Goal: Task Accomplishment & Management: Manage account settings

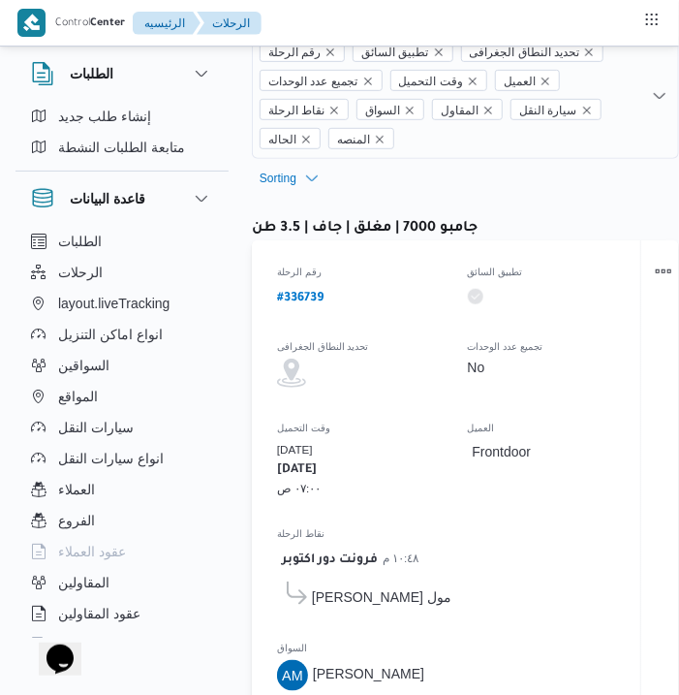
select select "ar"
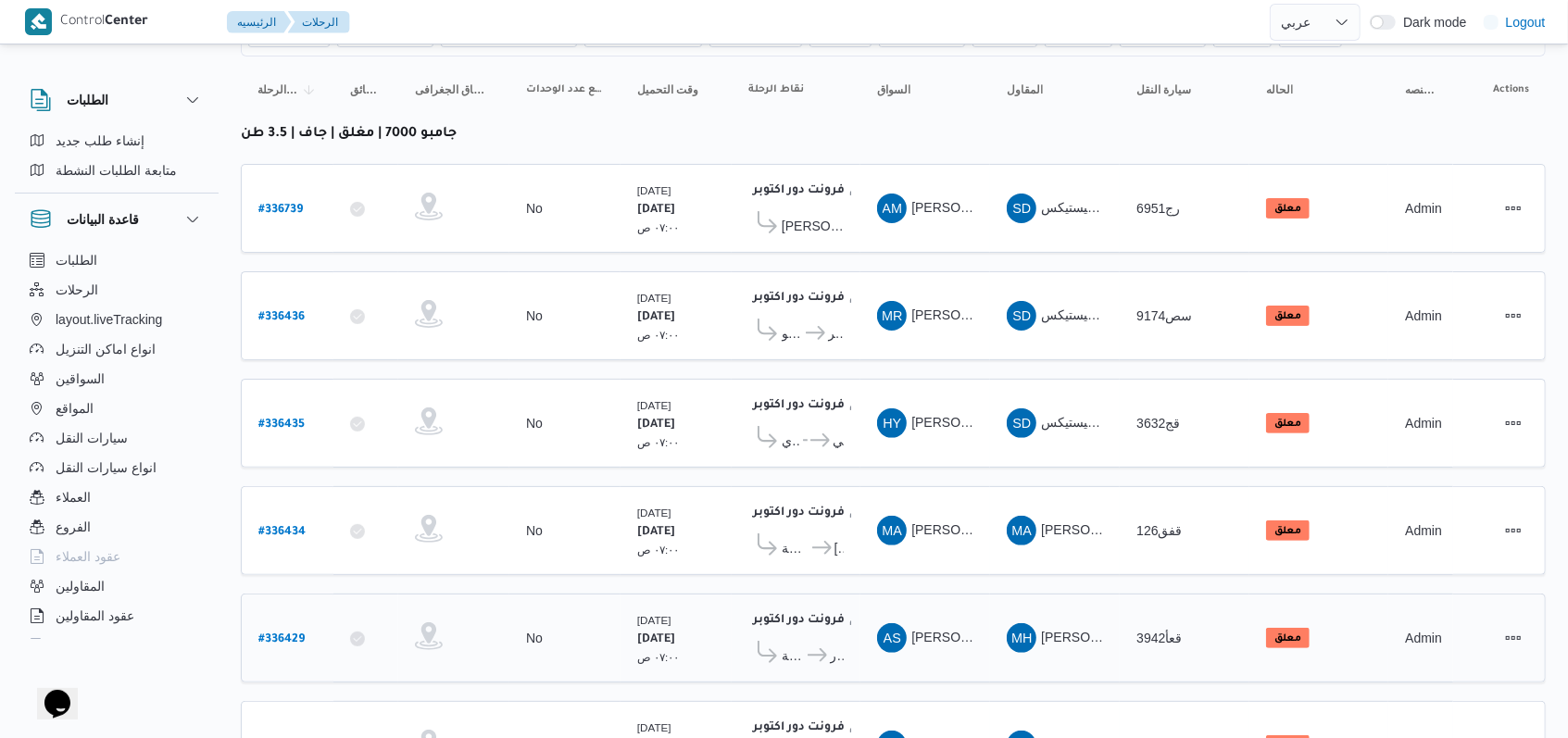
scroll to position [263, 0]
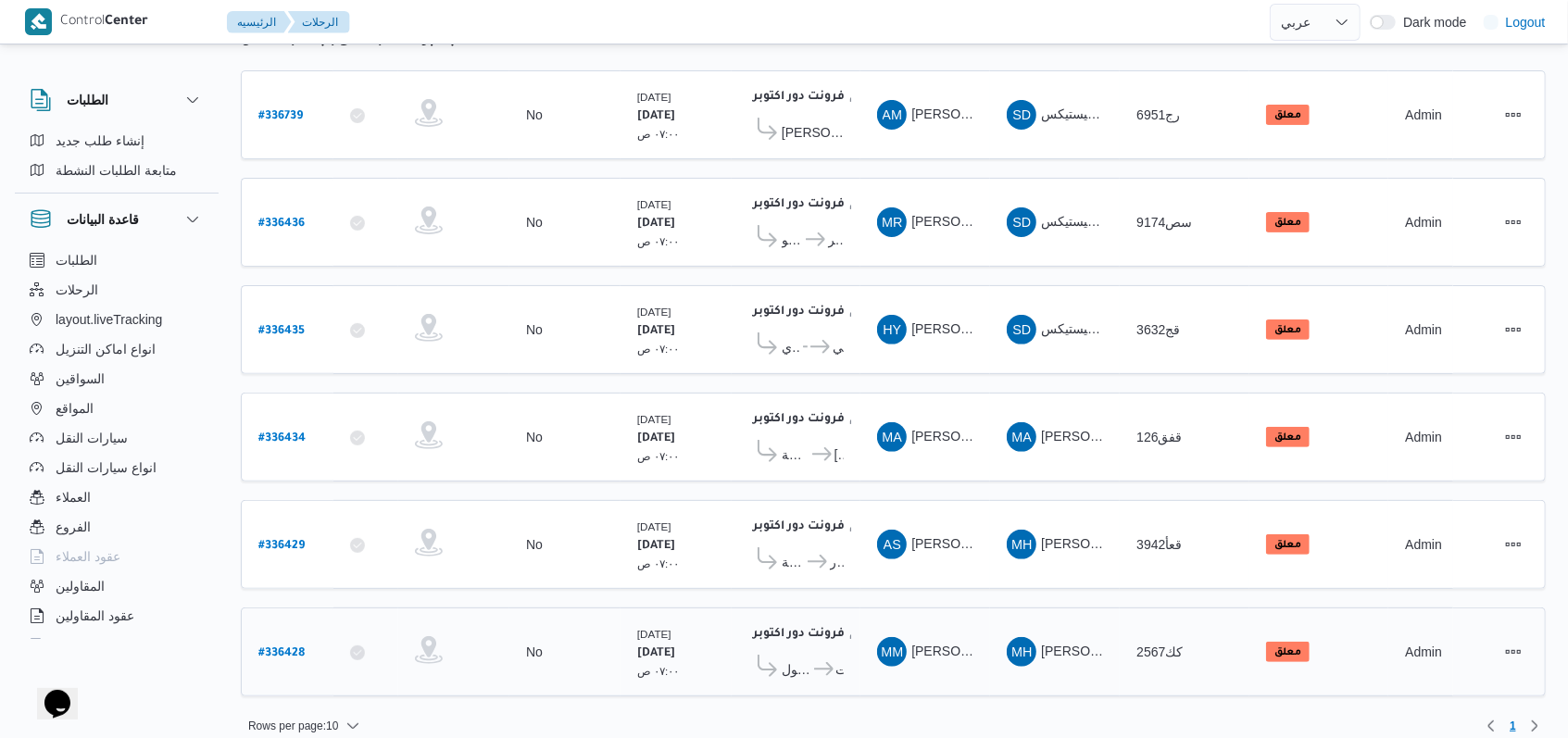
click at [287, 647] on b "# 336428" at bounding box center [281, 654] width 46 height 13
select select "ar"
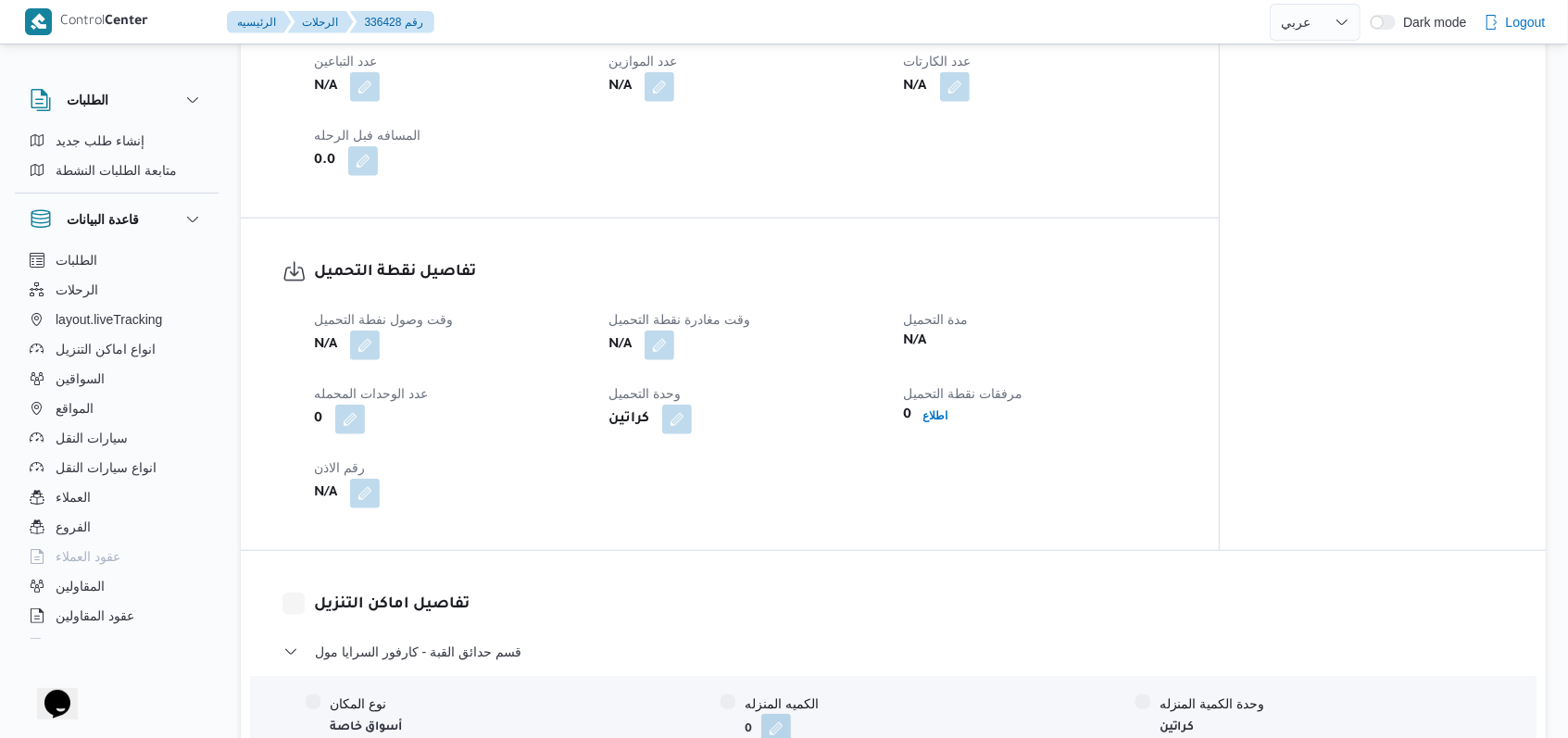
scroll to position [1112, 0]
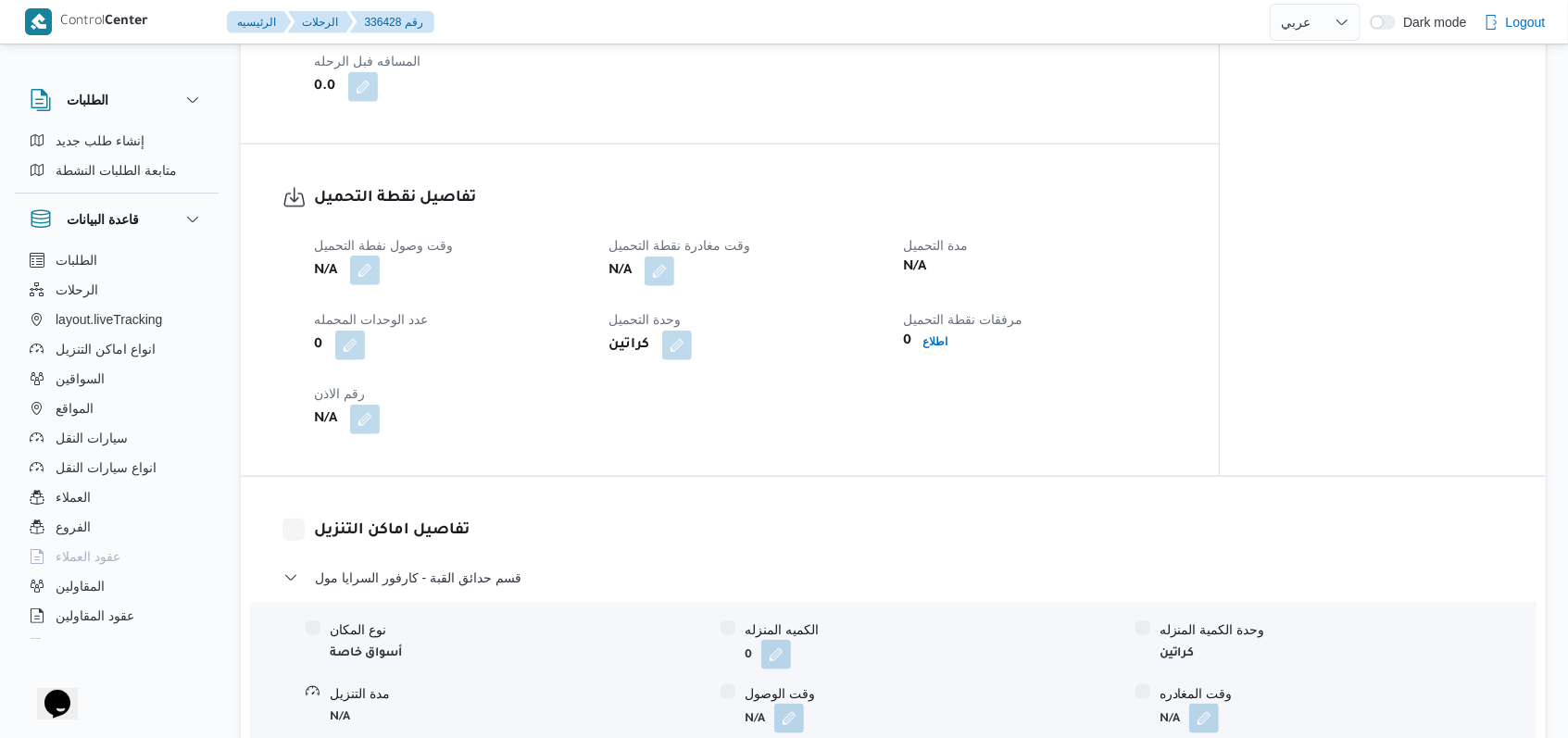
click at [365, 269] on button "button" at bounding box center [364, 270] width 30 height 30
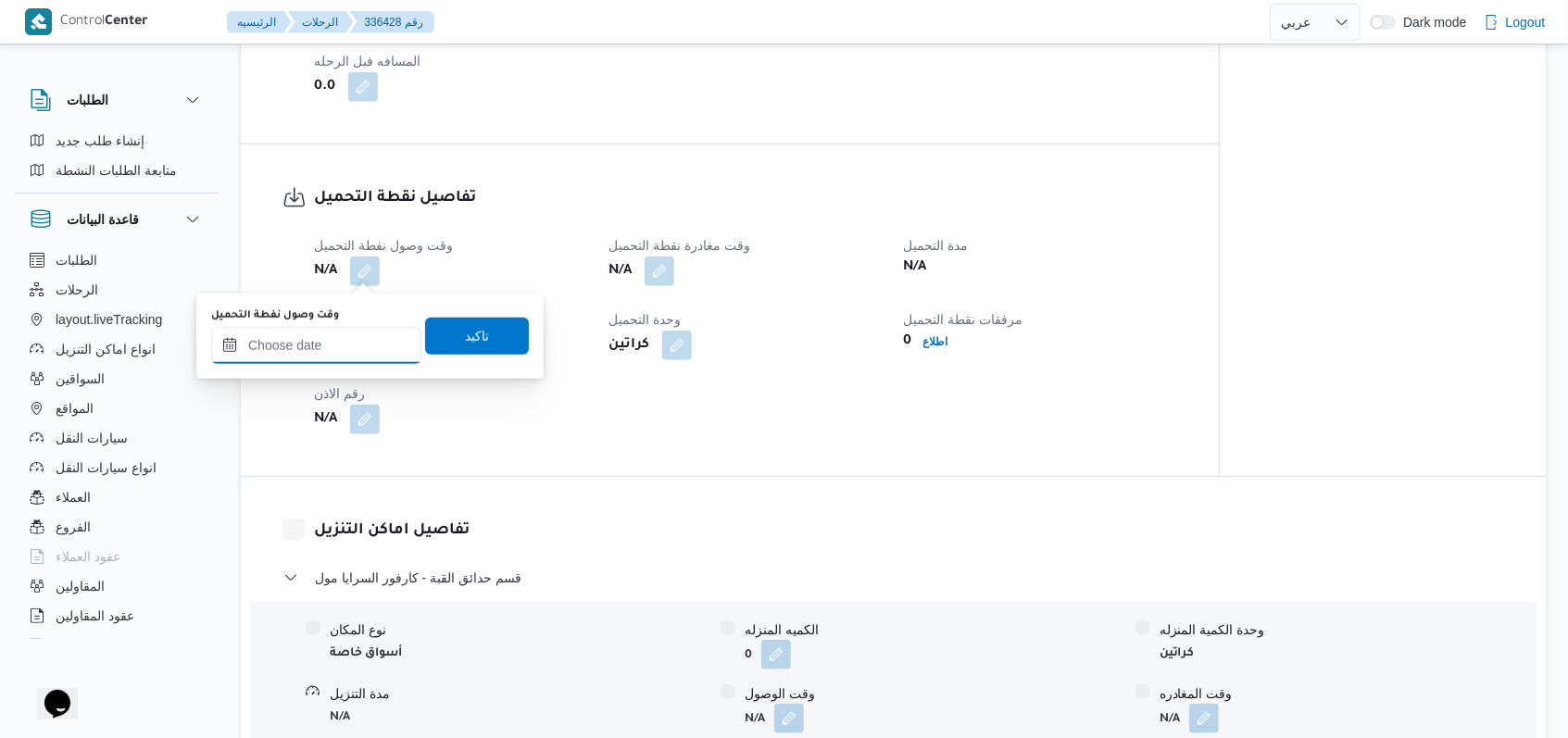
click at [342, 348] on input "وقت وصول نفطة التحميل" at bounding box center [316, 345] width 210 height 37
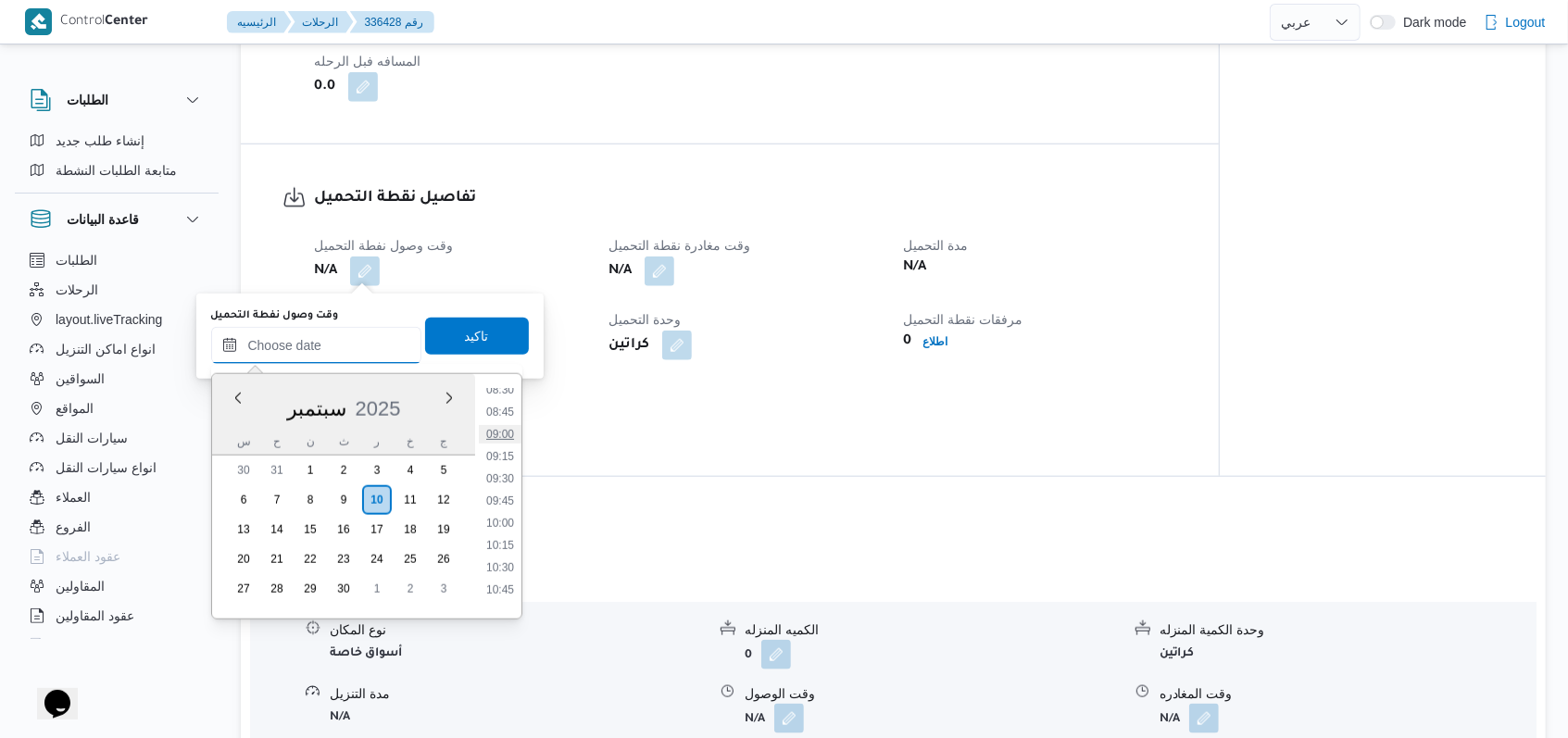
scroll to position [640, 0]
click at [504, 472] on li "08:00" at bounding box center [500, 468] width 43 height 18
type input "[DATE] ٠٨:٠٠"
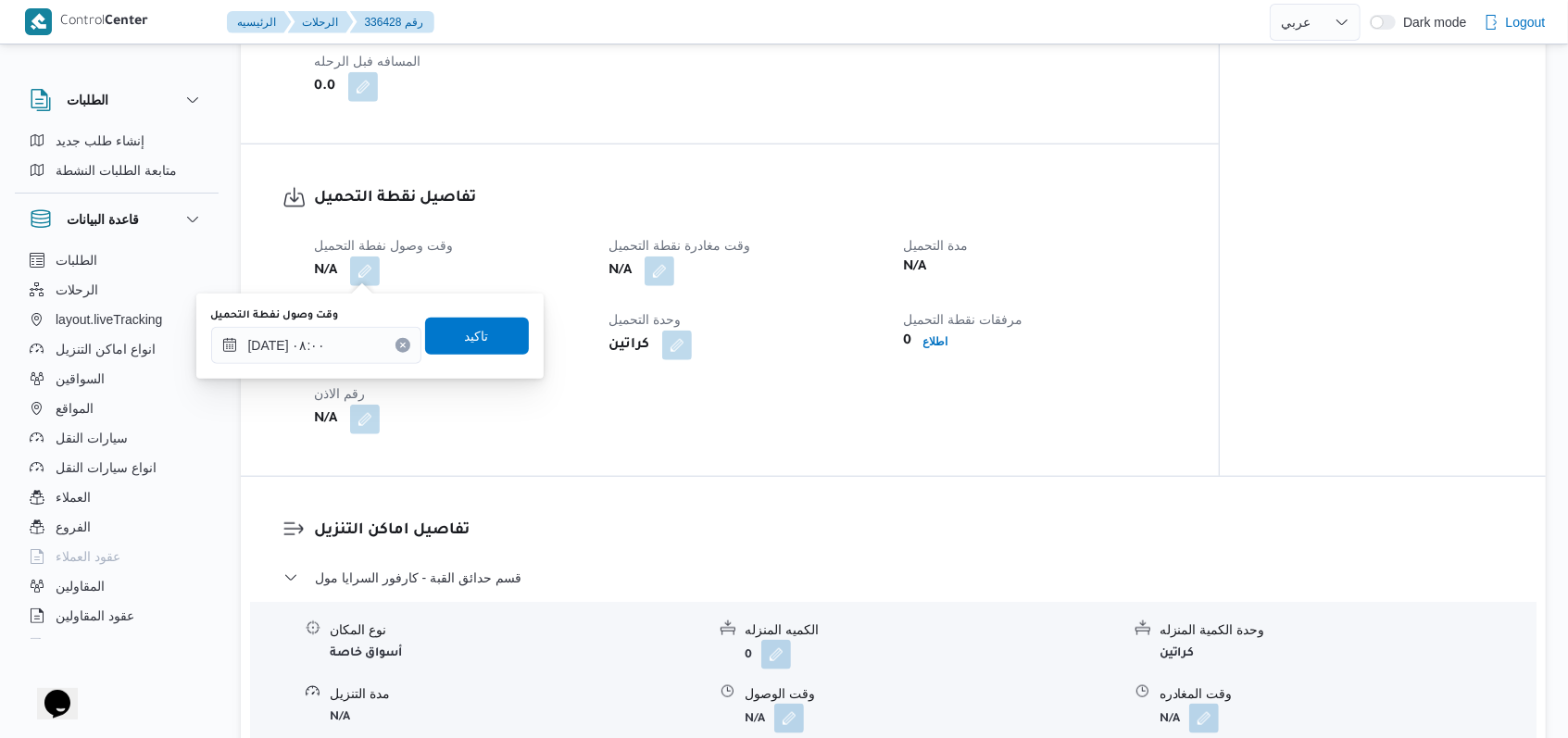
click at [498, 358] on div "وقت وصول نفطة التحميل [DATE] ٠٨:٠٠ تاكيد" at bounding box center [370, 336] width 321 height 59
click at [493, 344] on span "تاكيد" at bounding box center [477, 335] width 104 height 37
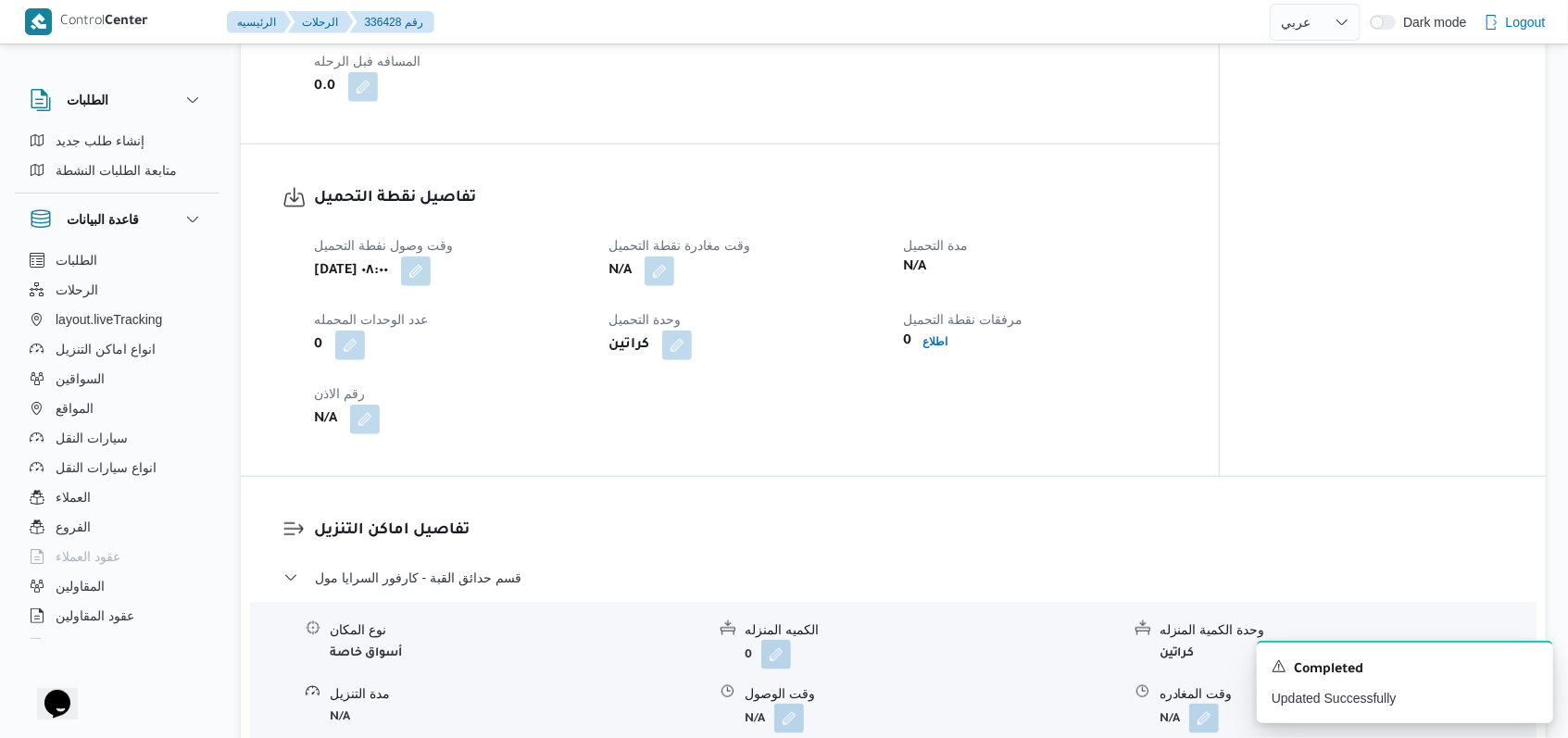
select select "ar"
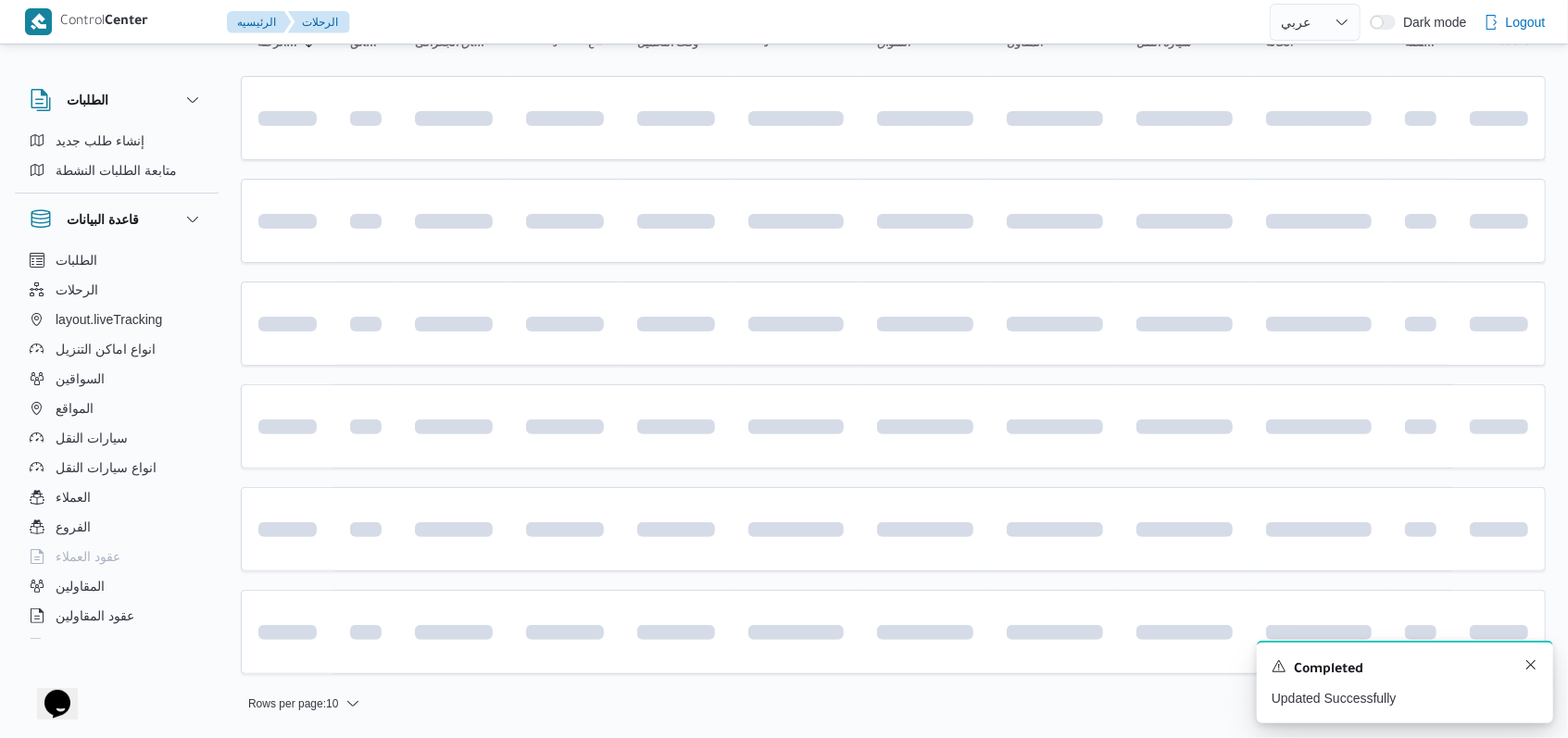
scroll to position [211, 0]
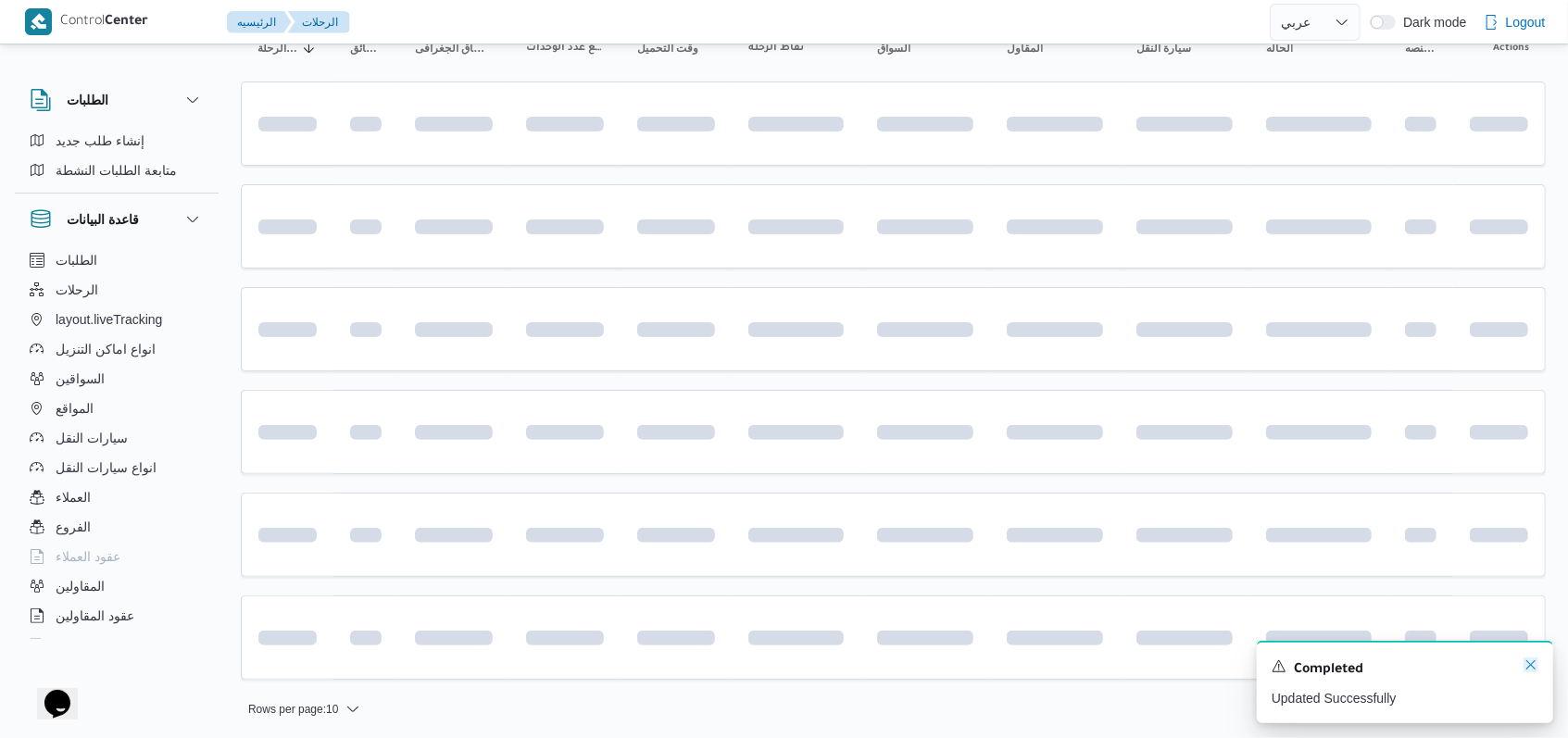
click at [648, 663] on icon "Dismiss toast" at bounding box center [1532, 665] width 15 height 15
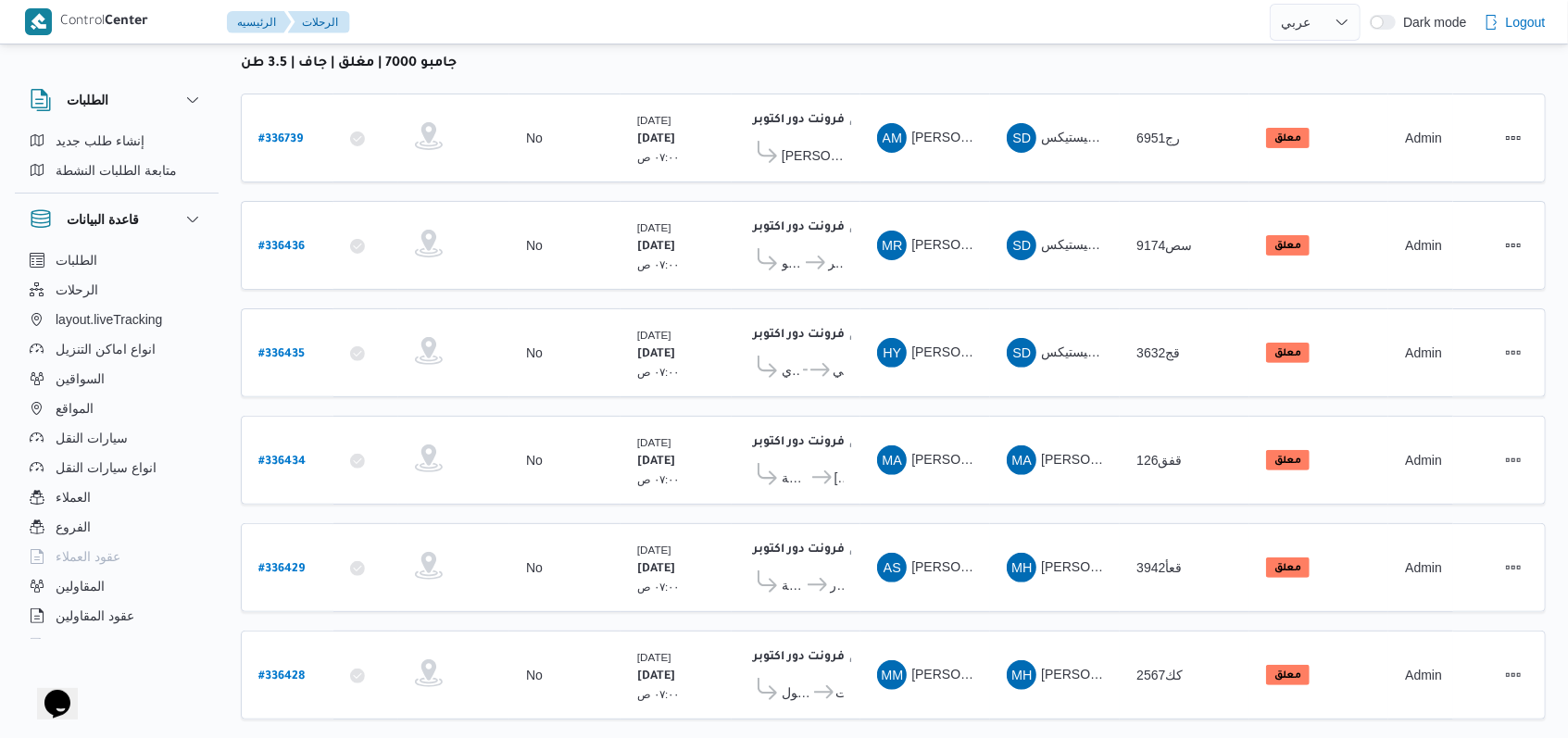
scroll to position [263, 0]
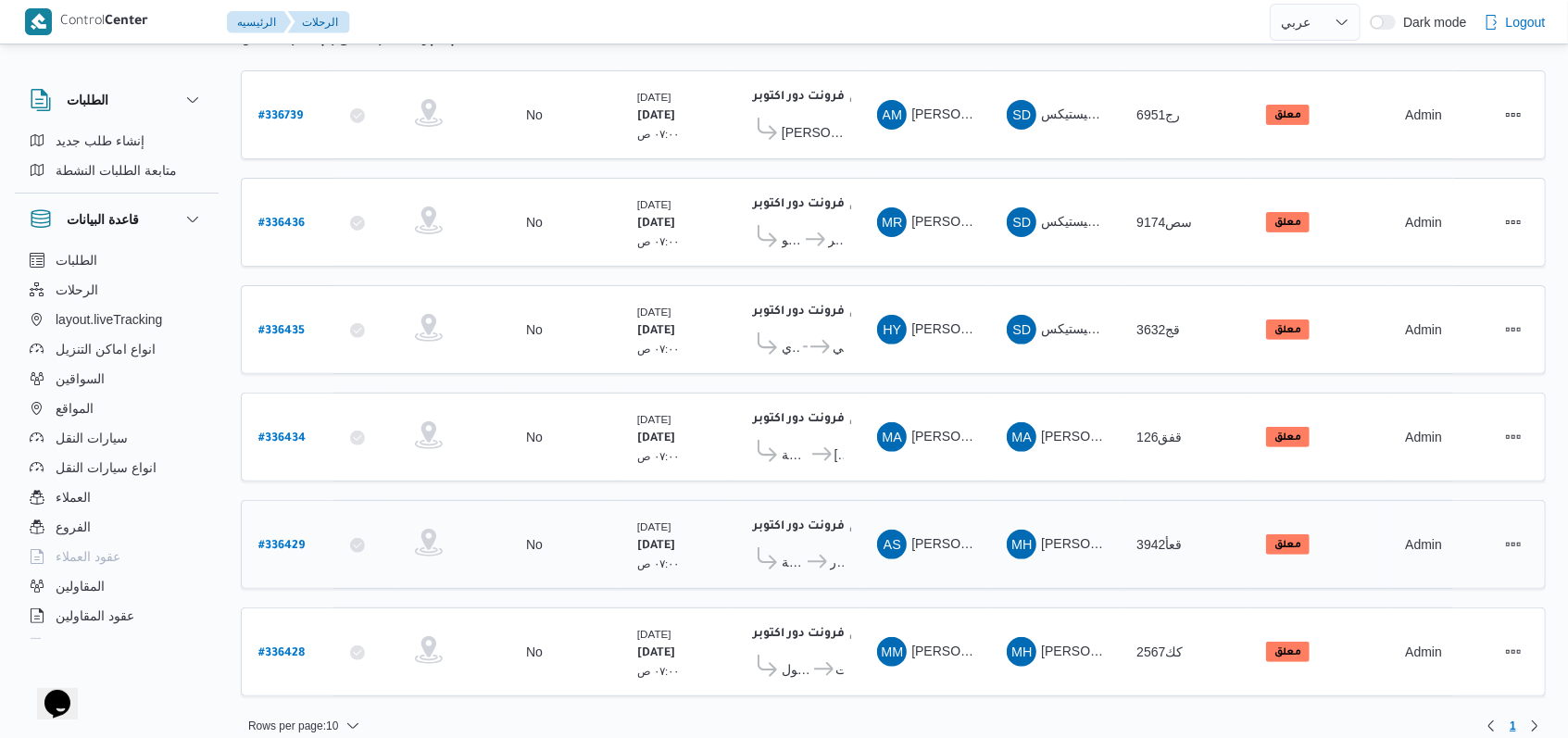
click at [282, 540] on b "# 336429" at bounding box center [281, 547] width 46 height 13
select select "ar"
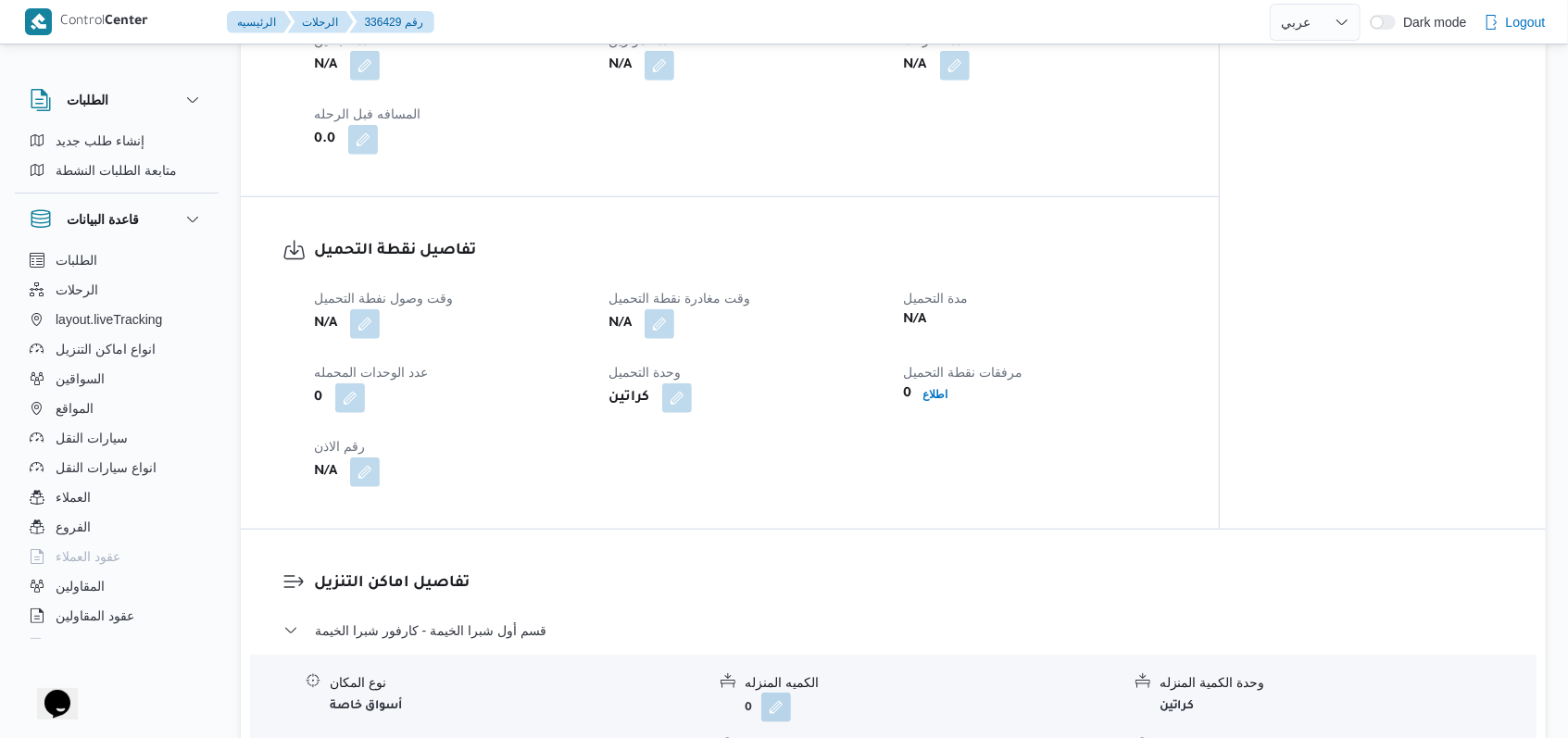
scroll to position [1112, 0]
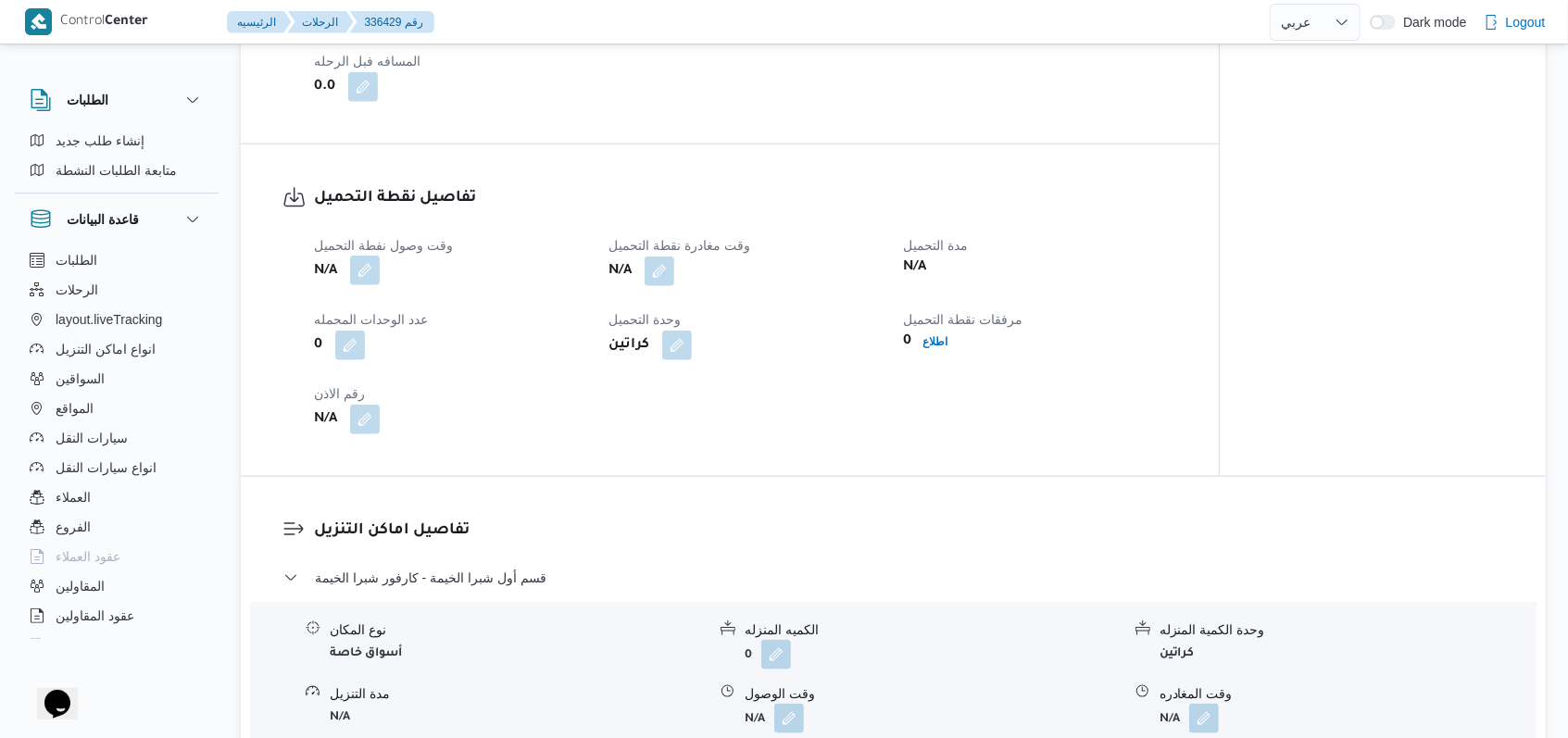
click at [380, 272] on button "button" at bounding box center [364, 270] width 30 height 30
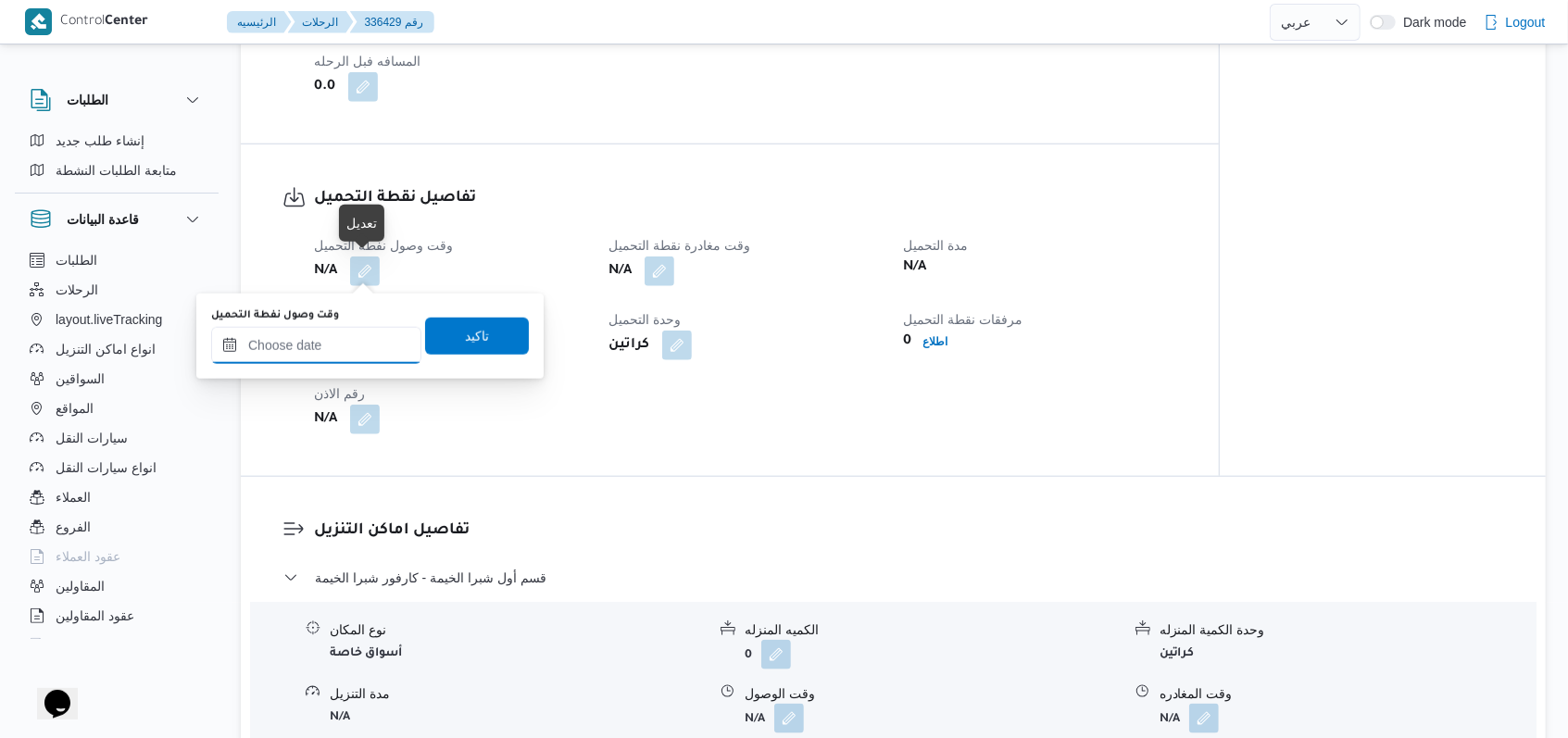
click at [353, 337] on input "وقت وصول نفطة التحميل" at bounding box center [316, 345] width 210 height 37
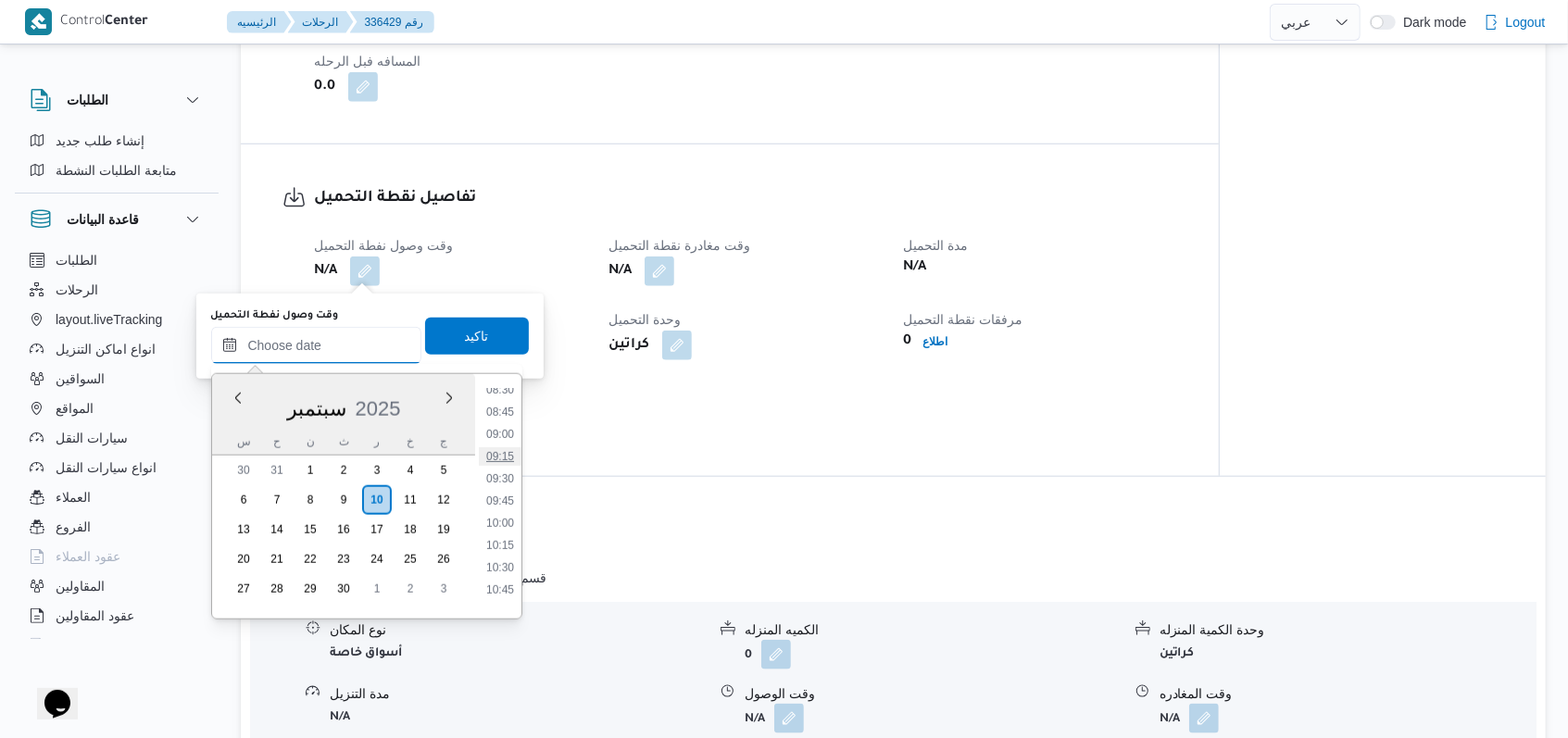
scroll to position [640, 0]
click at [509, 470] on li "08:00" at bounding box center [500, 468] width 43 height 18
type input "[DATE] ٠٨:٠٠"
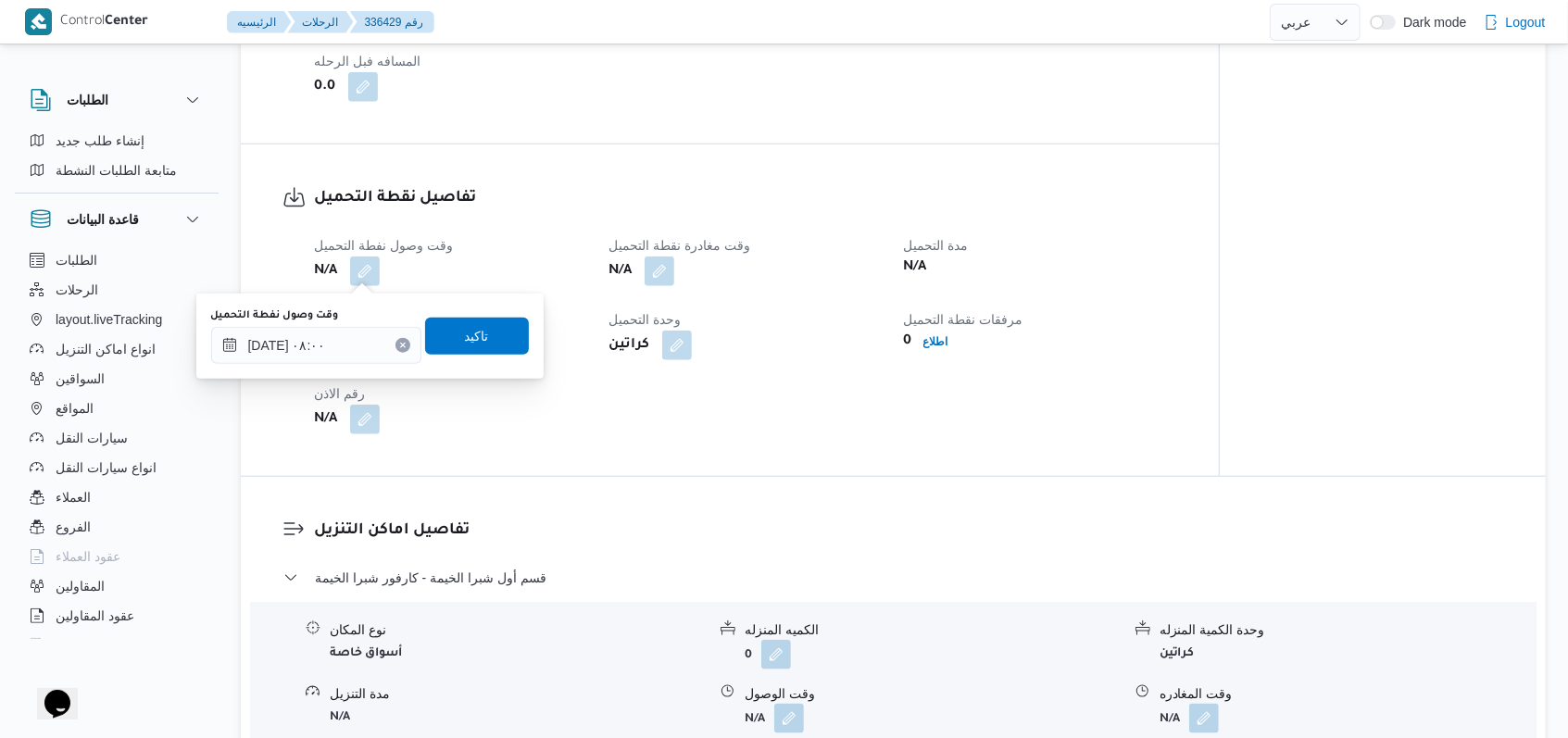
click at [469, 315] on div "وقت وصول نفطة التحميل [DATE] ٠٨:٠٠ تاكيد" at bounding box center [370, 336] width 321 height 59
click at [474, 327] on span "تاكيد" at bounding box center [477, 335] width 104 height 37
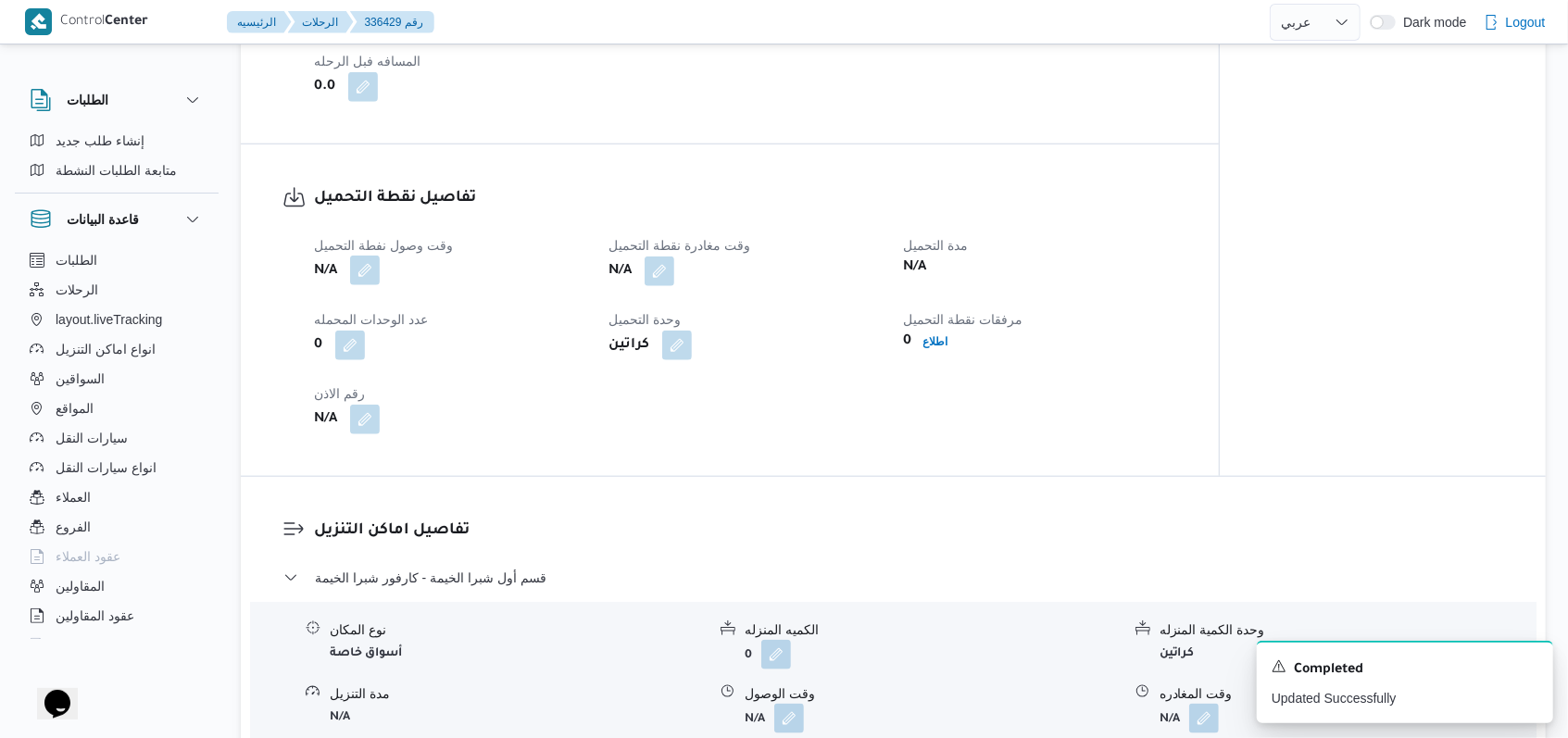
click at [357, 277] on button "button" at bounding box center [364, 270] width 30 height 30
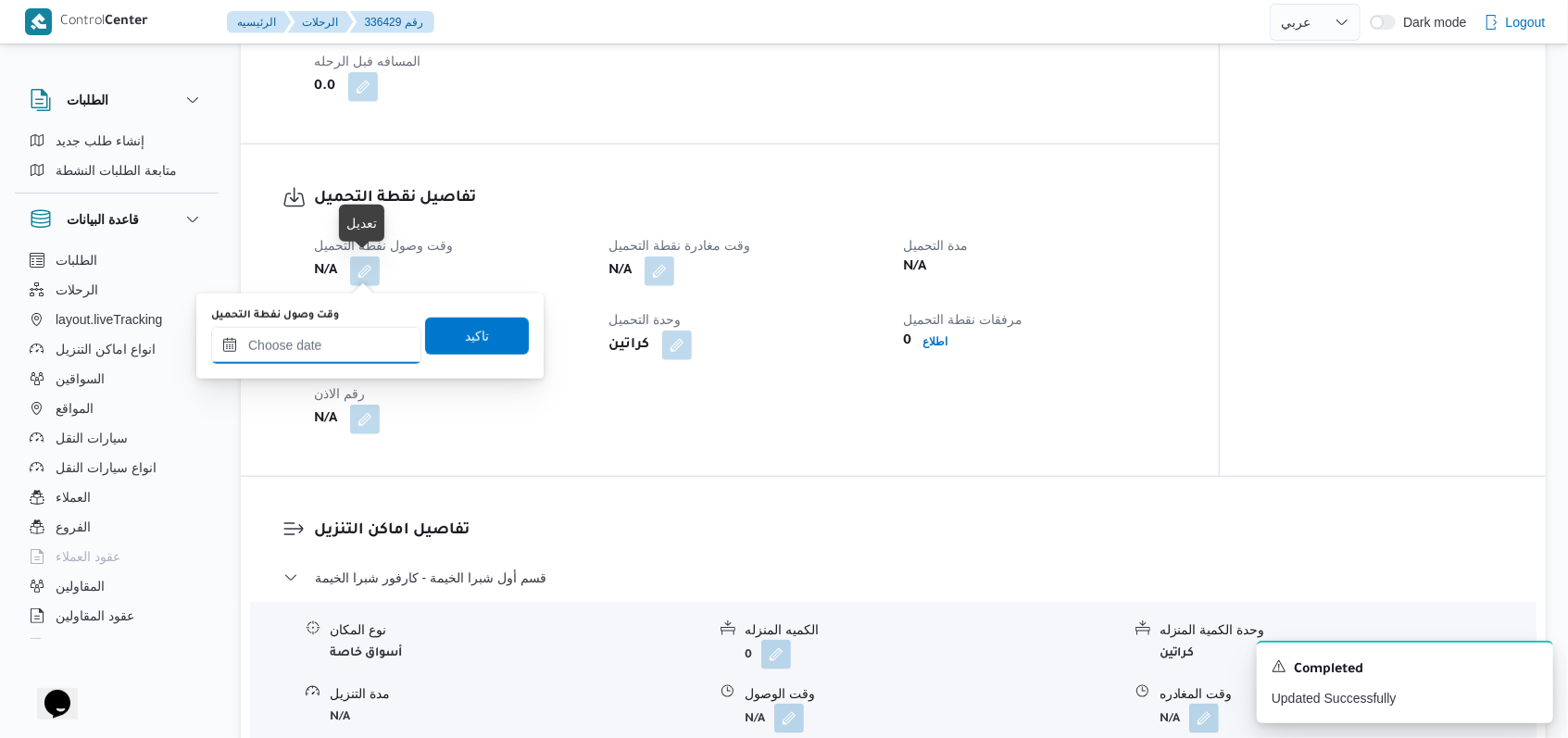
click at [318, 355] on input "وقت وصول نفطة التحميل" at bounding box center [316, 345] width 210 height 37
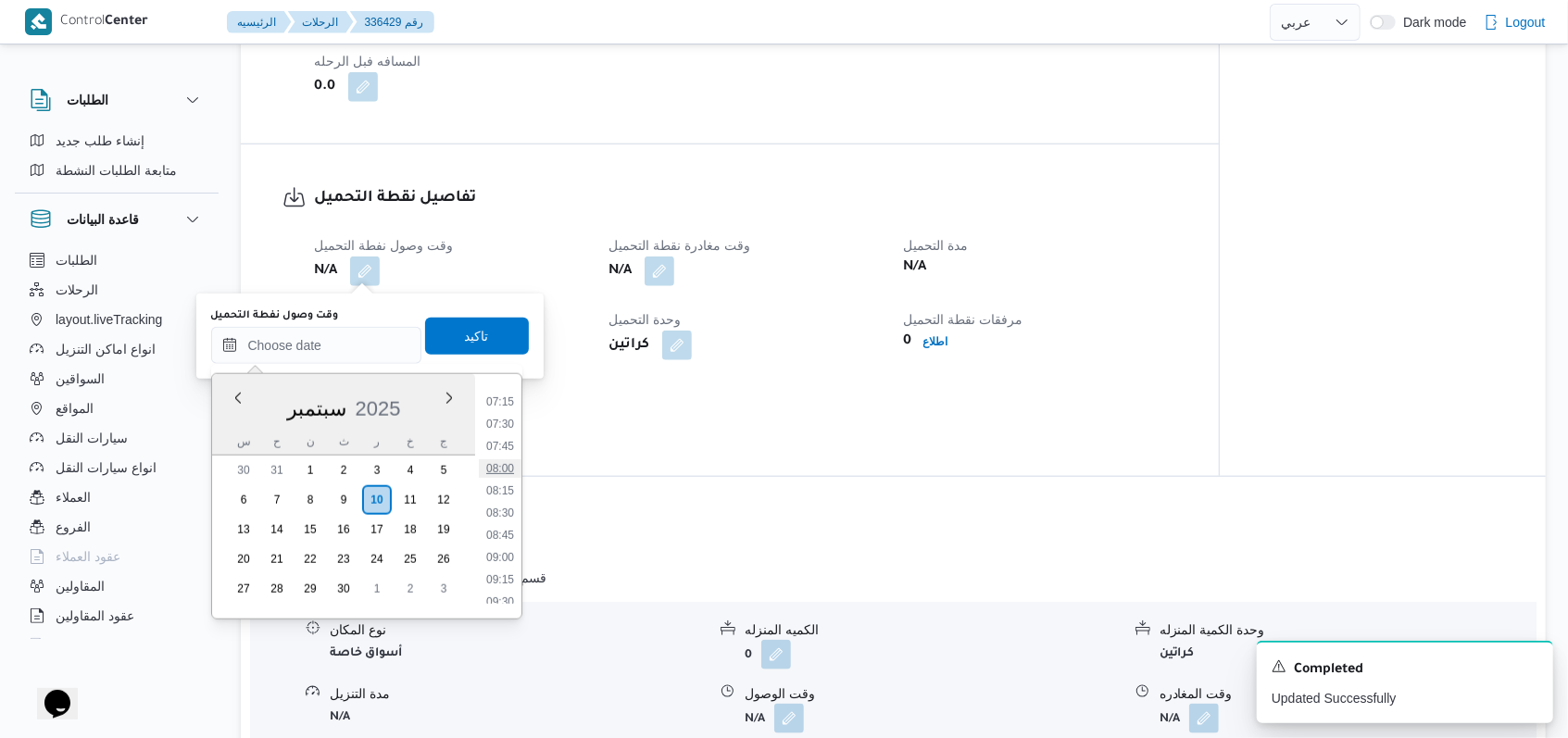
click at [514, 470] on li "08:00" at bounding box center [500, 468] width 43 height 18
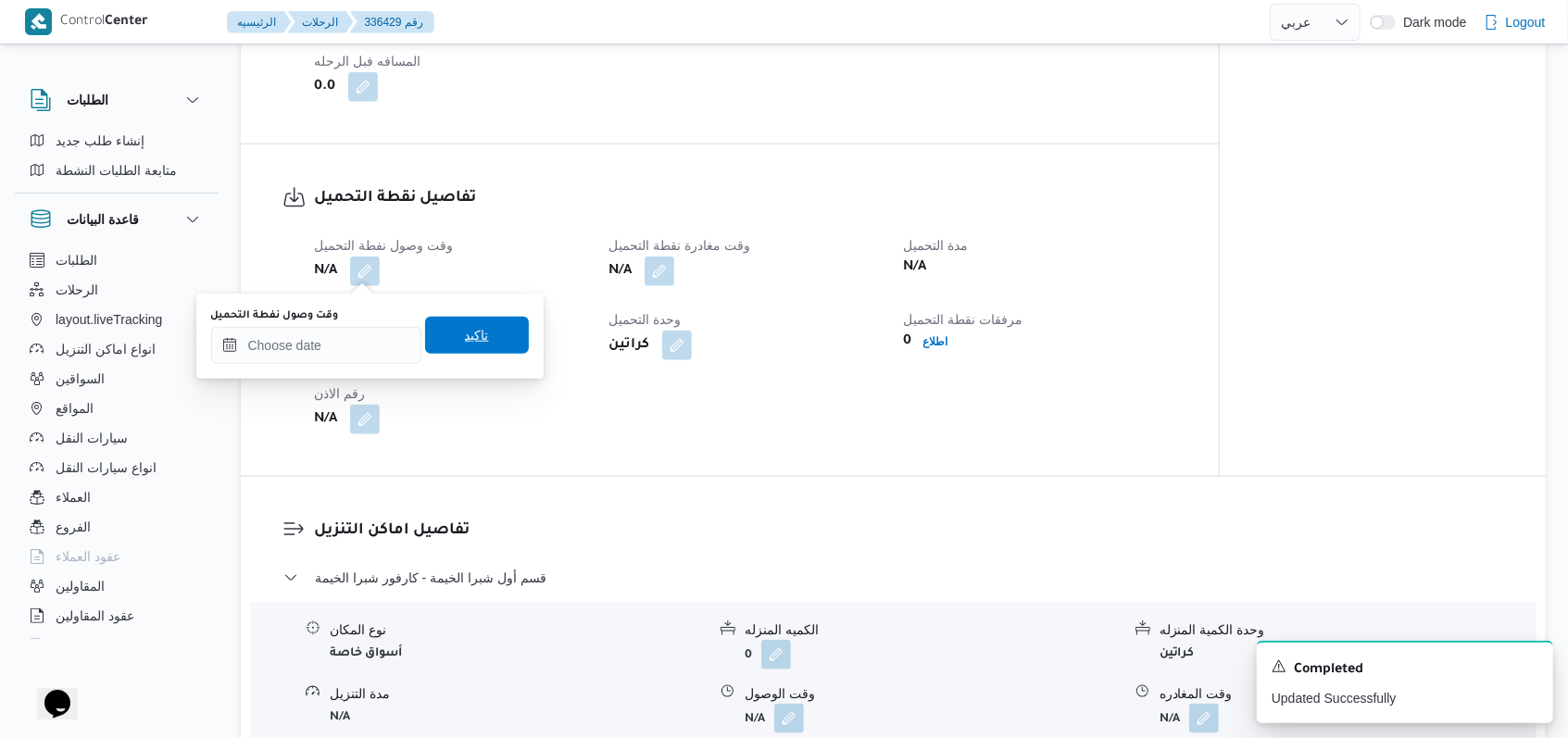
click at [490, 354] on div "وقت وصول نفطة التحميل تاكيد" at bounding box center [370, 336] width 321 height 59
click at [490, 348] on span "تاكيد" at bounding box center [477, 335] width 104 height 37
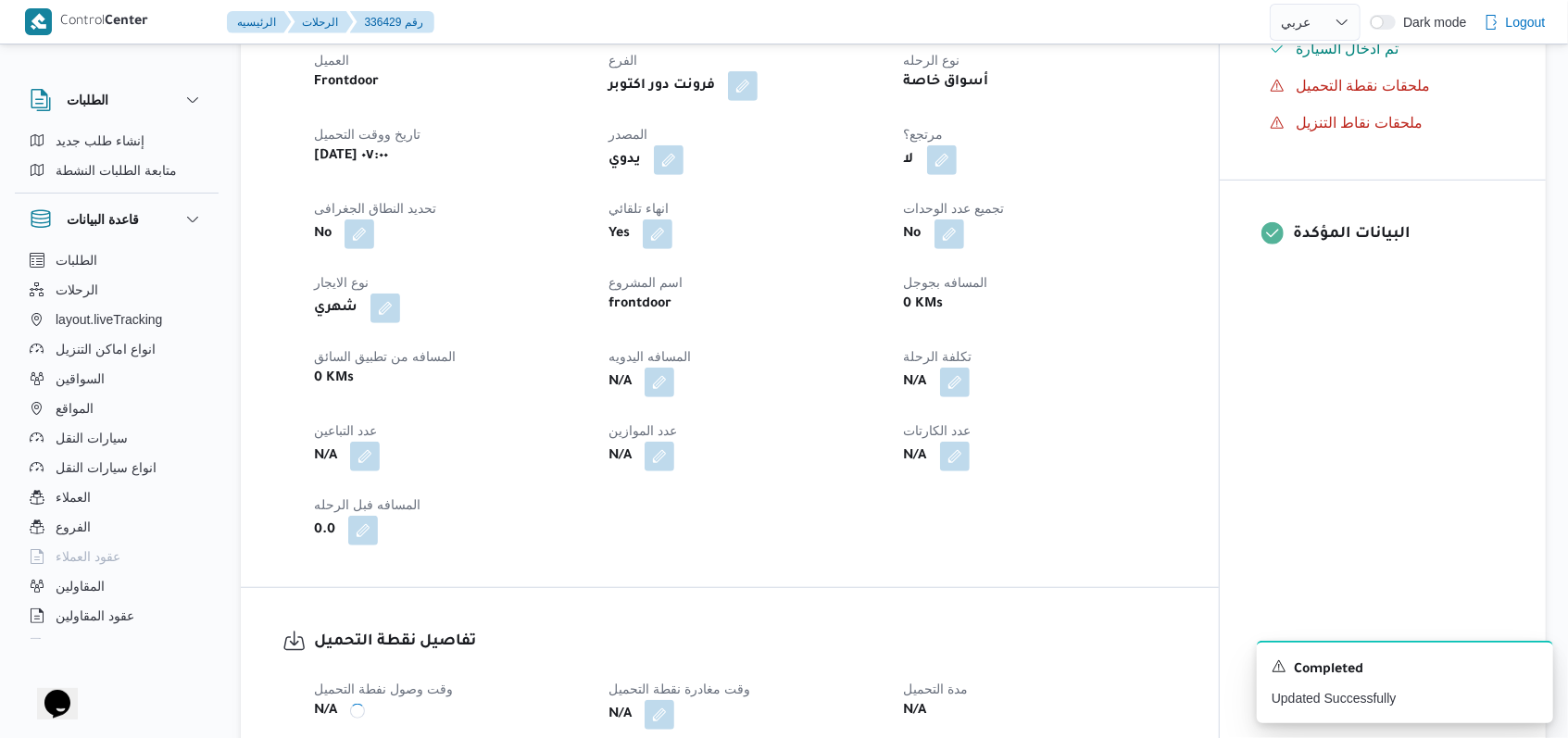
scroll to position [988, 0]
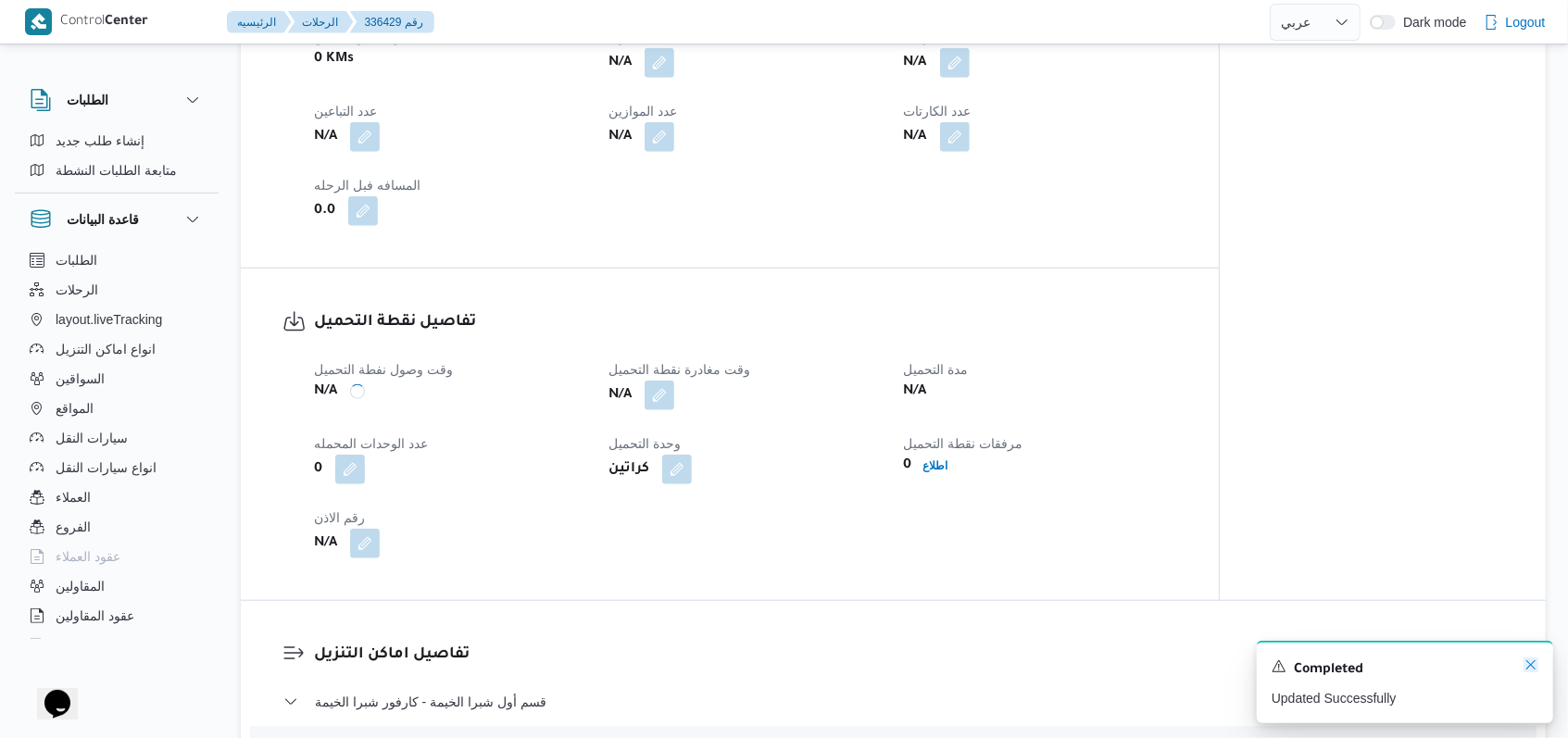
click at [648, 663] on icon "Dismiss toast" at bounding box center [1532, 665] width 15 height 15
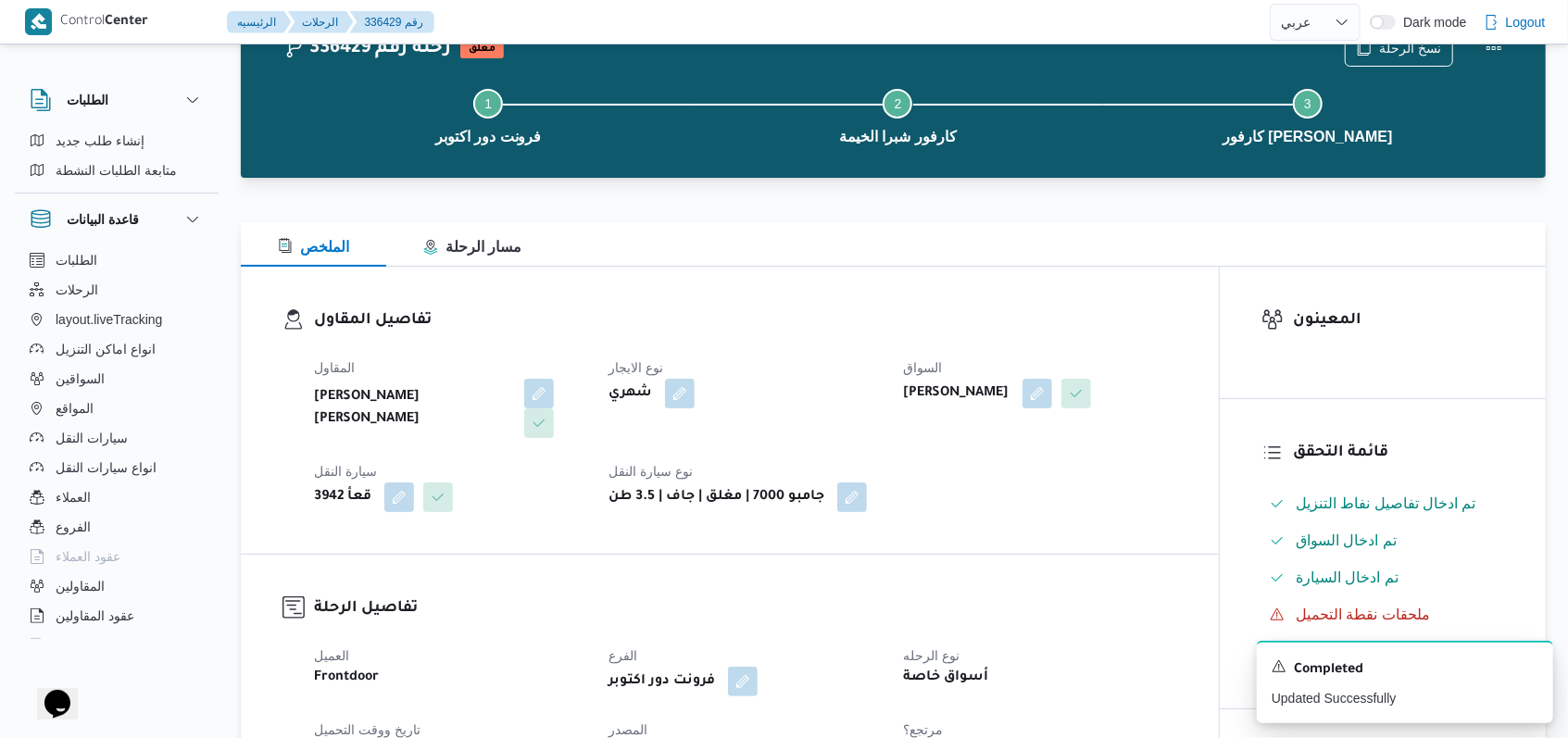
scroll to position [0, 0]
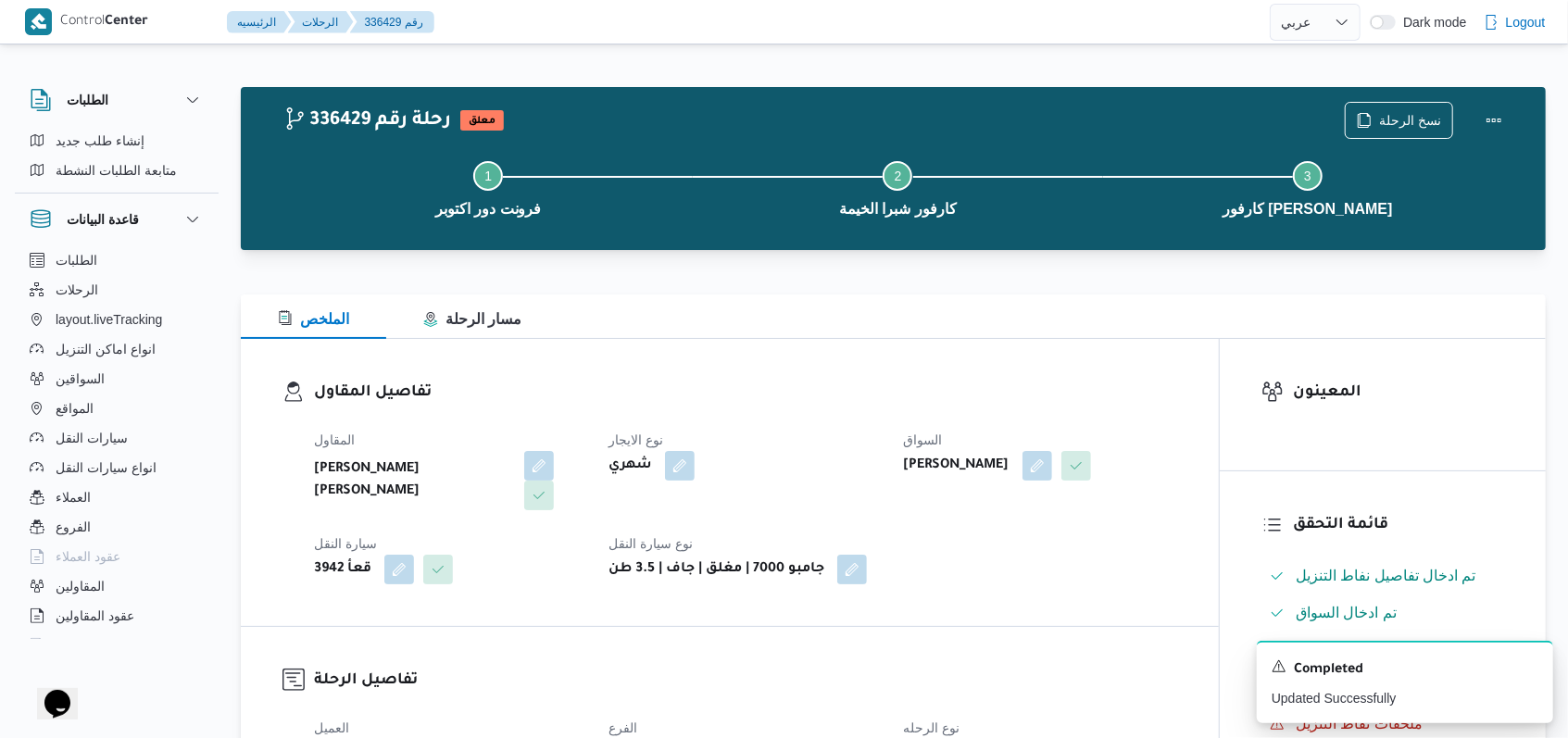
select select "ar"
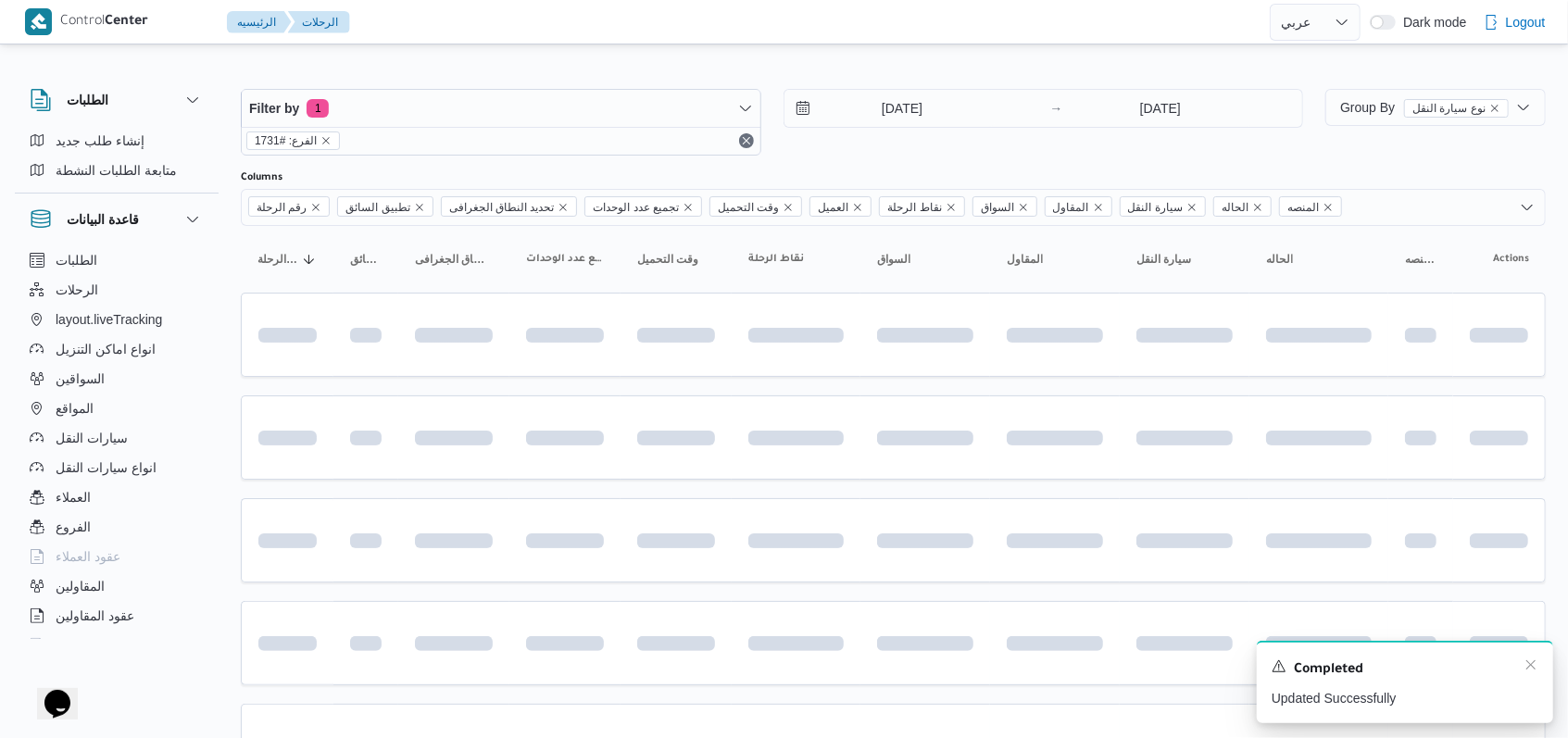
scroll to position [211, 0]
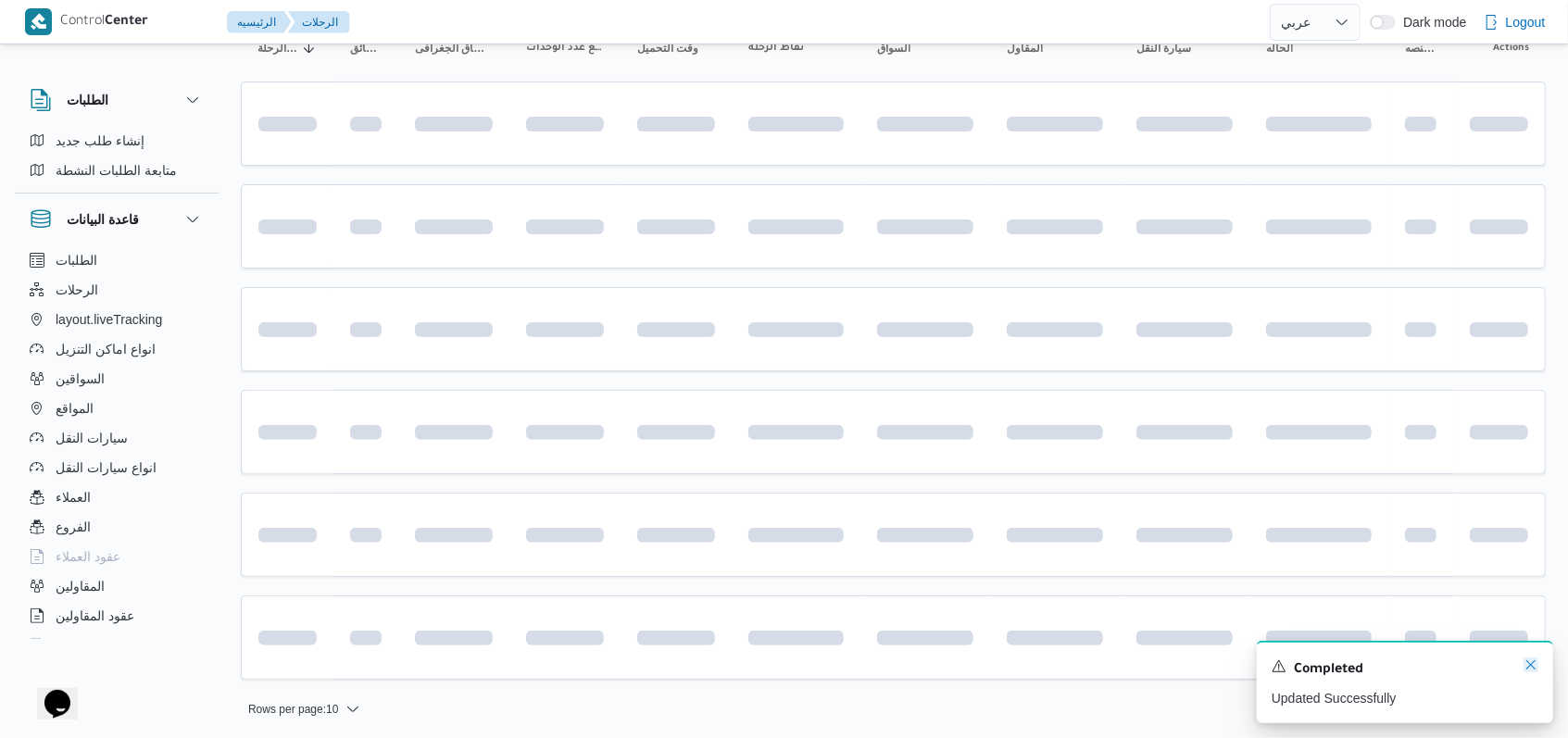
click at [648, 663] on icon "Dismiss toast" at bounding box center [1532, 665] width 15 height 15
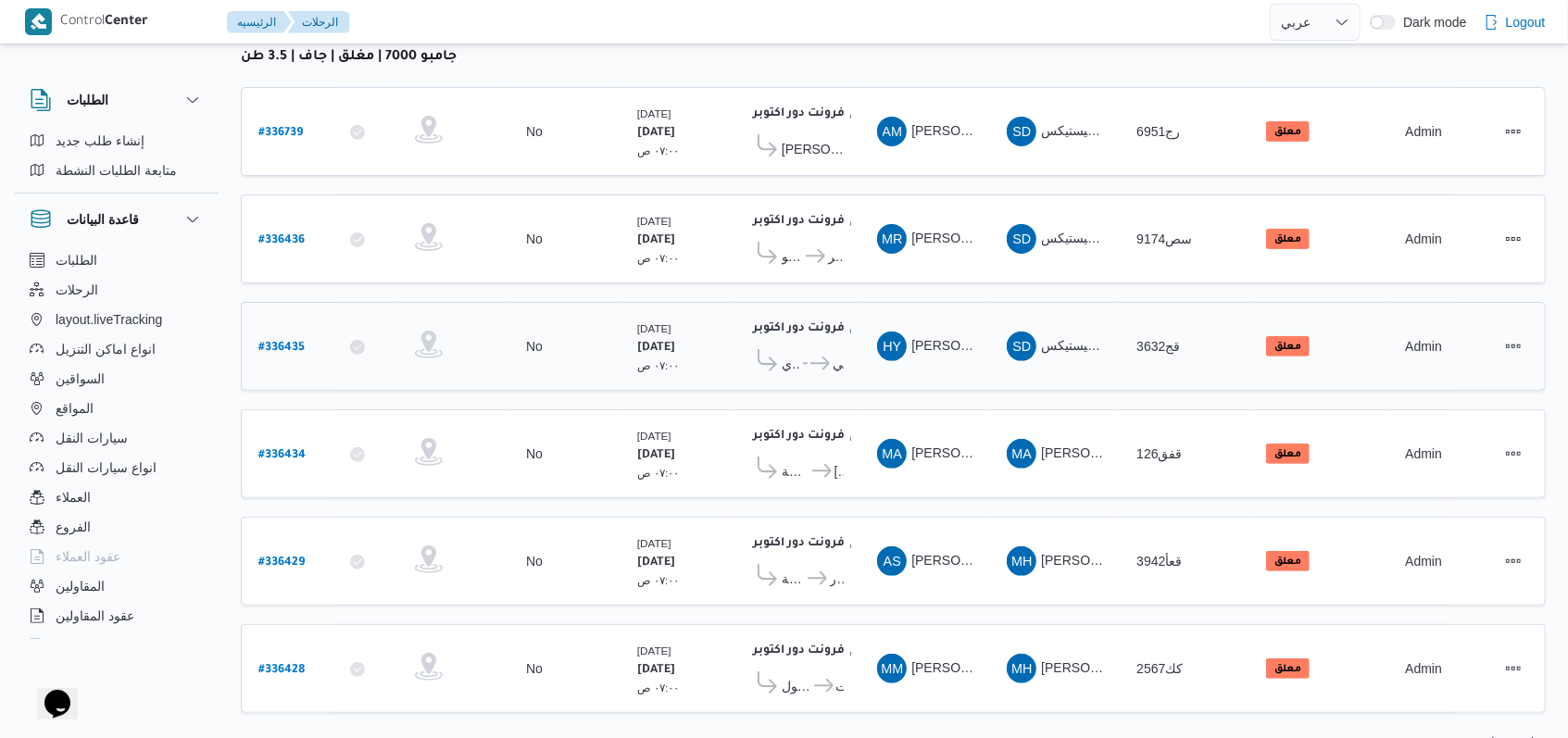
scroll to position [263, 0]
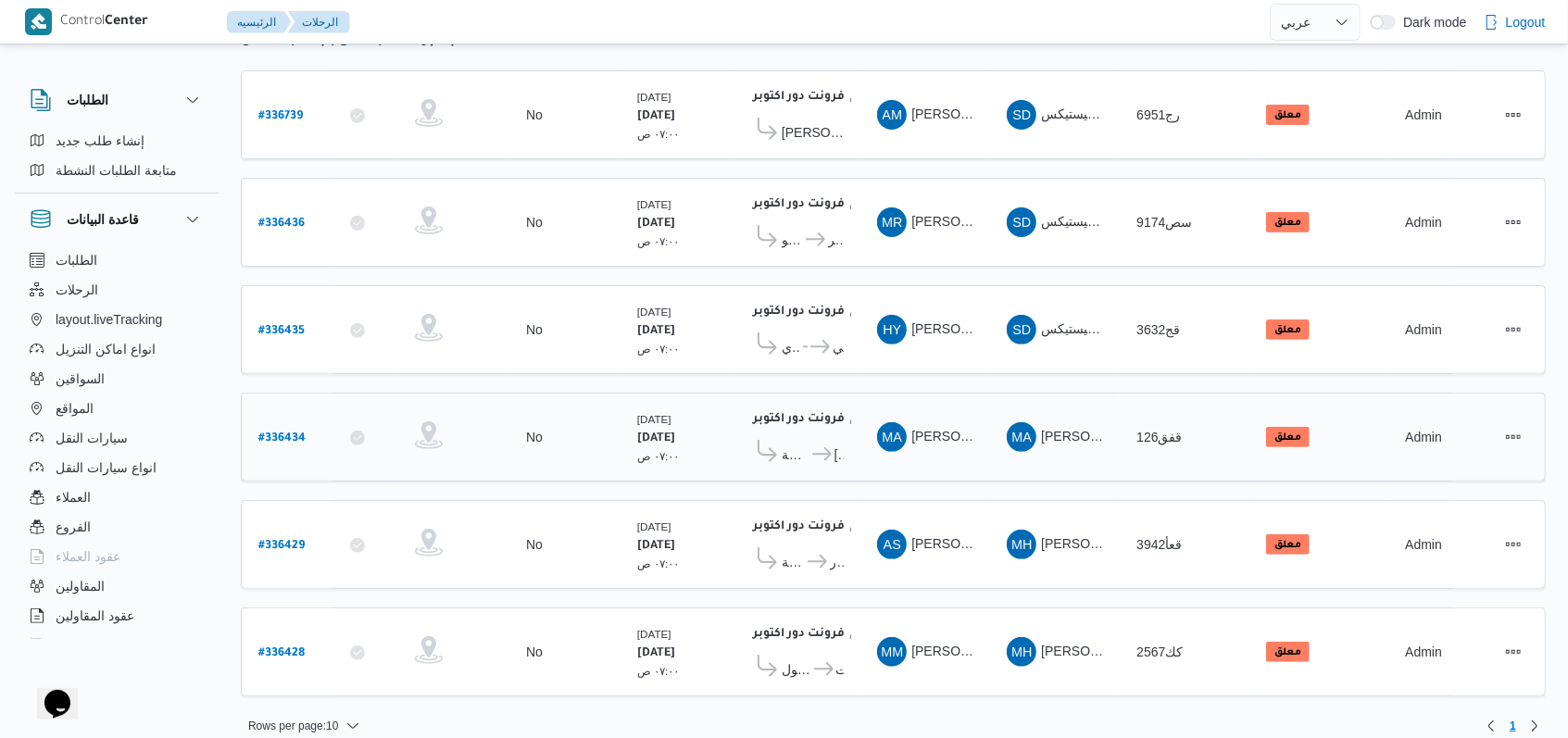
click at [292, 432] on b "# 336434" at bounding box center [281, 439] width 47 height 13
select select "ar"
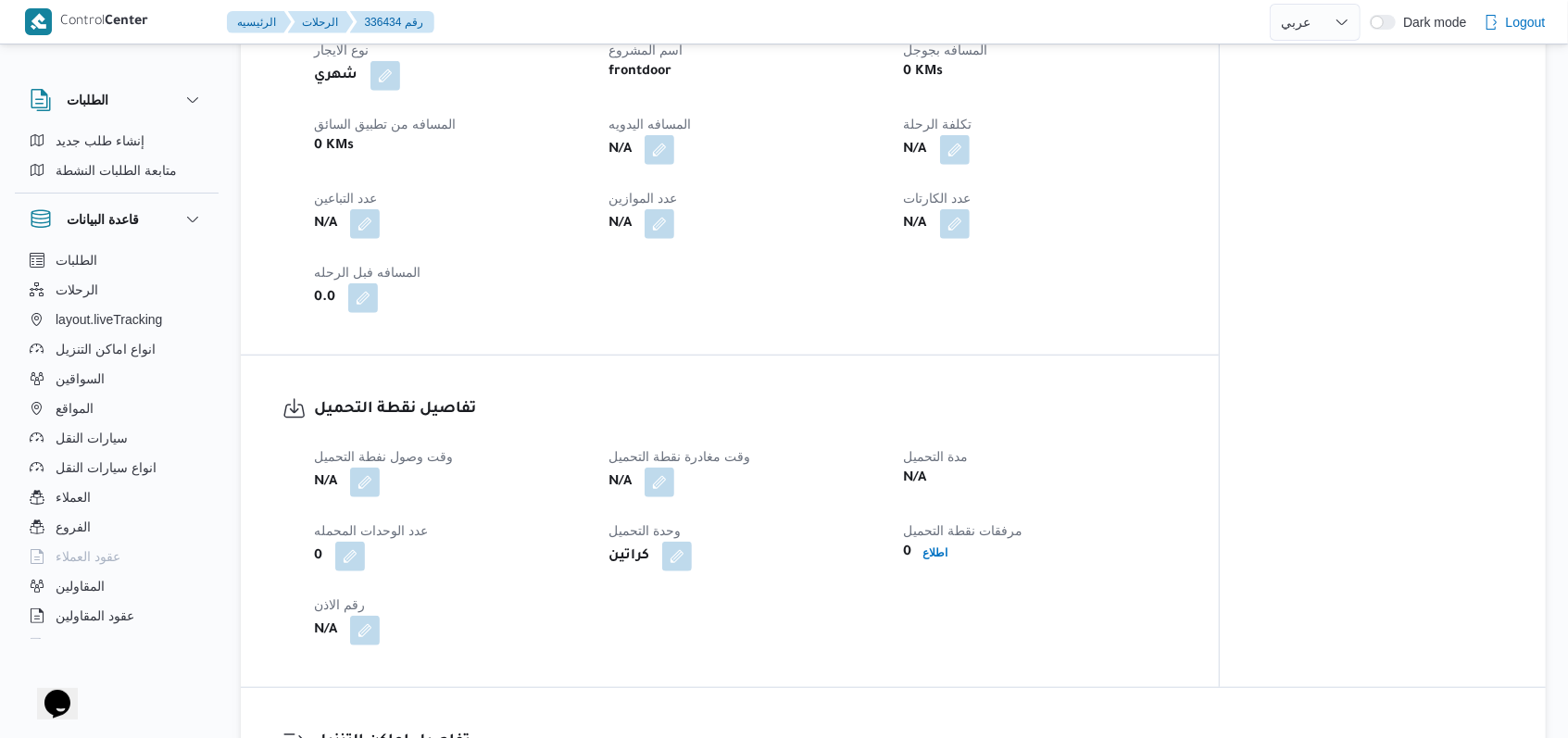
scroll to position [988, 0]
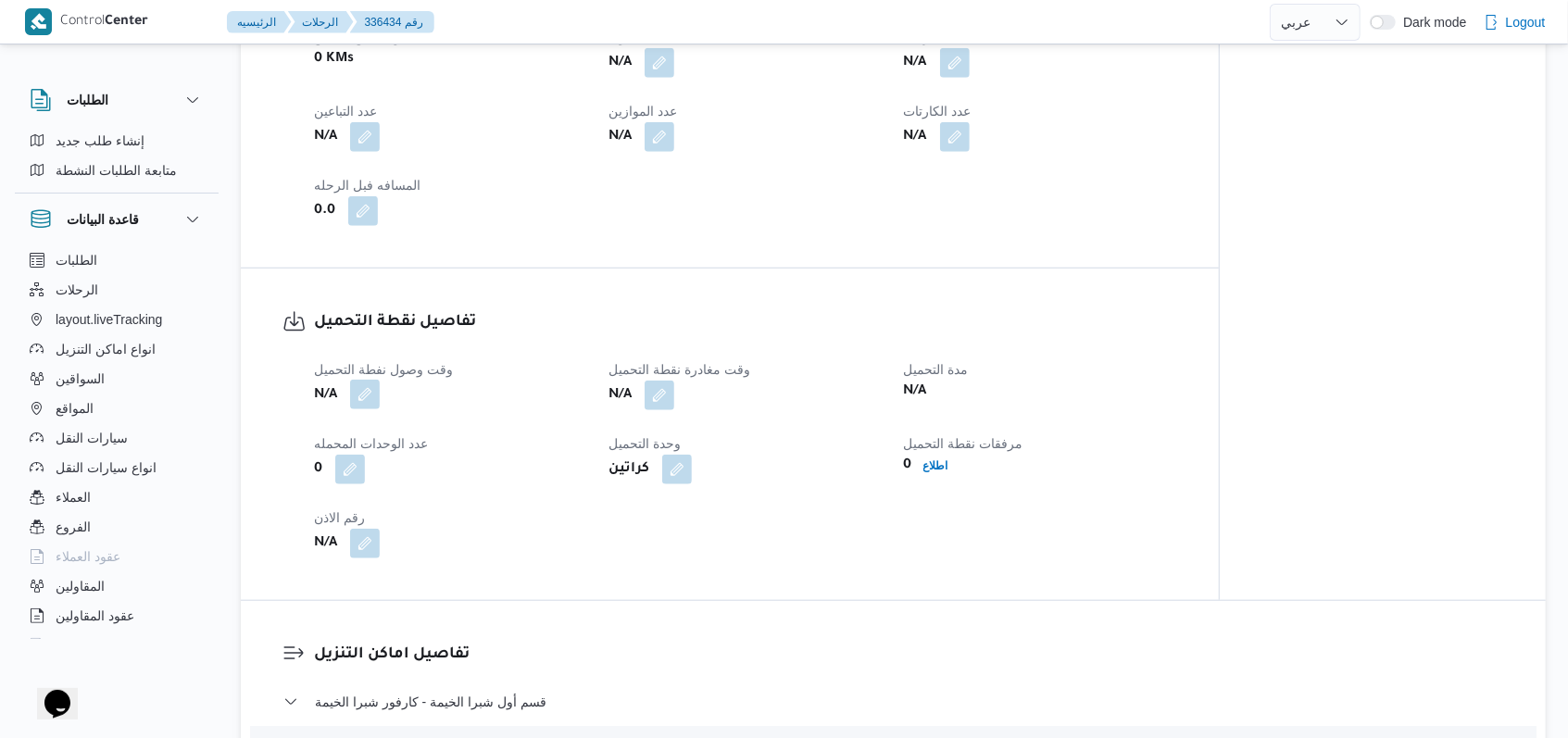
click at [375, 397] on button "button" at bounding box center [364, 394] width 30 height 30
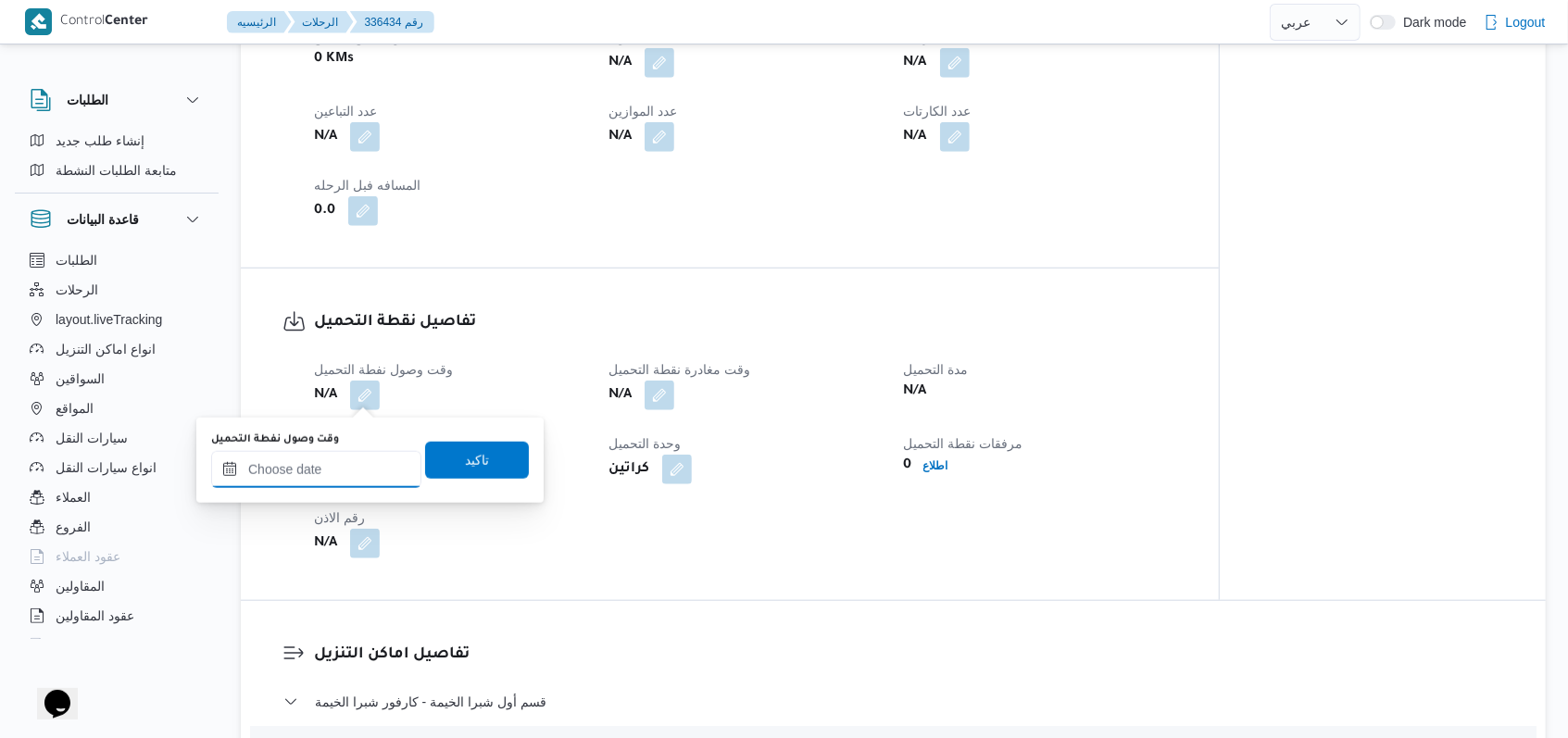
click at [357, 475] on input "وقت وصول نفطة التحميل" at bounding box center [316, 469] width 210 height 37
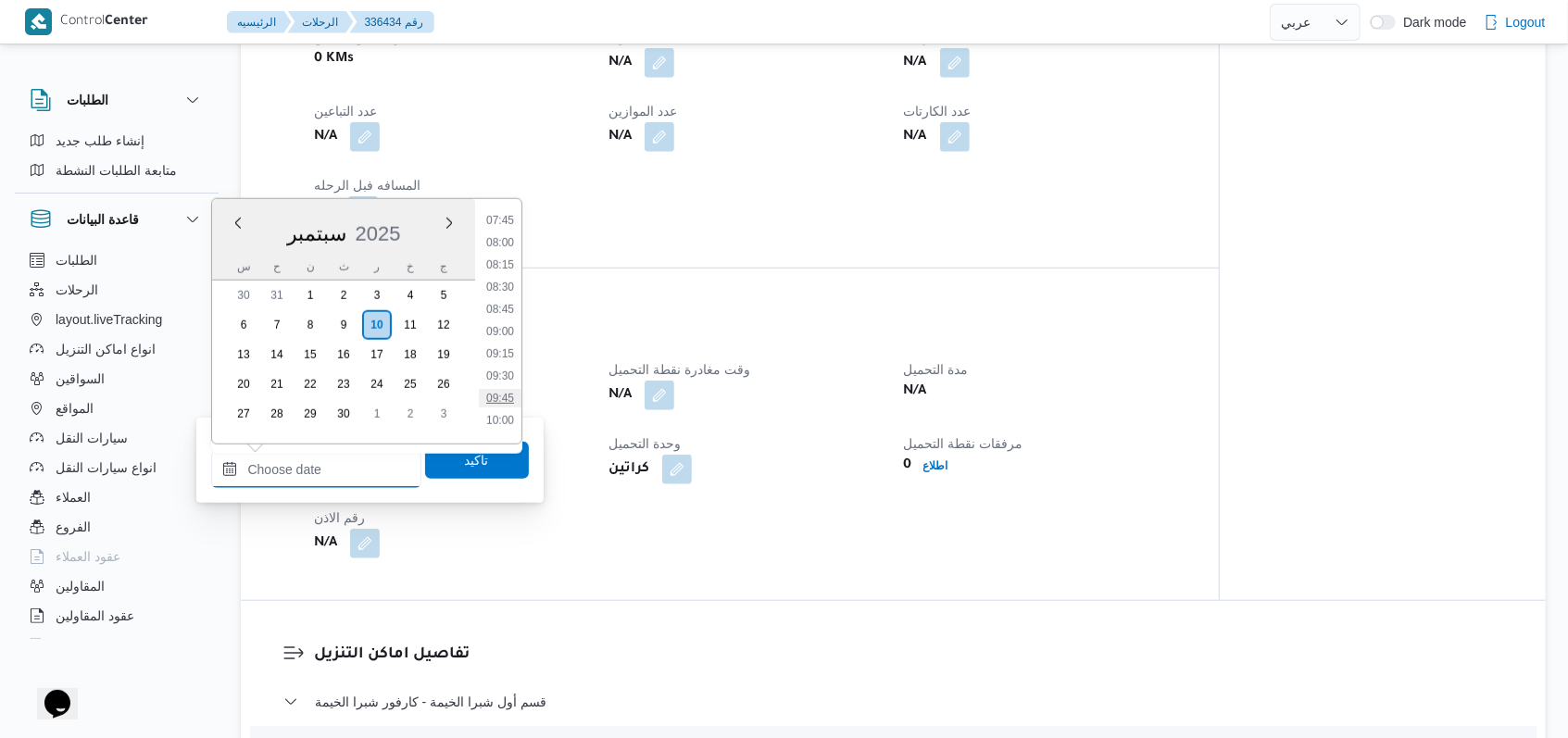
scroll to position [640, 0]
click at [505, 296] on li "08:00" at bounding box center [500, 293] width 43 height 18
type input "[DATE] ٠٨:٠٠"
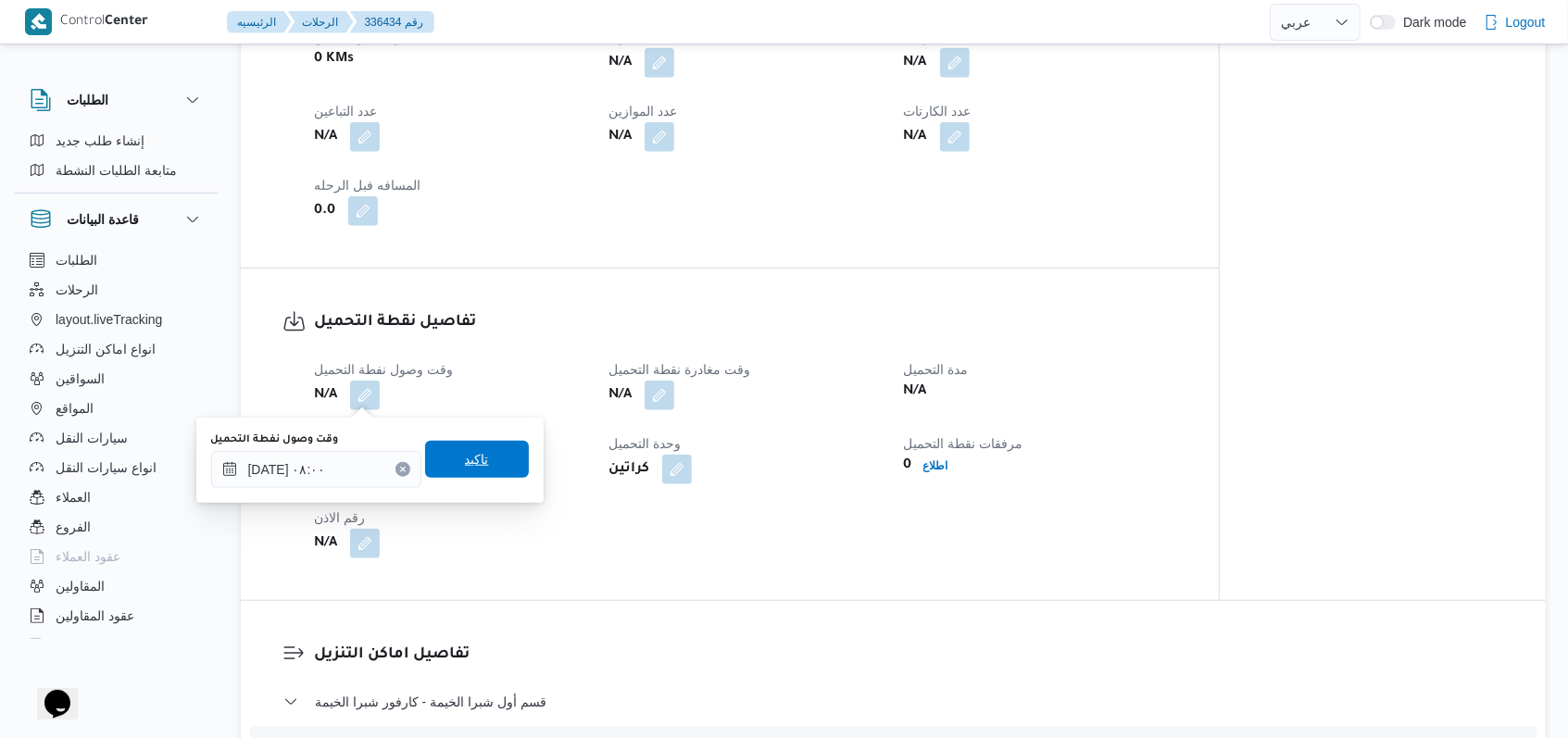
click at [503, 453] on span "تاكيد" at bounding box center [477, 459] width 104 height 37
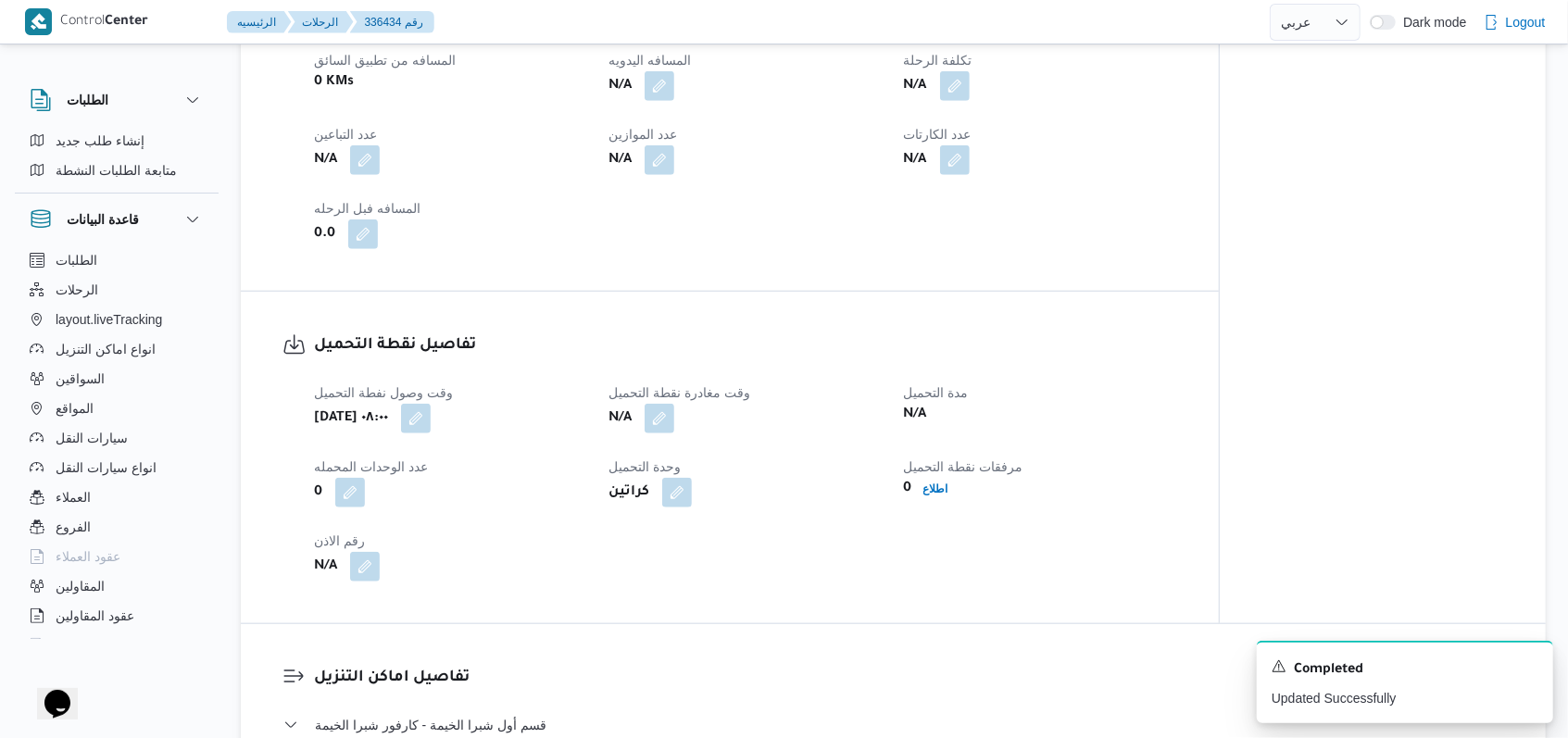
scroll to position [988, 0]
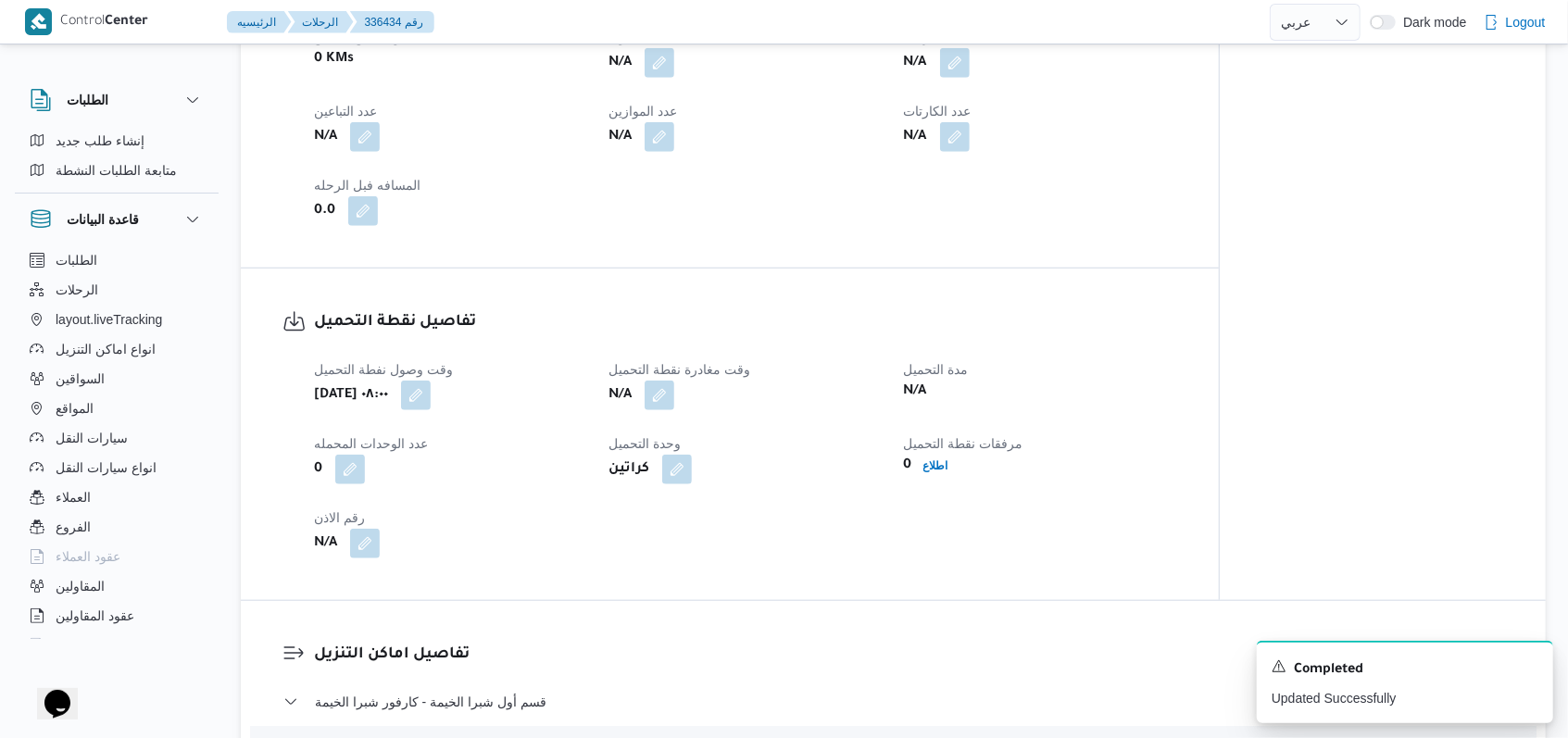
scroll to position [211, 0]
select select "ar"
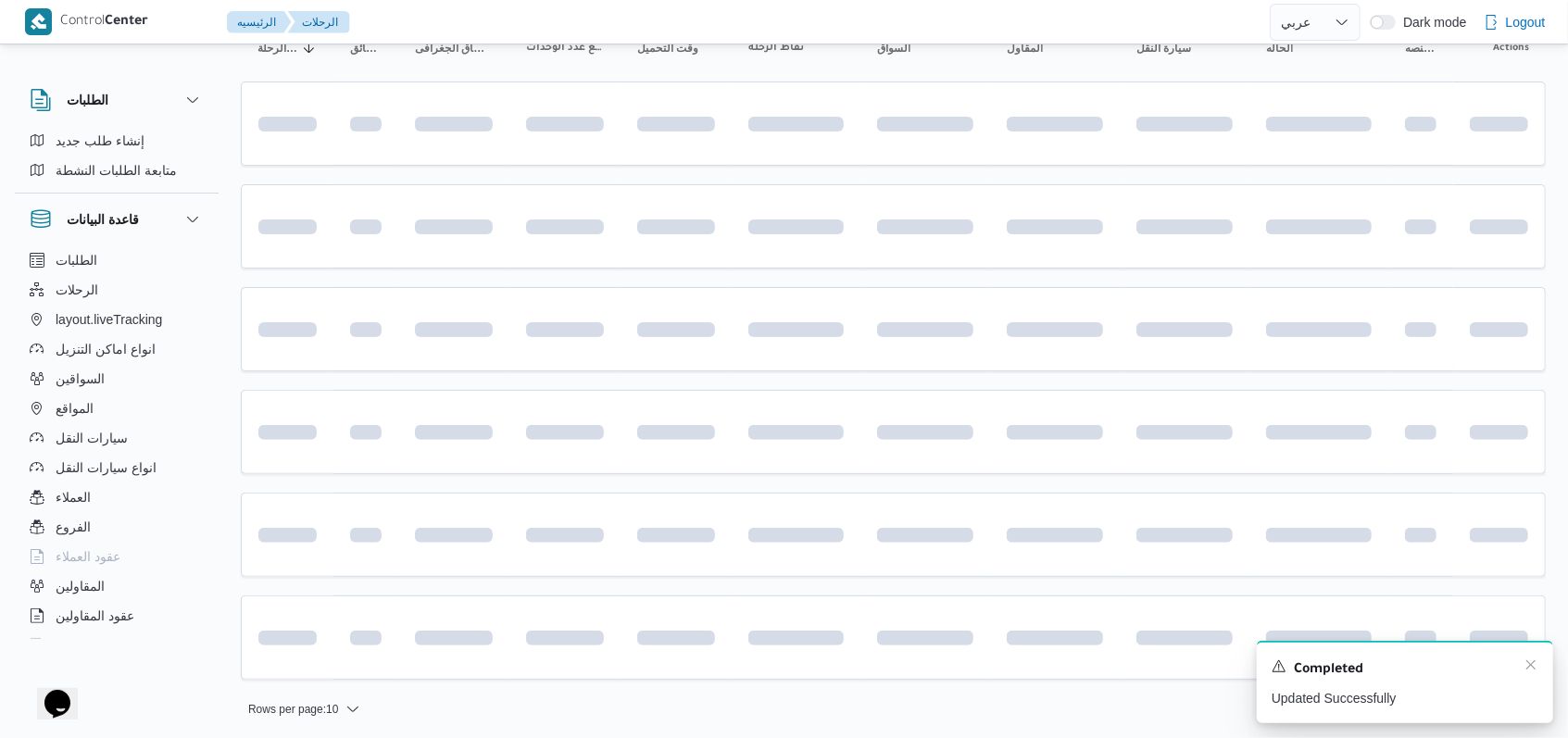
click at [648, 663] on div "Completed" at bounding box center [1405, 669] width 267 height 24
click at [648, 663] on icon "Dismiss toast" at bounding box center [1532, 665] width 10 height 10
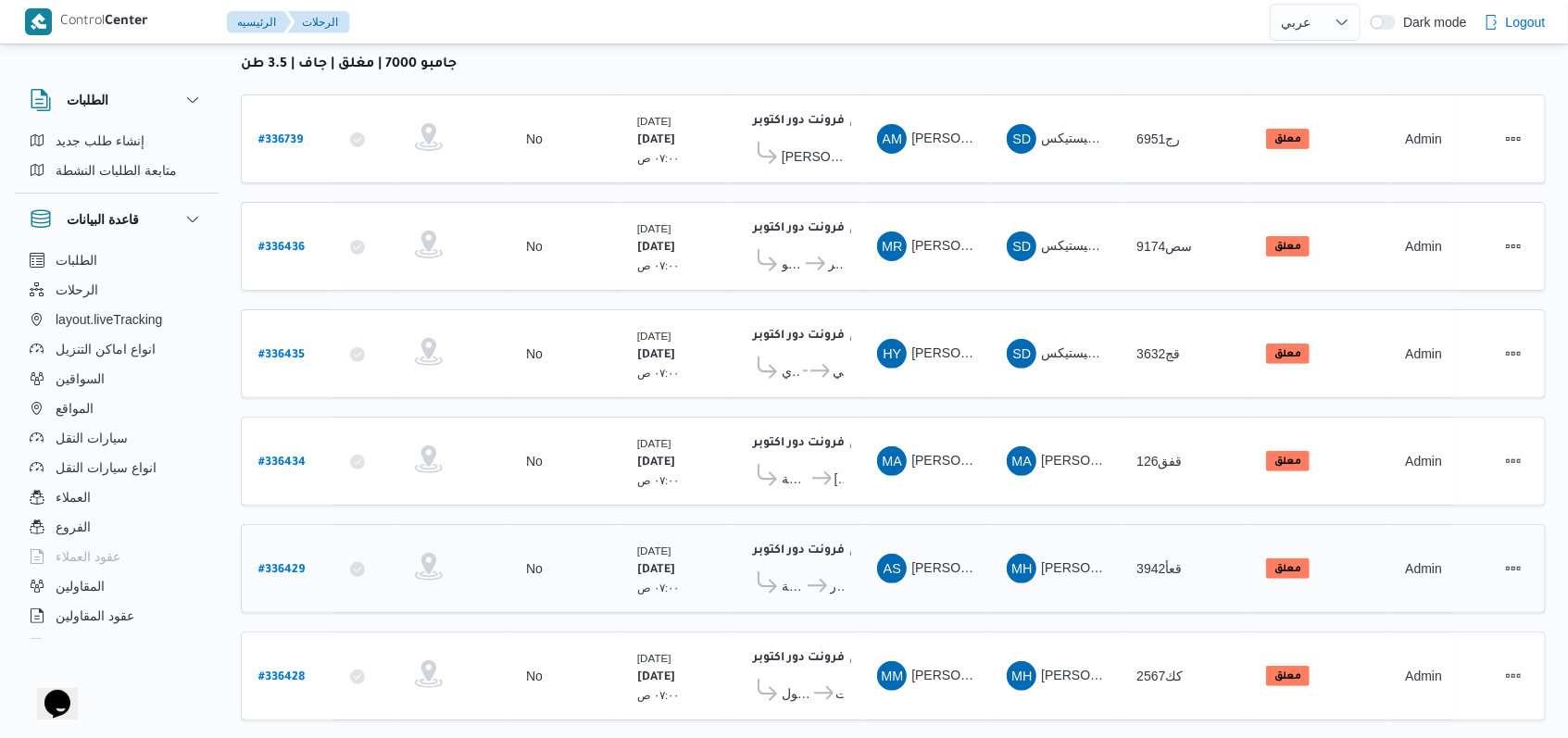
scroll to position [263, 0]
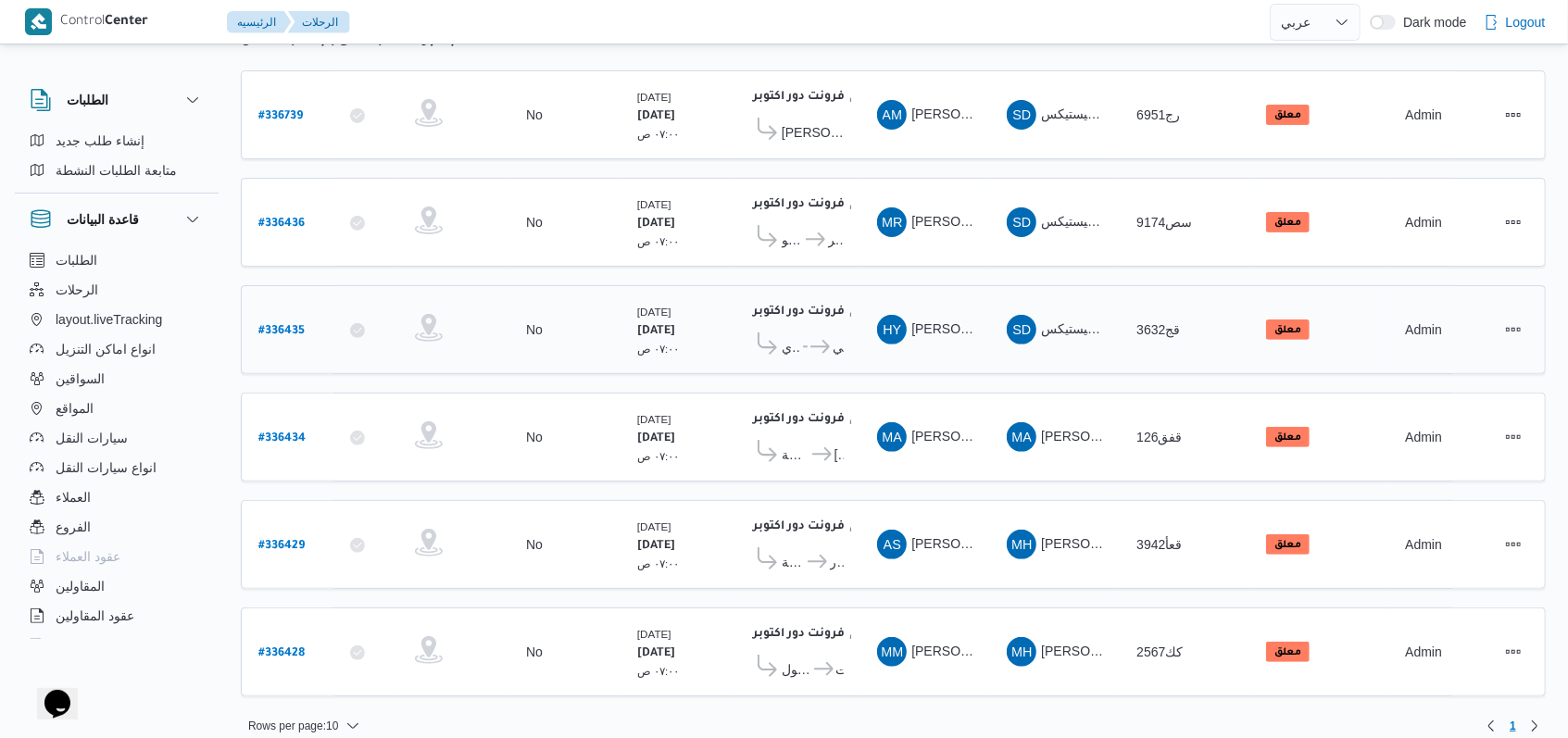
click at [285, 325] on b "# 336435" at bounding box center [281, 332] width 46 height 13
select select "ar"
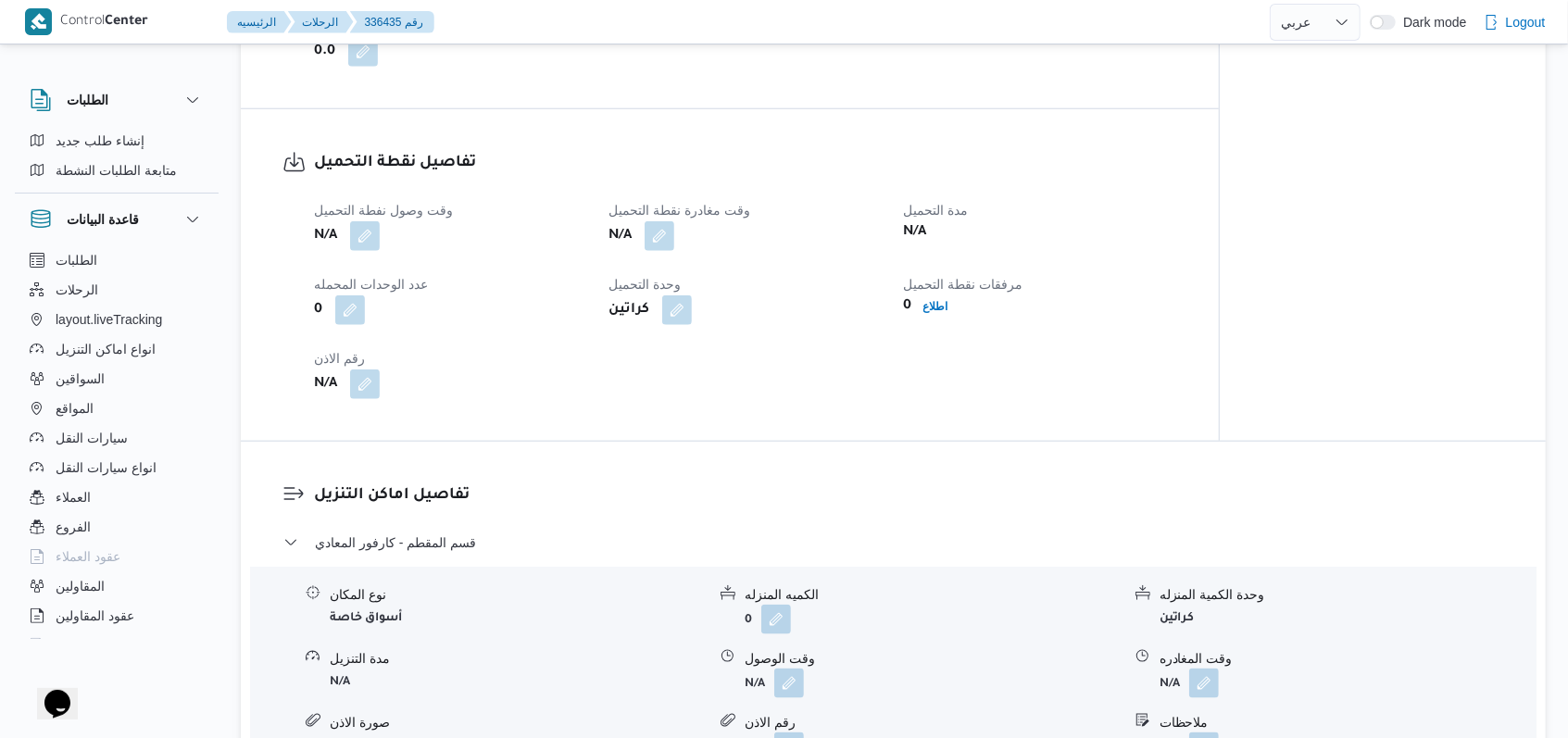
scroll to position [1234, 0]
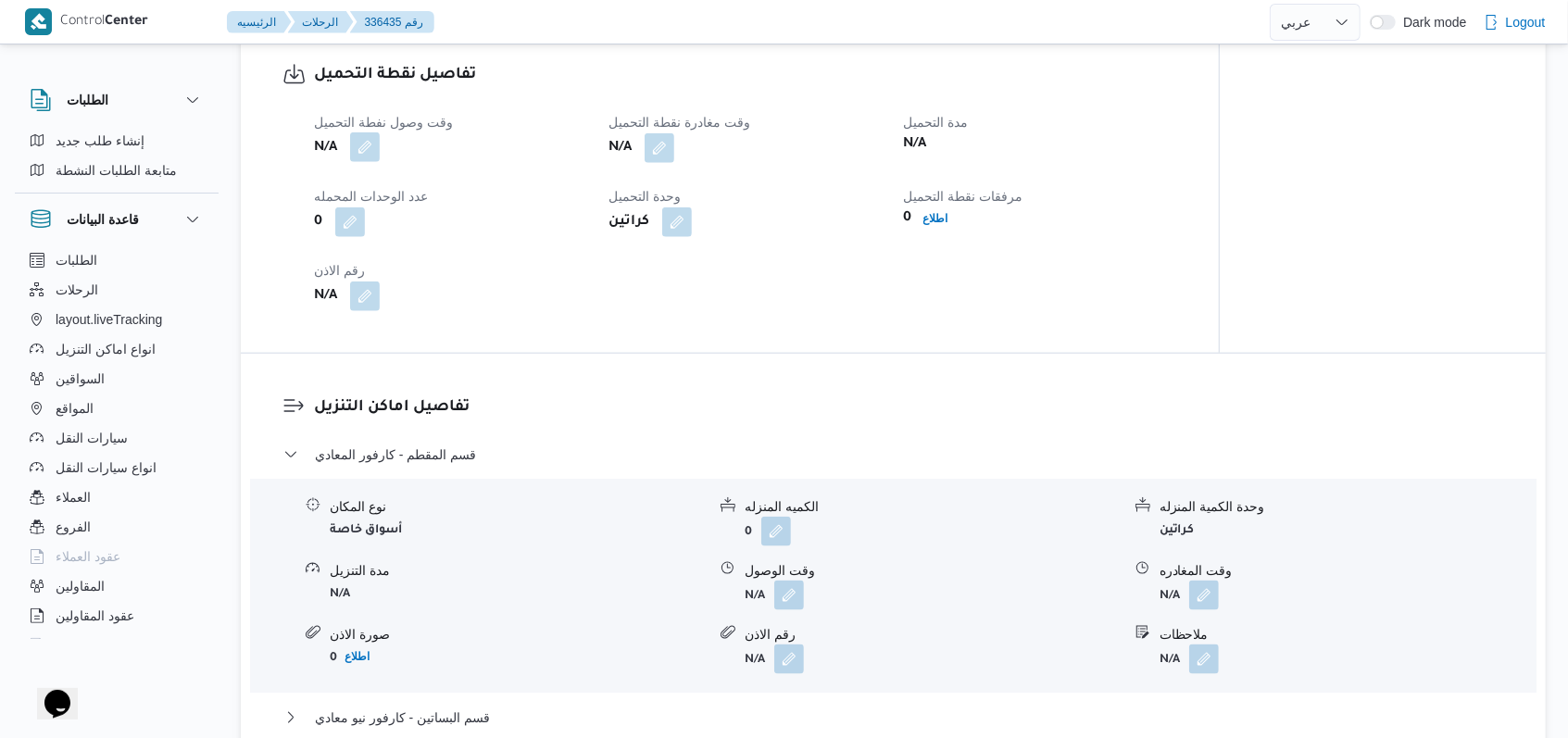
click at [367, 134] on button "button" at bounding box center [364, 147] width 30 height 30
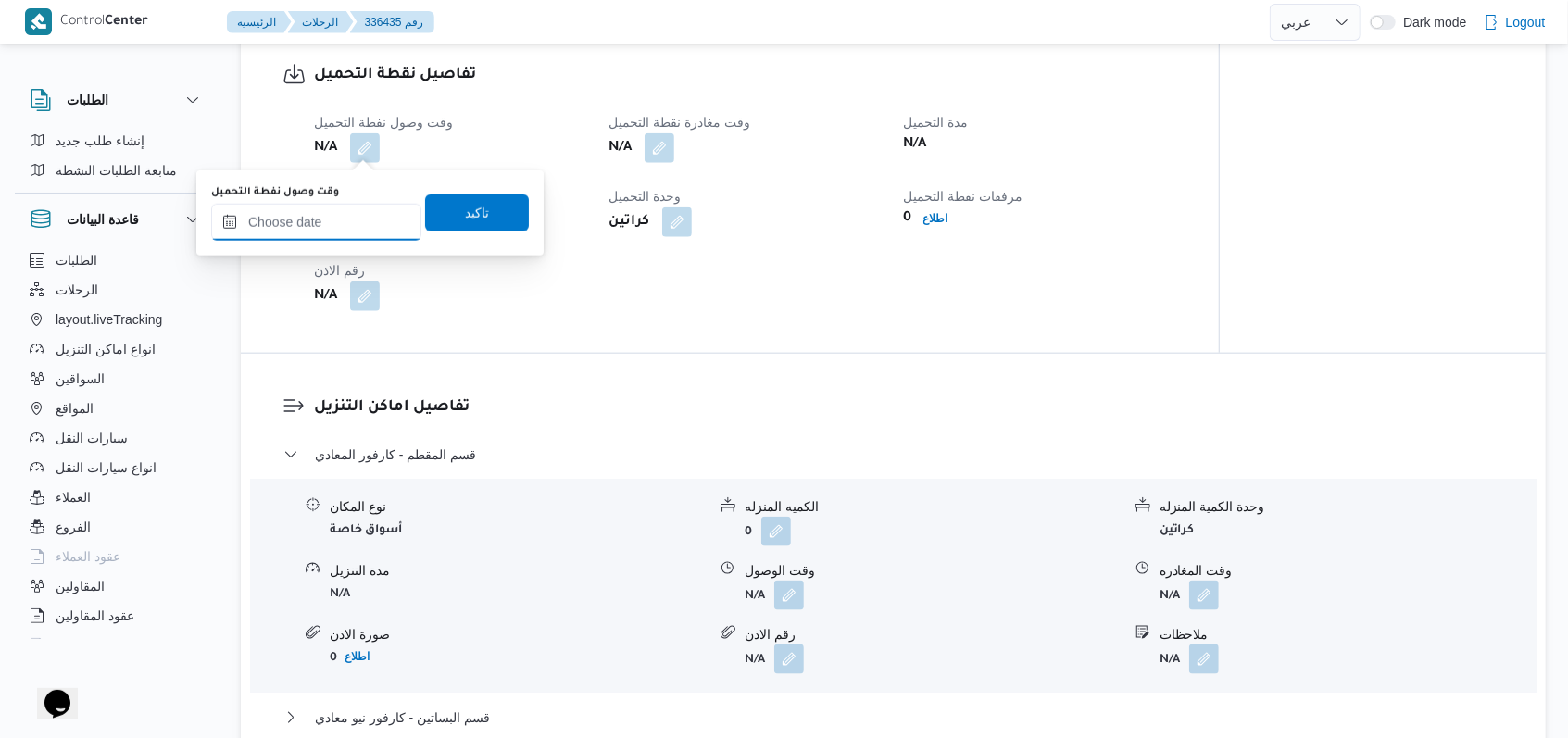
click at [326, 216] on input "وقت وصول نفطة التحميل" at bounding box center [316, 222] width 210 height 37
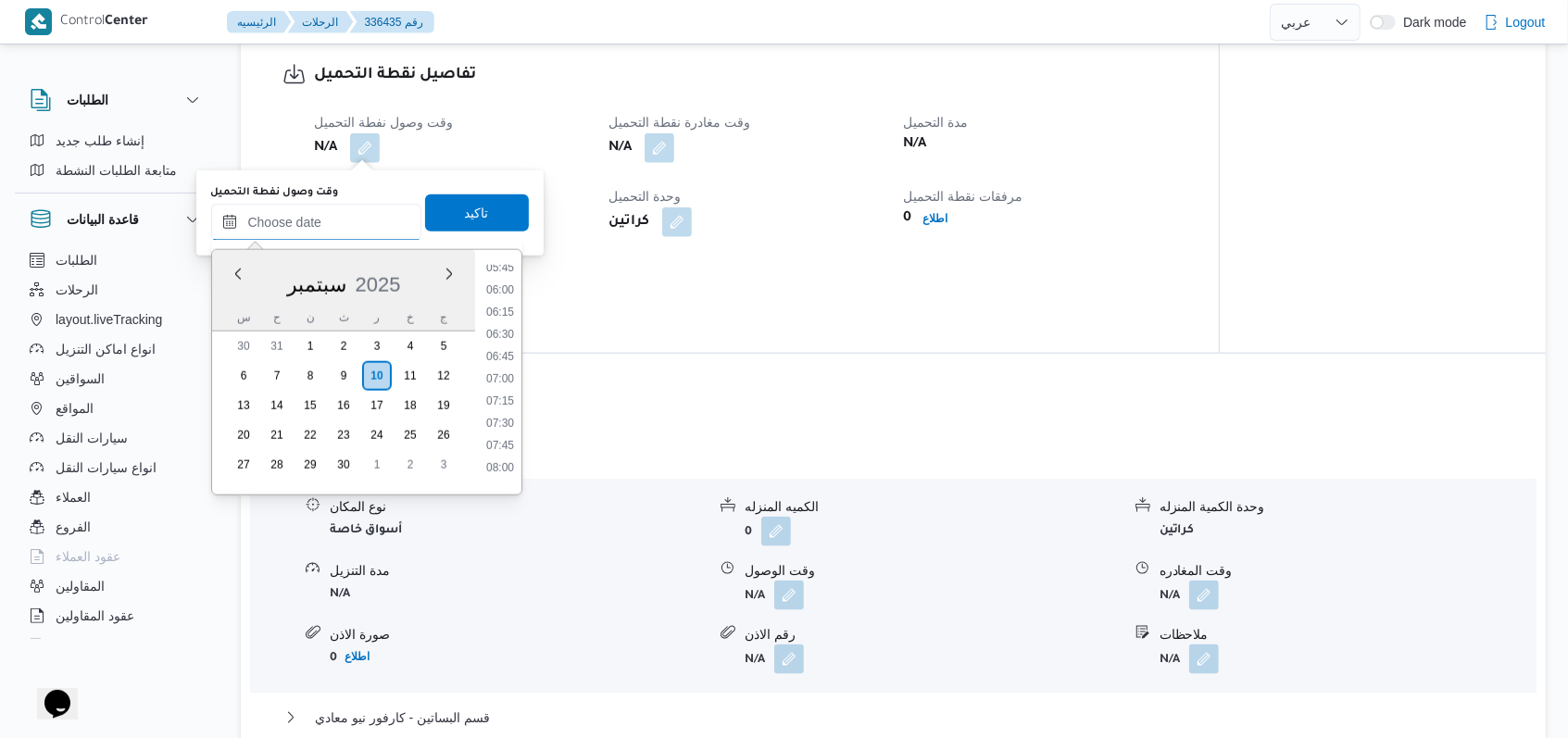
scroll to position [394, 0]
click at [502, 330] on li "05:00" at bounding box center [500, 324] width 43 height 18
type input "[DATE] ٠٥:٠٠"
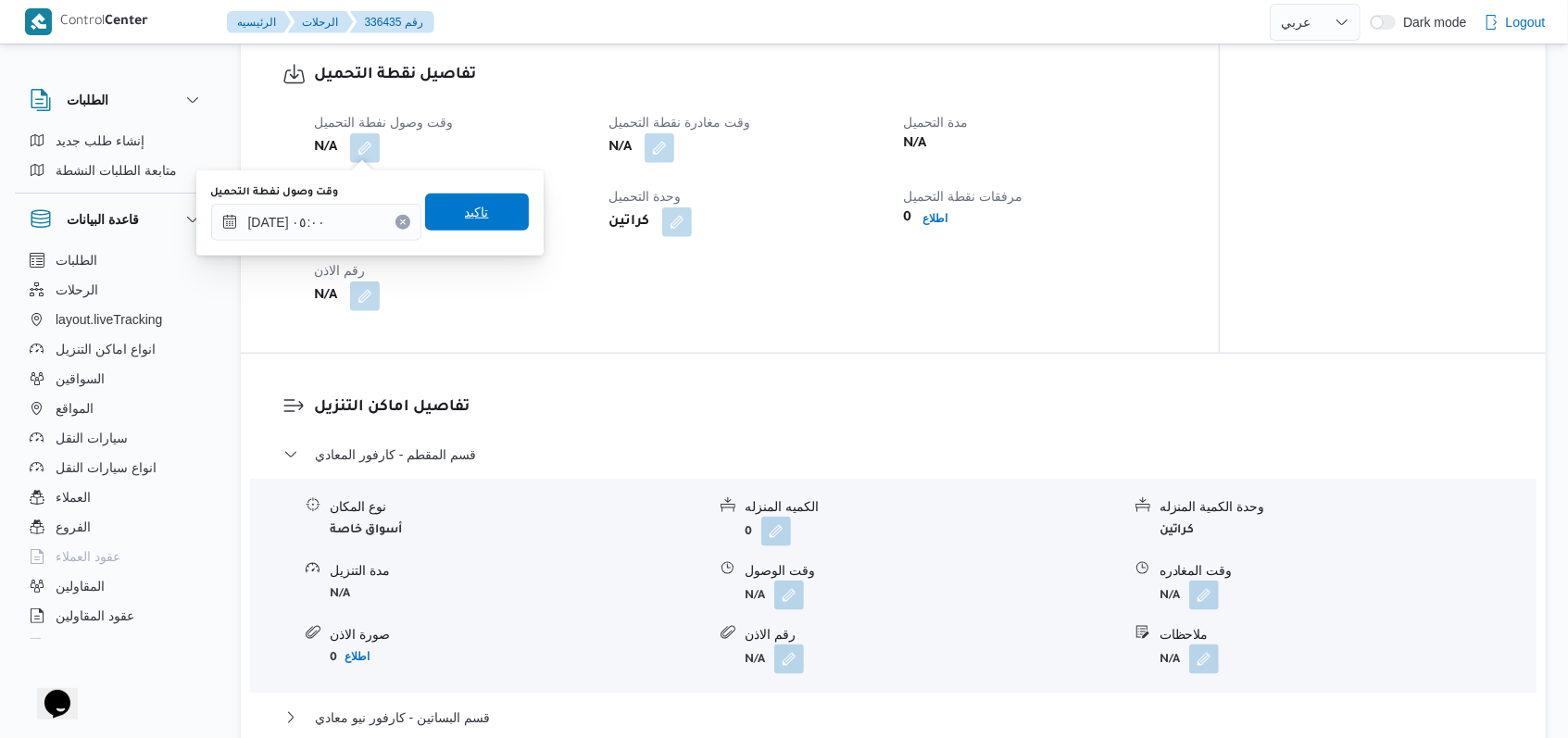
click at [507, 214] on span "تاكيد" at bounding box center [477, 211] width 104 height 37
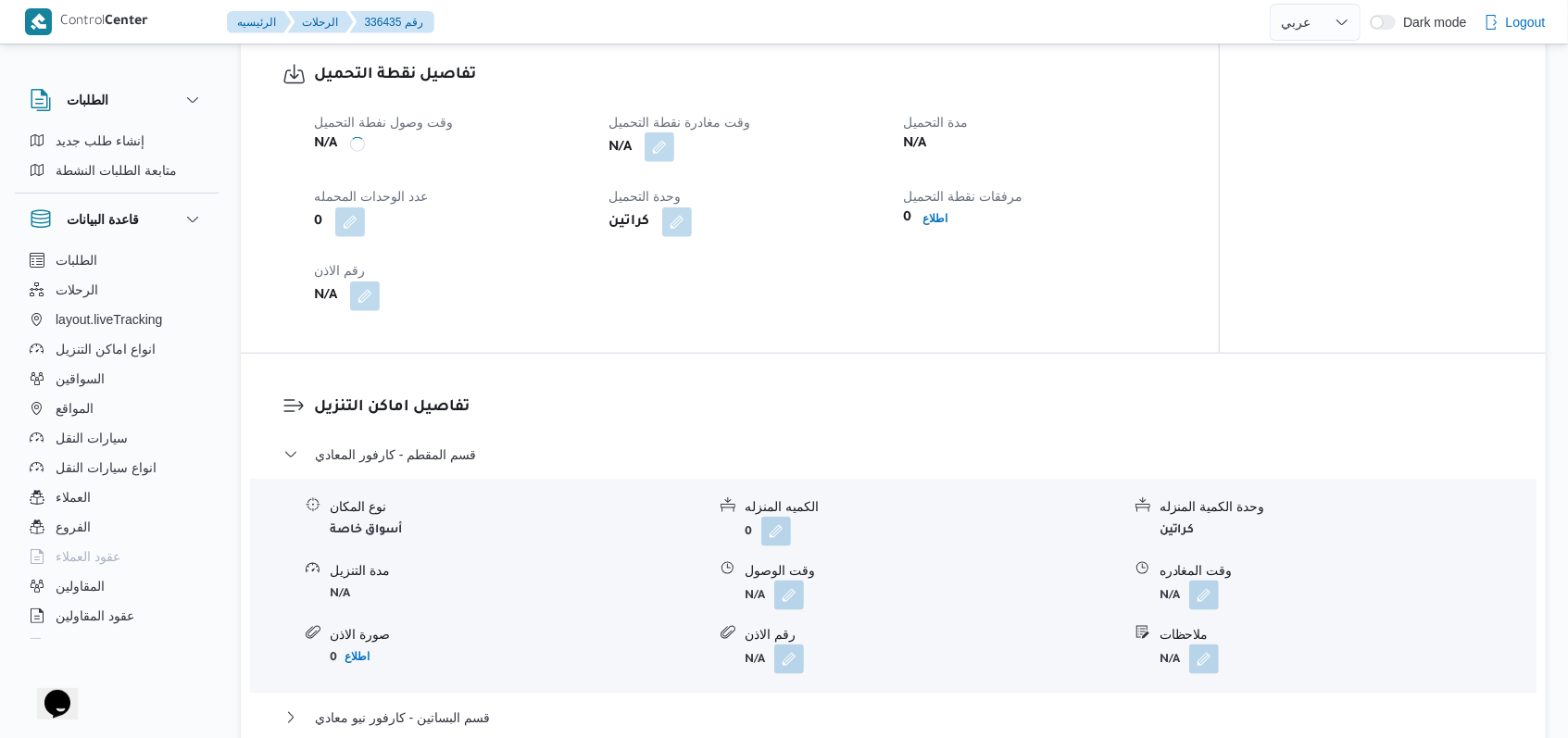
click at [648, 149] on button "button" at bounding box center [659, 147] width 30 height 30
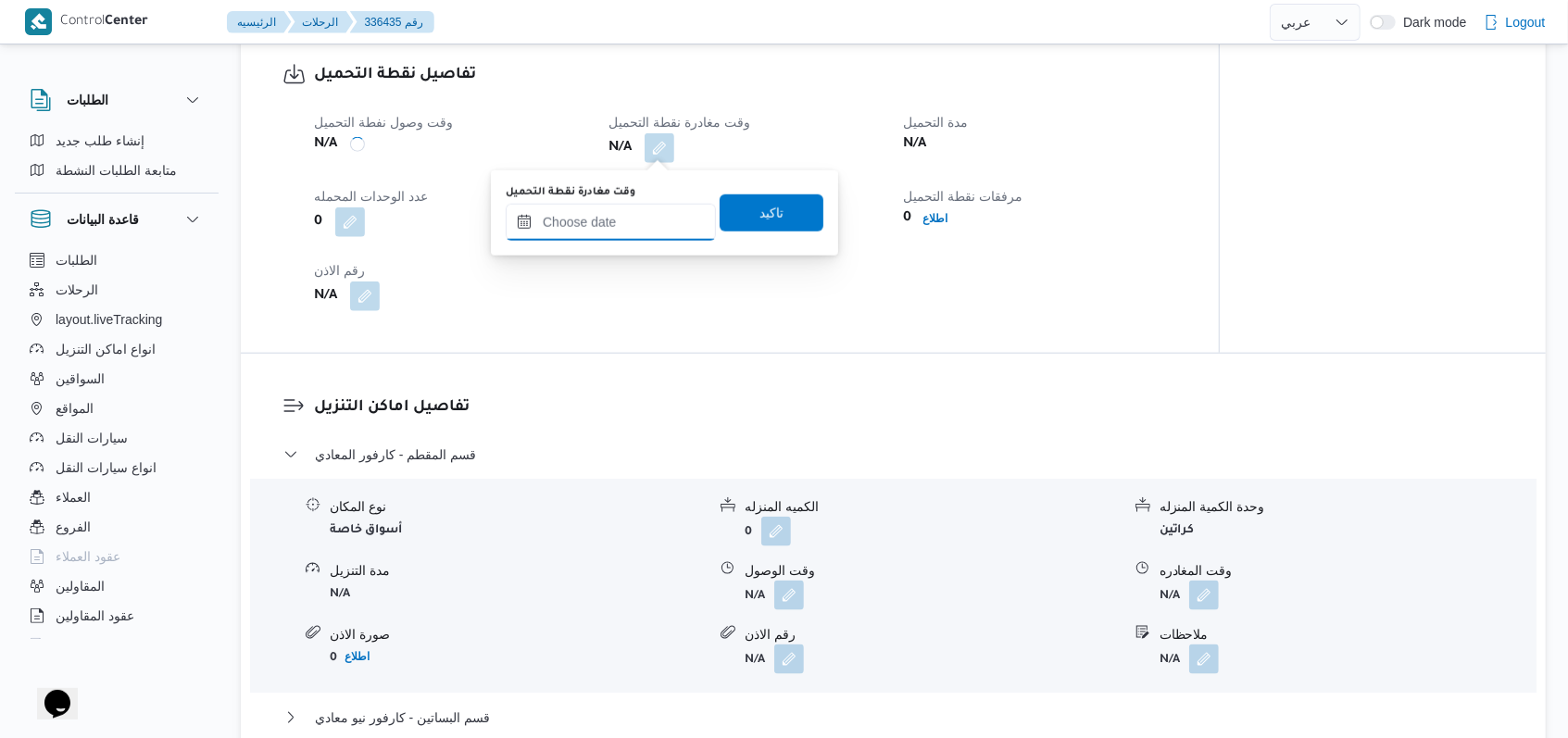
click at [622, 229] on input "وقت مغادرة نقطة التحميل" at bounding box center [611, 222] width 210 height 37
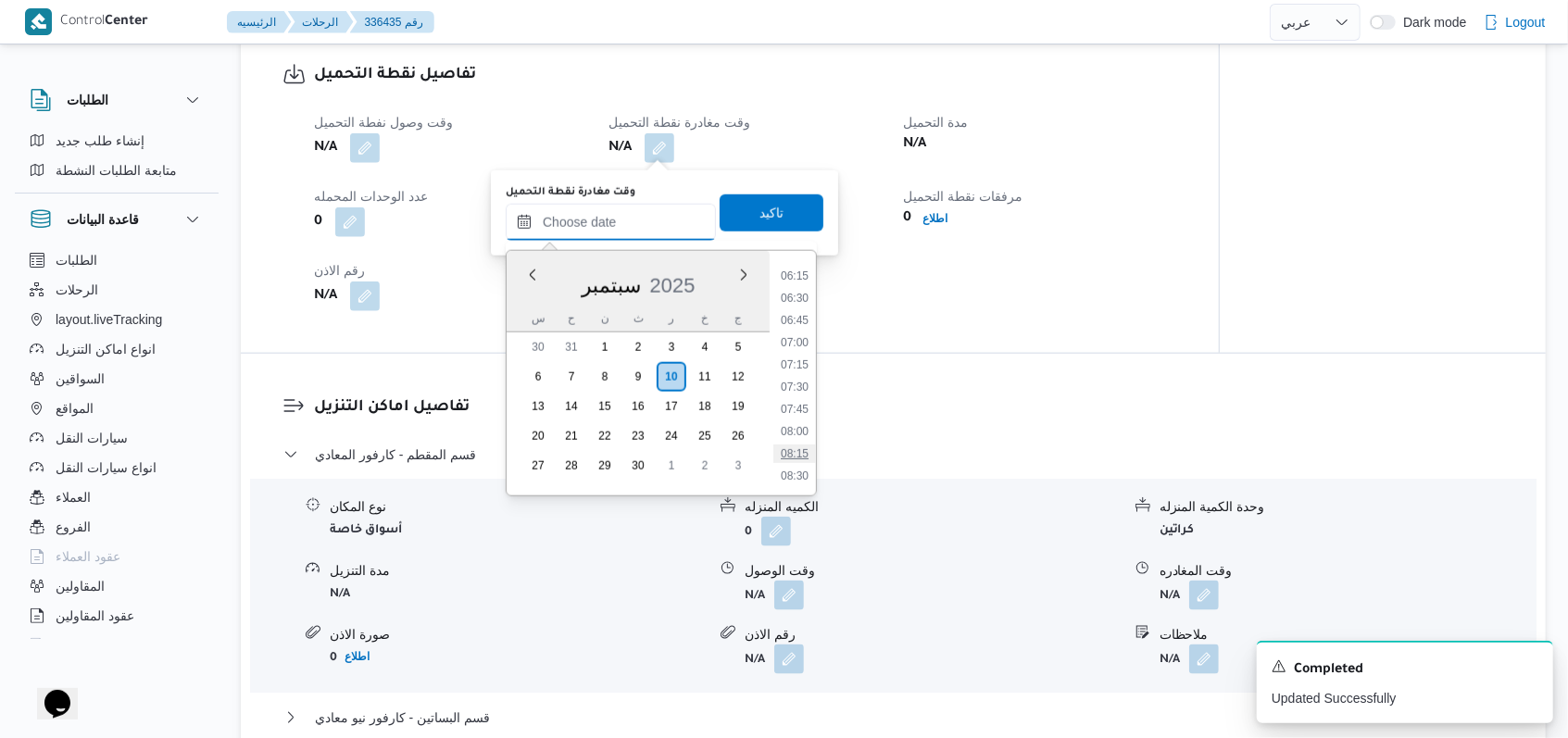
scroll to position [518, 0]
click at [648, 338] on li "06:30" at bounding box center [795, 335] width 43 height 18
type input "[DATE] ٠٦:٣٠"
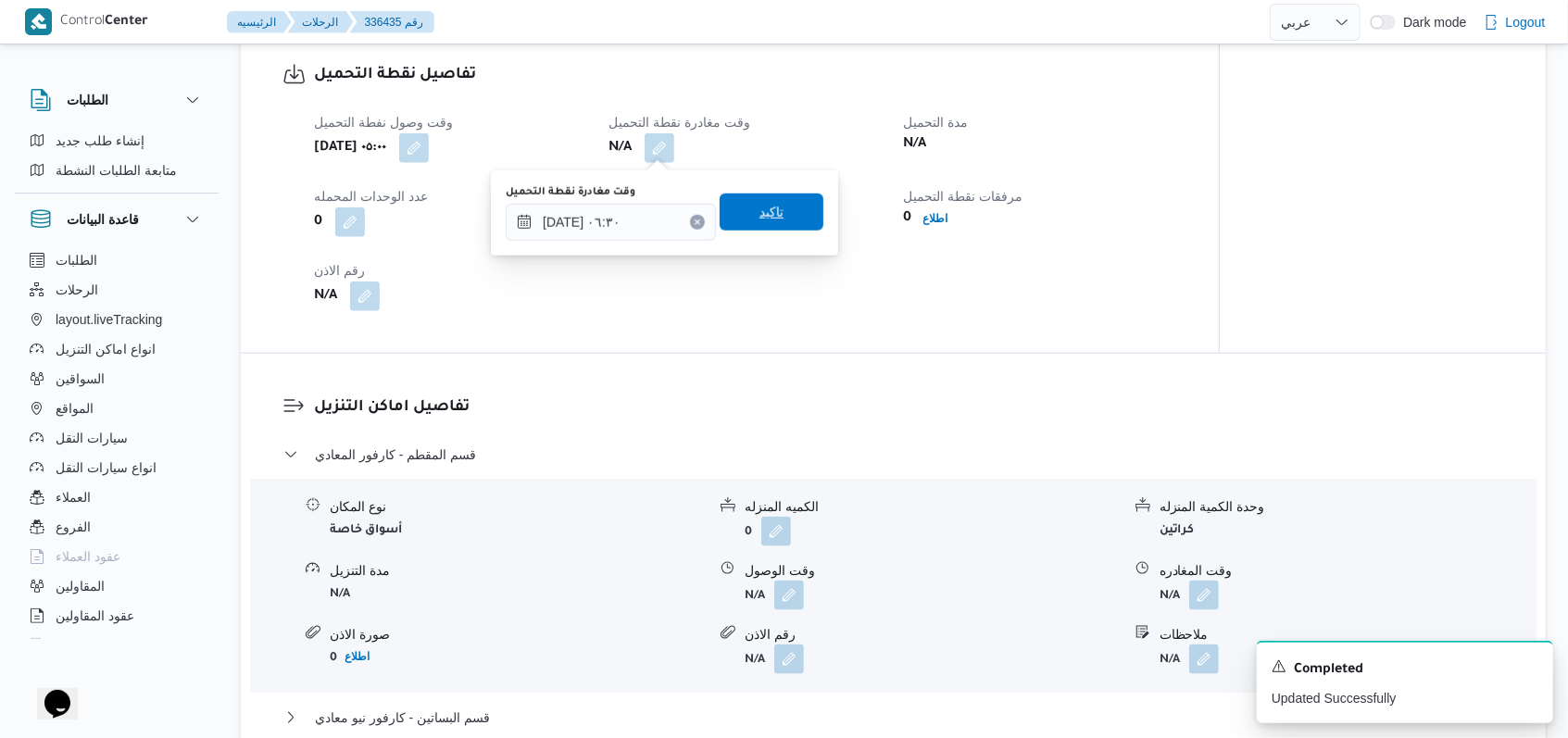
click at [648, 224] on span "تاكيد" at bounding box center [772, 211] width 104 height 37
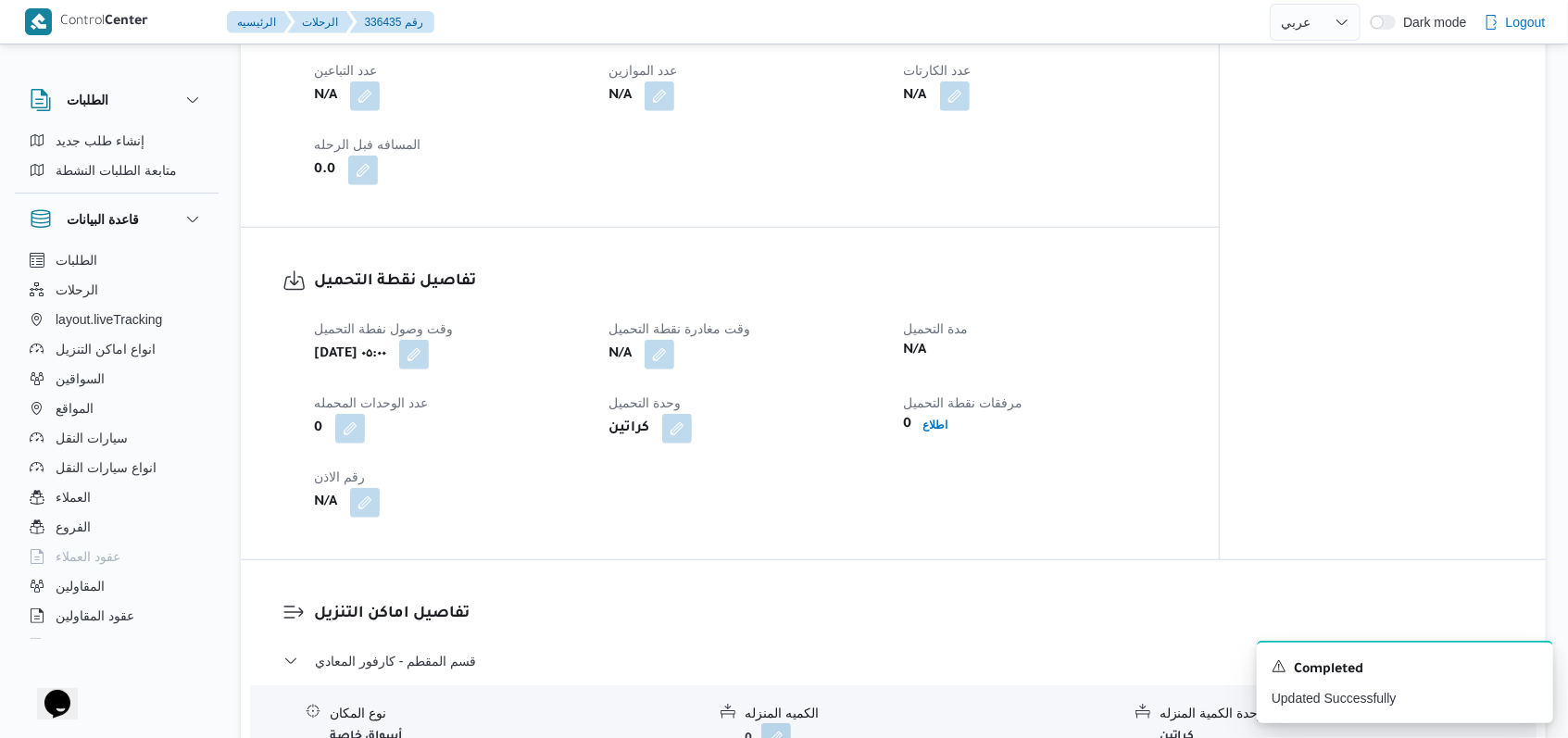
scroll to position [1112, 0]
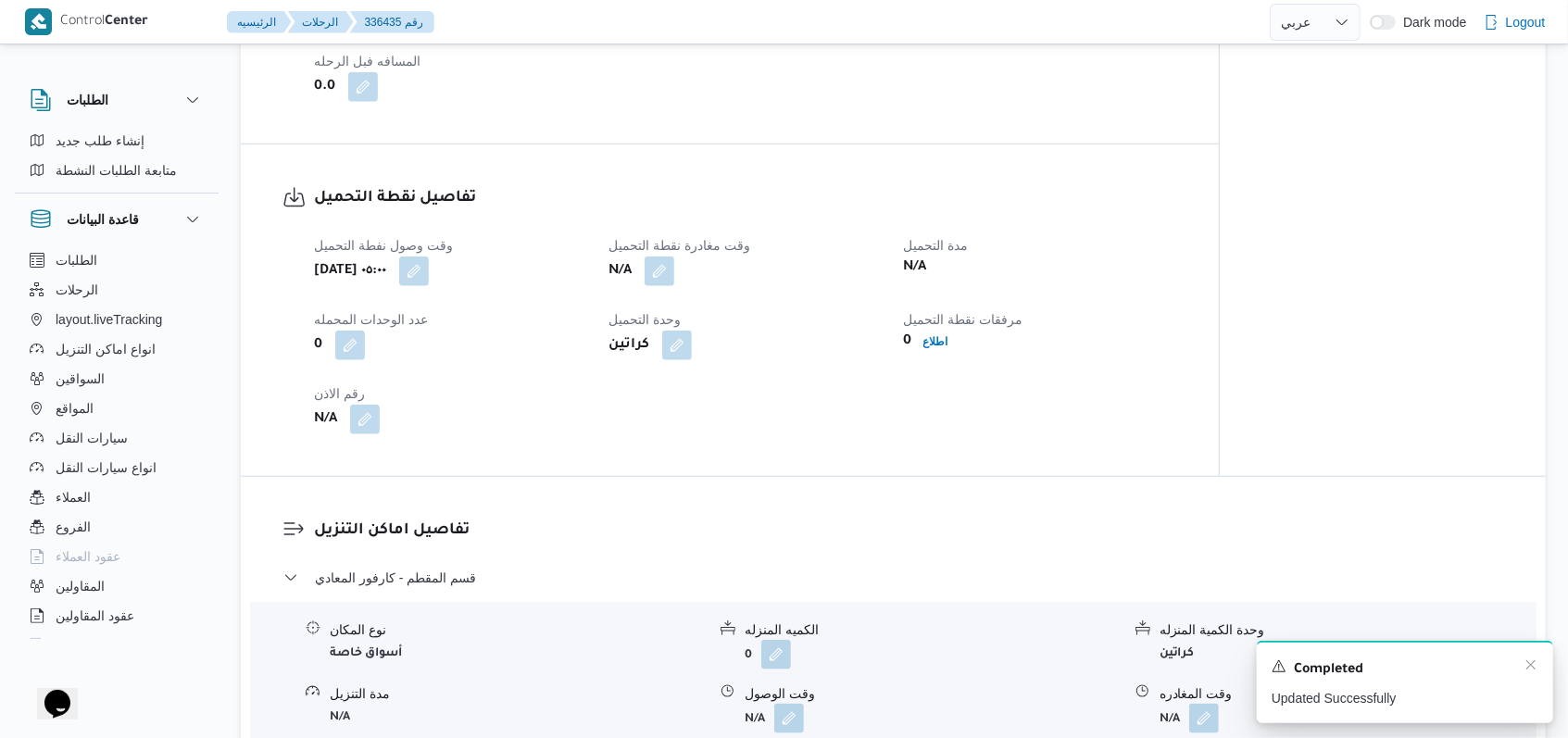
click at [648, 663] on div "Completed" at bounding box center [1405, 669] width 267 height 24
click at [648, 663] on icon "Dismiss toast" at bounding box center [1532, 665] width 15 height 15
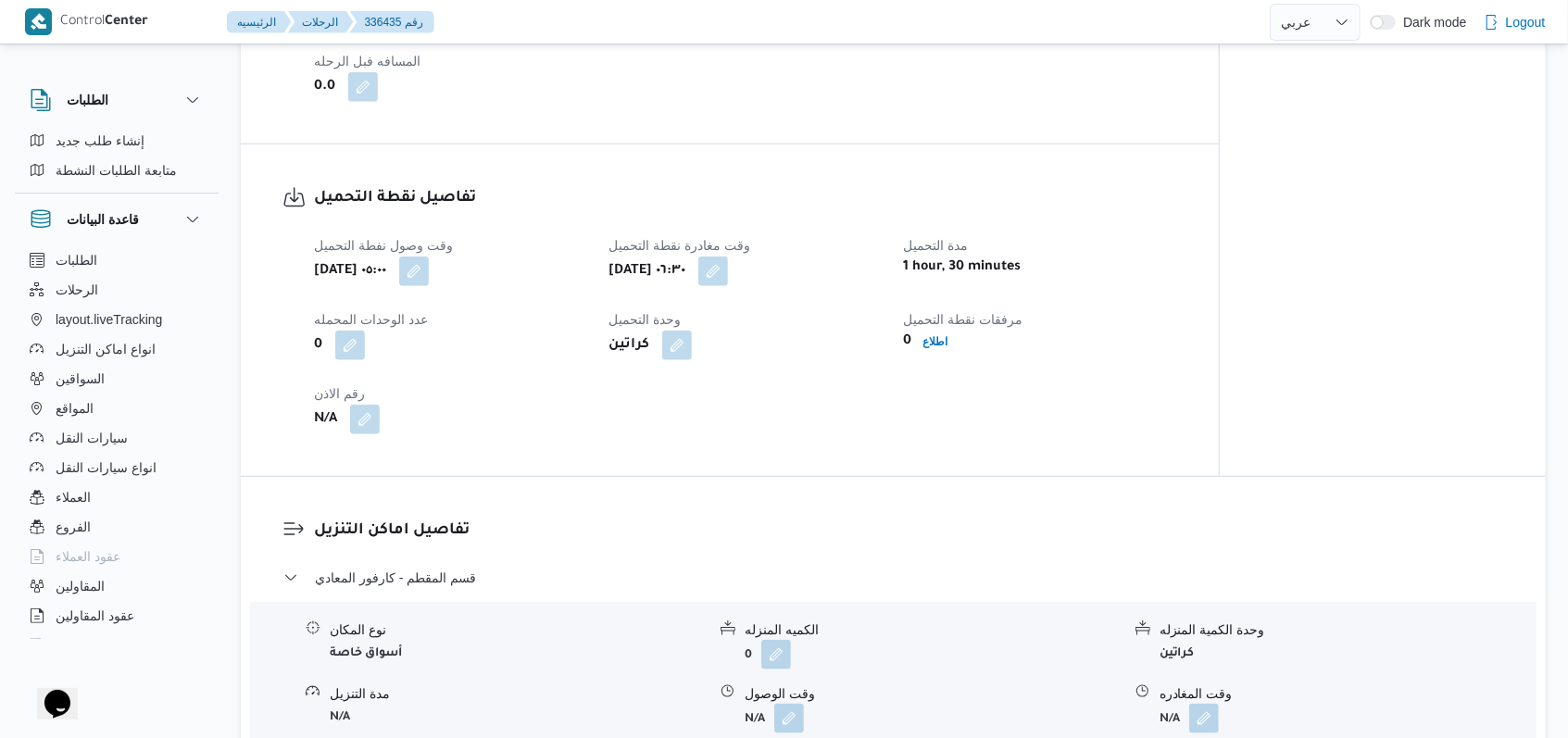
click at [648, 519] on h3 "تفاصيل اماكن التنزيل" at bounding box center [908, 532] width 1190 height 25
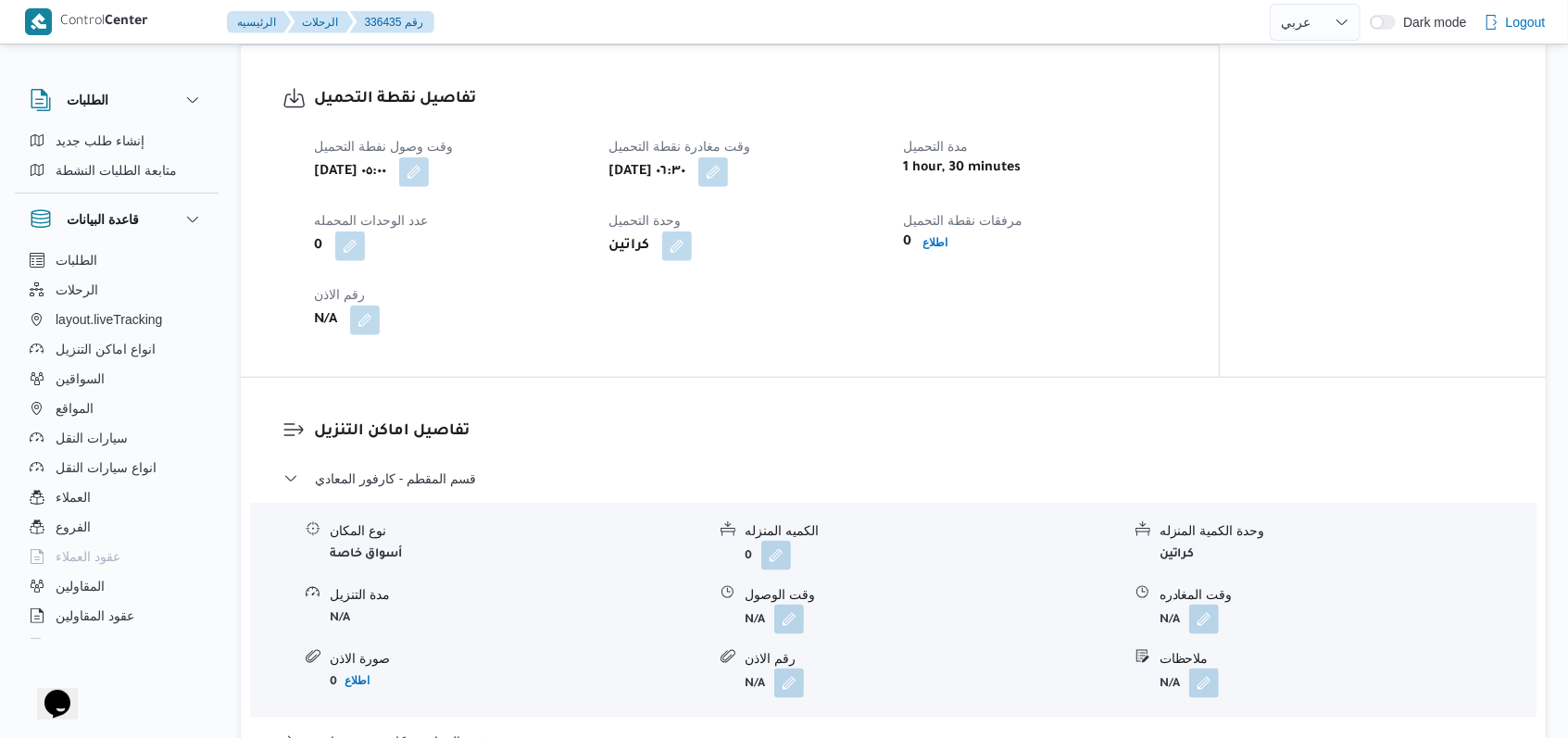
scroll to position [1357, 0]
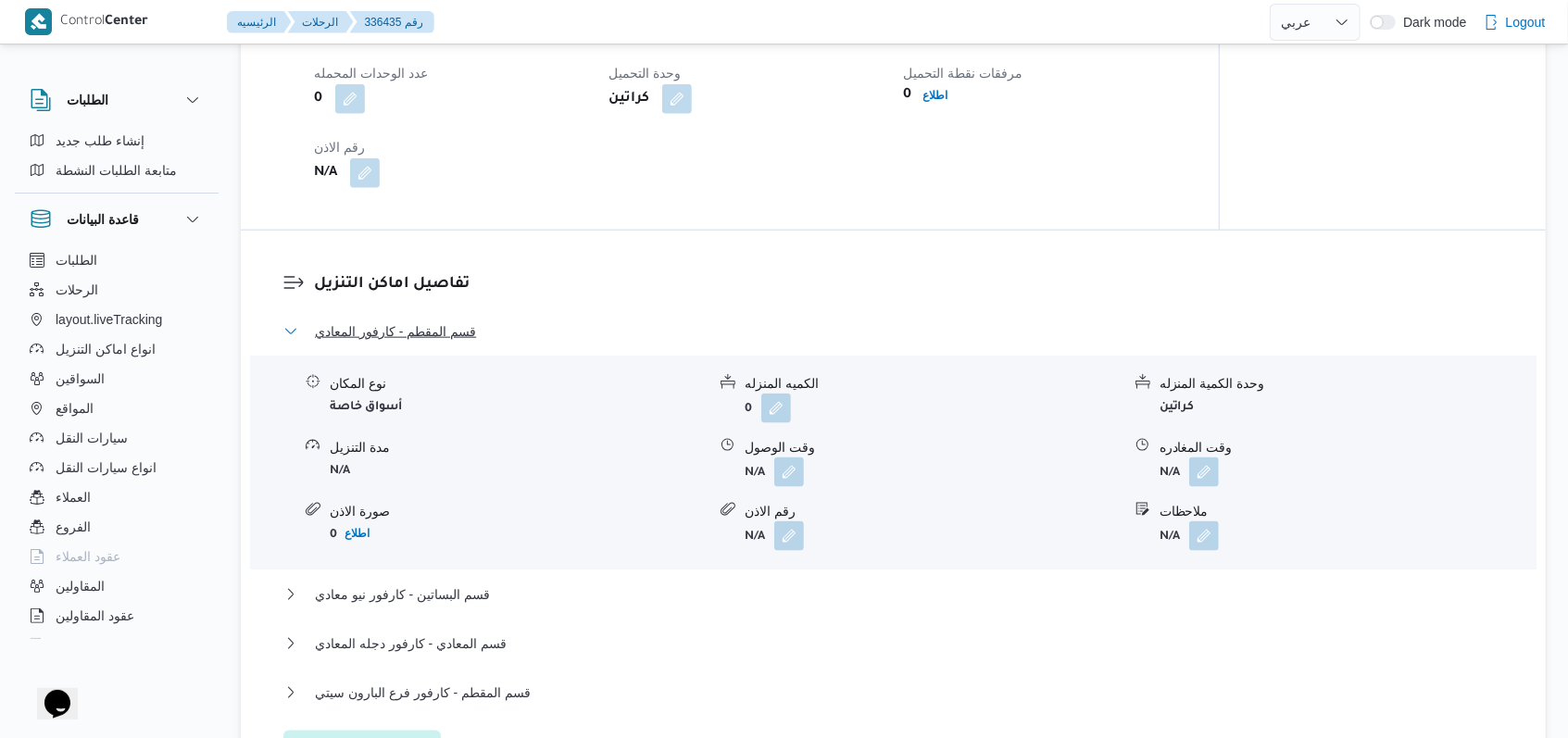
click at [446, 337] on span "قسم المقطم - كارفور المعادي" at bounding box center [395, 331] width 162 height 22
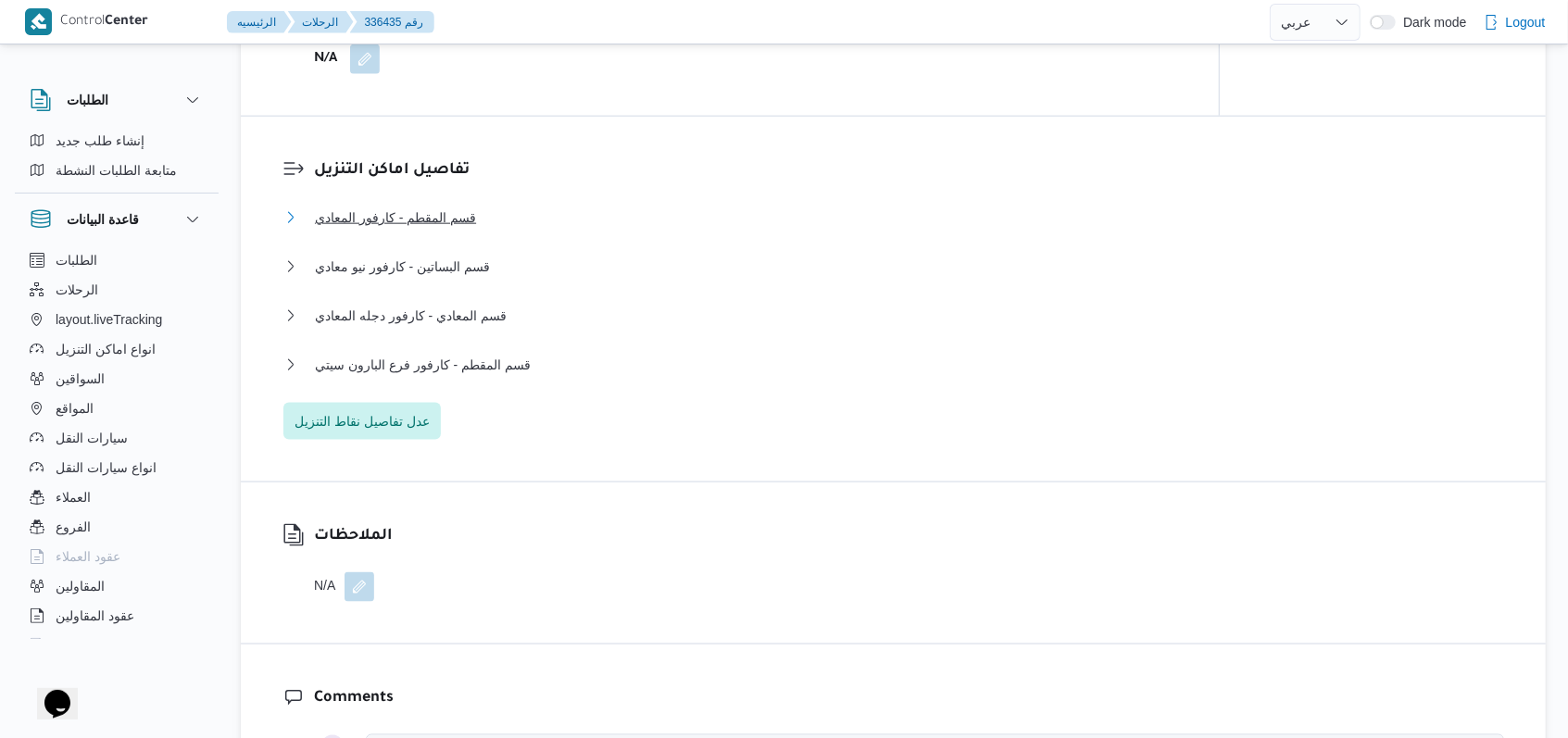
scroll to position [1482, 0]
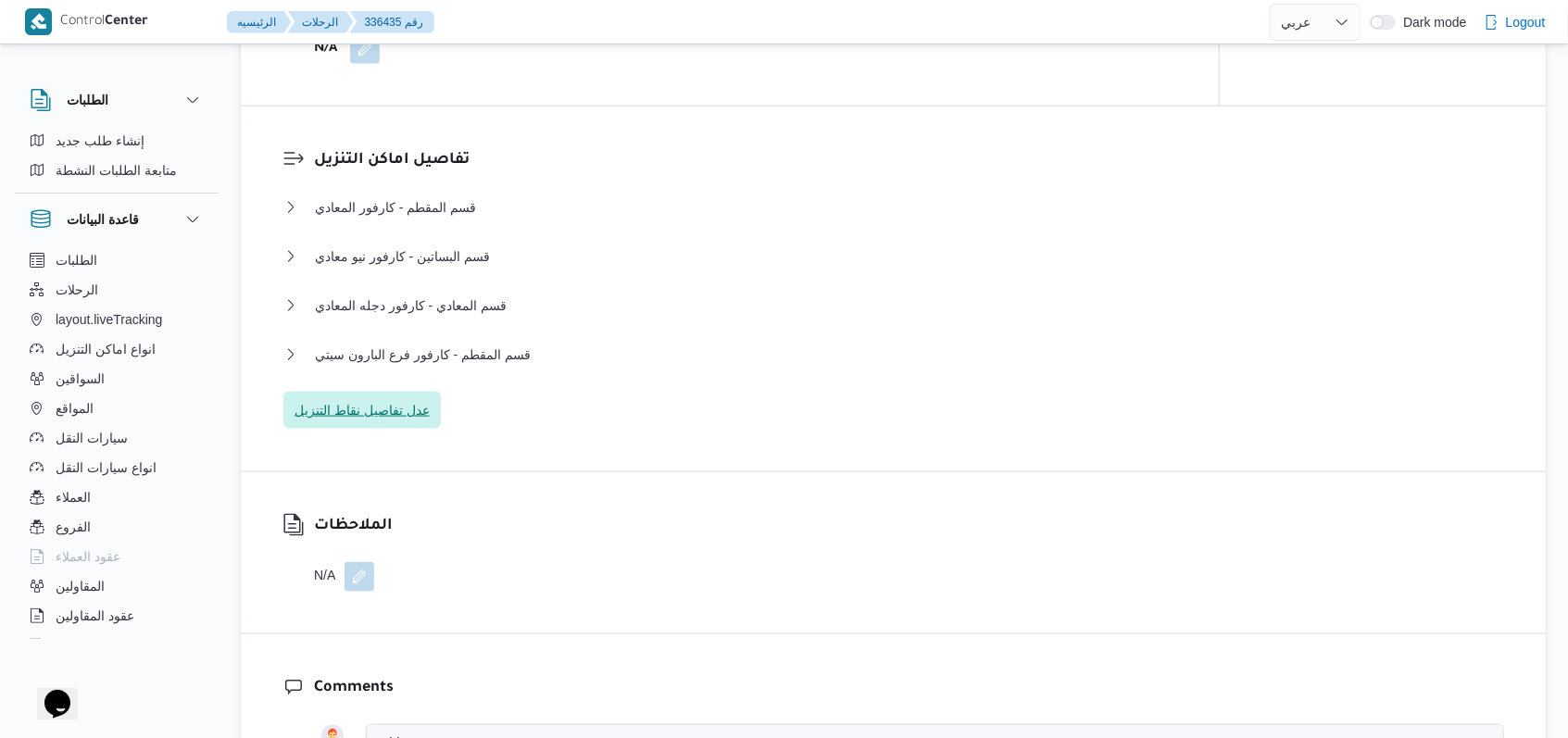
click at [408, 408] on span "عدل تفاصيل نقاط التنزيل" at bounding box center [361, 410] width 135 height 22
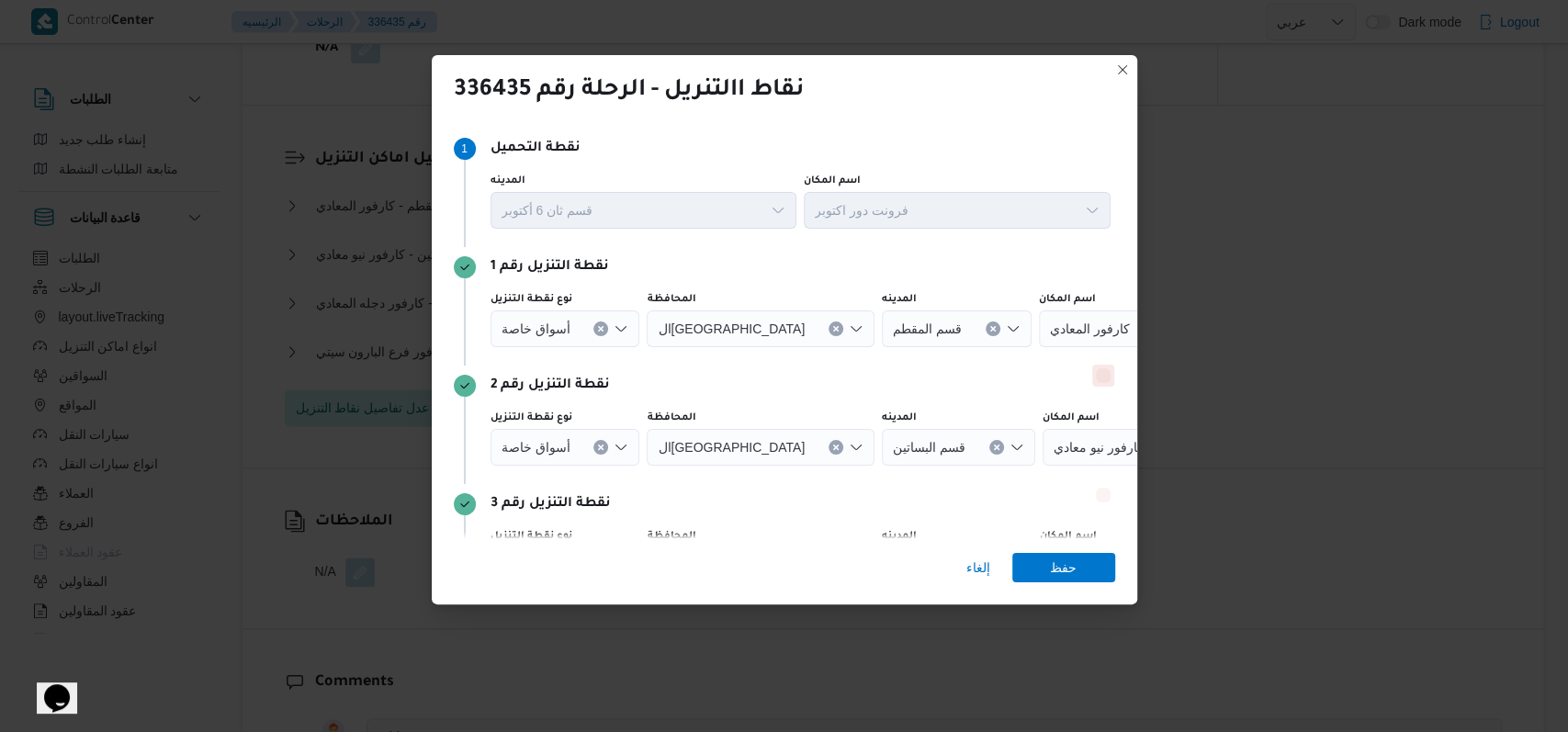
click at [643, 368] on button "Delete" at bounding box center [1103, 375] width 22 height 22
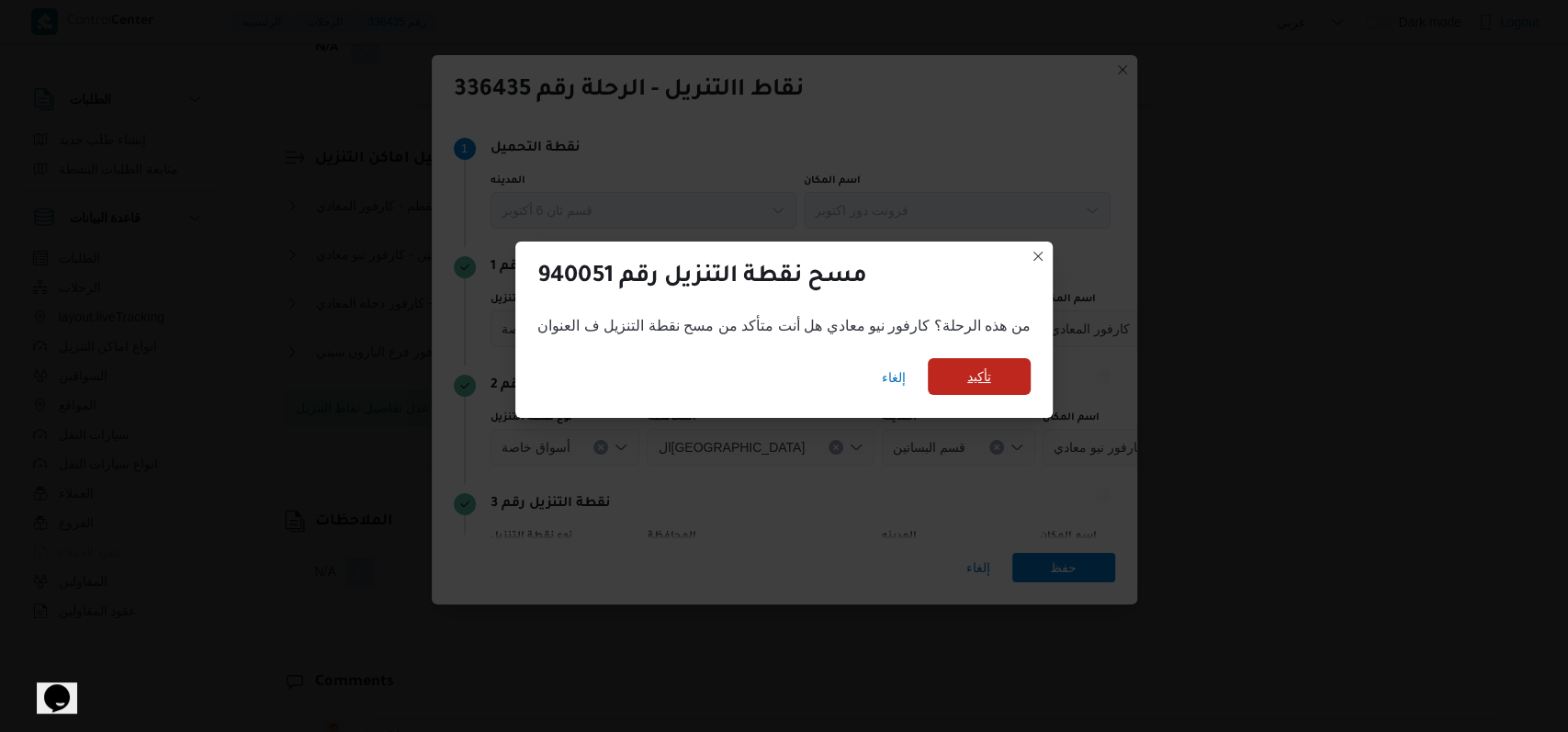
click at [643, 362] on span "تأكيد" at bounding box center [978, 376] width 103 height 37
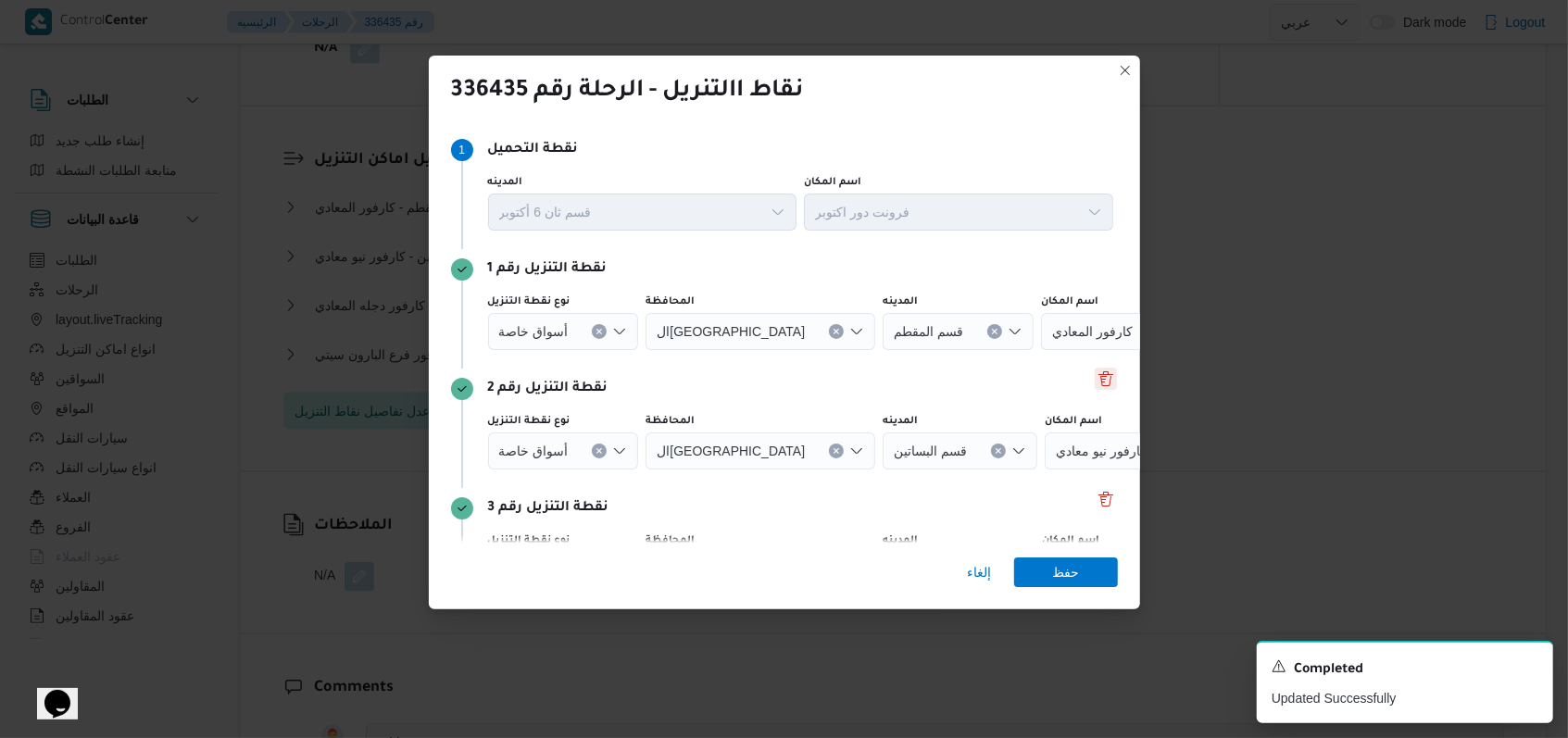
click at [648, 388] on button "Delete" at bounding box center [1105, 379] width 22 height 22
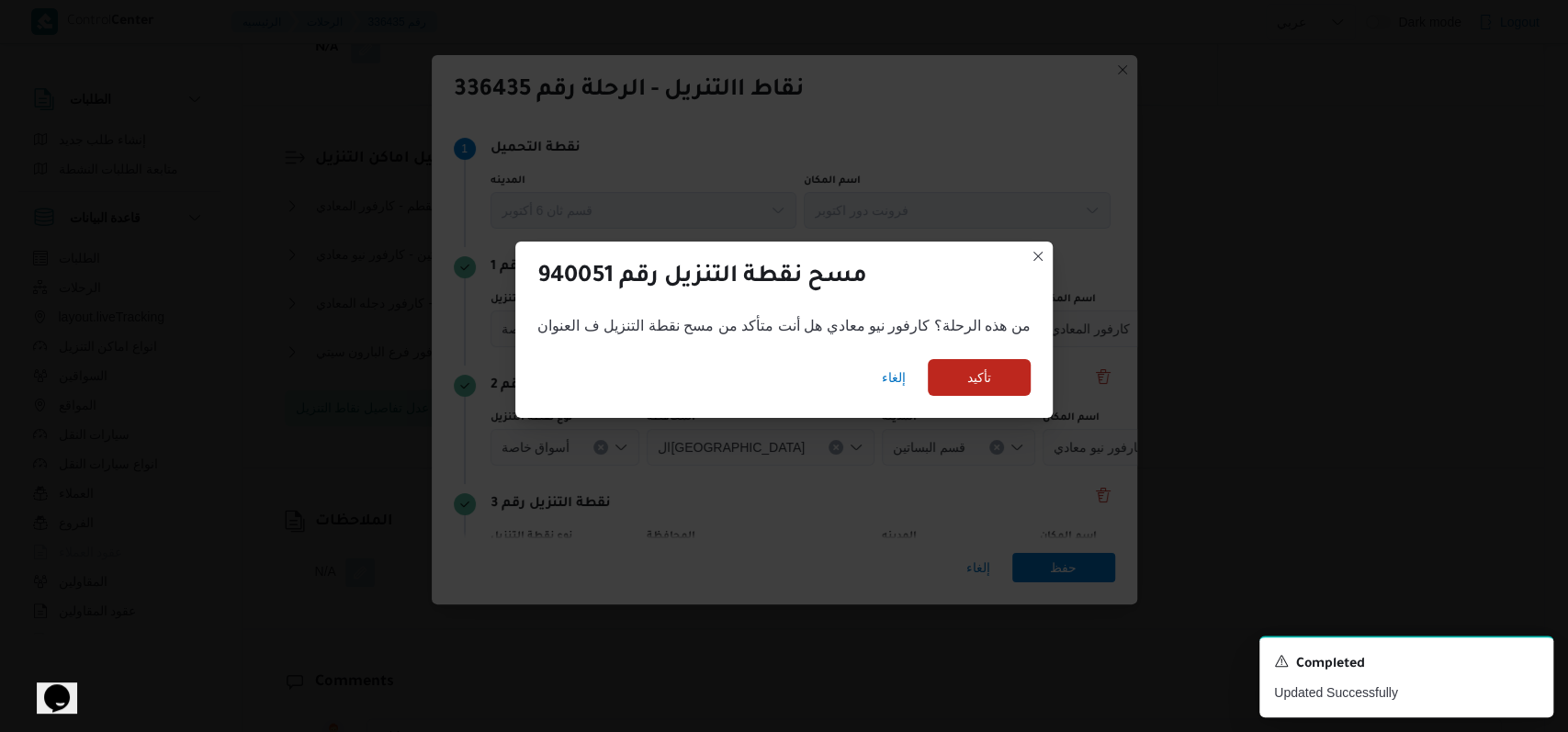
click at [643, 375] on div "إلغاء تأكيد" at bounding box center [783, 381] width 537 height 74
click at [643, 373] on span "تأكيد" at bounding box center [978, 376] width 103 height 37
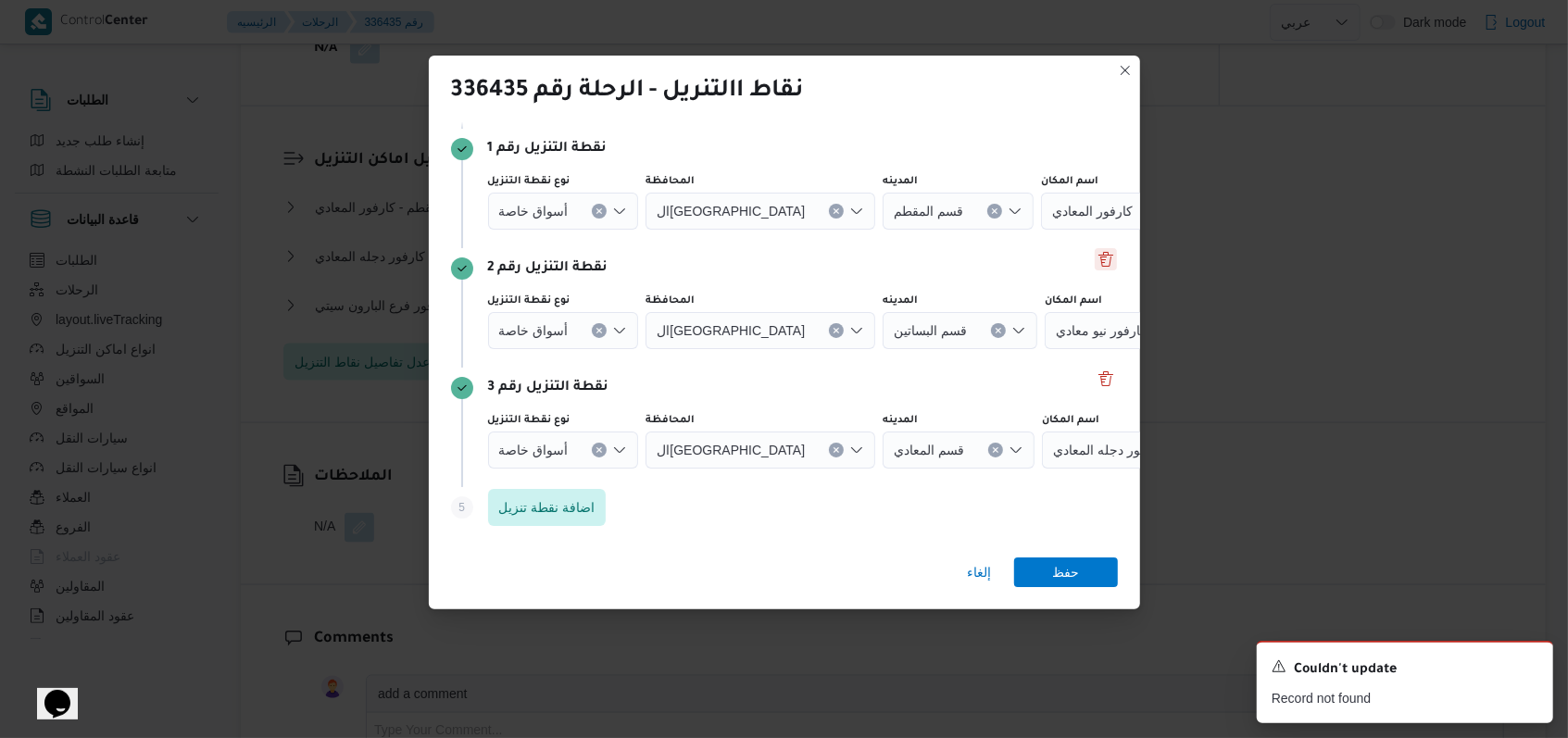
scroll to position [119, 0]
click at [648, 381] on button "Delete" at bounding box center [1105, 379] width 22 height 22
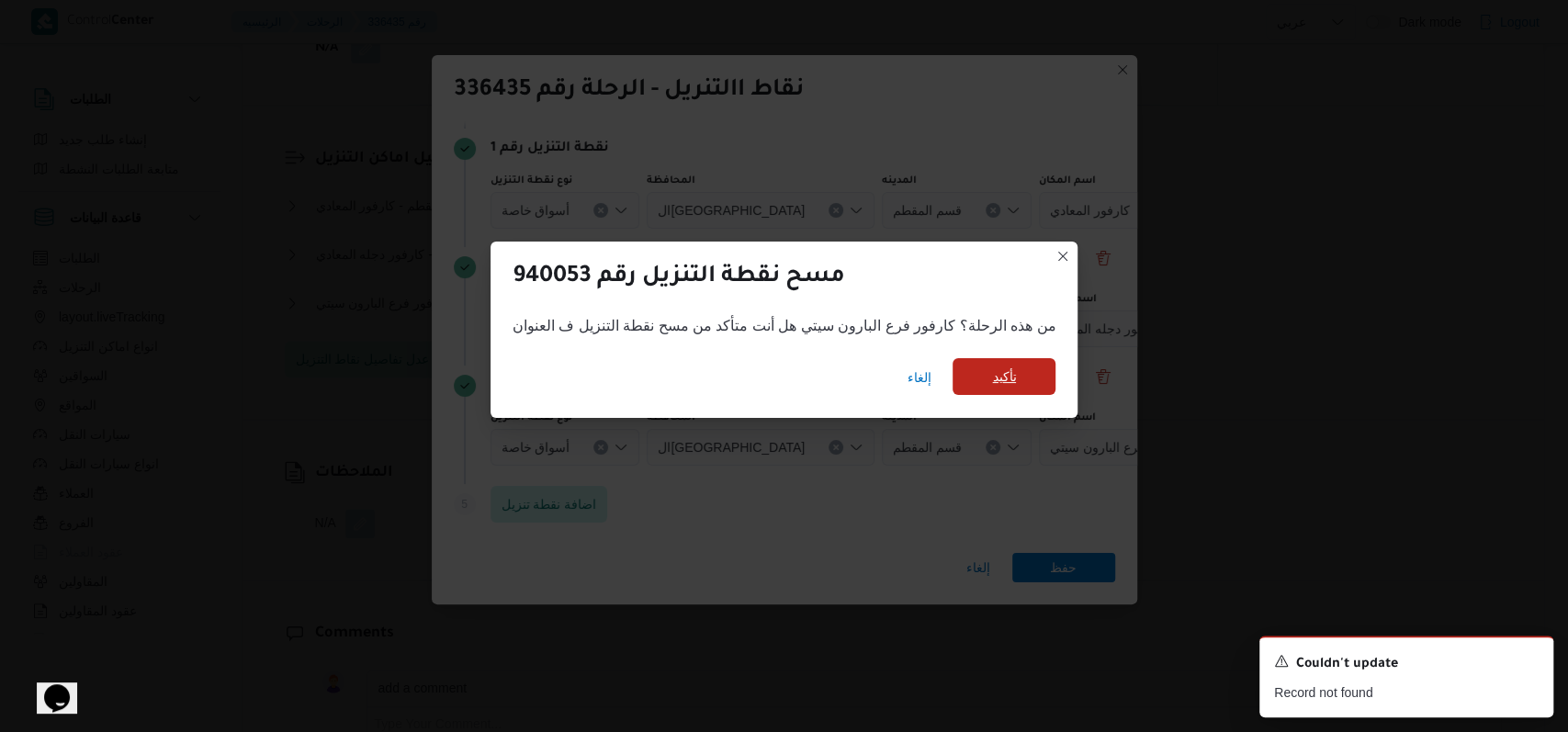
click at [643, 372] on span "تأكيد" at bounding box center [1004, 376] width 103 height 37
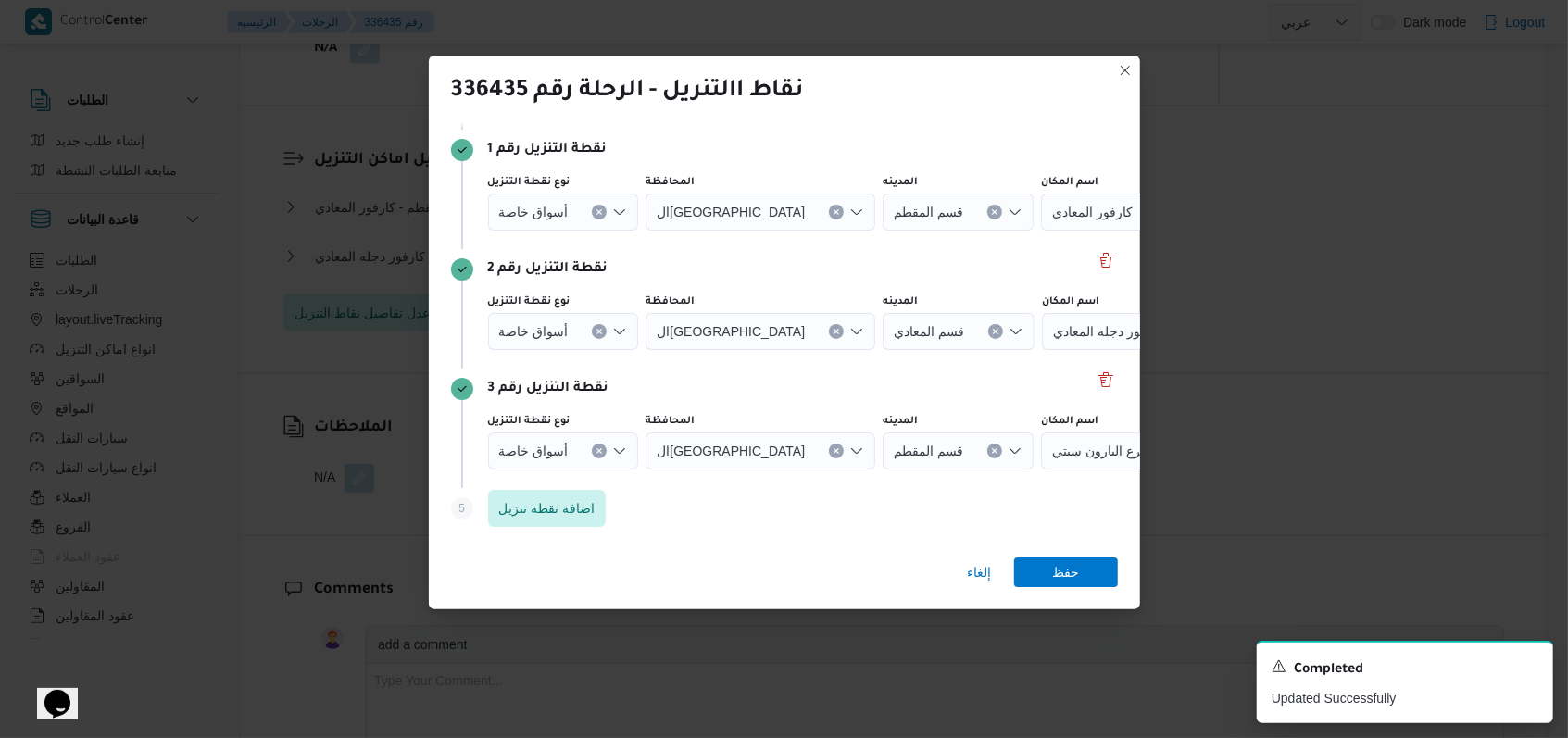
scroll to position [0, 0]
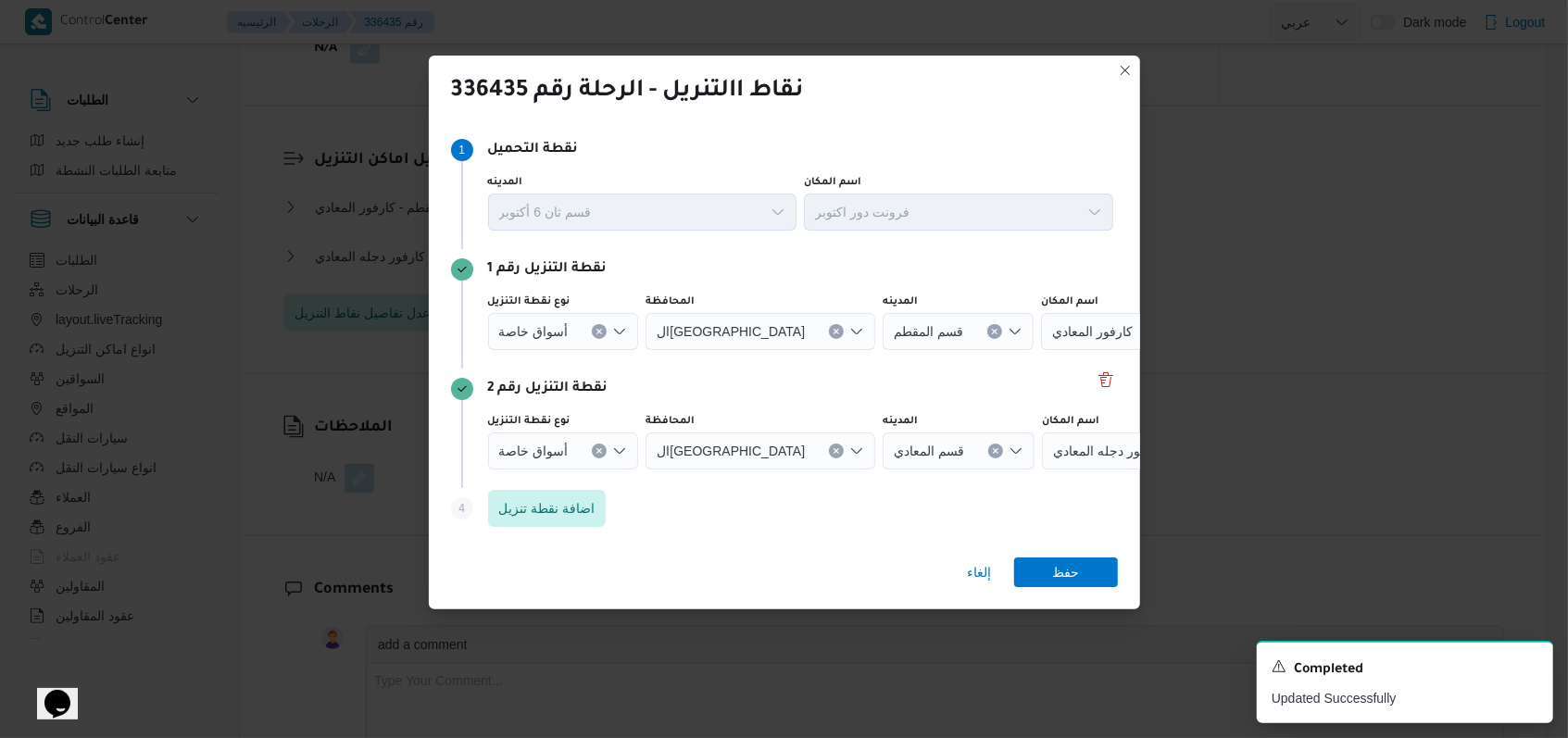
click at [578, 448] on div at bounding box center [577, 450] width 10 height 30
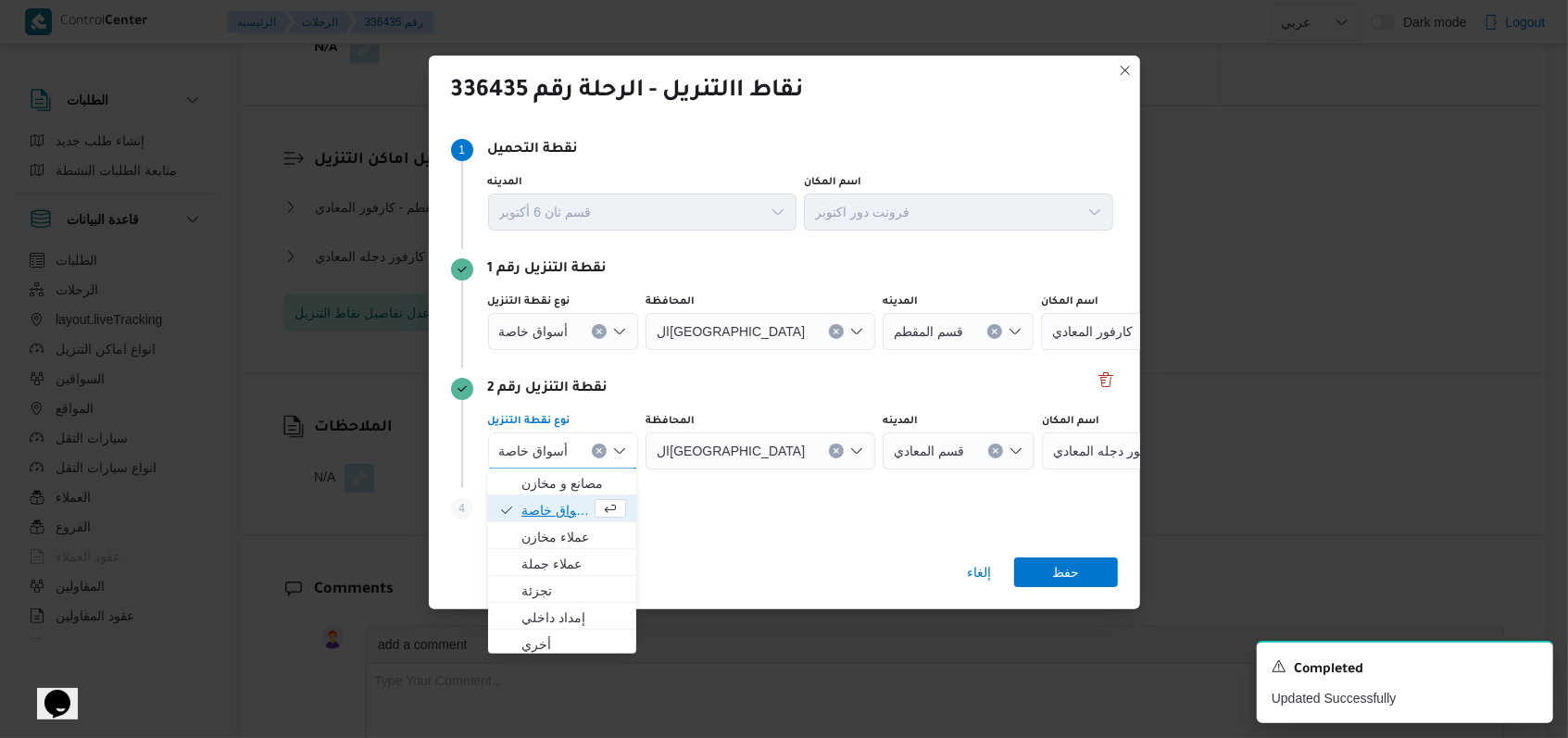
click at [567, 505] on span "أسواق خاصة" at bounding box center [555, 510] width 70 height 22
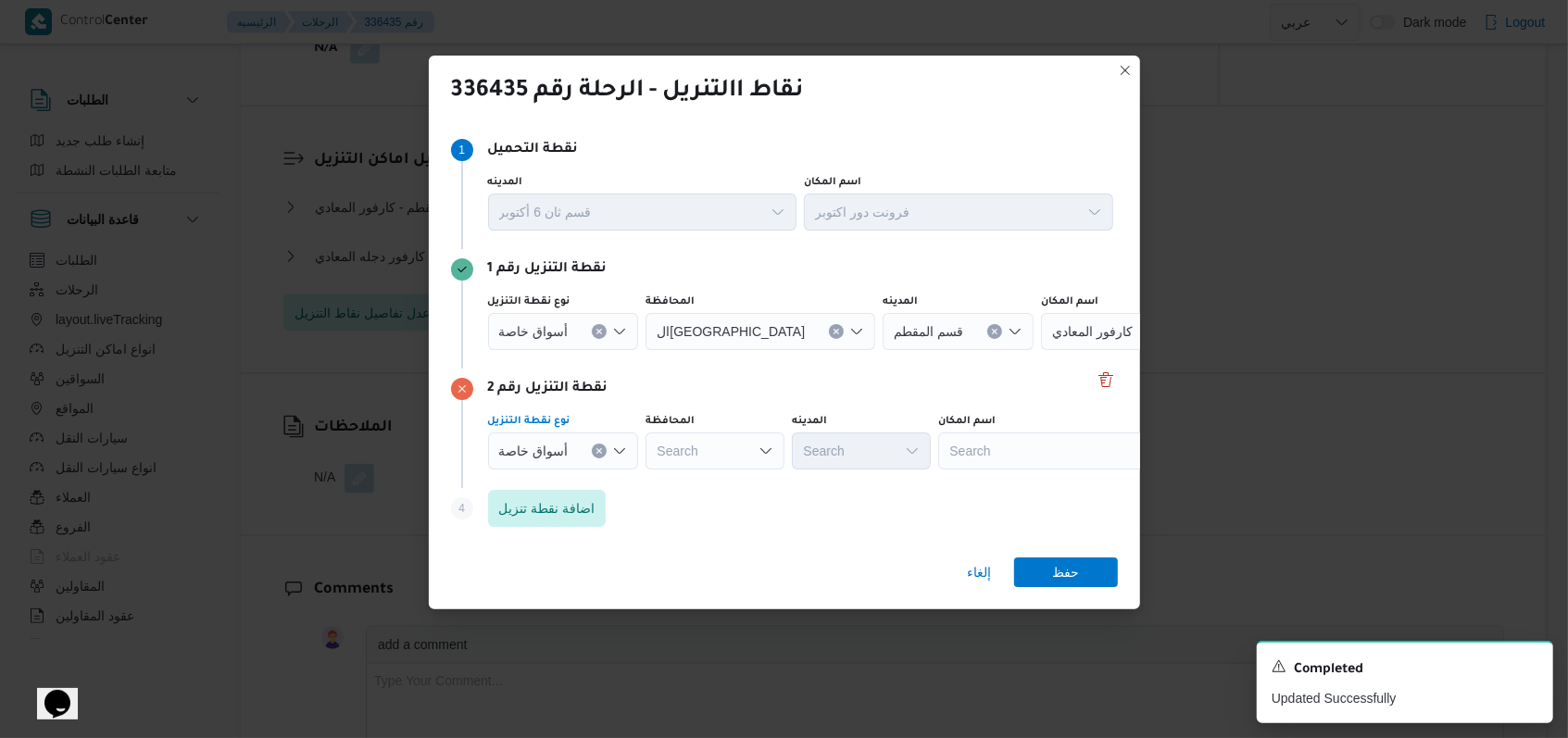
click at [577, 346] on div "نوع نقطة التنزيل أسواق خاصة ال[GEOGRAPHIC_DATA] المدينه قسم المقطم اسم المكان ك…" at bounding box center [801, 322] width 633 height 63
click at [549, 324] on span "أسواق خاصة" at bounding box center [534, 330] width 70 height 20
click at [545, 391] on span "أسواق خاصة" at bounding box center [555, 390] width 70 height 22
click at [648, 378] on div "نقطة التنزيل رقم 2" at bounding box center [785, 388] width 667 height 22
click at [648, 321] on div "Search" at bounding box center [1054, 331] width 231 height 37
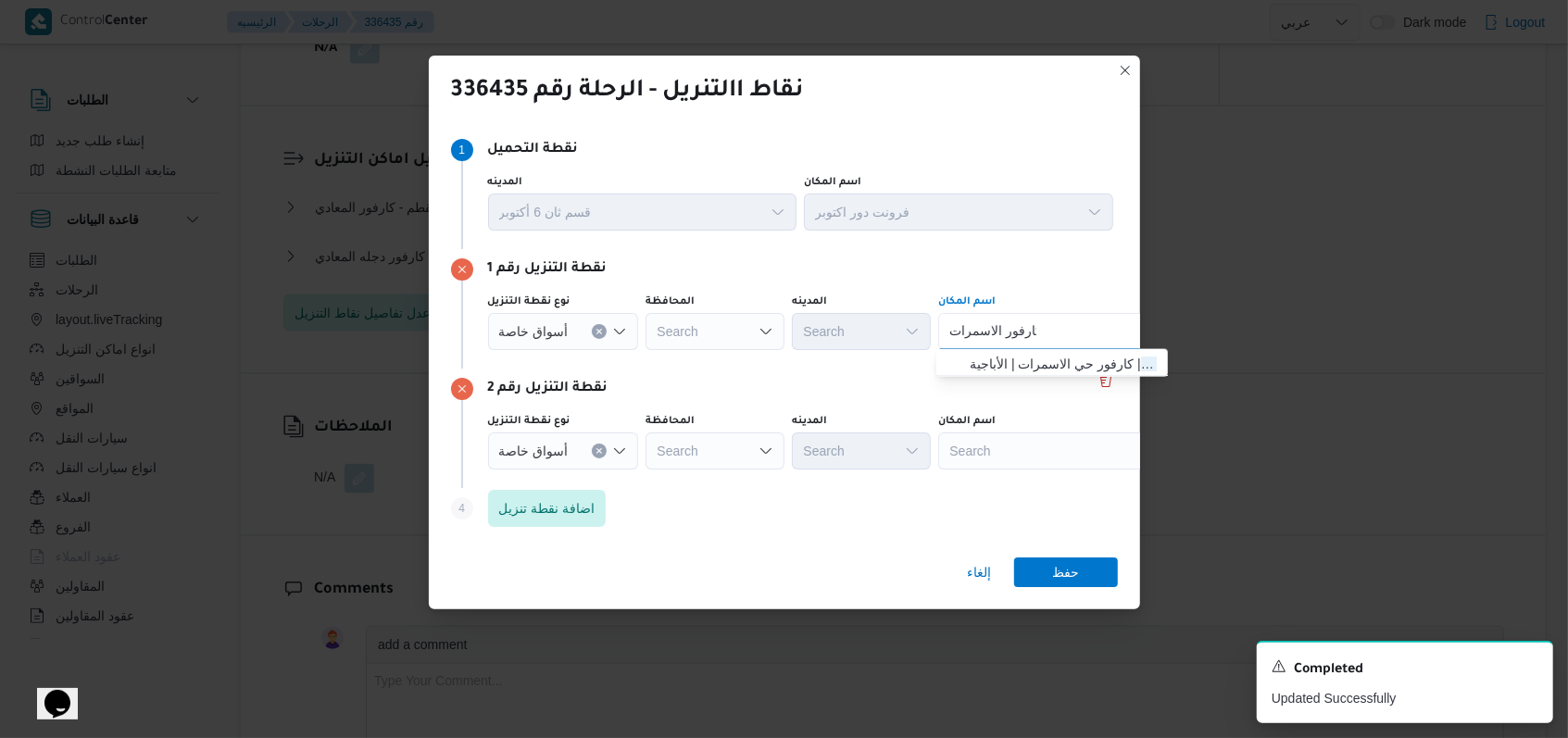
type input "كارفور الاسمرات"
click at [648, 370] on span "كارفور الاسمرات | كارفور حي الاسمرات | الأباجية" at bounding box center [1063, 363] width 187 height 22
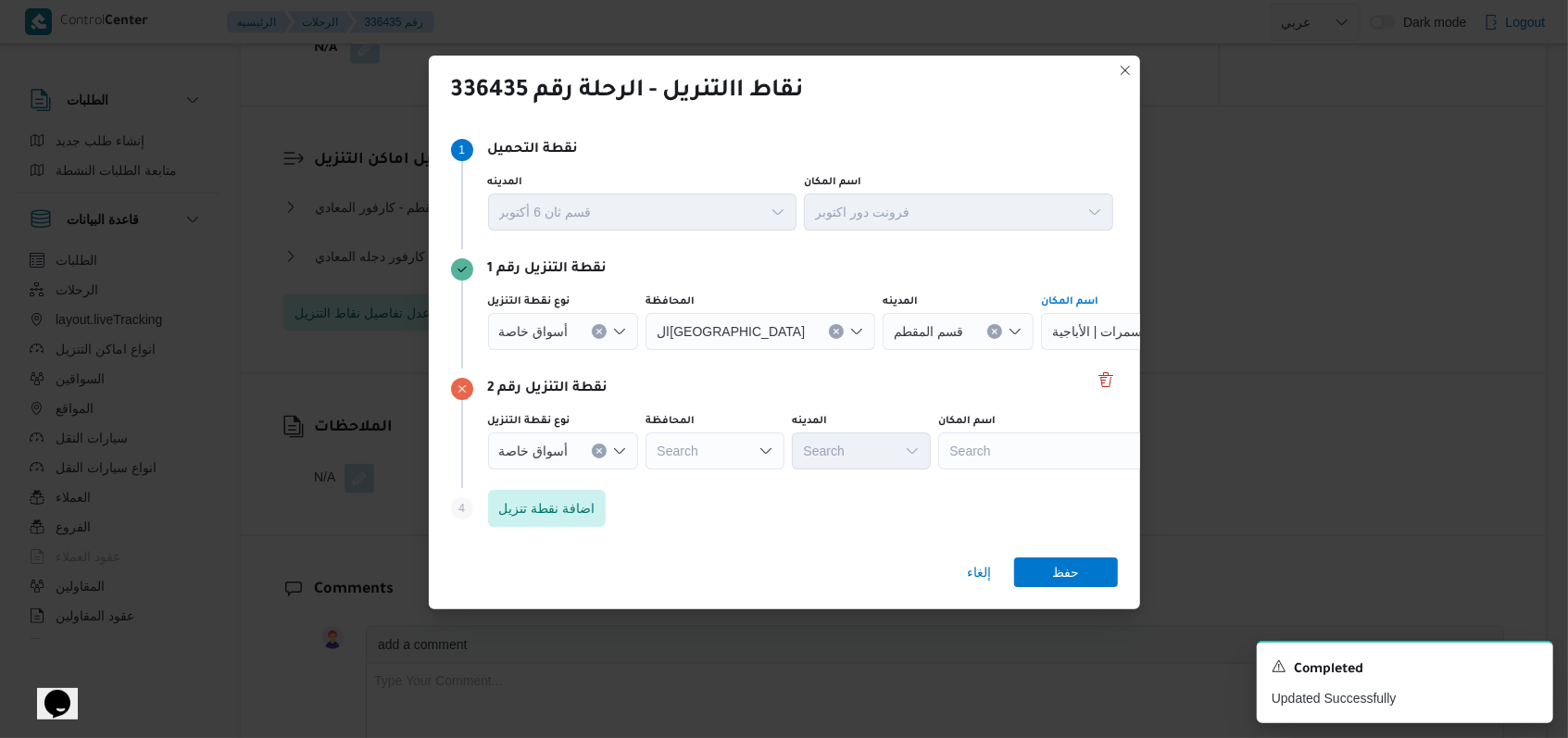
click at [648, 456] on div "Search" at bounding box center [1054, 450] width 231 height 37
type input "كارفور المقطم"
click at [648, 485] on span "كارفور المقطم | كارفور ماركت | الأباجية" at bounding box center [1063, 483] width 187 height 22
click at [648, 561] on span "حفظ" at bounding box center [1066, 571] width 104 height 30
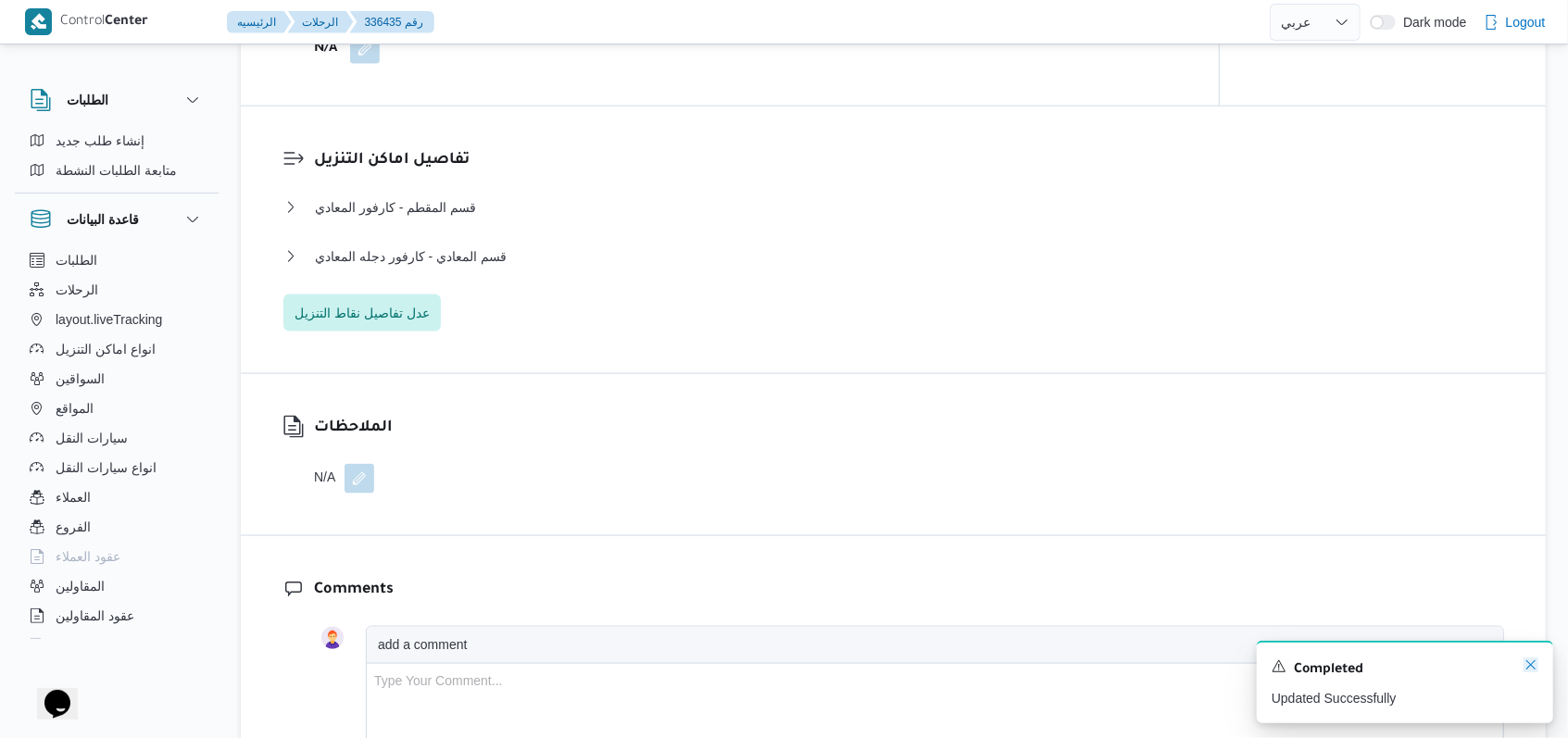
click at [648, 663] on icon "Dismiss toast" at bounding box center [1532, 665] width 15 height 15
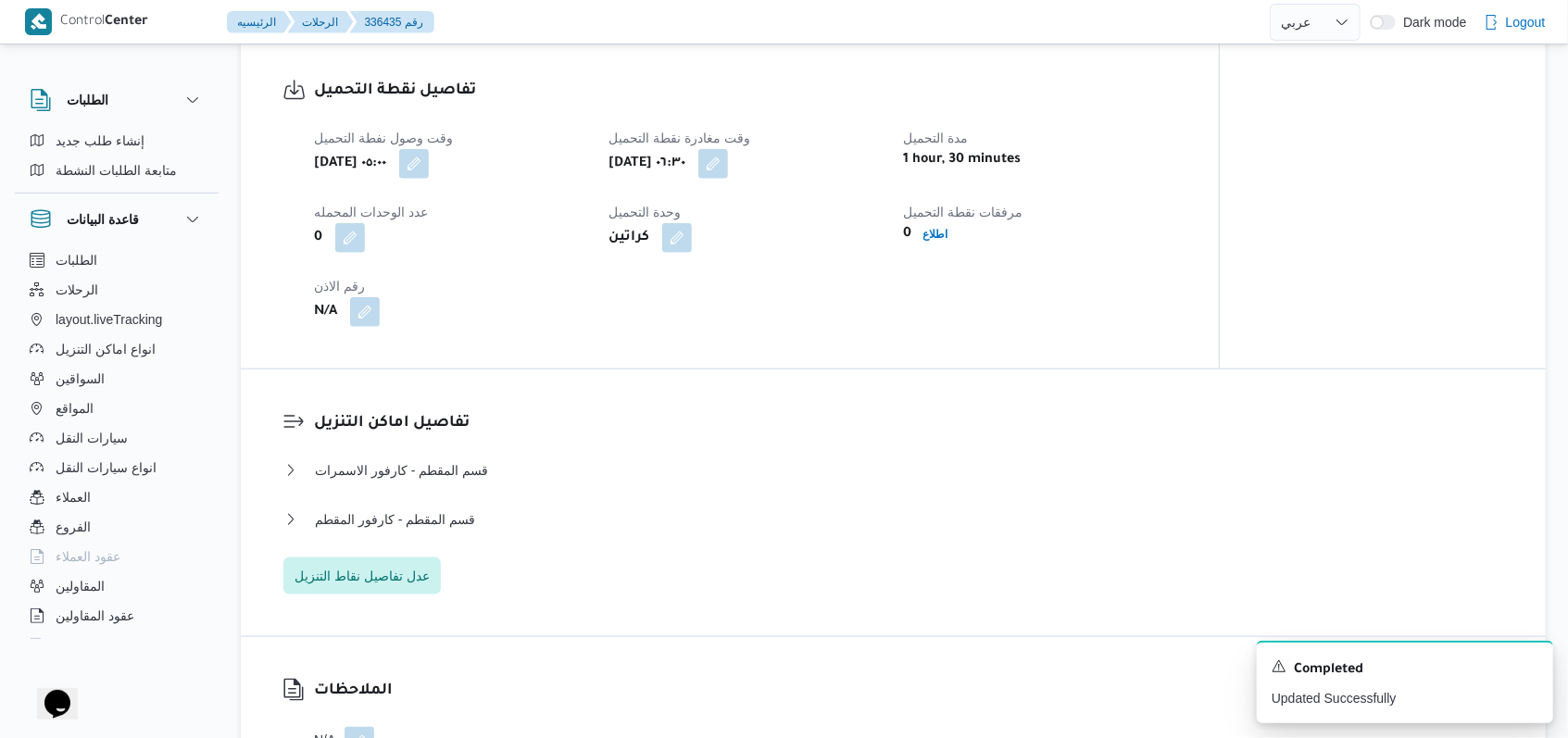
scroll to position [1234, 0]
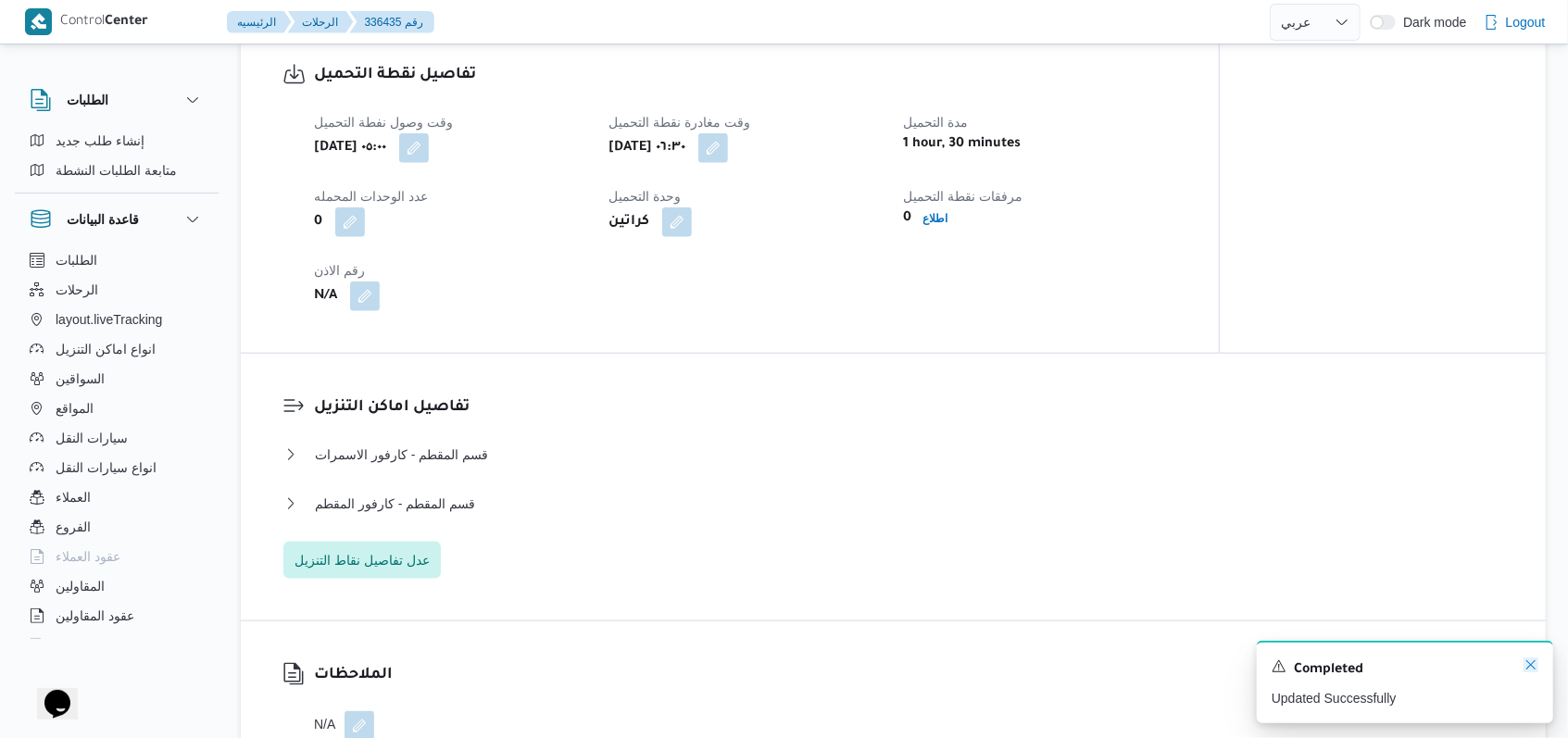
click at [648, 663] on icon "Dismiss toast" at bounding box center [1532, 665] width 15 height 15
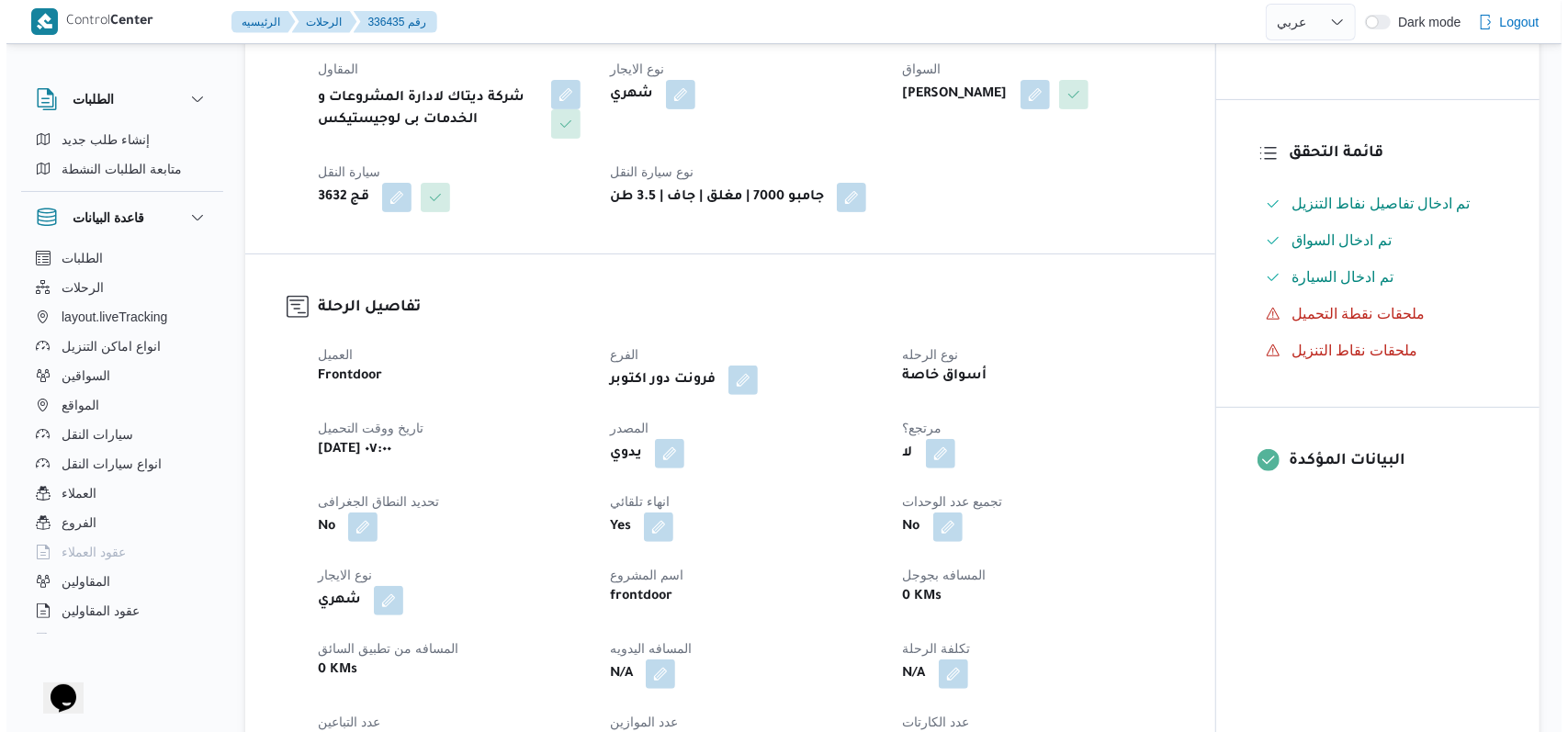
scroll to position [0, 0]
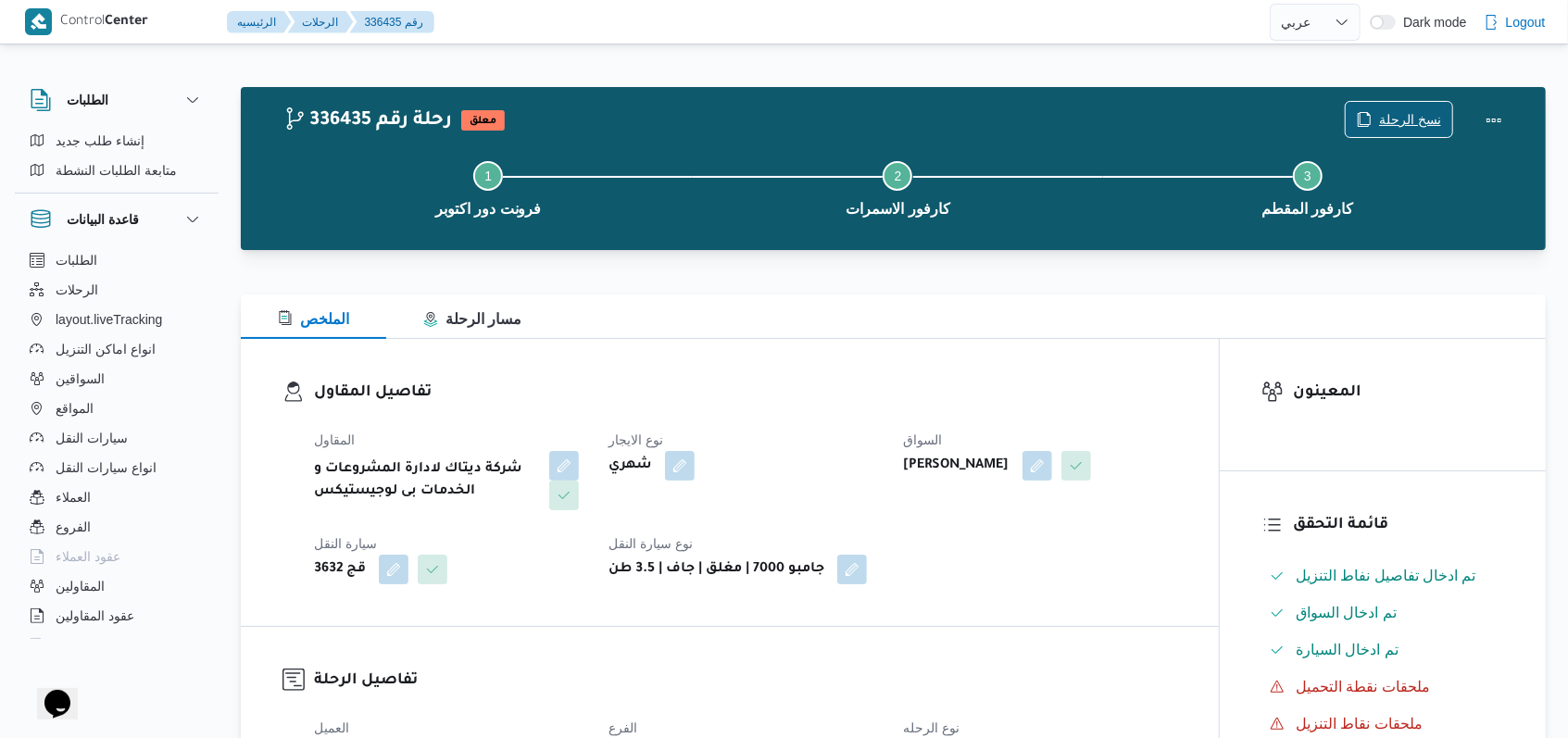
click at [648, 111] on span "نسخ الرحلة" at bounding box center [1410, 119] width 62 height 22
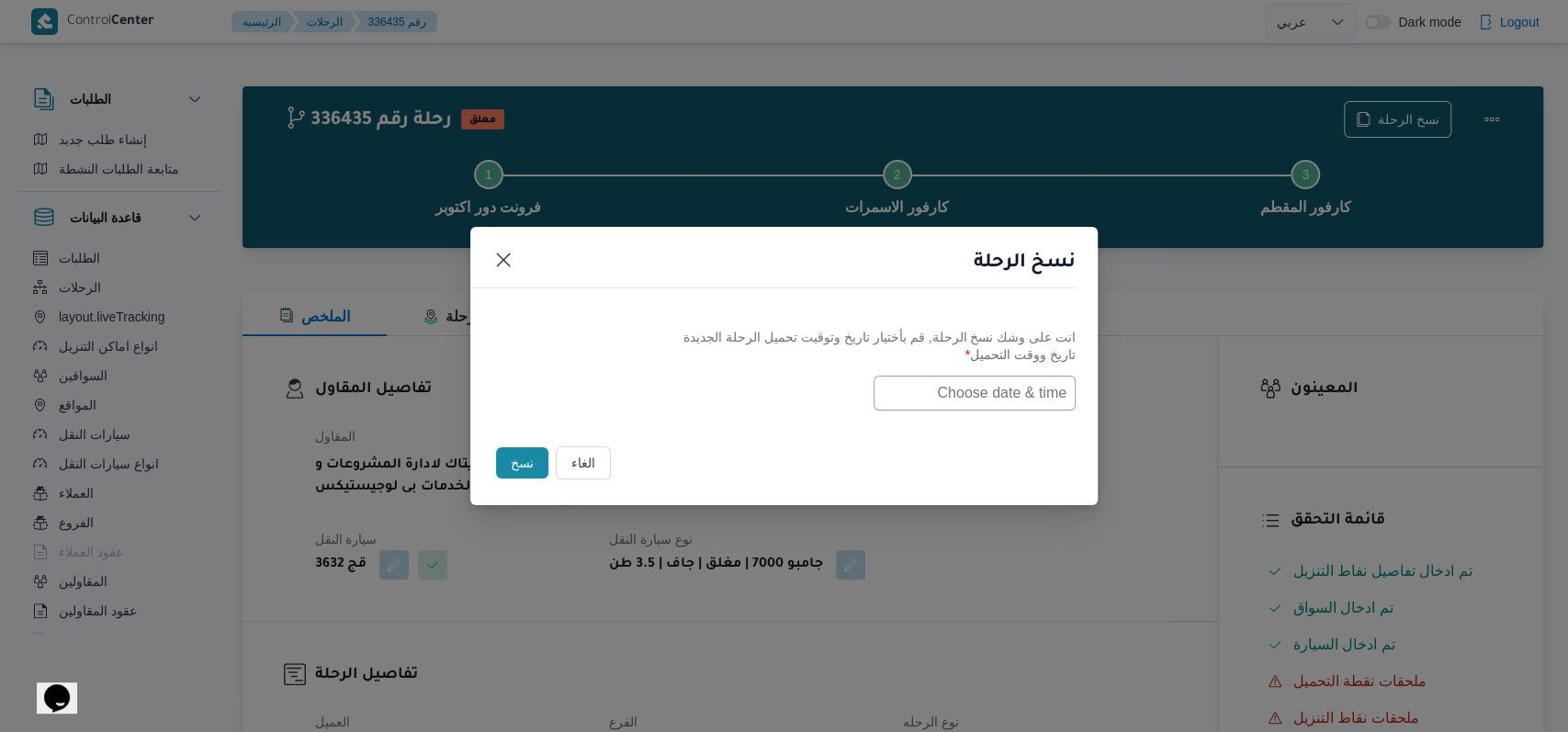
click at [643, 399] on input "text" at bounding box center [974, 393] width 202 height 35
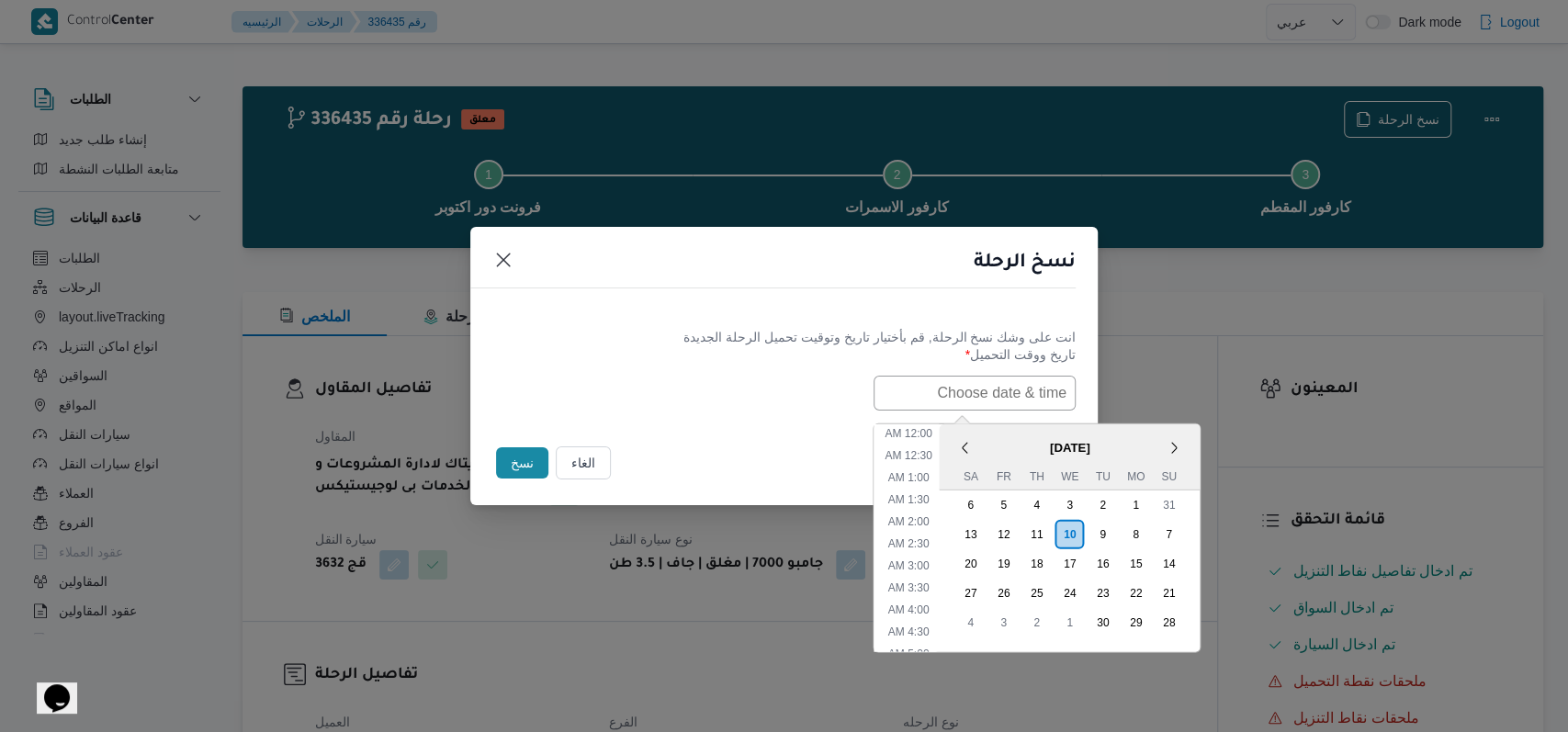
scroll to position [381, 0]
click at [643, 529] on div "11" at bounding box center [1035, 533] width 35 height 35
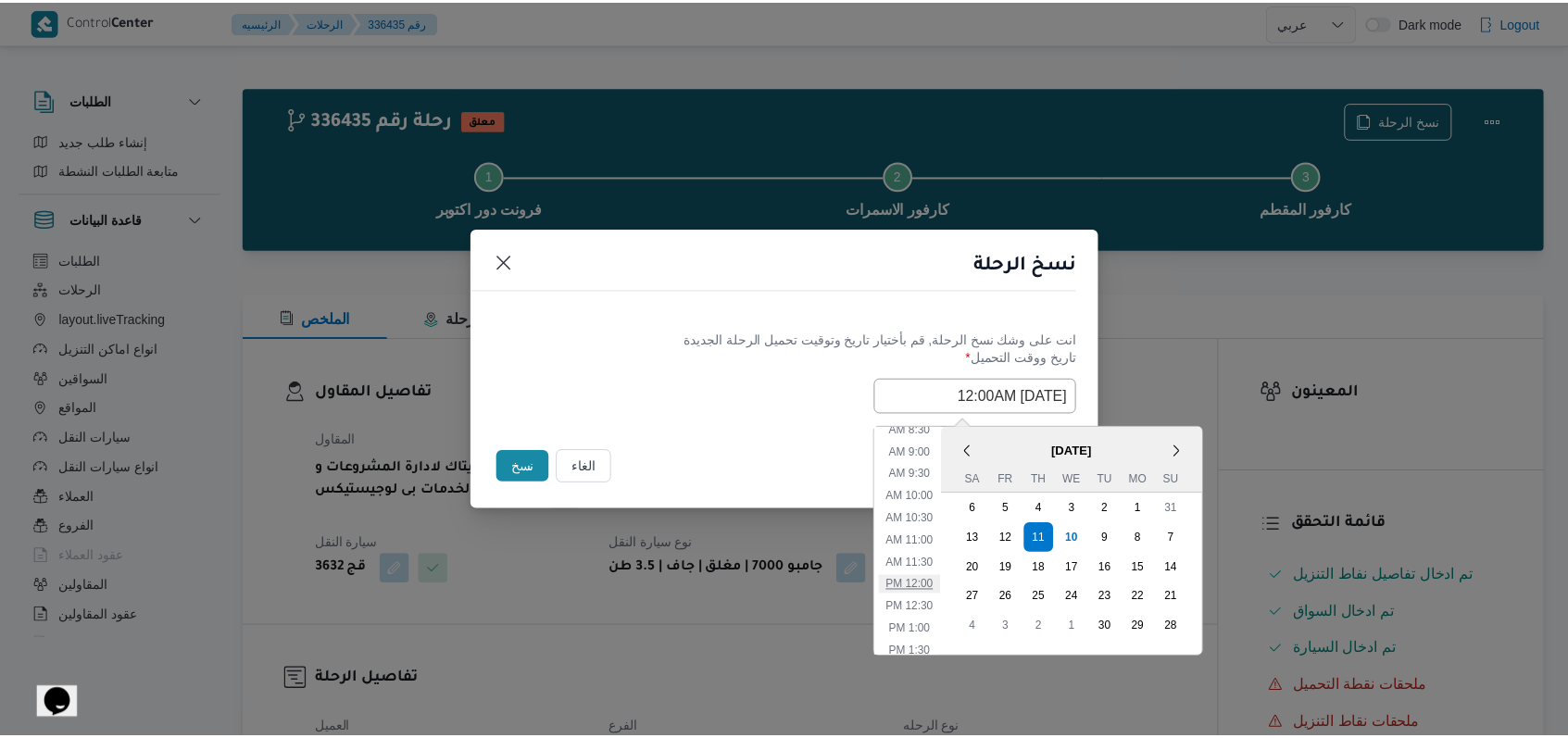
scroll to position [137, 0]
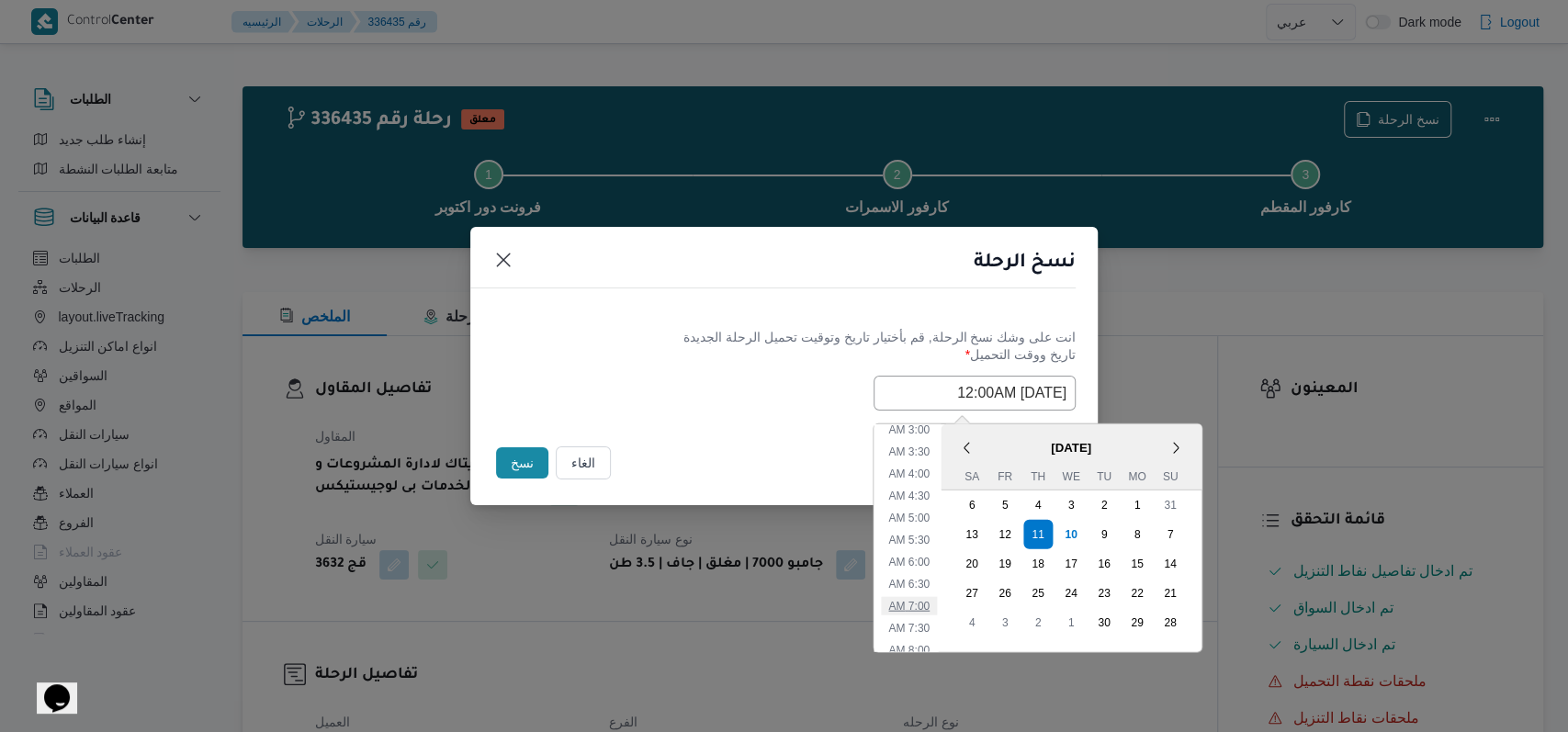
click at [643, 607] on li "7:00 AM" at bounding box center [908, 605] width 56 height 18
type input "[DATE] 7:00AM"
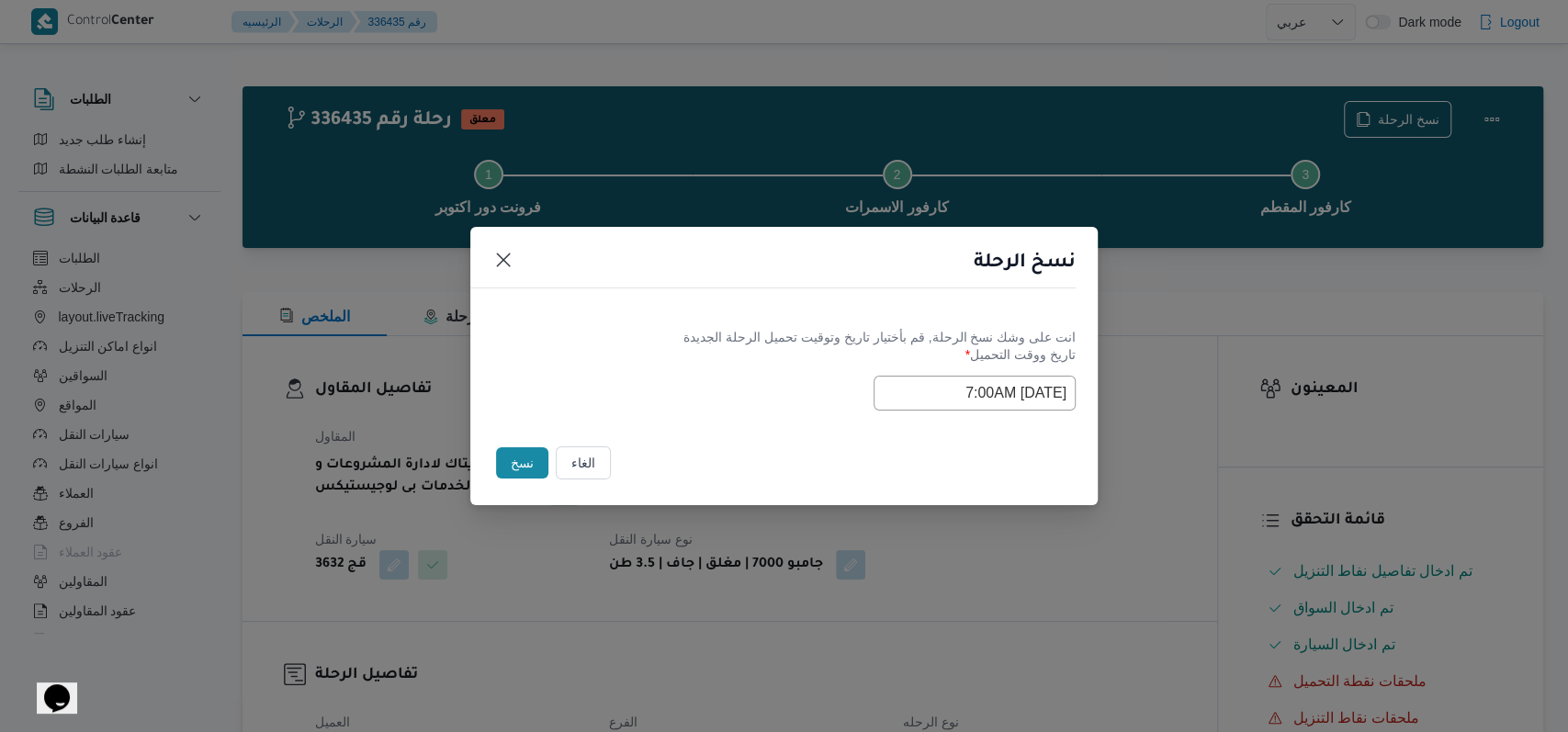
click at [643, 426] on div "انت على وشك نسخ الرحلة, [GEOGRAPHIC_DATA] بأختيار تاريخ وتوقيت تحميل الرحلة الج…" at bounding box center [784, 369] width 628 height 118
click at [520, 475] on button "نسخ" at bounding box center [521, 463] width 52 height 31
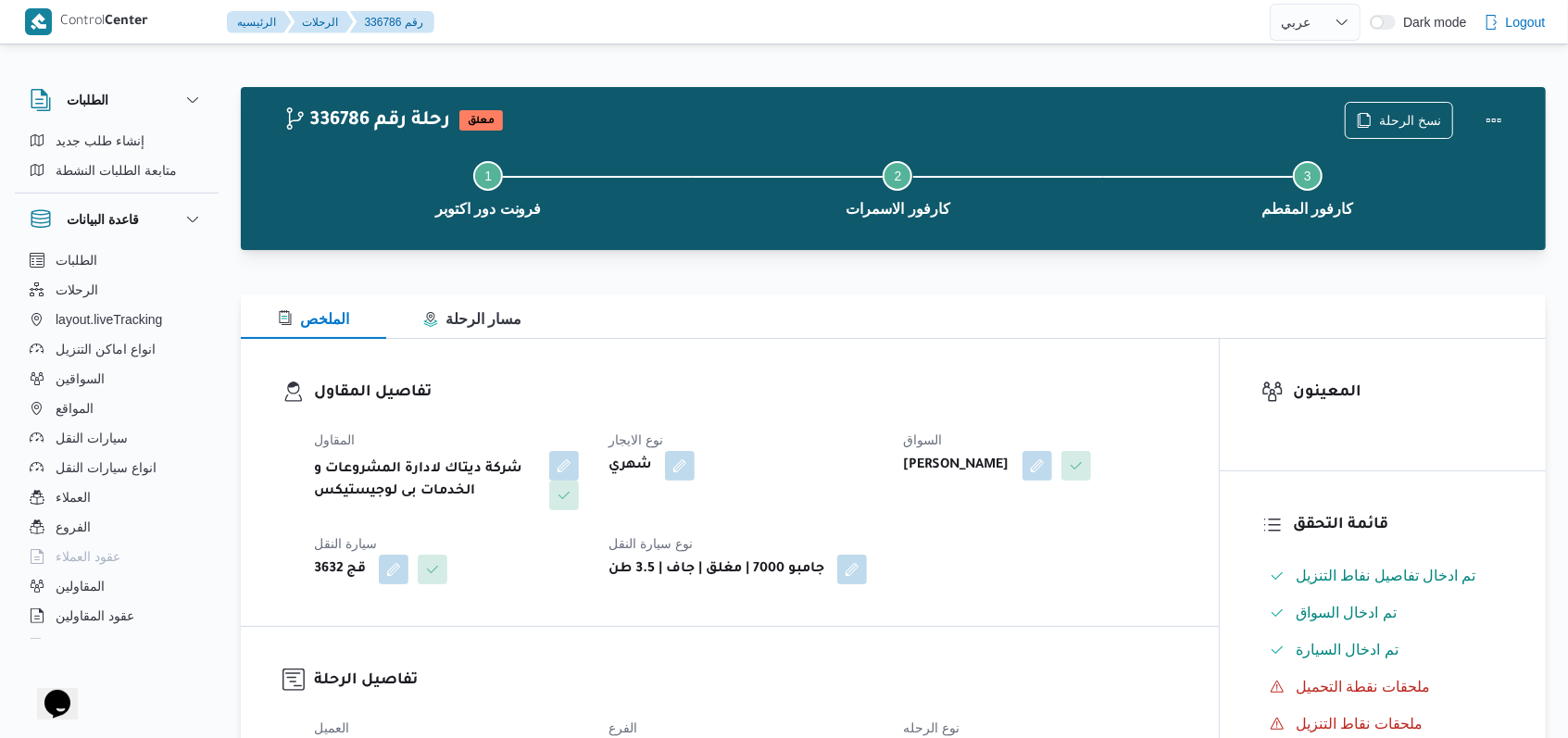
click at [648, 427] on div "المقاول شركة ديتاك لادارة المشروعات و الخدمات بى لوجيستيكس نوع الايجار شهري الس…" at bounding box center [746, 507] width 885 height 178
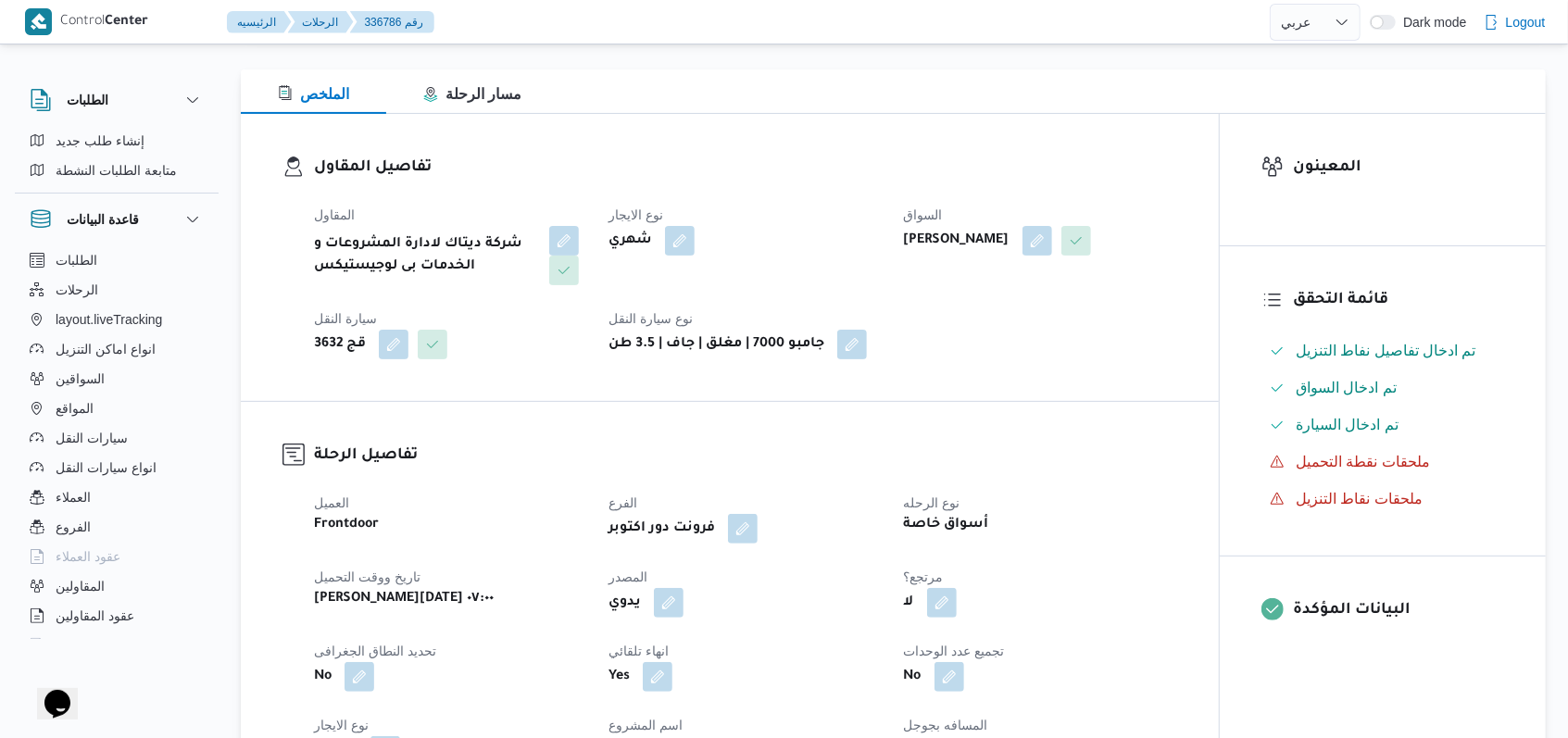
scroll to position [493, 0]
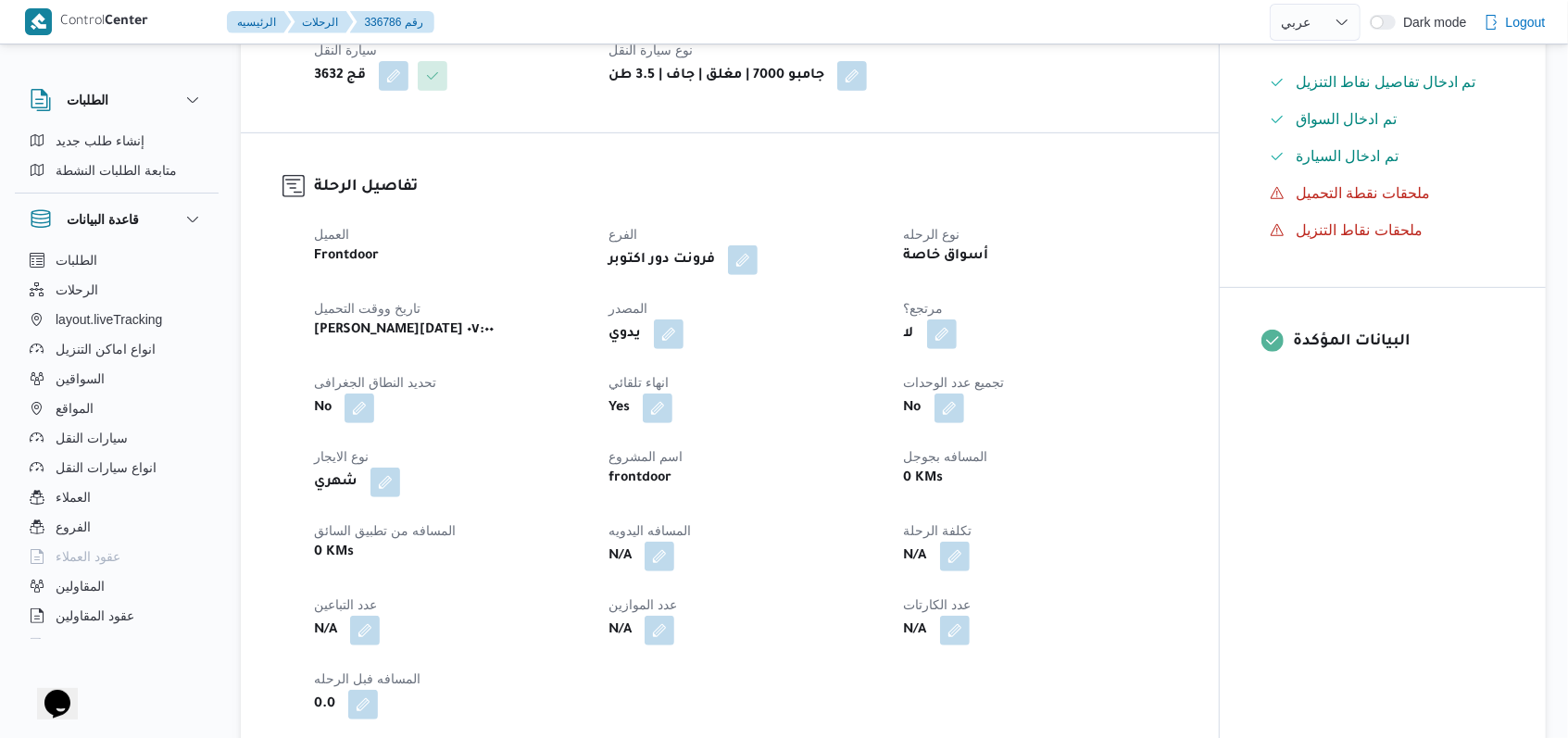
select select "ar"
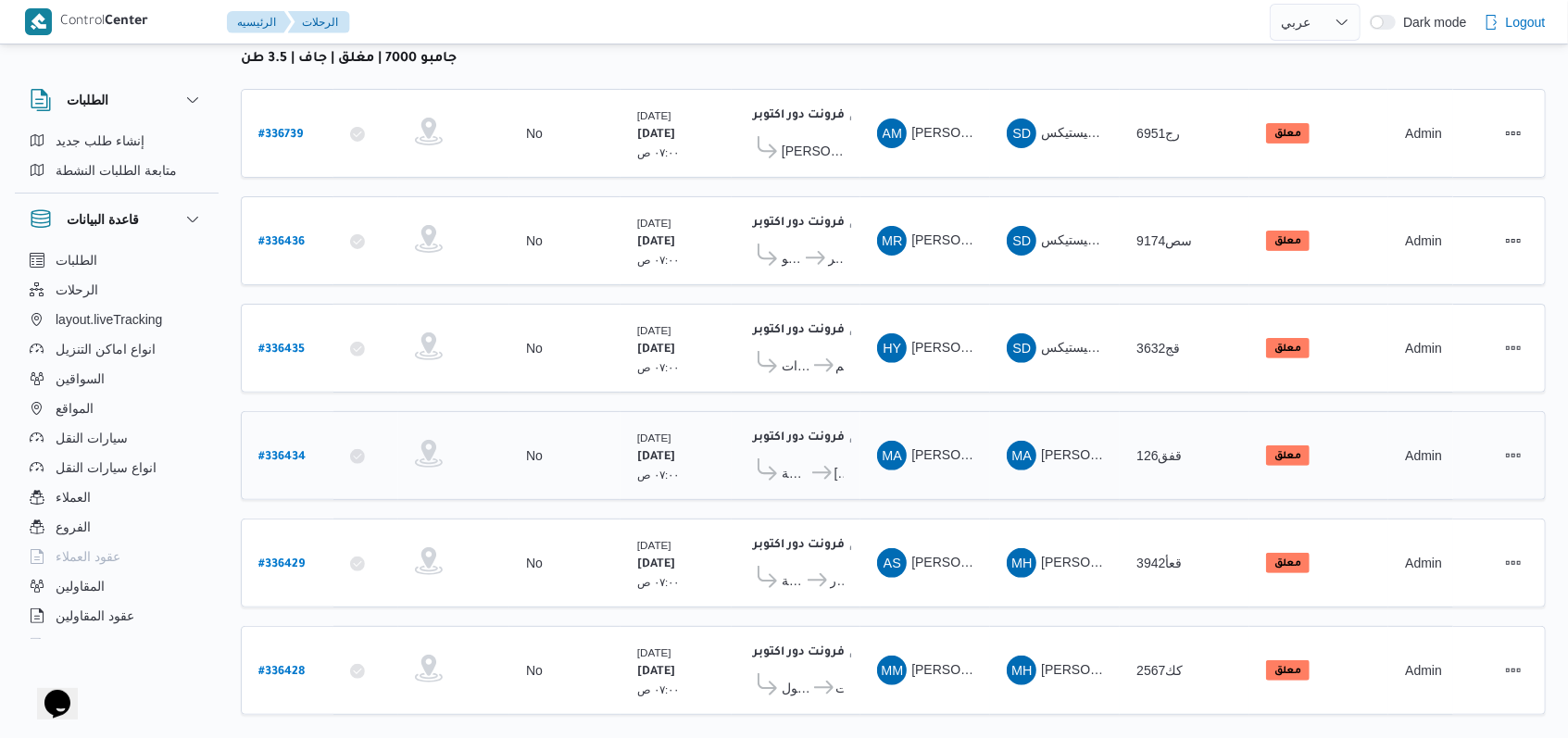
scroll to position [263, 0]
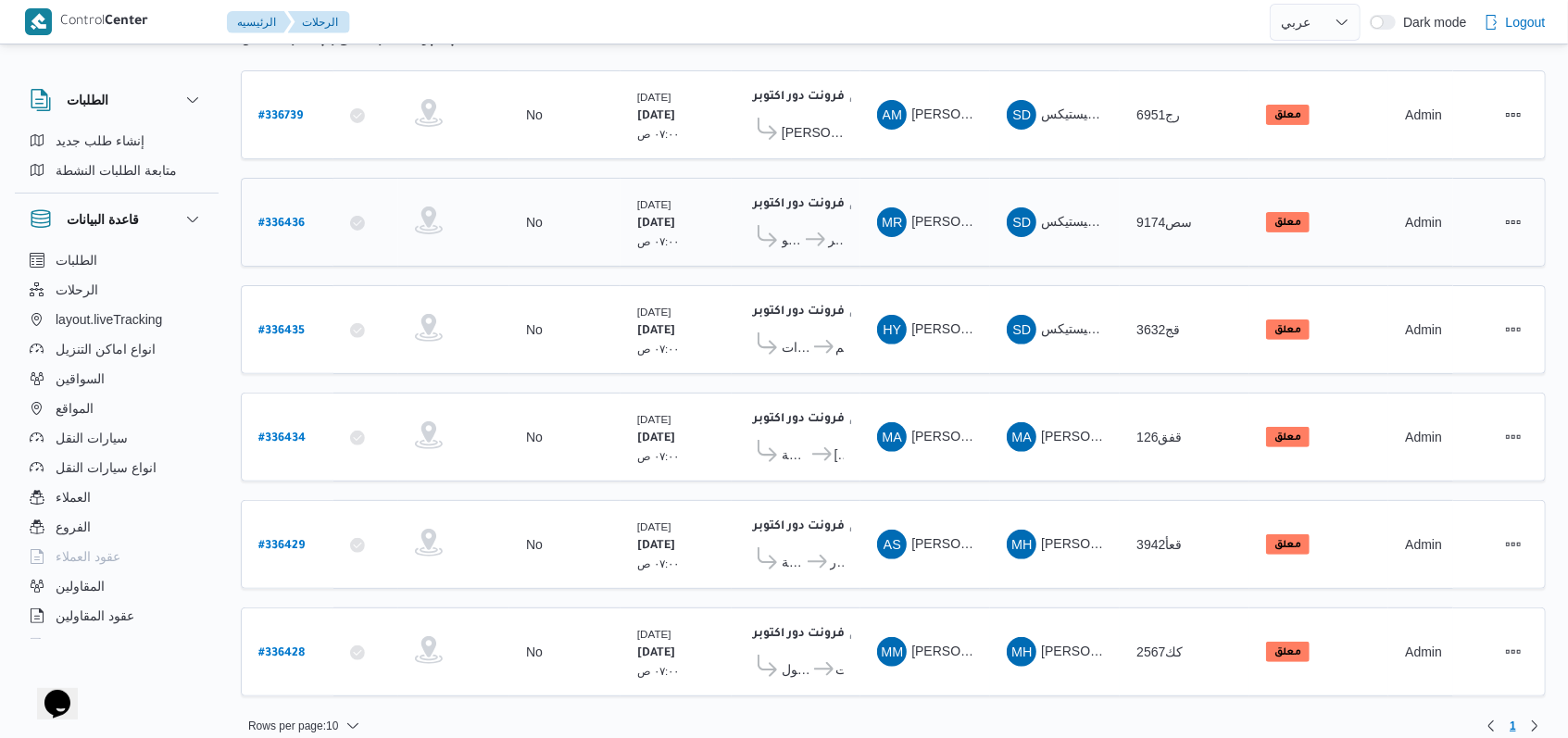
click at [282, 218] on b "# 336436" at bounding box center [281, 225] width 46 height 13
select select "ar"
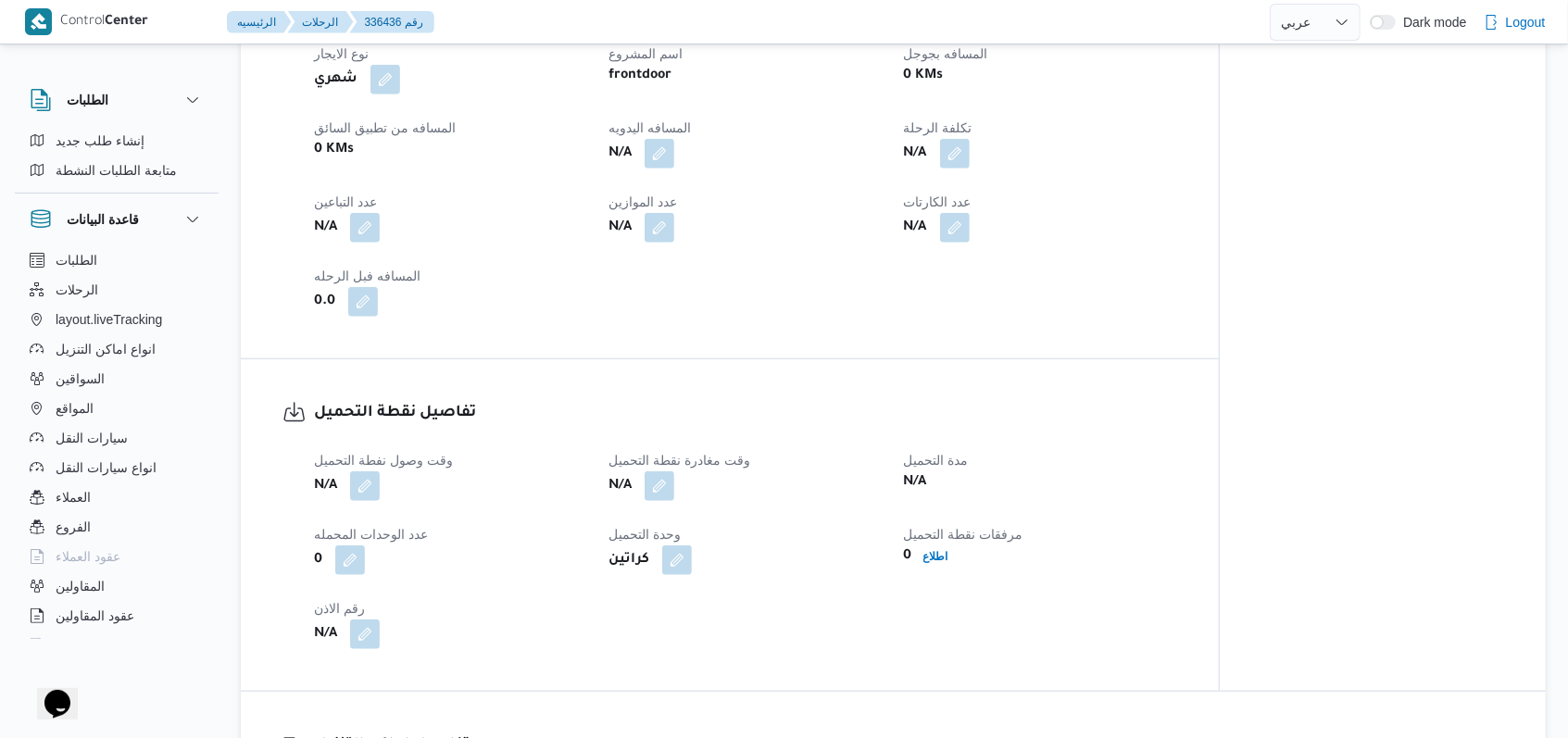
scroll to position [988, 0]
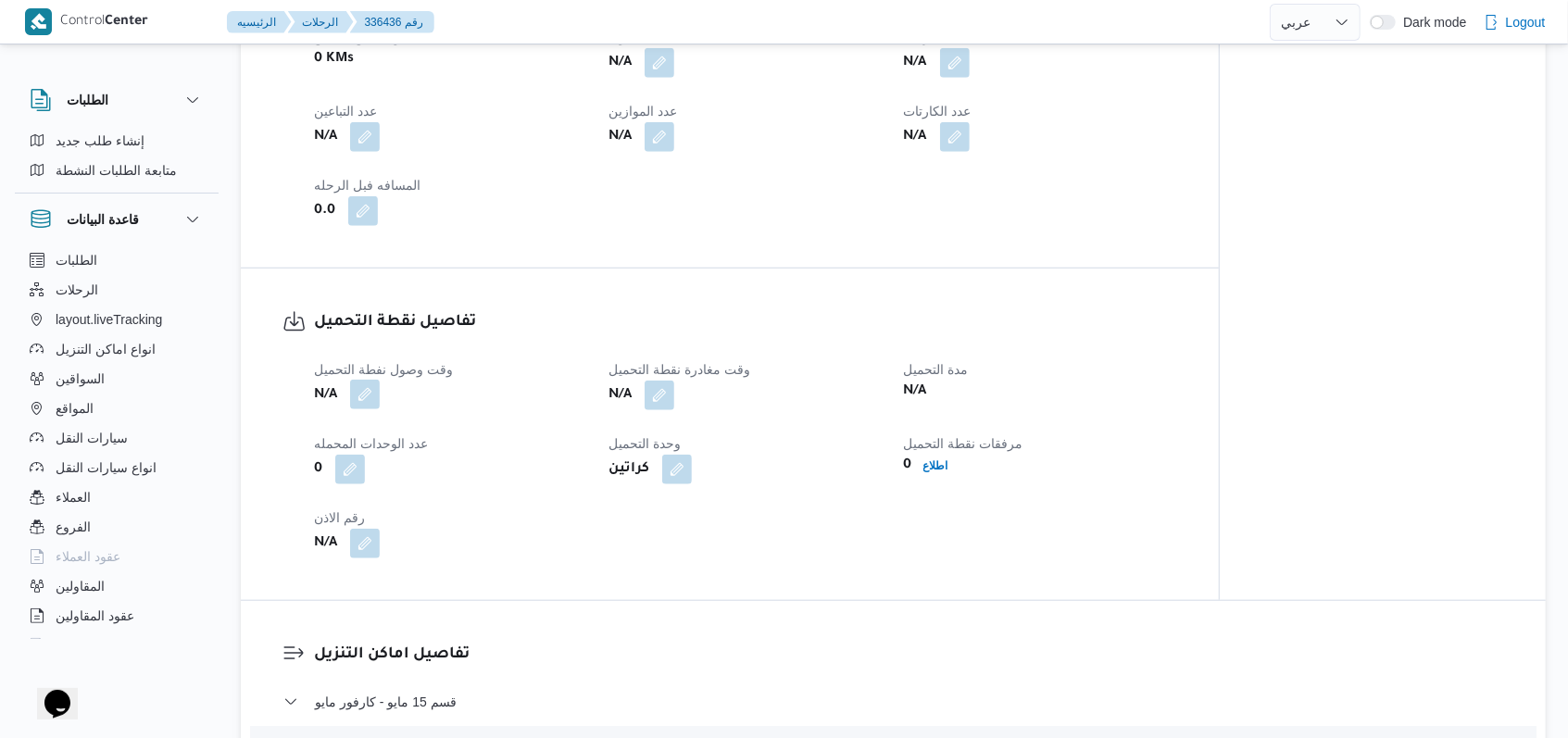
click at [364, 388] on button "button" at bounding box center [364, 394] width 30 height 30
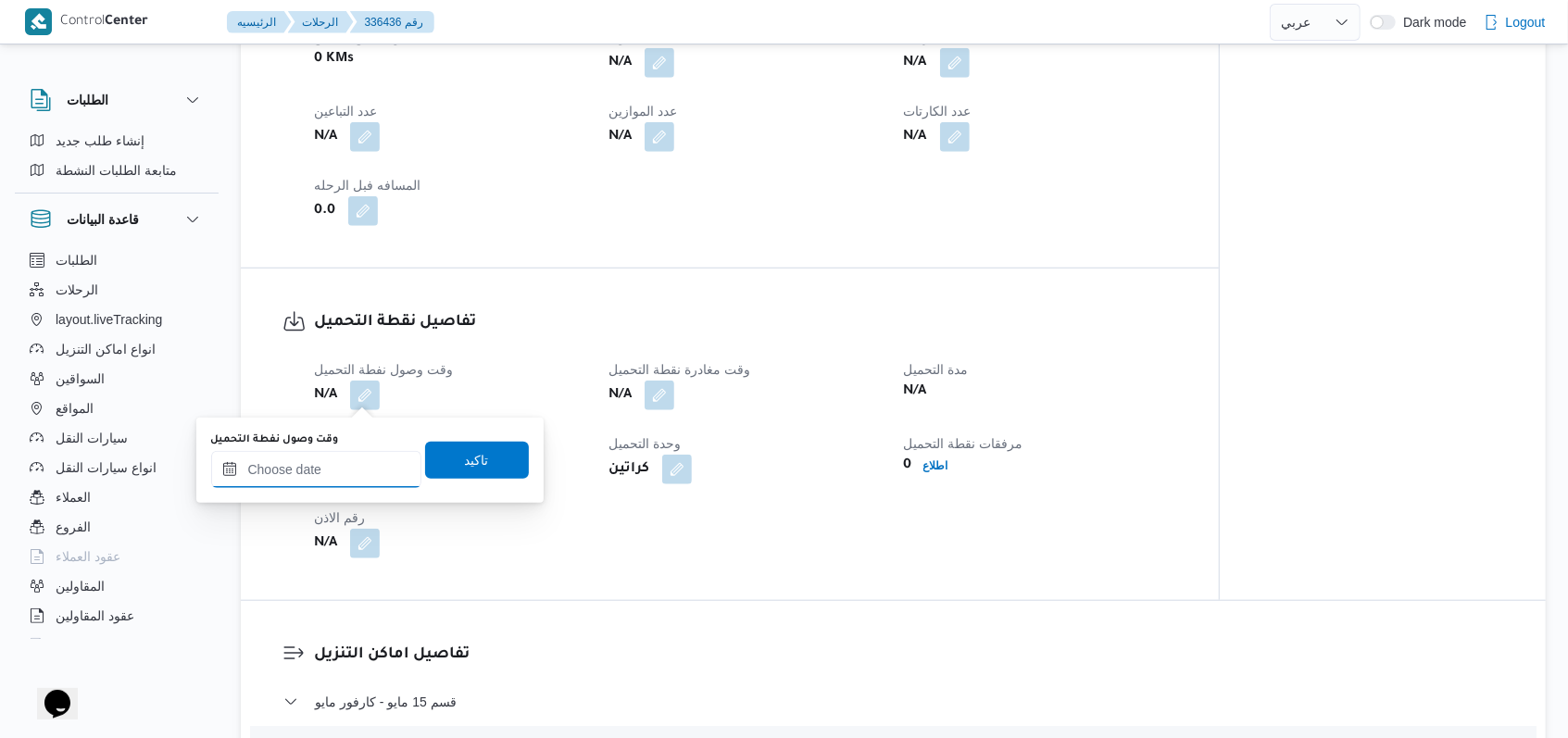
click at [318, 470] on input "وقت وصول نفطة التحميل" at bounding box center [316, 469] width 210 height 37
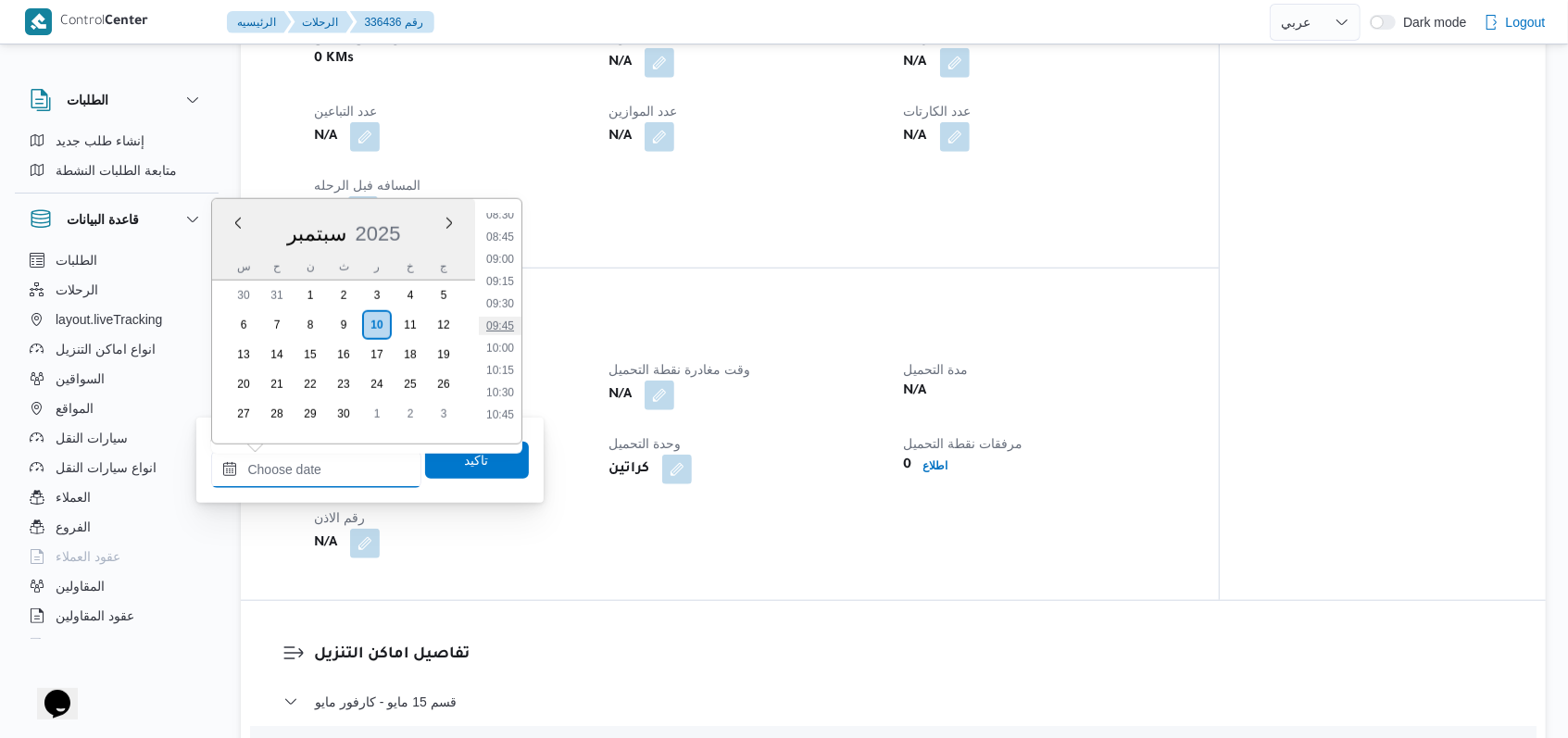
scroll to position [518, 0]
click at [506, 282] on li "06:30" at bounding box center [500, 283] width 43 height 18
type input "[DATE] ٠٦:٣٠"
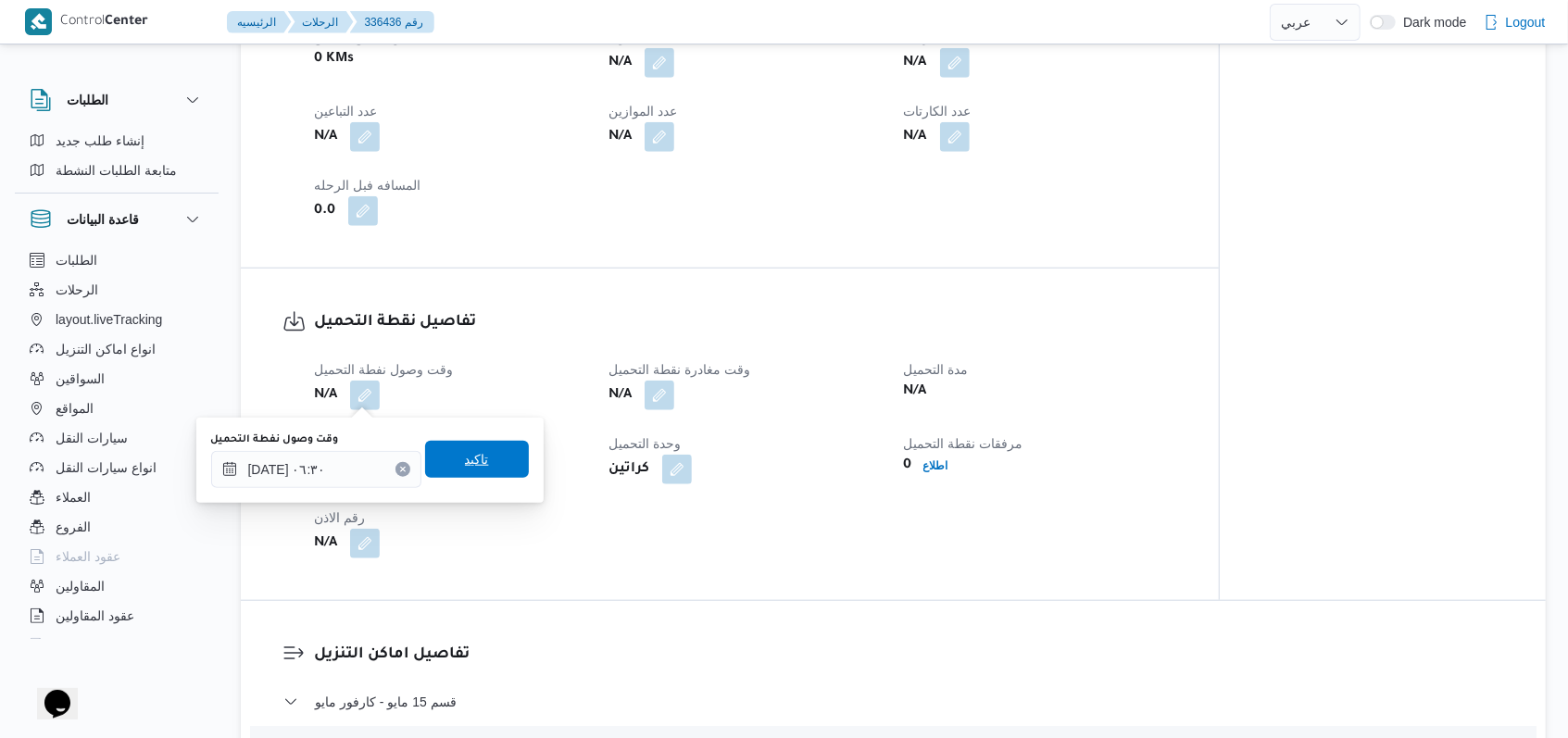
click at [467, 468] on span "تاكيد" at bounding box center [476, 459] width 24 height 22
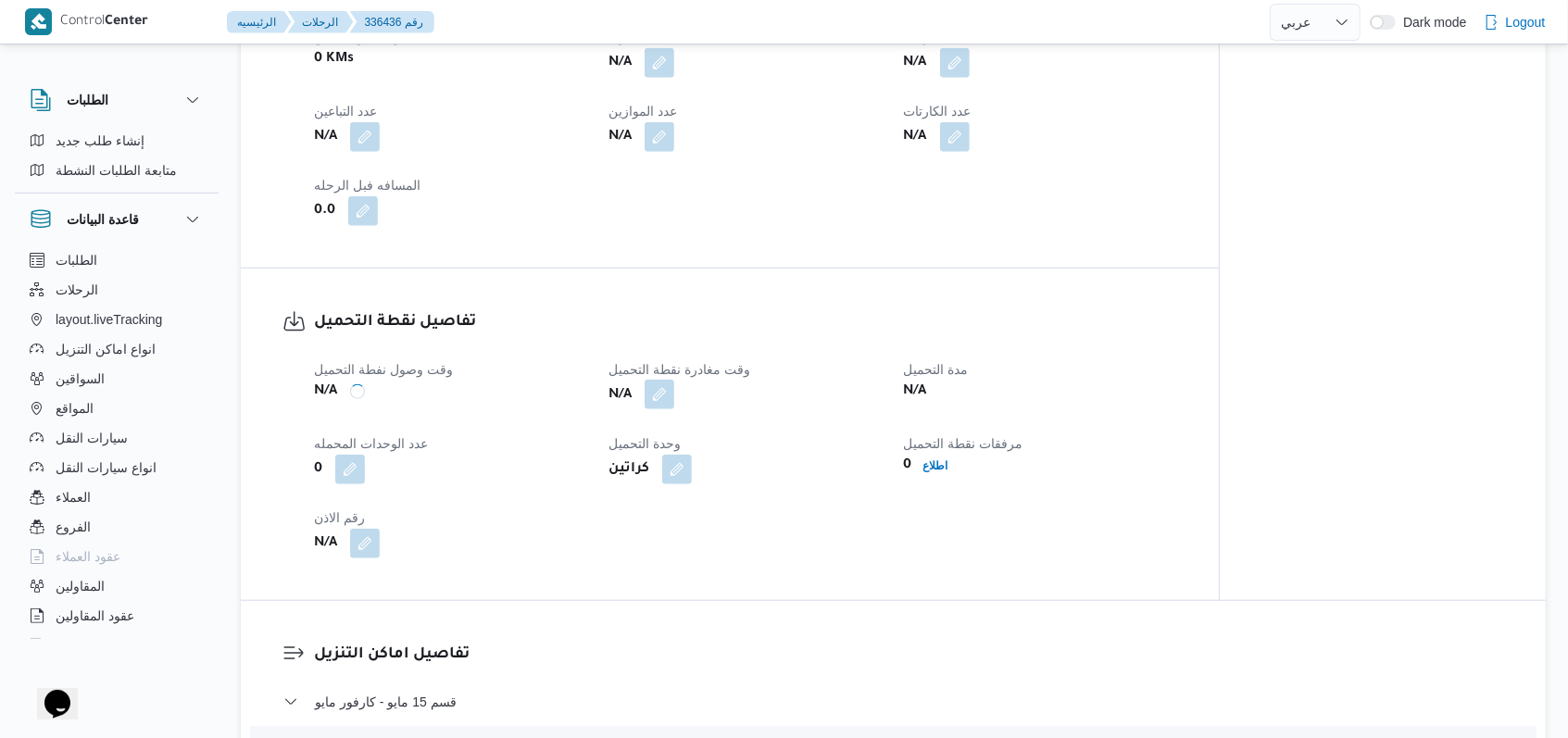
click at [648, 401] on button "button" at bounding box center [659, 394] width 30 height 30
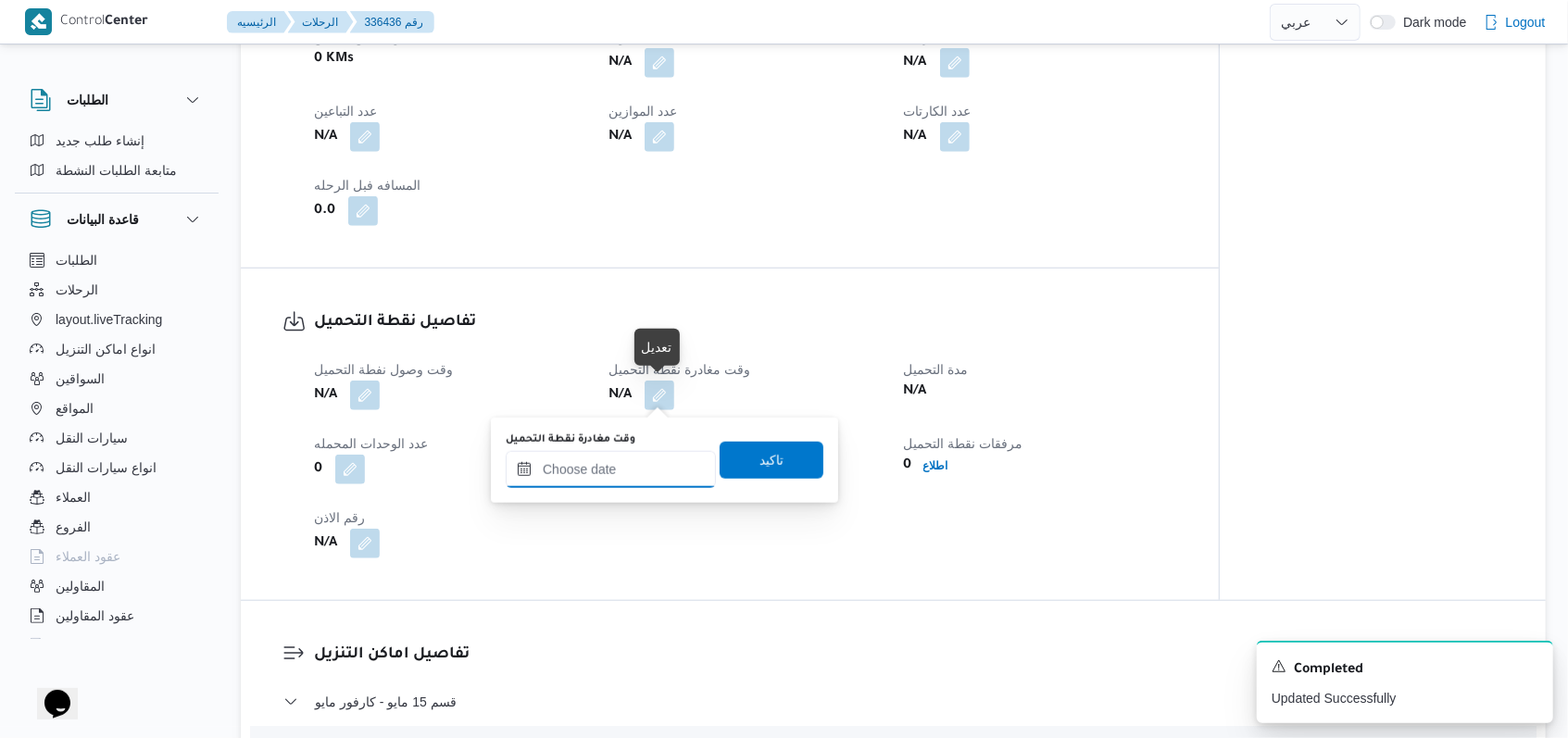
click at [618, 478] on input "وقت مغادرة نقطة التحميل" at bounding box center [611, 469] width 210 height 37
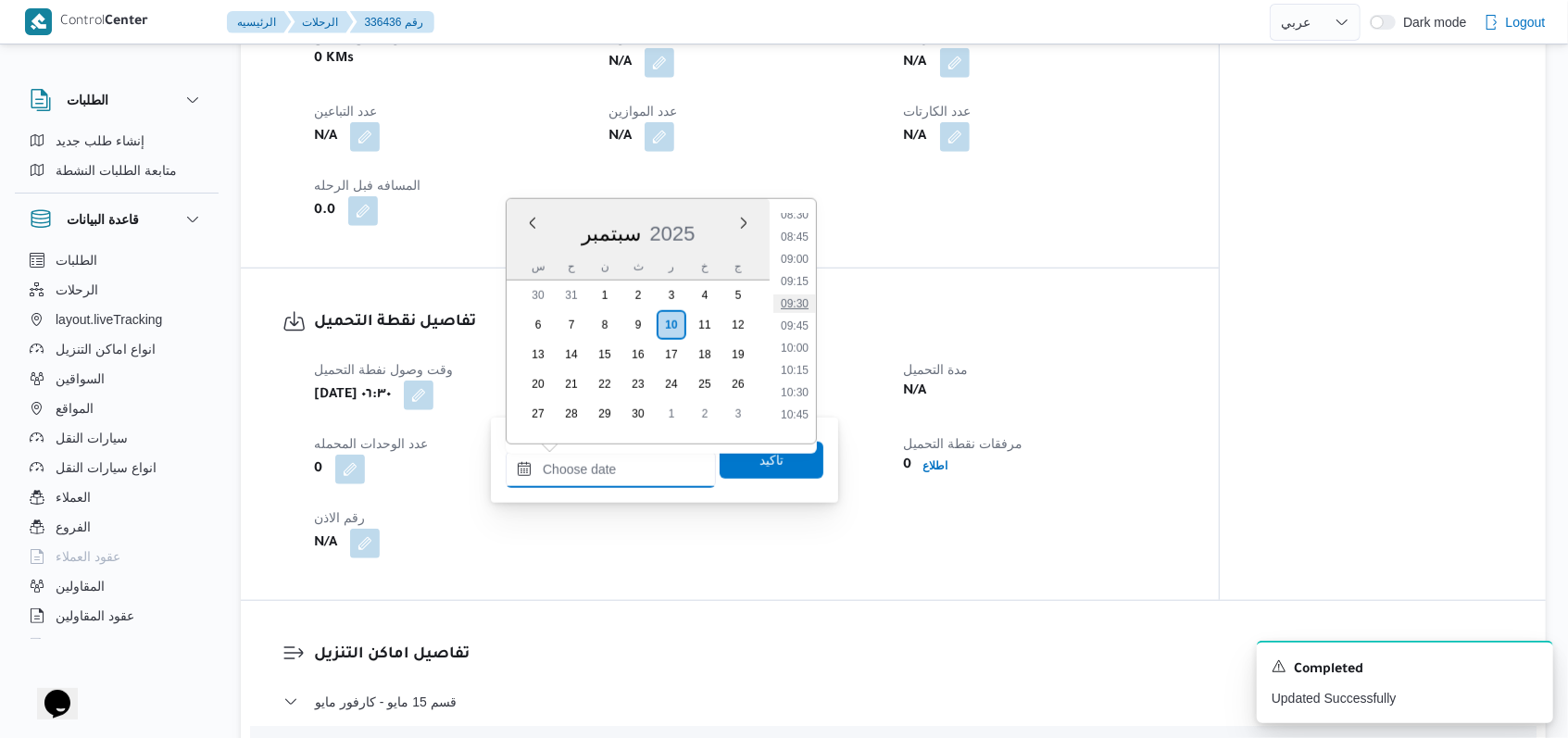
scroll to position [640, 0]
click at [648, 228] on li "07:15" at bounding box center [795, 227] width 43 height 18
type input "[DATE] ٠٧:١٥"
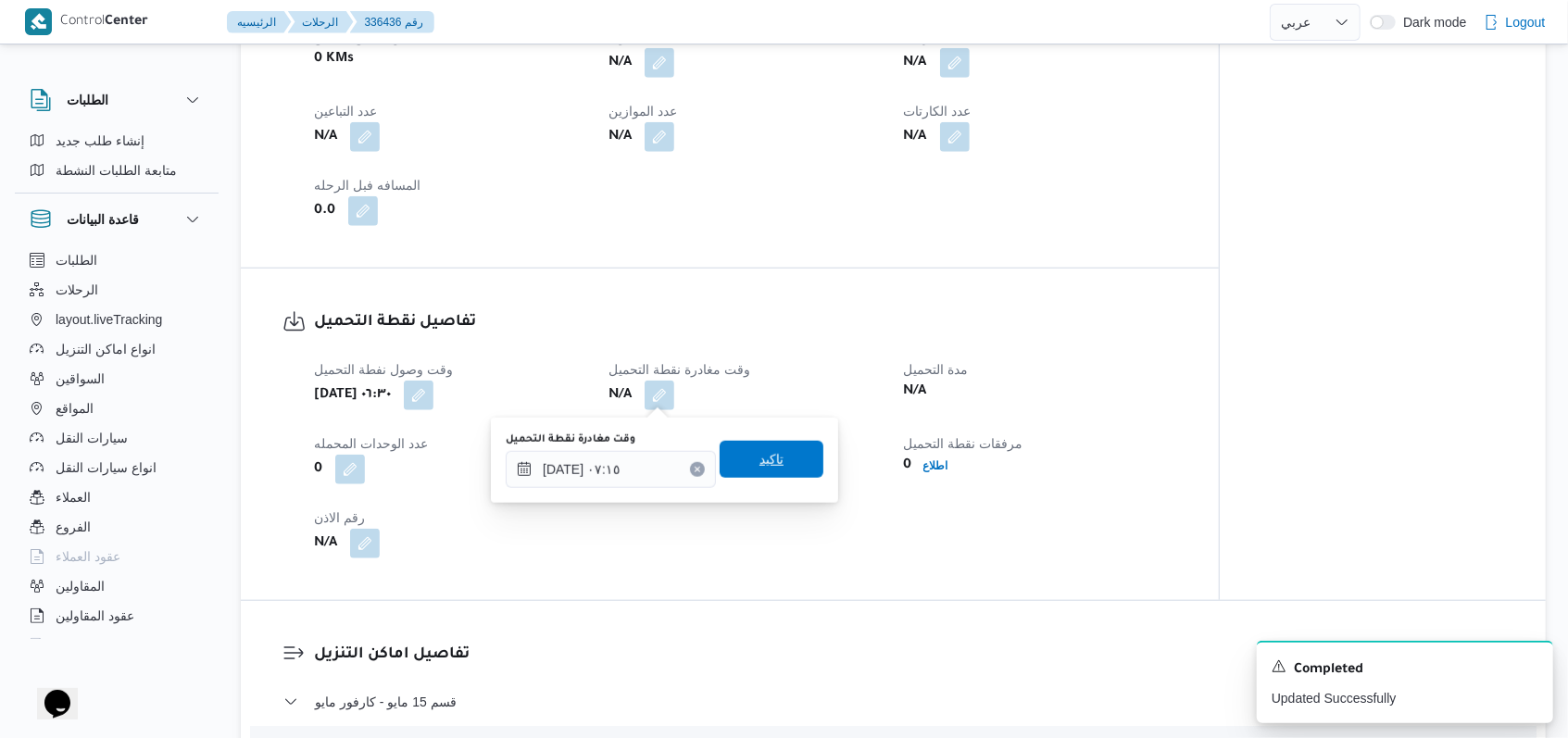
click at [648, 465] on span "تاكيد" at bounding box center [772, 459] width 104 height 37
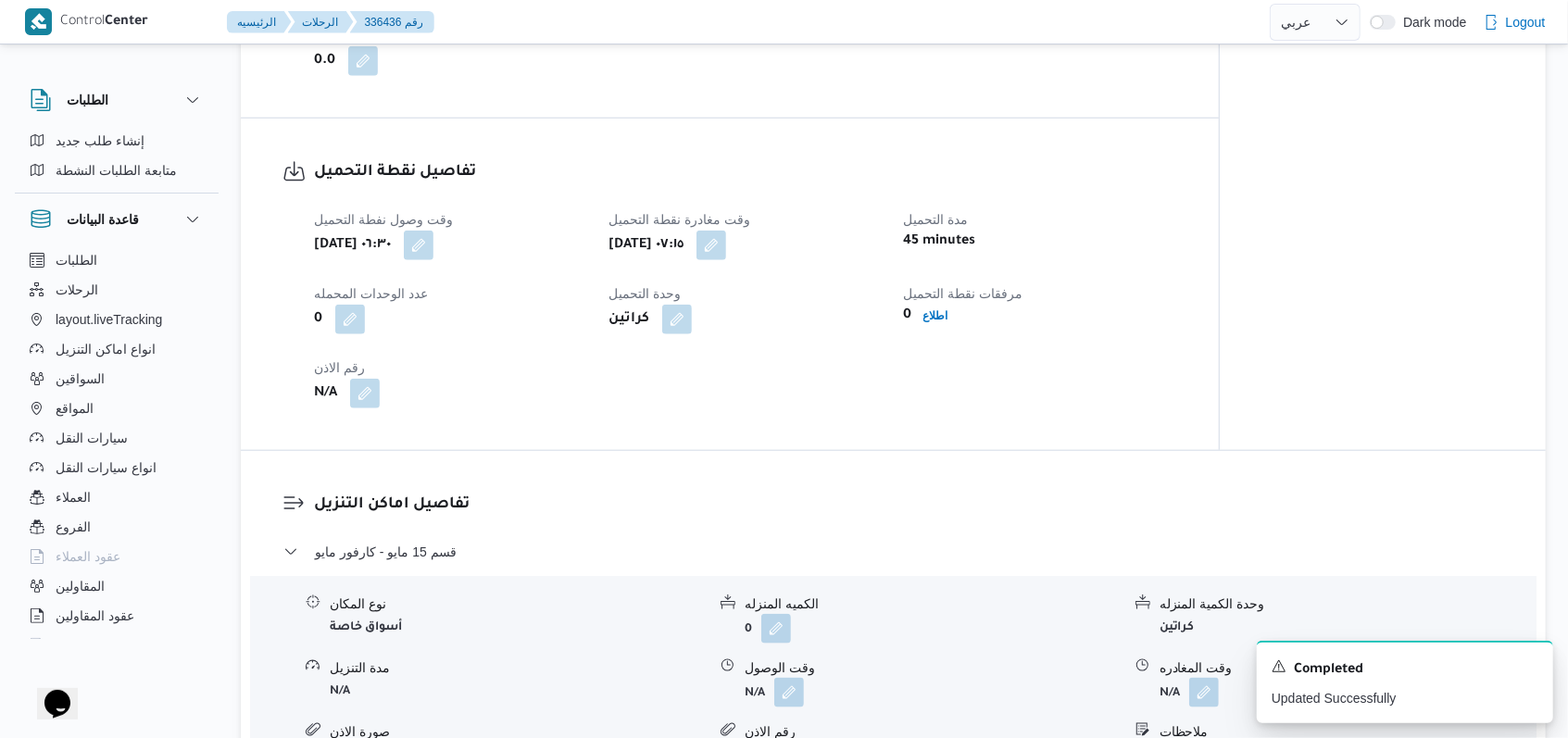
scroll to position [1357, 0]
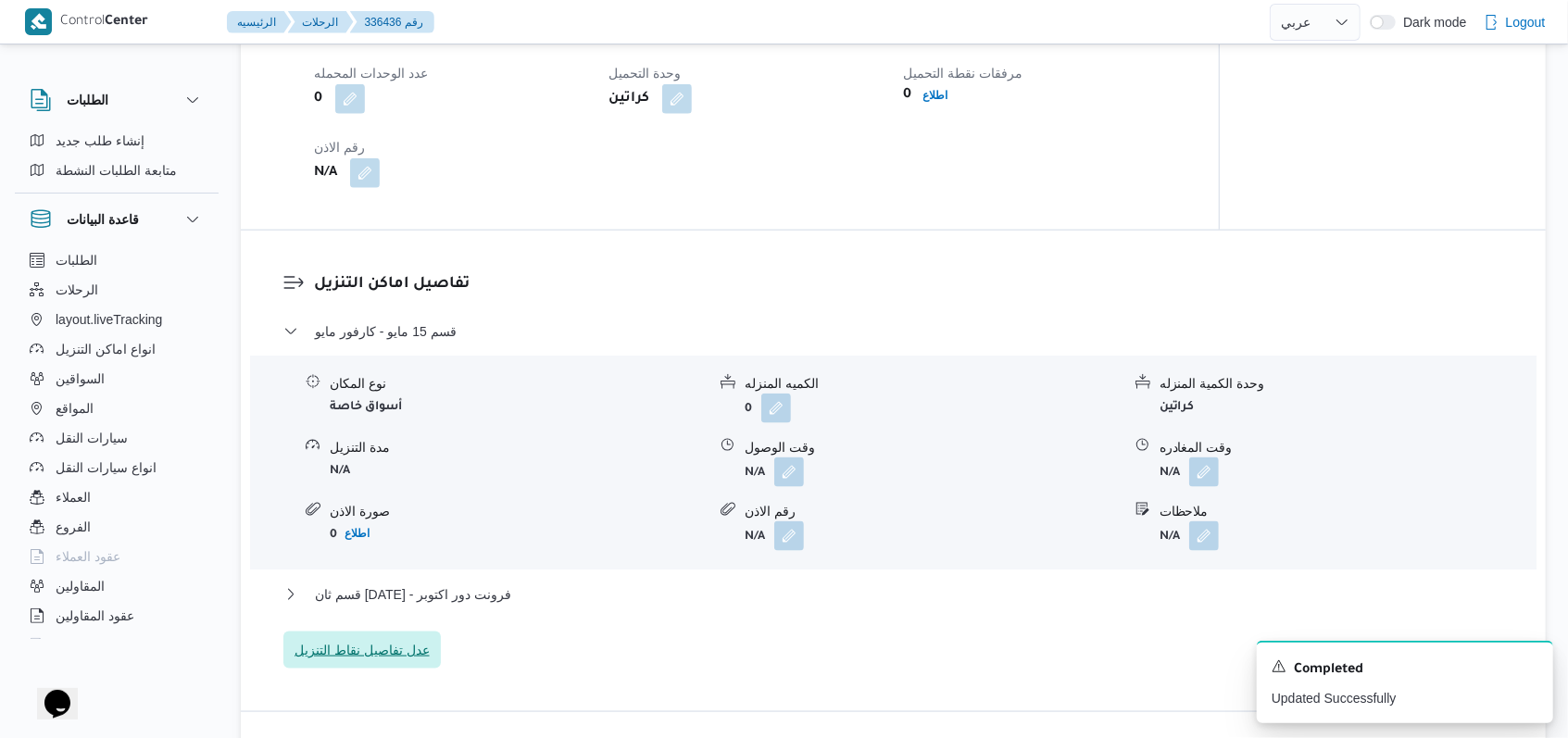
click at [376, 639] on span "عدل تفاصيل نقاط التنزيل" at bounding box center [361, 650] width 158 height 37
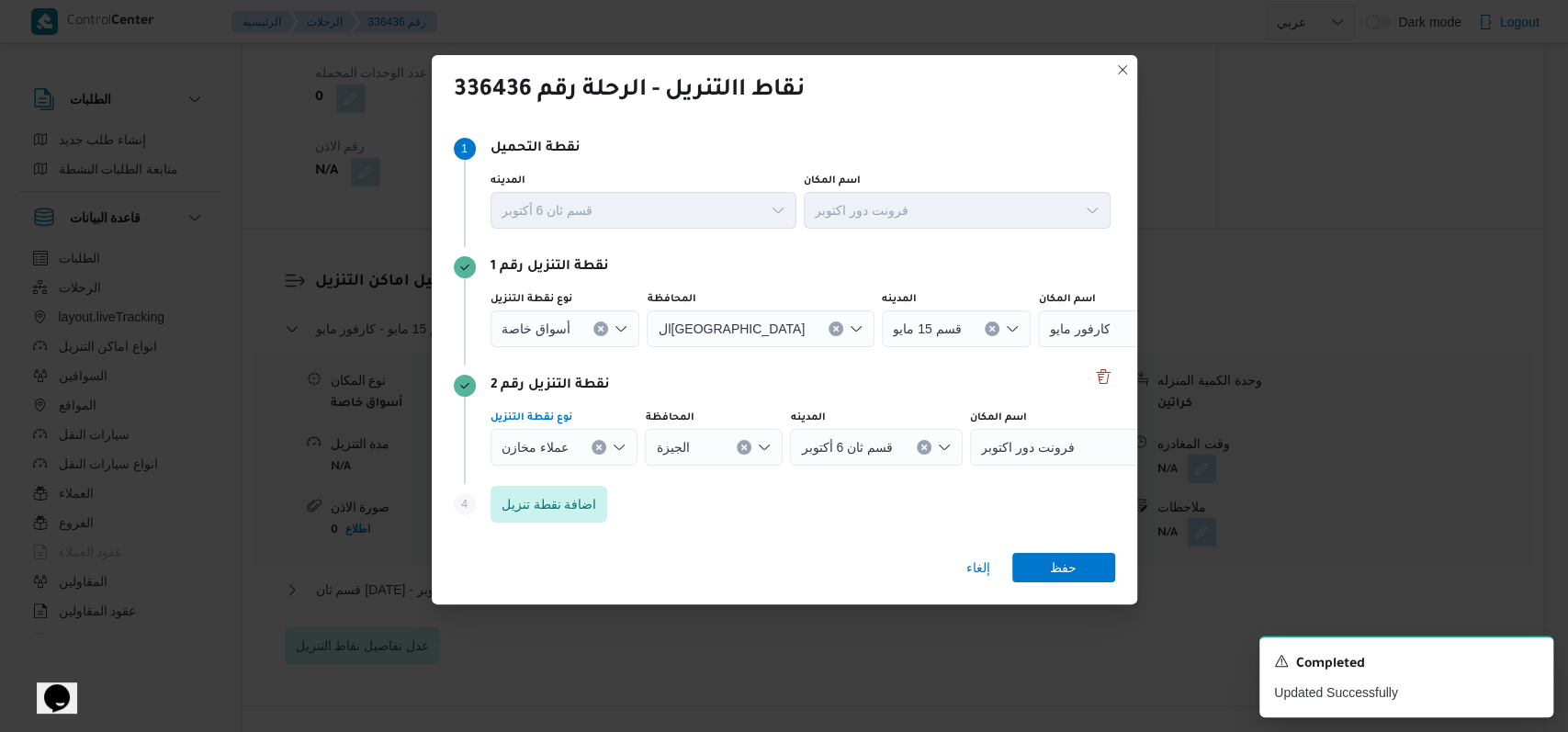
click at [558, 445] on span "عملاء مخازن" at bounding box center [535, 446] width 67 height 20
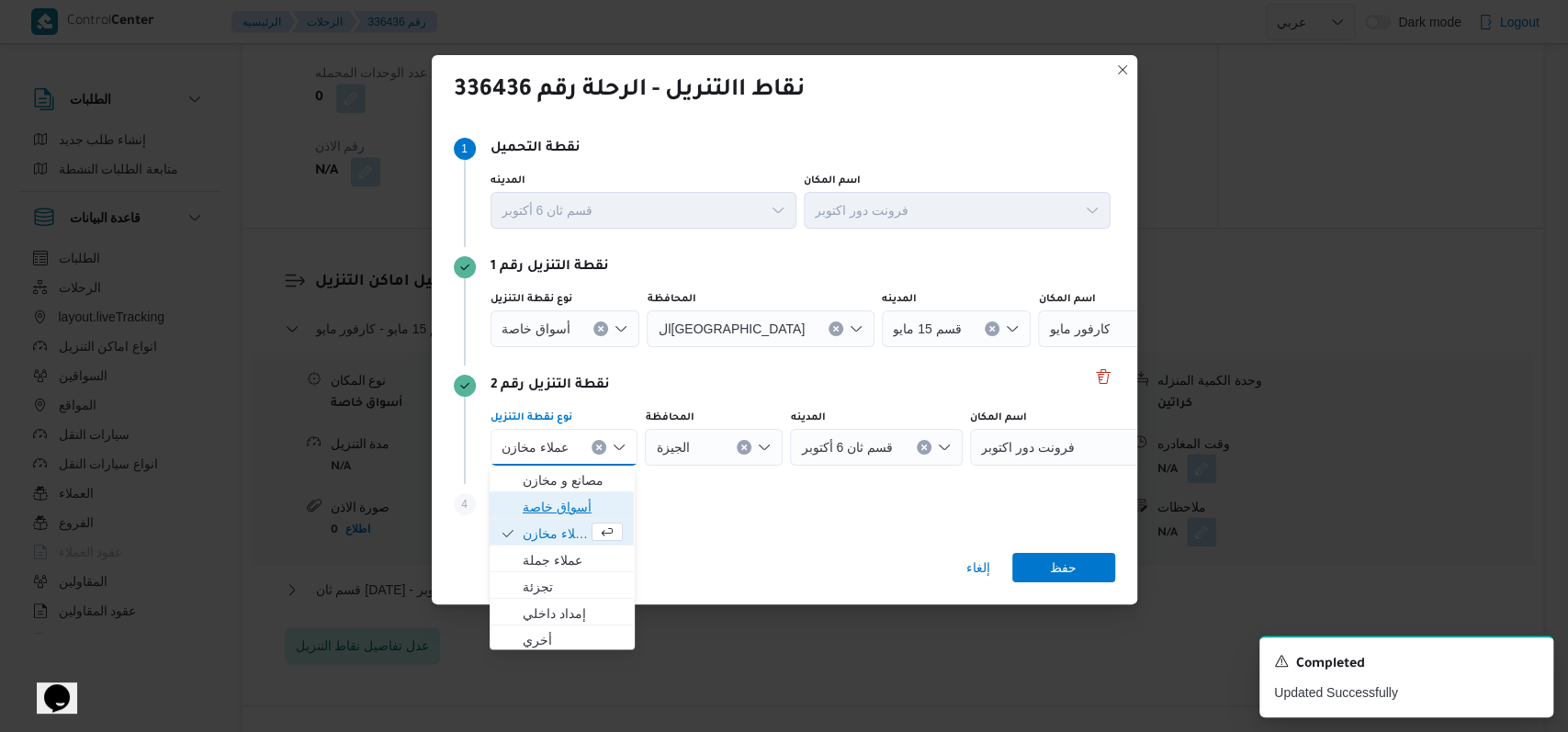
click at [547, 507] on span "أسواق خاصة" at bounding box center [573, 506] width 100 height 22
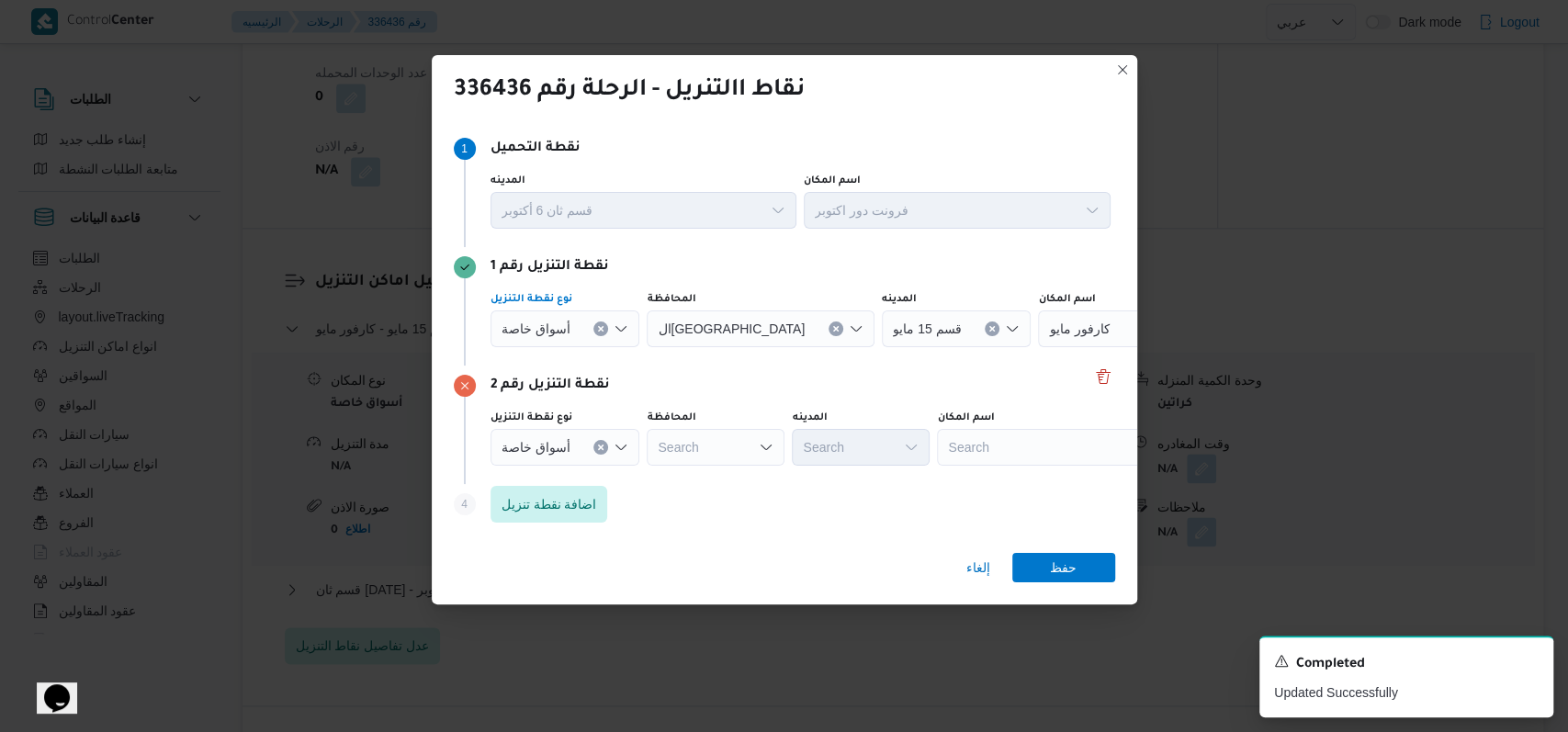
click at [577, 311] on div "أسواق خاصة" at bounding box center [565, 328] width 150 height 37
click at [568, 395] on span "أسواق خاصة" at bounding box center [556, 388] width 69 height 22
click at [643, 375] on div "نقطة التنزيل رقم 2" at bounding box center [785, 385] width 662 height 22
click at [643, 326] on div "Search" at bounding box center [1051, 328] width 229 height 37
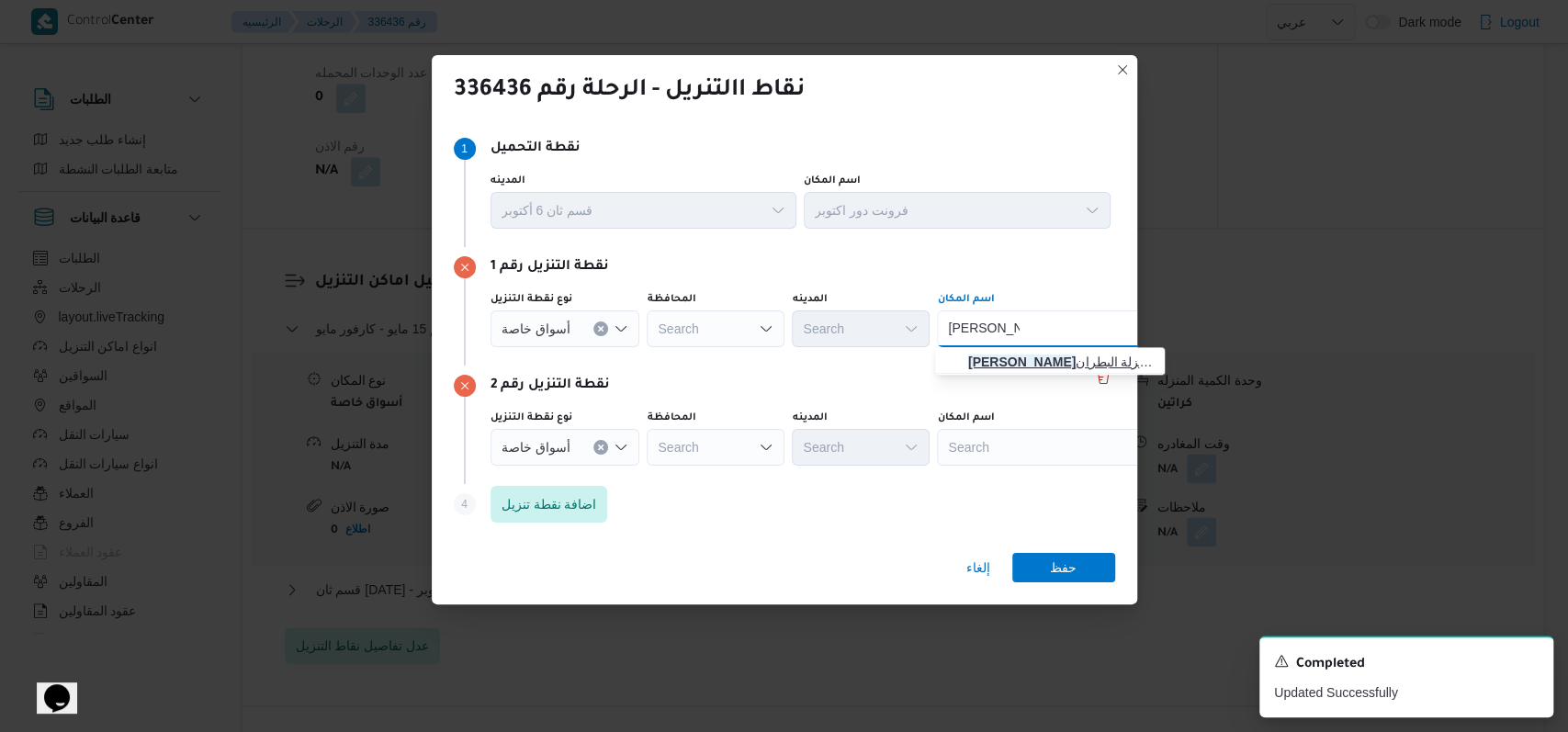
type input "[PERSON_NAME]"
drag, startPoint x: 1000, startPoint y: 353, endPoint x: 1001, endPoint y: 362, distance: 9.1
click at [643, 353] on span "كارفور بيرامي دز مول | بيراميدز مول | نزلة البطران" at bounding box center [1061, 361] width 186 height 22
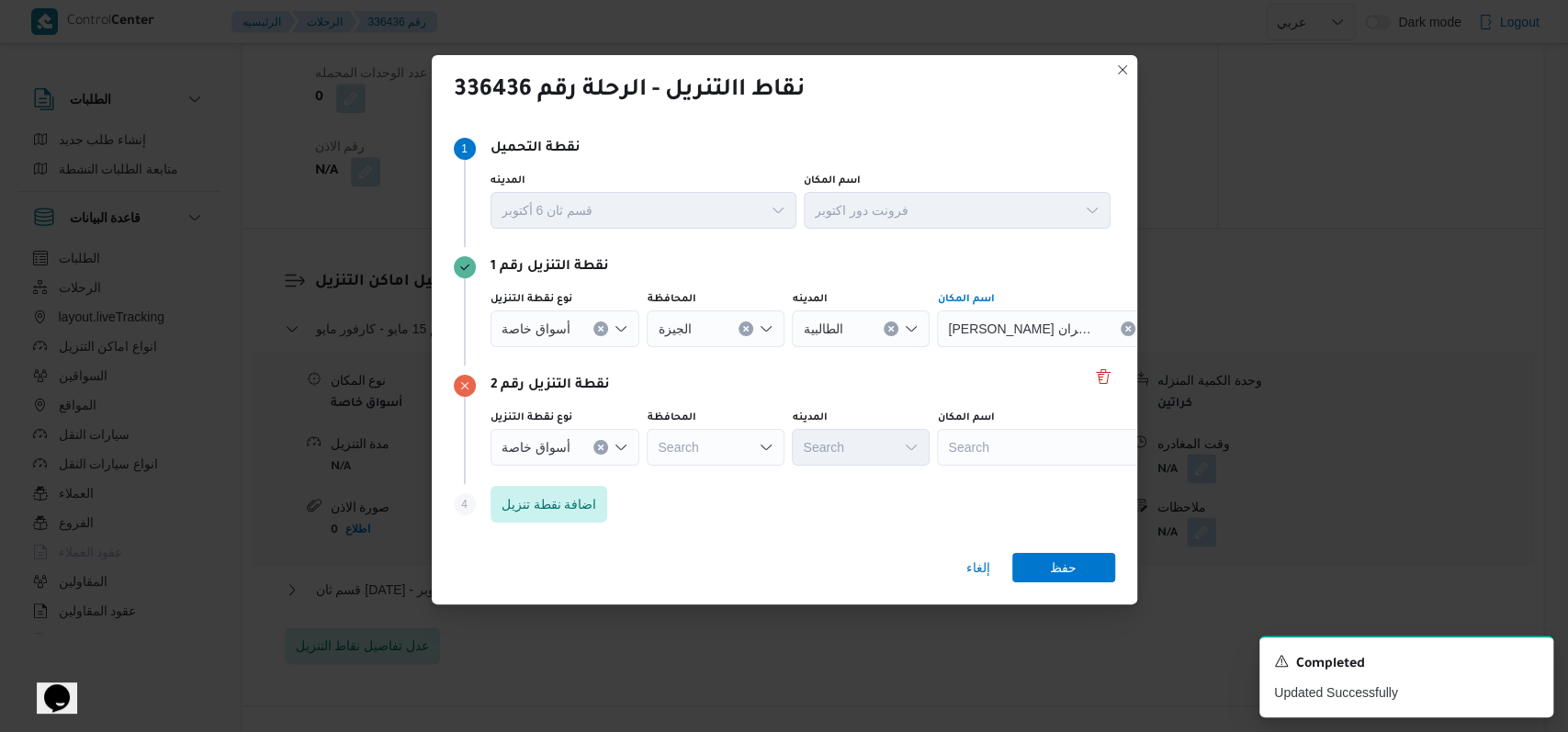
click at [643, 448] on div "Search" at bounding box center [1051, 447] width 229 height 37
type input "كارفور زيزينيا"
click at [643, 482] on span "كارفور زيزينيا | تسليم كارفور زيزينيا ( مزار مول ) | أولى الهرم" at bounding box center [1061, 480] width 186 height 22
click at [643, 582] on div "إلغاء حفظ" at bounding box center [784, 572] width 705 height 66
click at [643, 566] on span "حفظ" at bounding box center [1063, 566] width 27 height 29
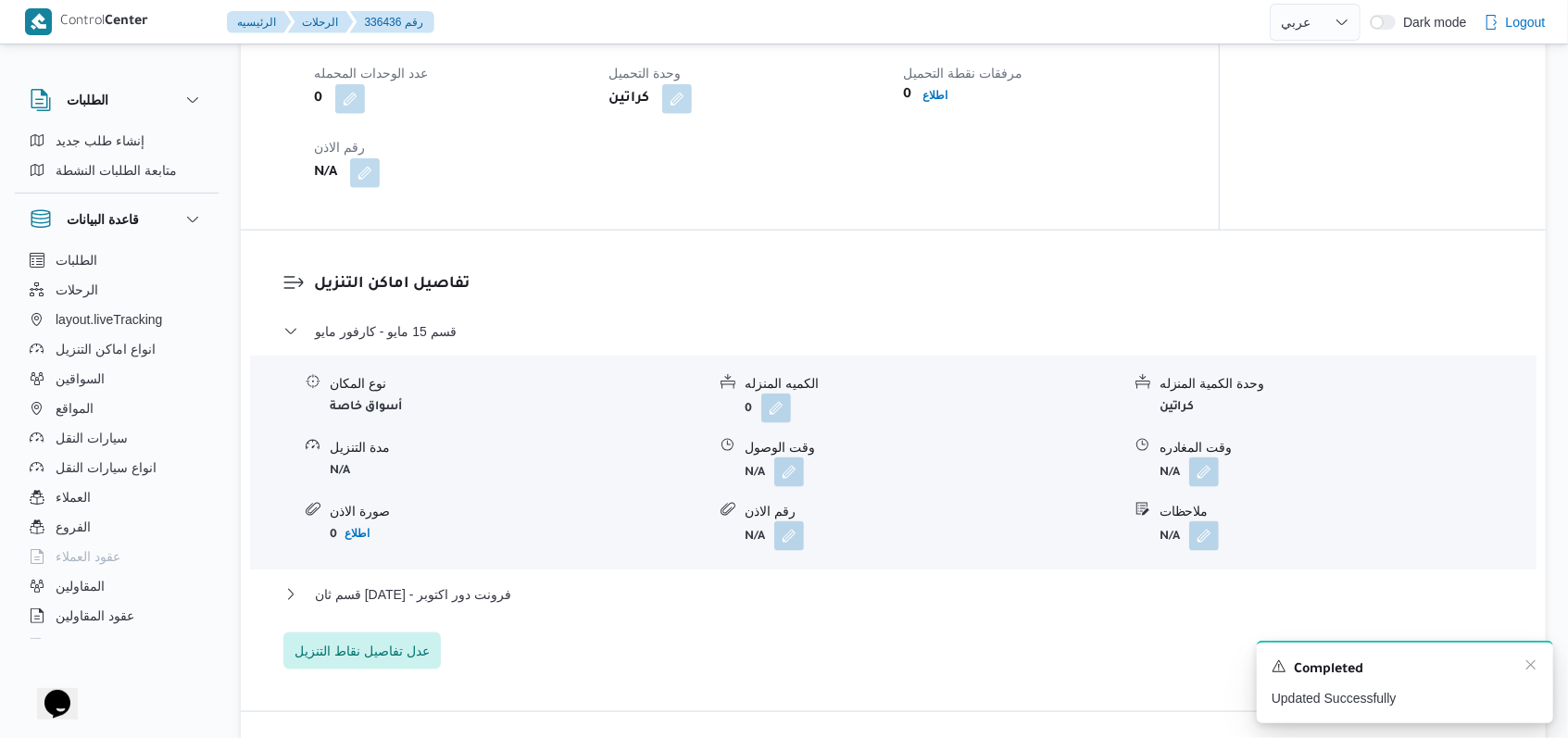
click at [648, 663] on div "Completed" at bounding box center [1405, 669] width 267 height 24
click at [648, 663] on icon "Dismiss toast" at bounding box center [1532, 665] width 15 height 15
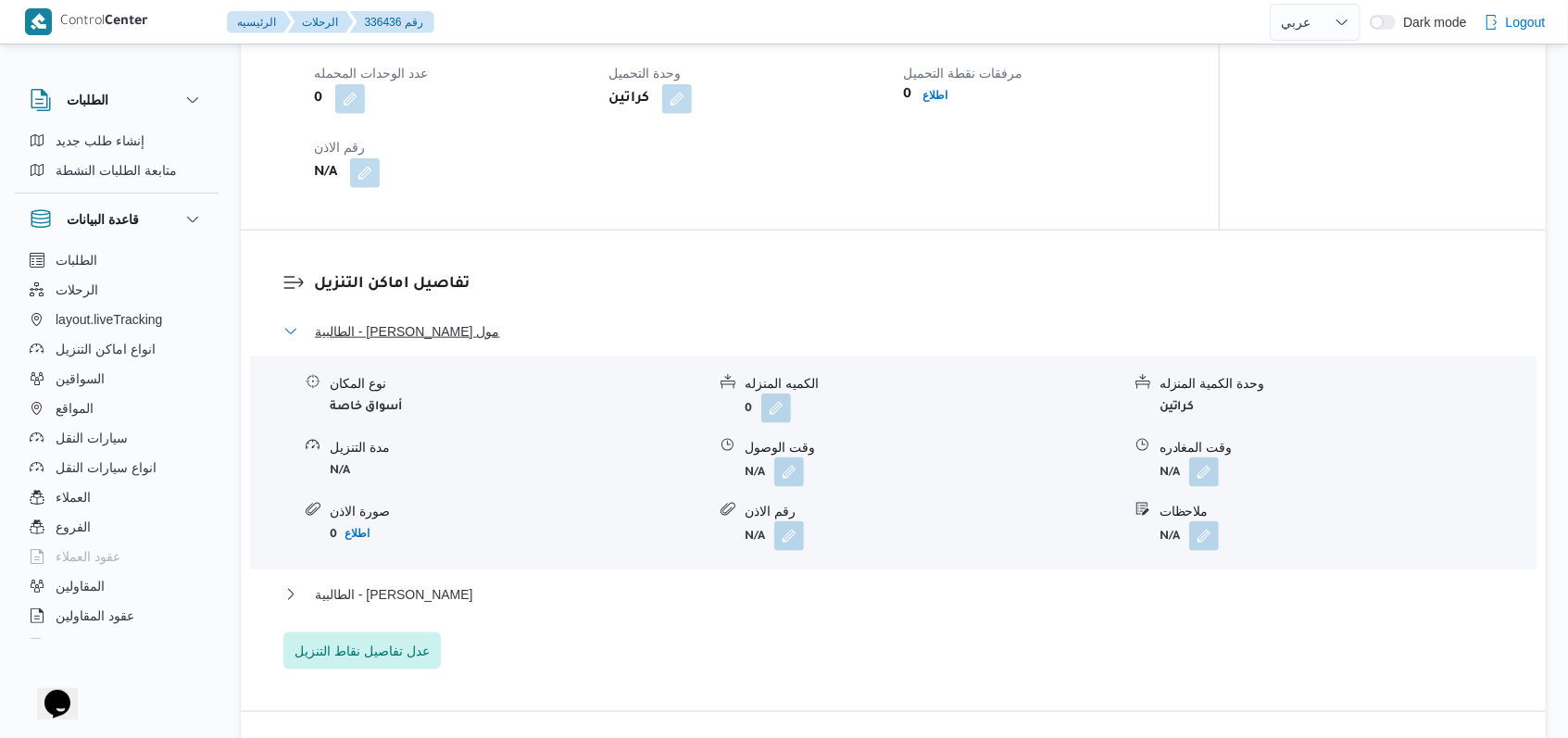
click at [386, 330] on span "الطالبية - [PERSON_NAME] مول" at bounding box center [406, 331] width 185 height 22
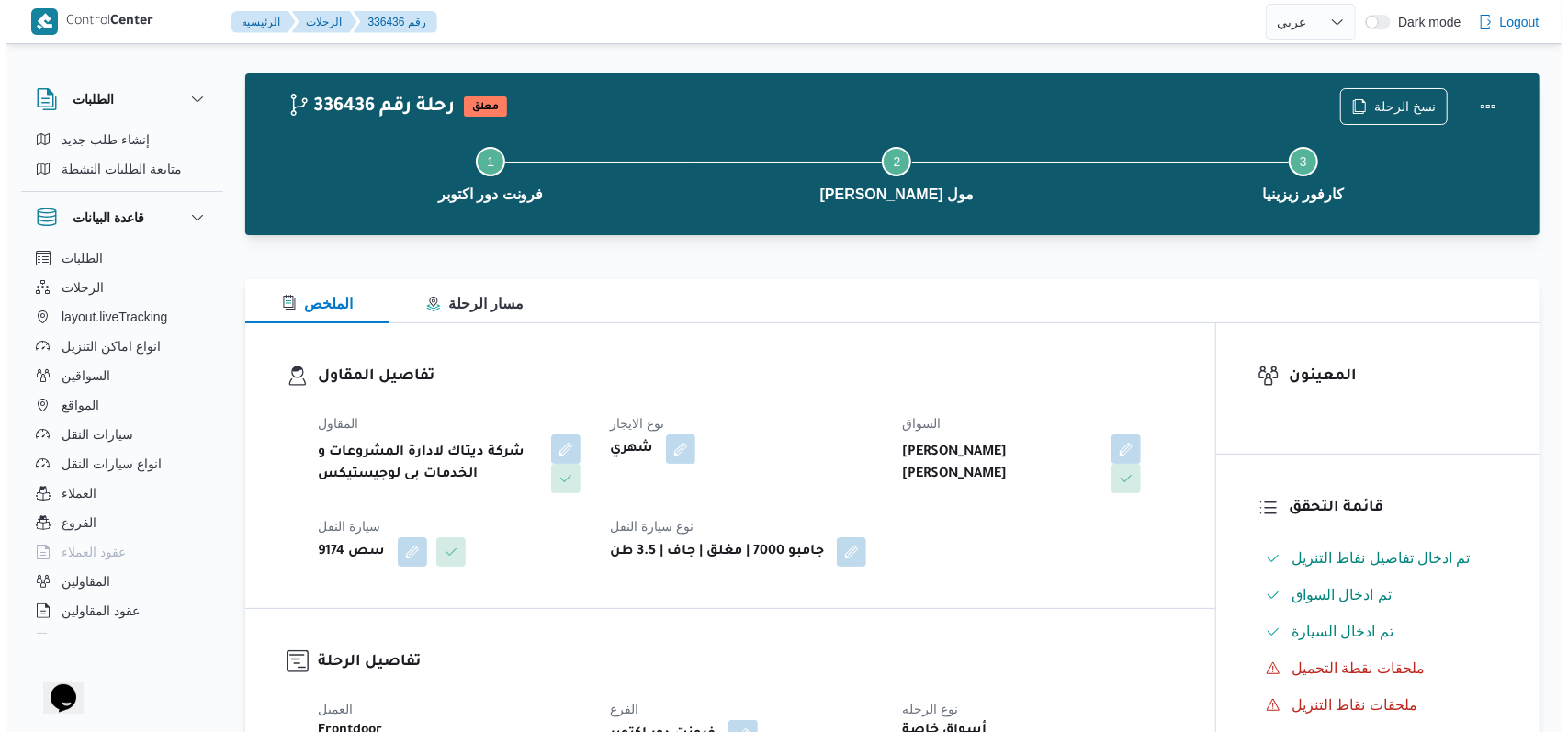
scroll to position [0, 0]
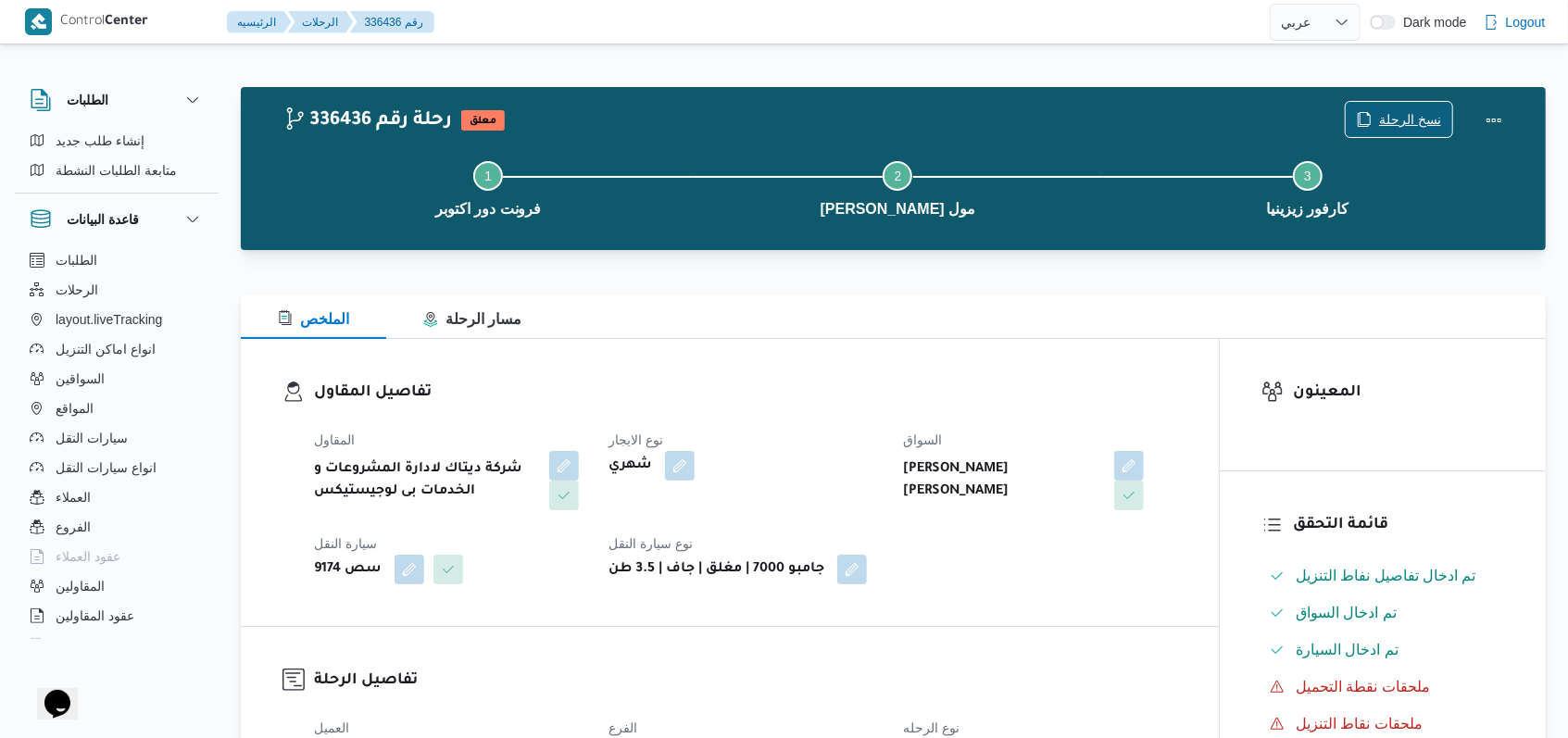
click at [648, 118] on span "نسخ الرحلة" at bounding box center [1410, 119] width 62 height 22
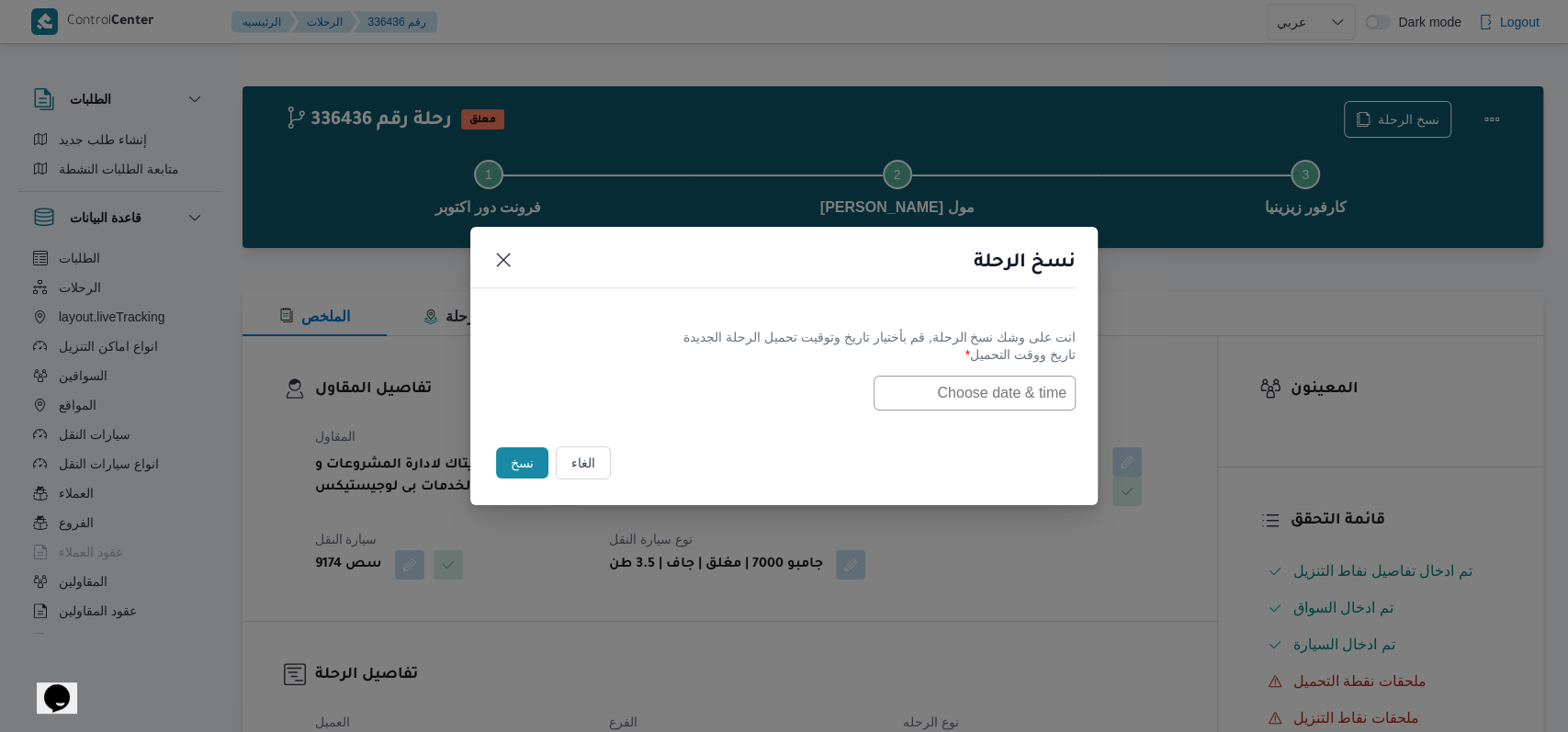
click at [643, 391] on input "text" at bounding box center [974, 393] width 202 height 35
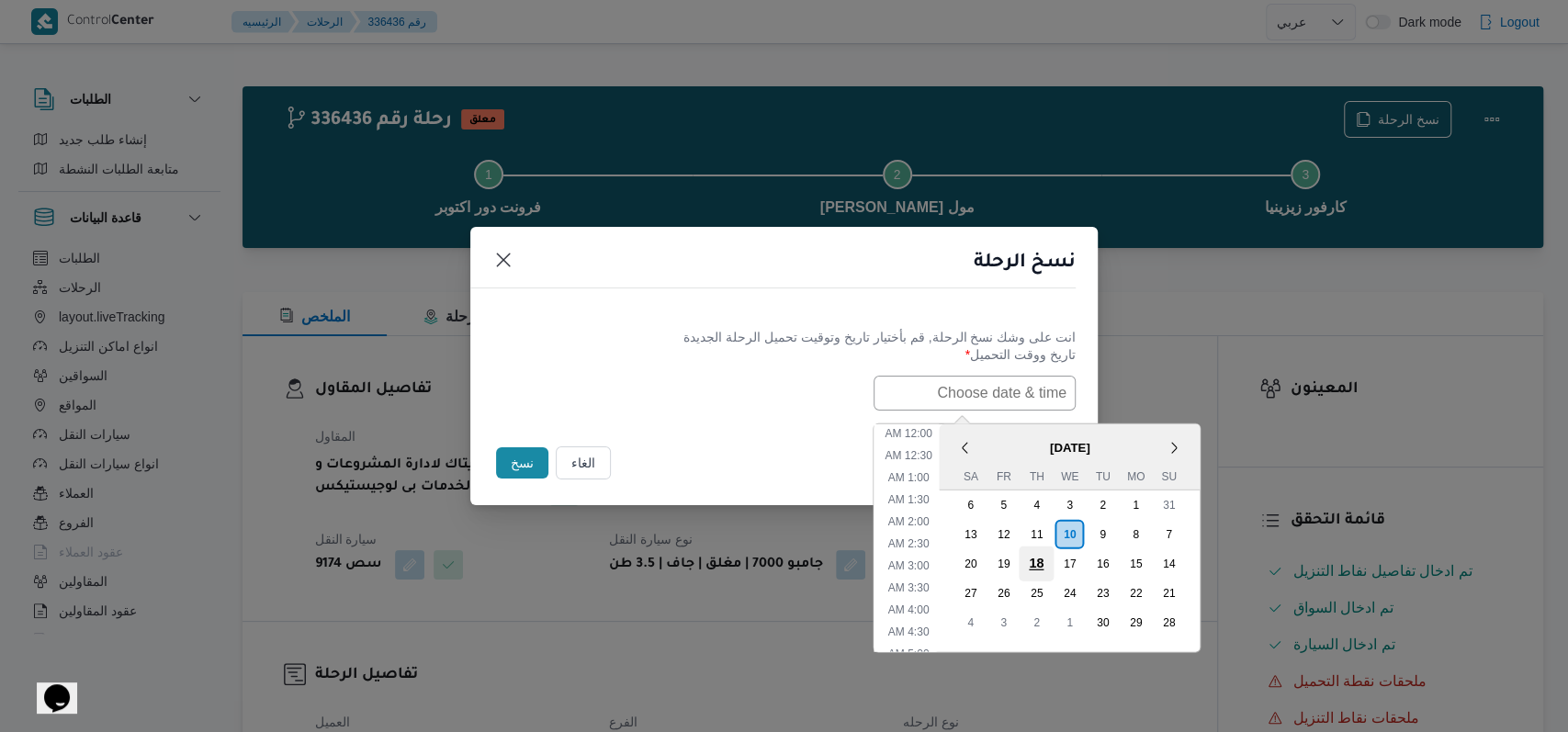
scroll to position [381, 0]
click at [643, 537] on div "11" at bounding box center [1035, 533] width 35 height 35
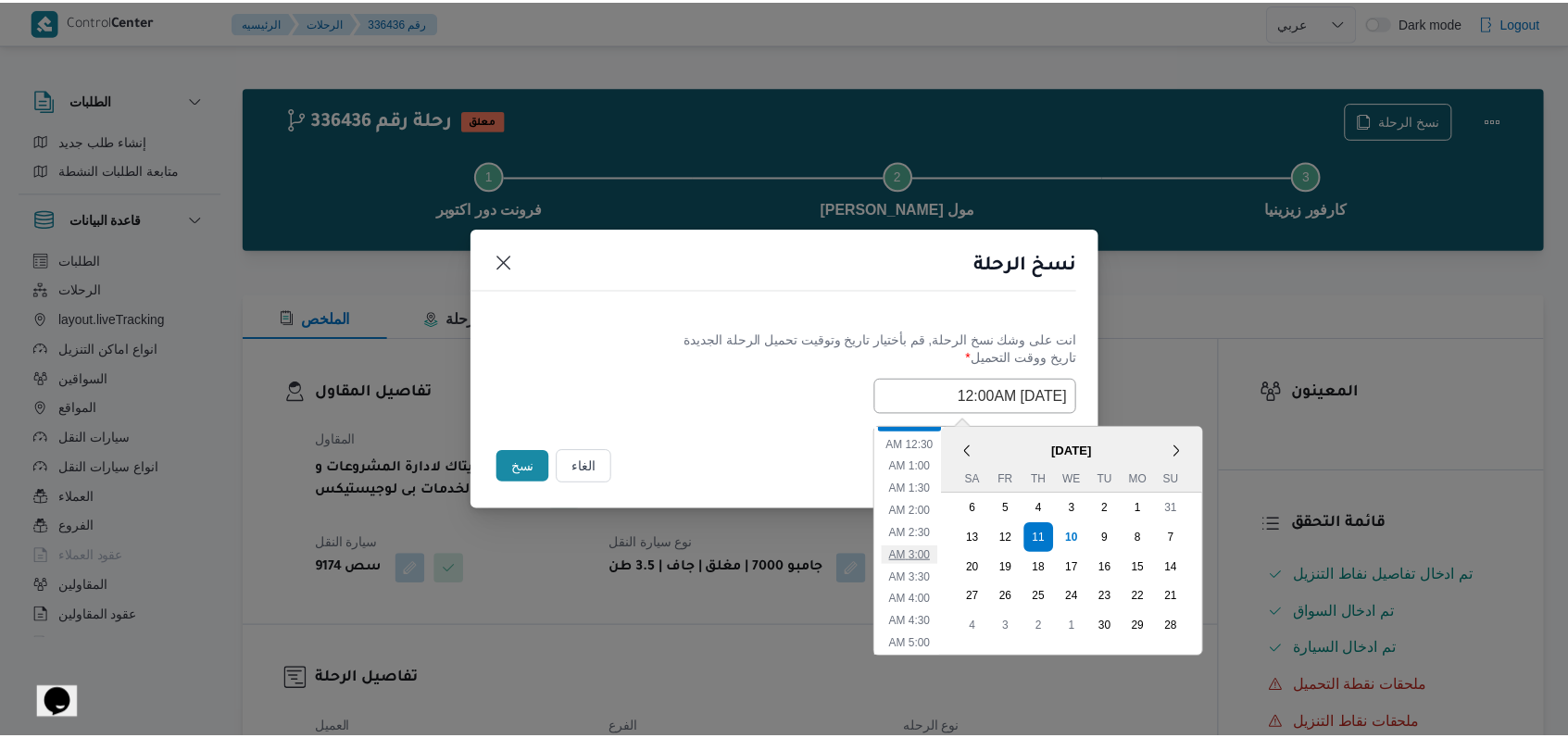
scroll to position [137, 0]
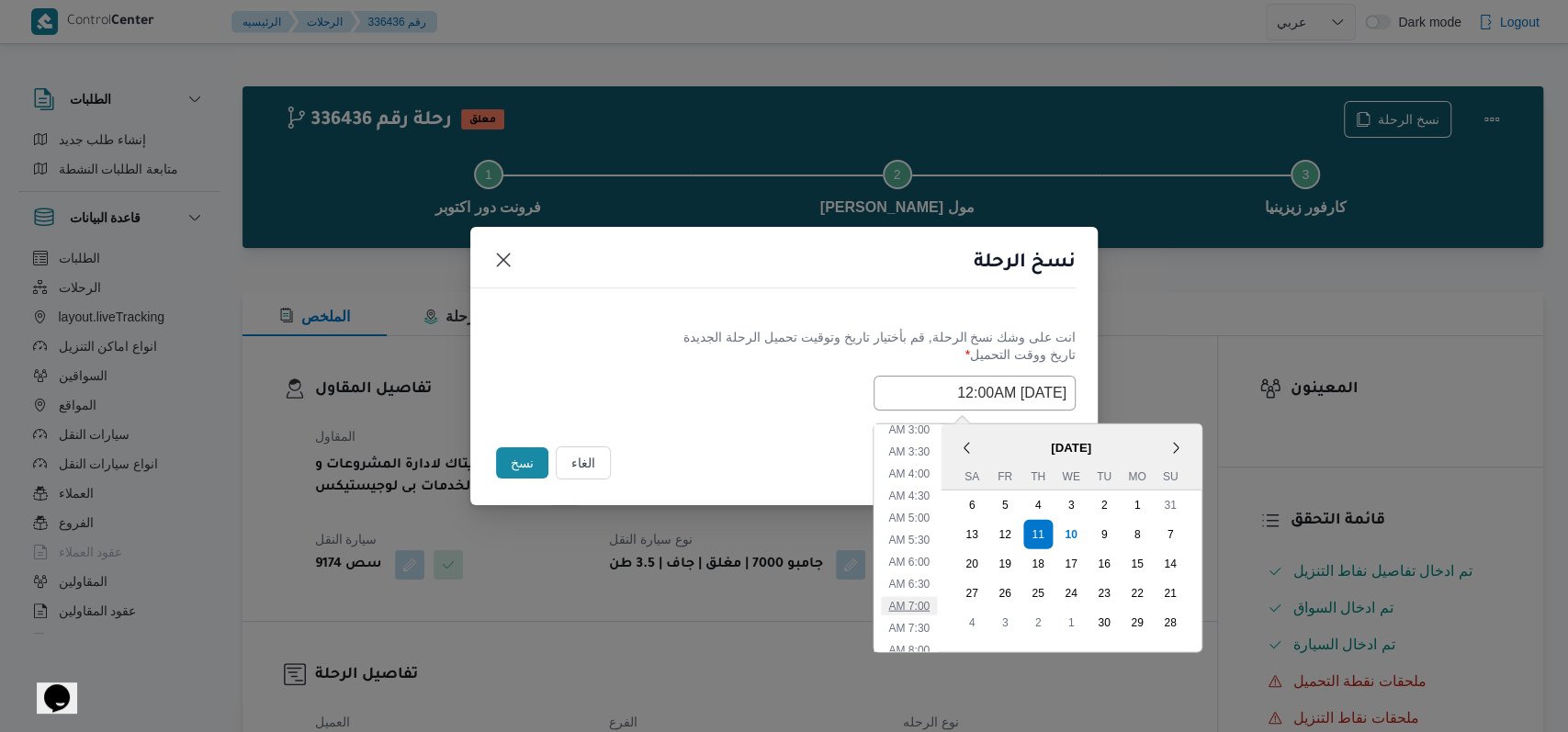
click at [643, 603] on li "7:00 AM" at bounding box center [908, 605] width 56 height 18
type input "[DATE] 7:00AM"
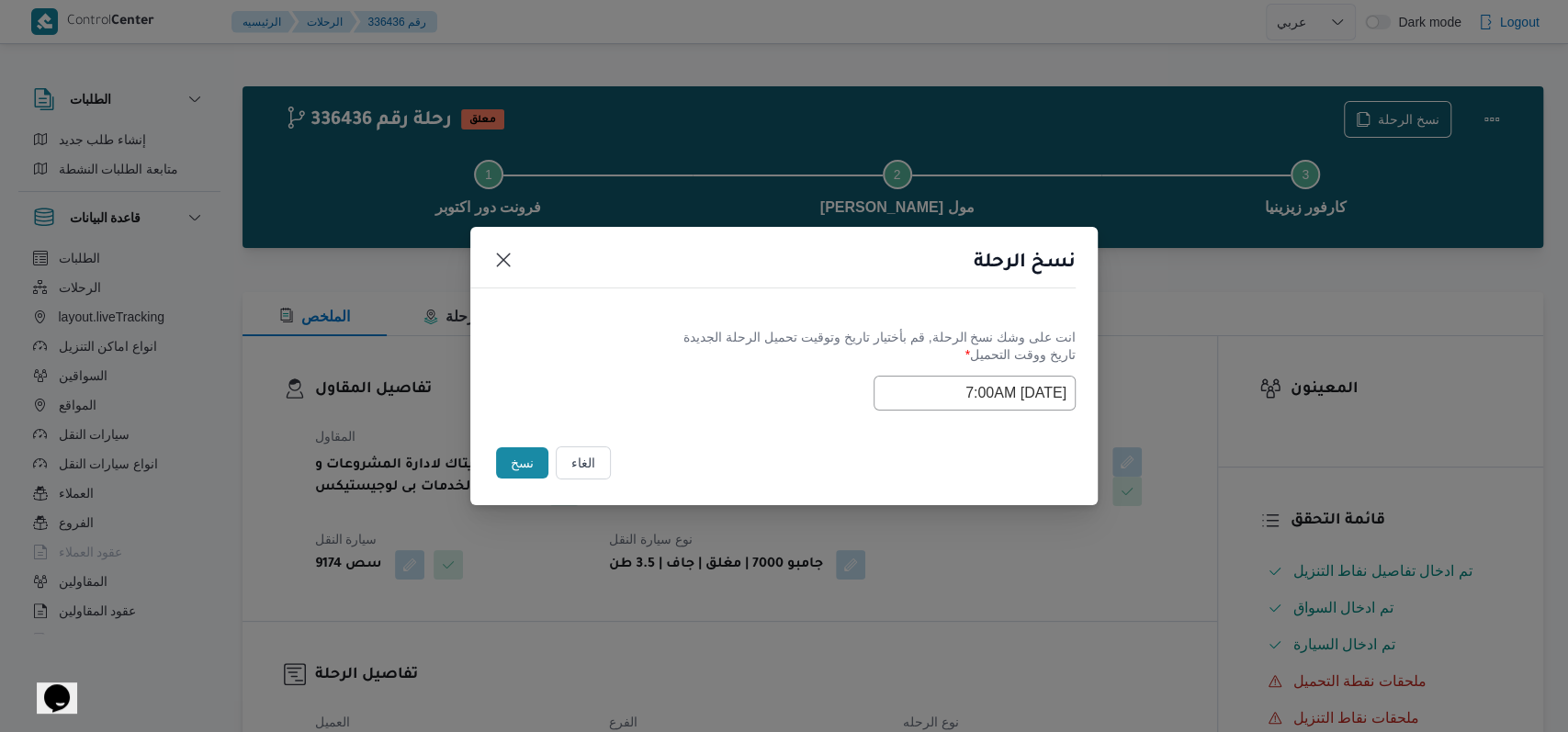
click at [643, 375] on div "Selected date: [DATE] 7:00 AM [DATE] 7:00AM" at bounding box center [783, 393] width 583 height 35
click at [501, 456] on button "نسخ" at bounding box center [521, 463] width 52 height 31
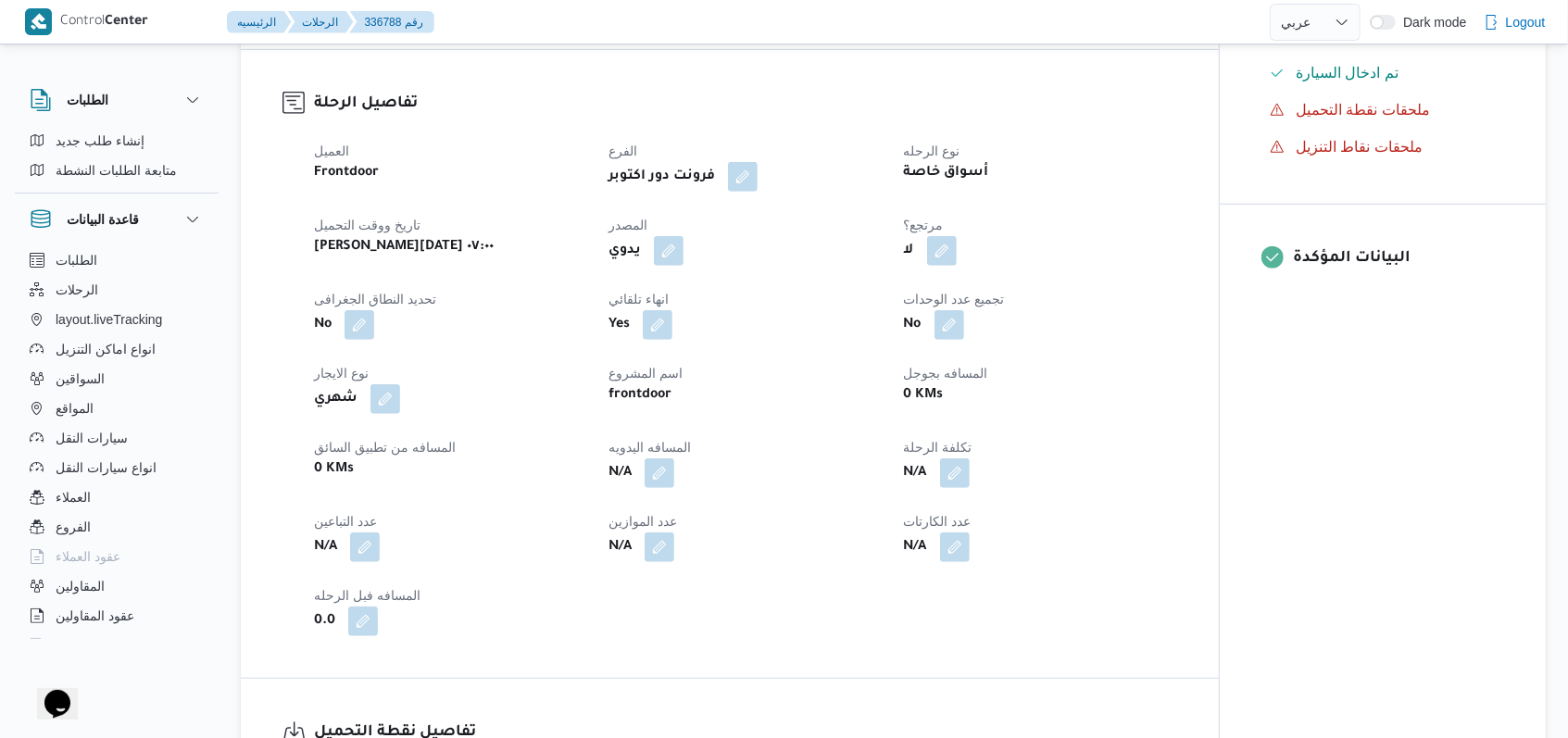
scroll to position [617, 0]
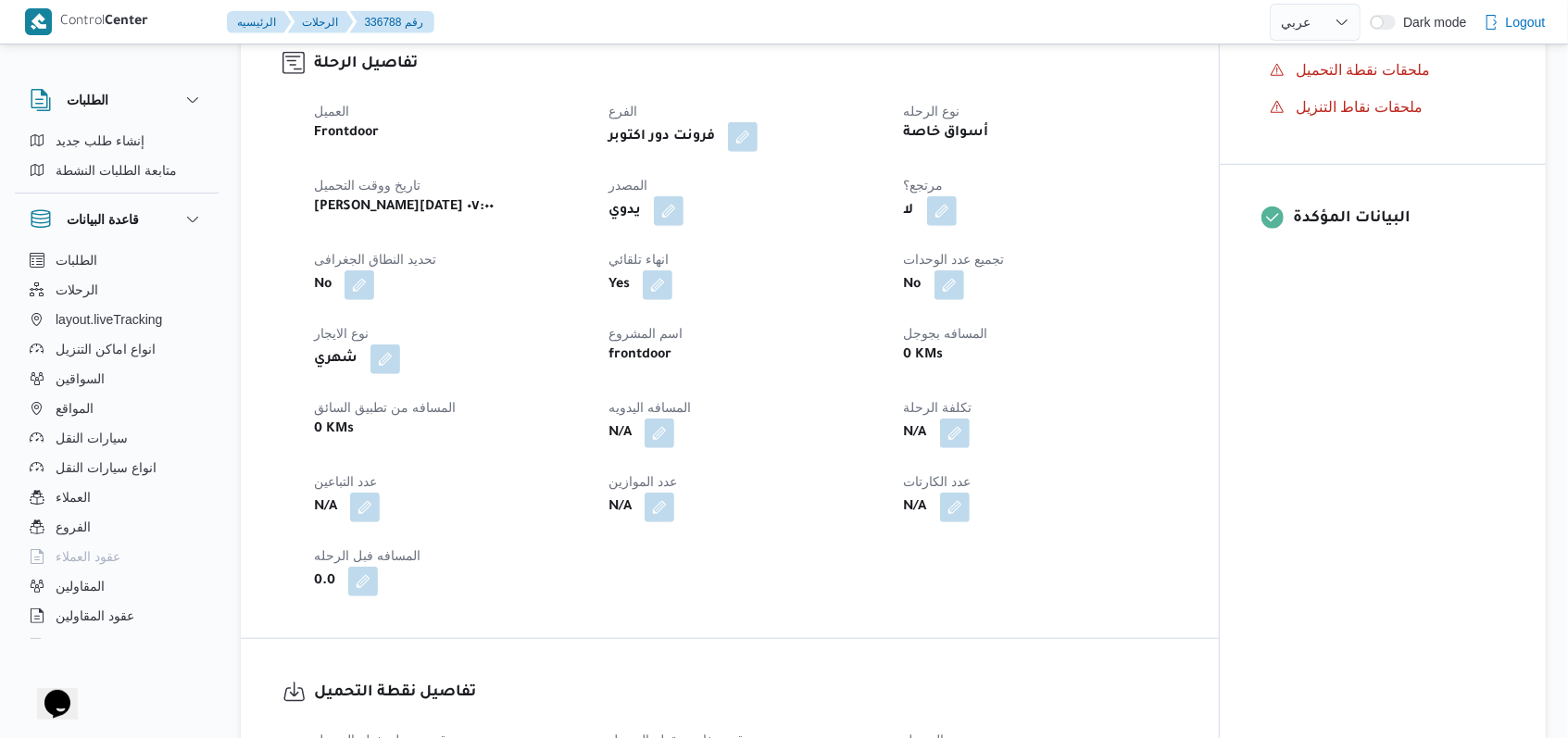
select select "ar"
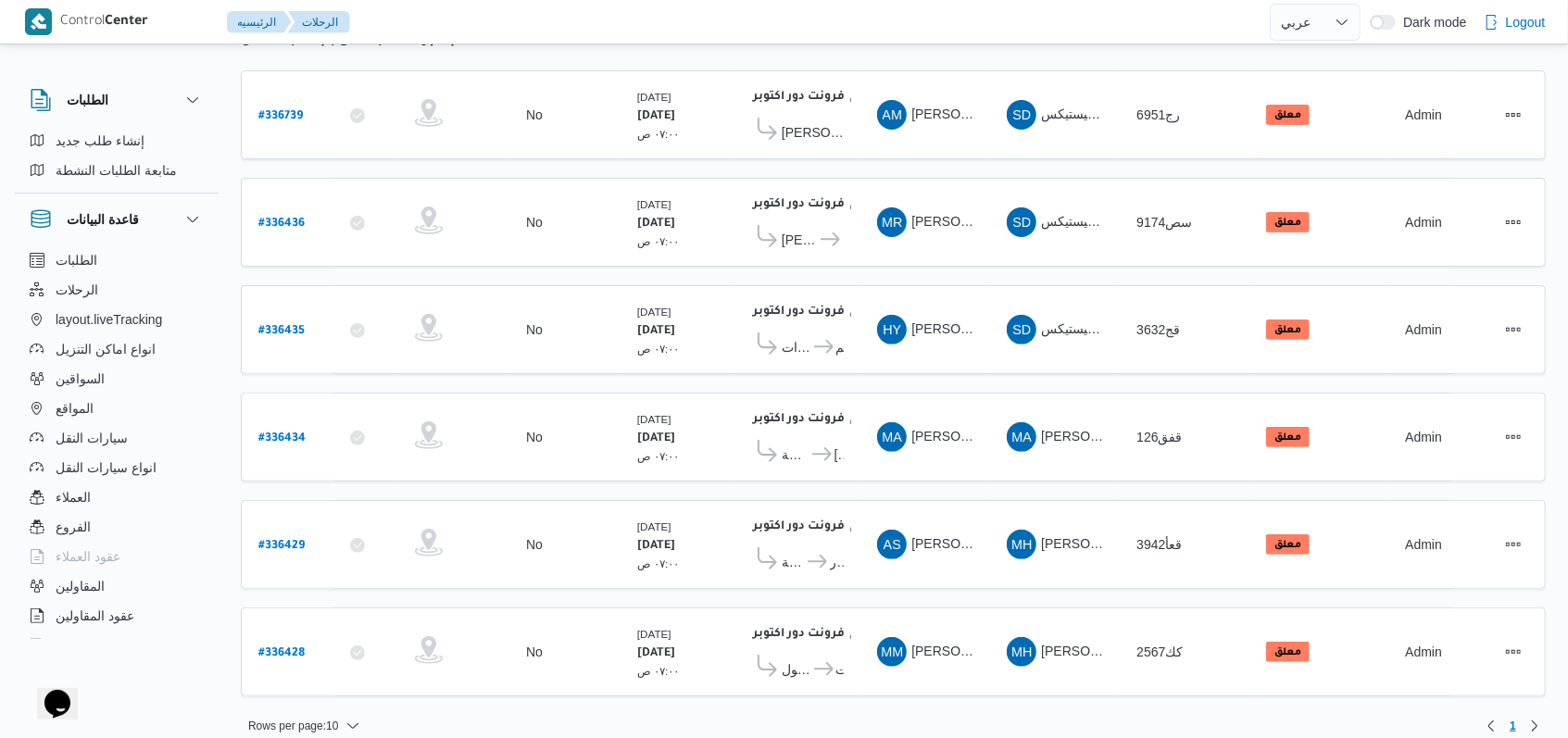
scroll to position [140, 0]
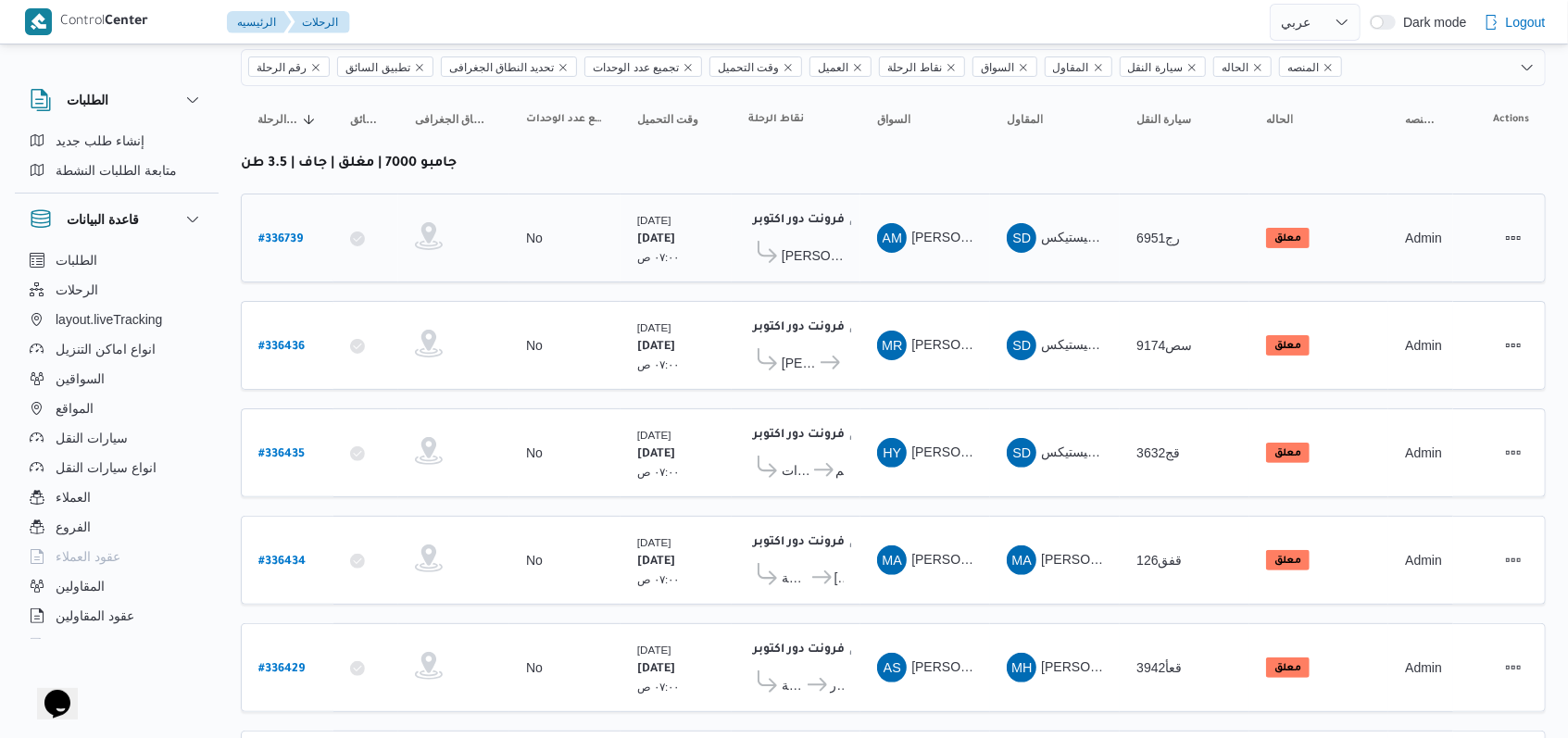
click at [271, 241] on b "# 336739" at bounding box center [280, 240] width 45 height 13
select select "ar"
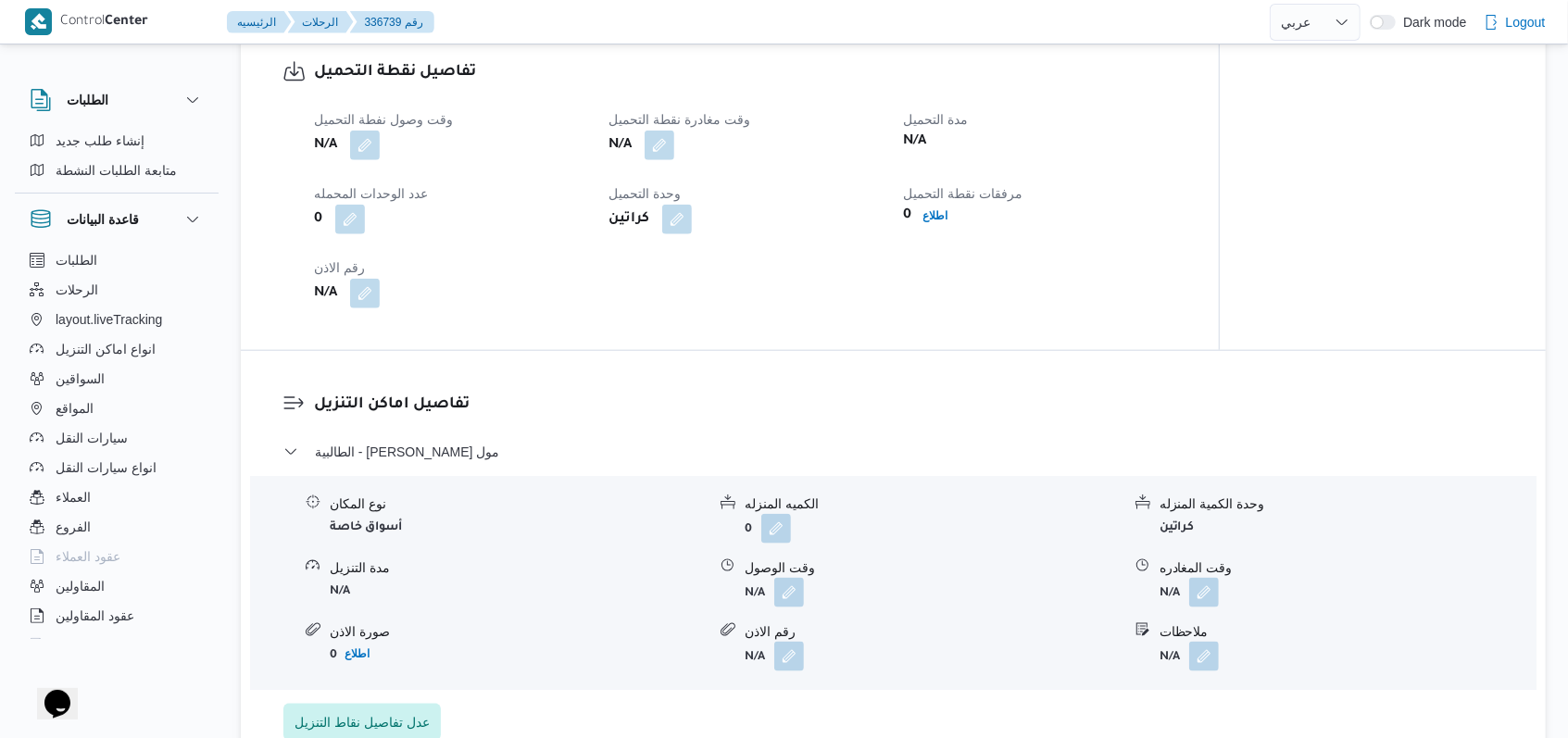
scroll to position [1251, 0]
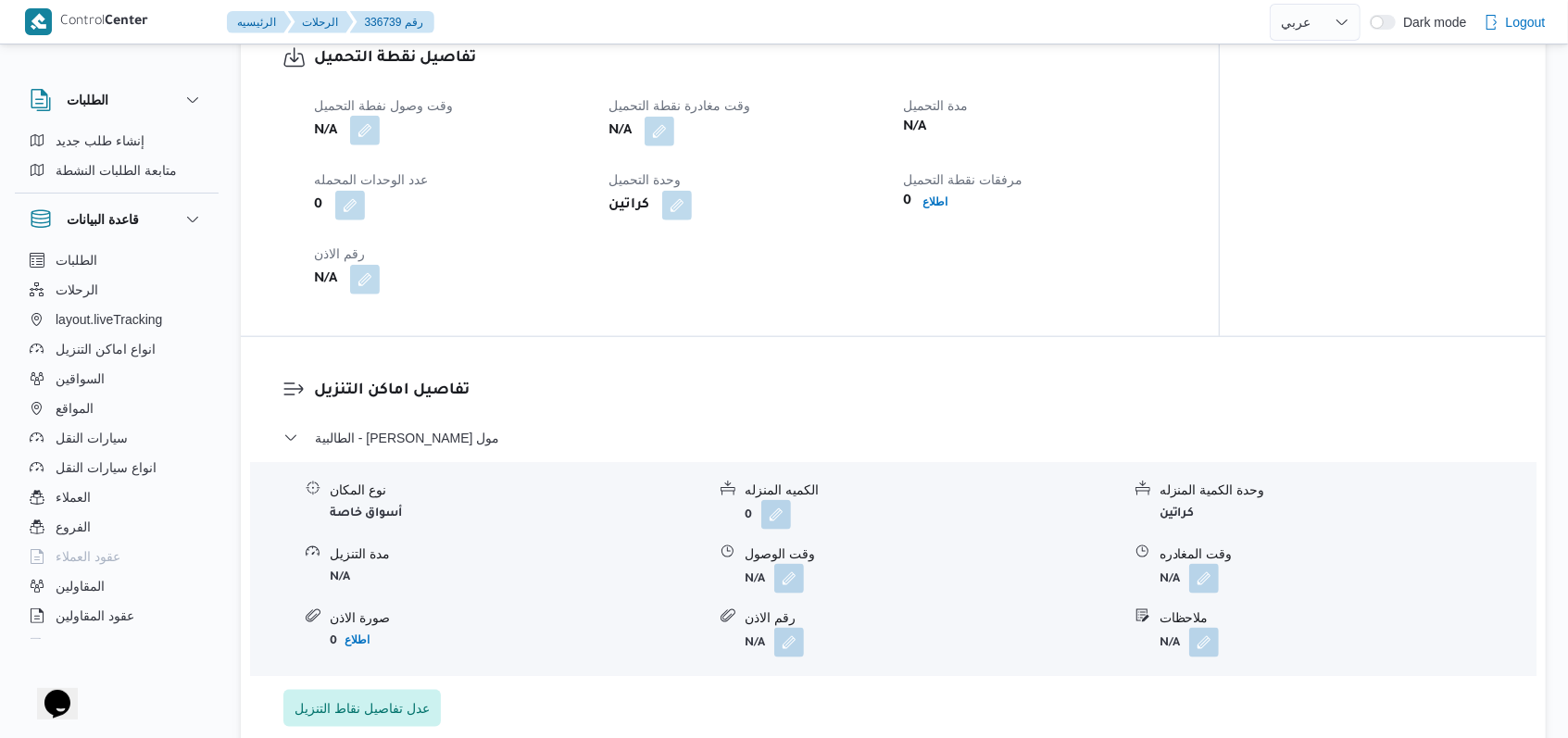
click at [370, 142] on button "button" at bounding box center [364, 130] width 30 height 30
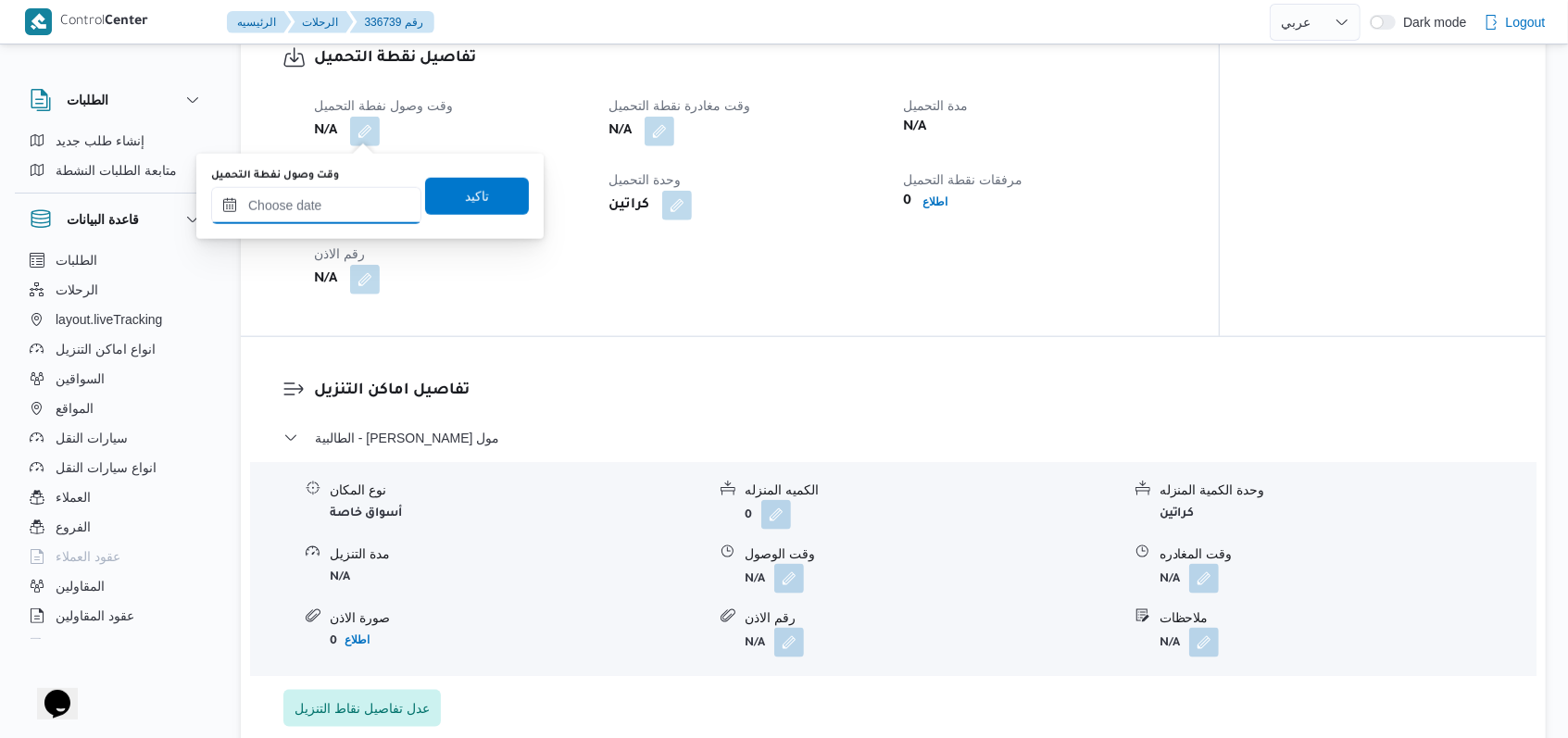
click at [346, 199] on input "وقت وصول نفطة التحميل" at bounding box center [316, 206] width 210 height 37
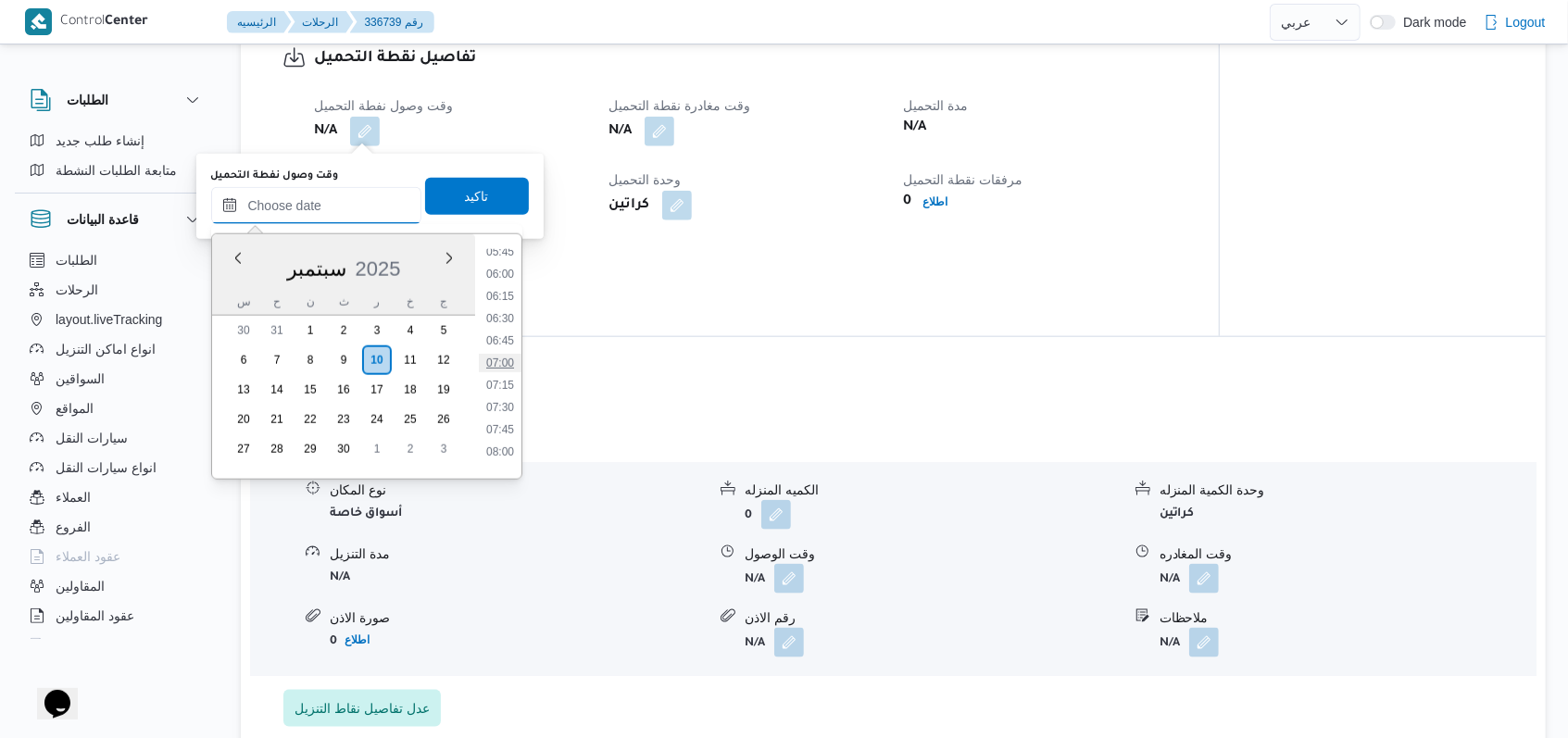
scroll to position [394, 0]
click at [507, 310] on li "05:00" at bounding box center [500, 309] width 43 height 18
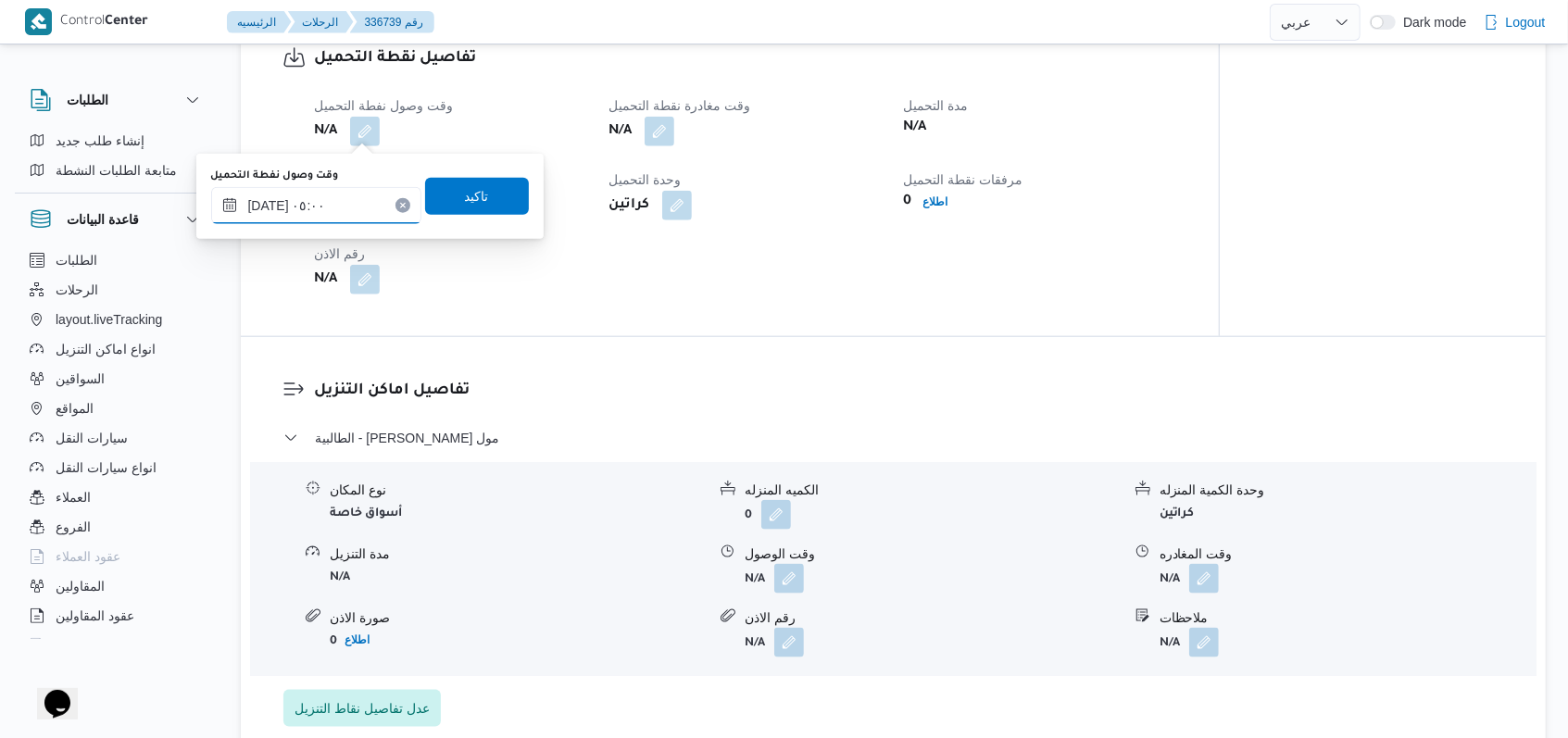
type input "[DATE] ٠٥:٠٠"
click at [485, 206] on span "تاكيد" at bounding box center [477, 195] width 104 height 37
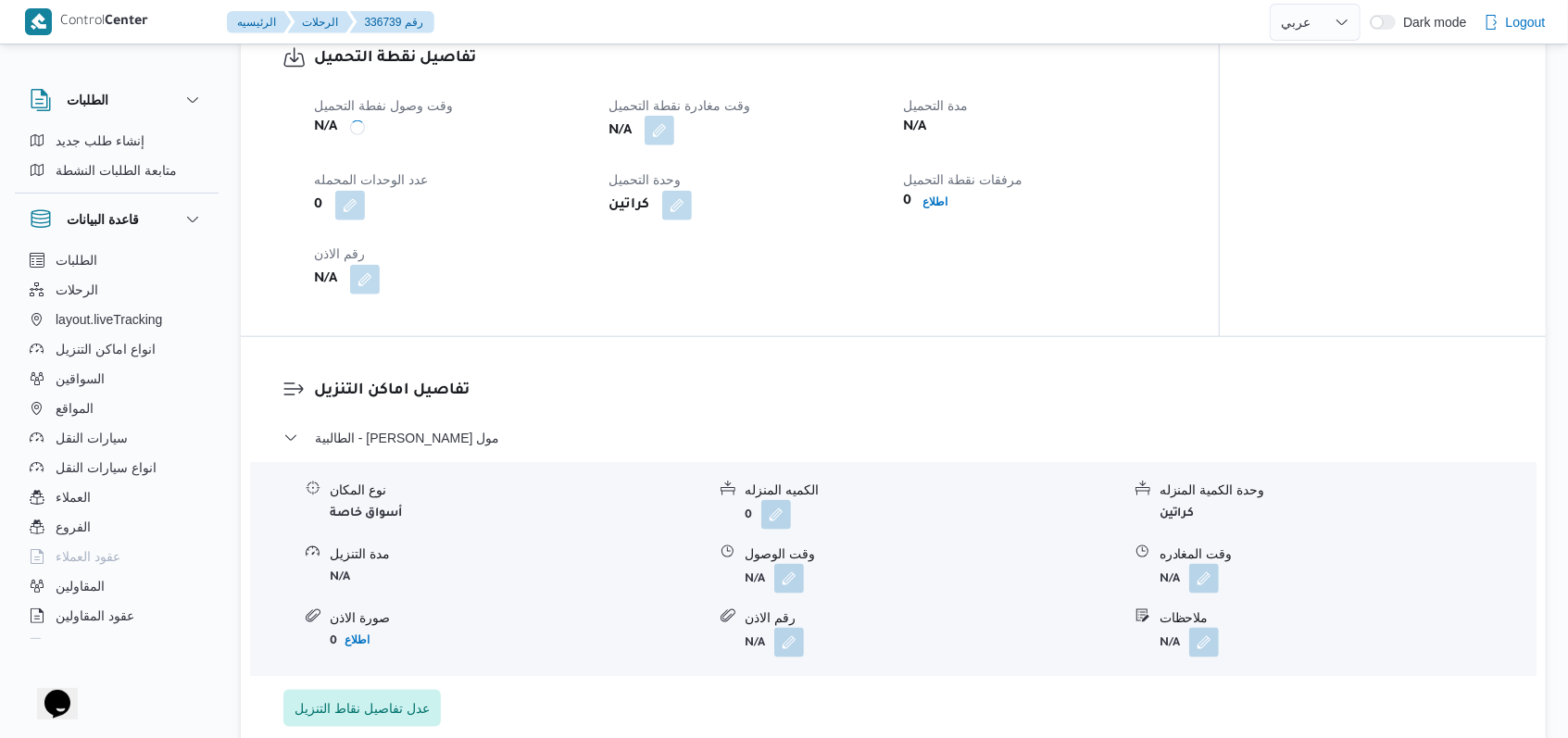
click at [648, 133] on button "button" at bounding box center [659, 130] width 30 height 30
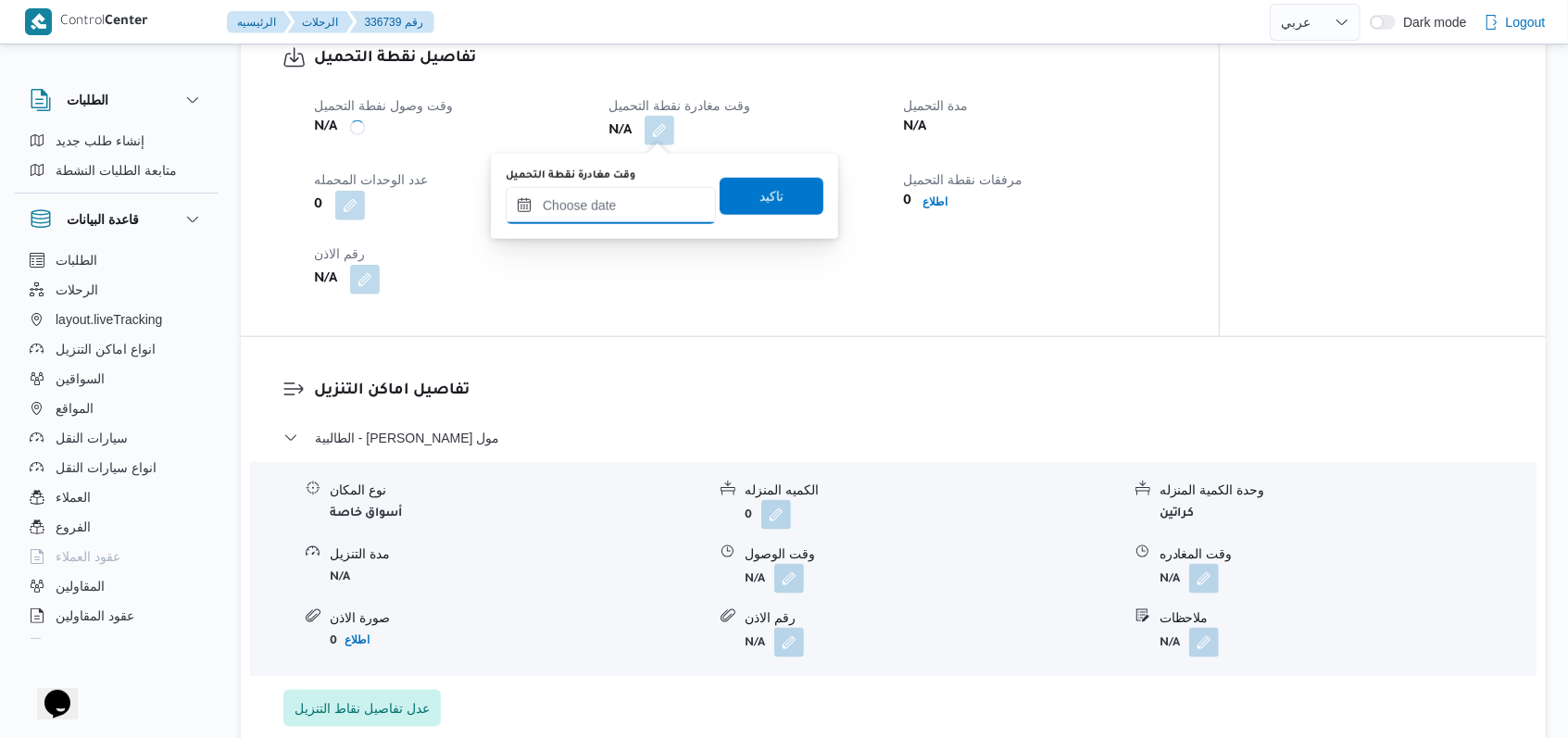
click at [621, 217] on input "وقت مغادرة نقطة التحميل" at bounding box center [611, 206] width 210 height 37
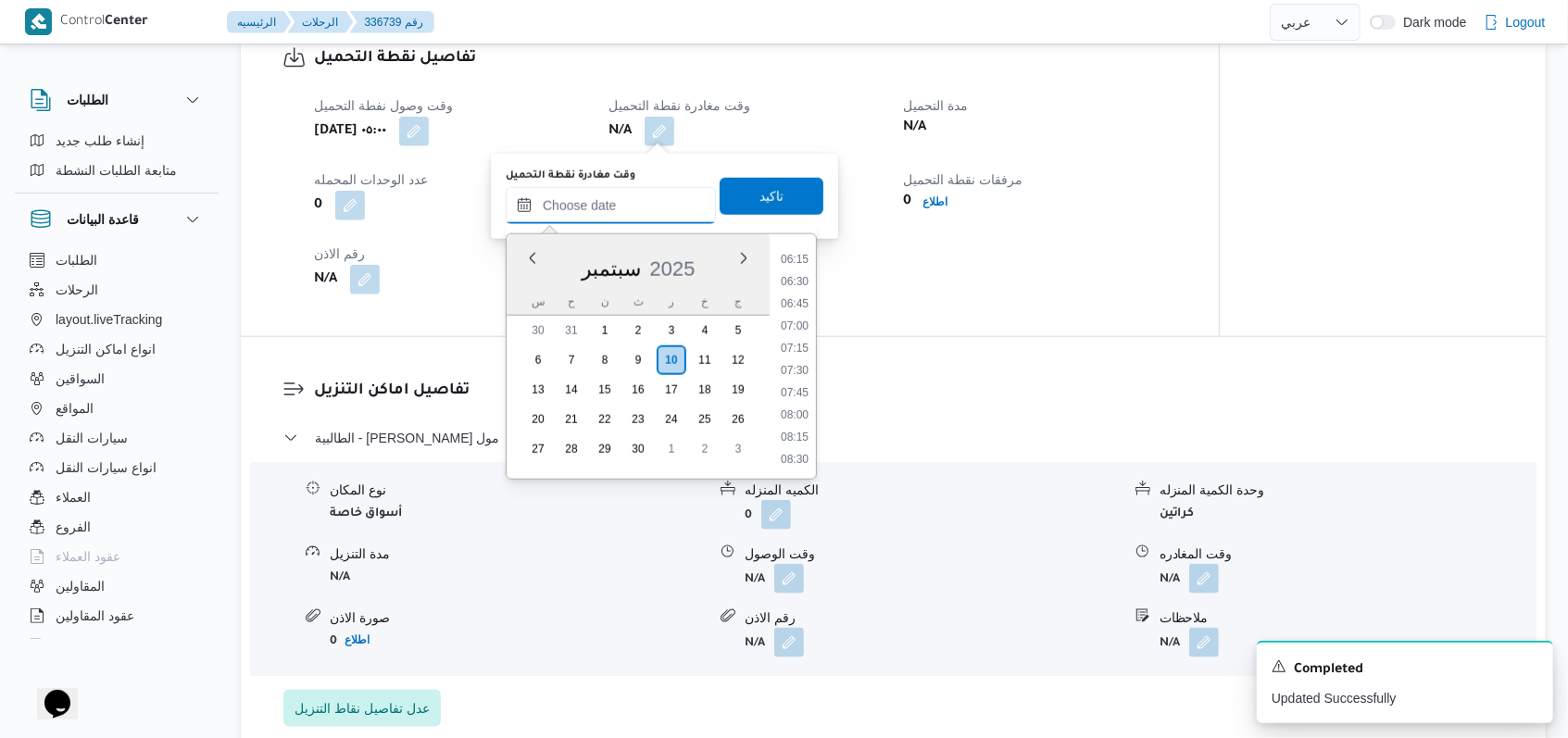
scroll to position [518, 0]
click at [648, 323] on li "06:30" at bounding box center [795, 318] width 43 height 18
type input "[DATE] ٠٦:٣٠"
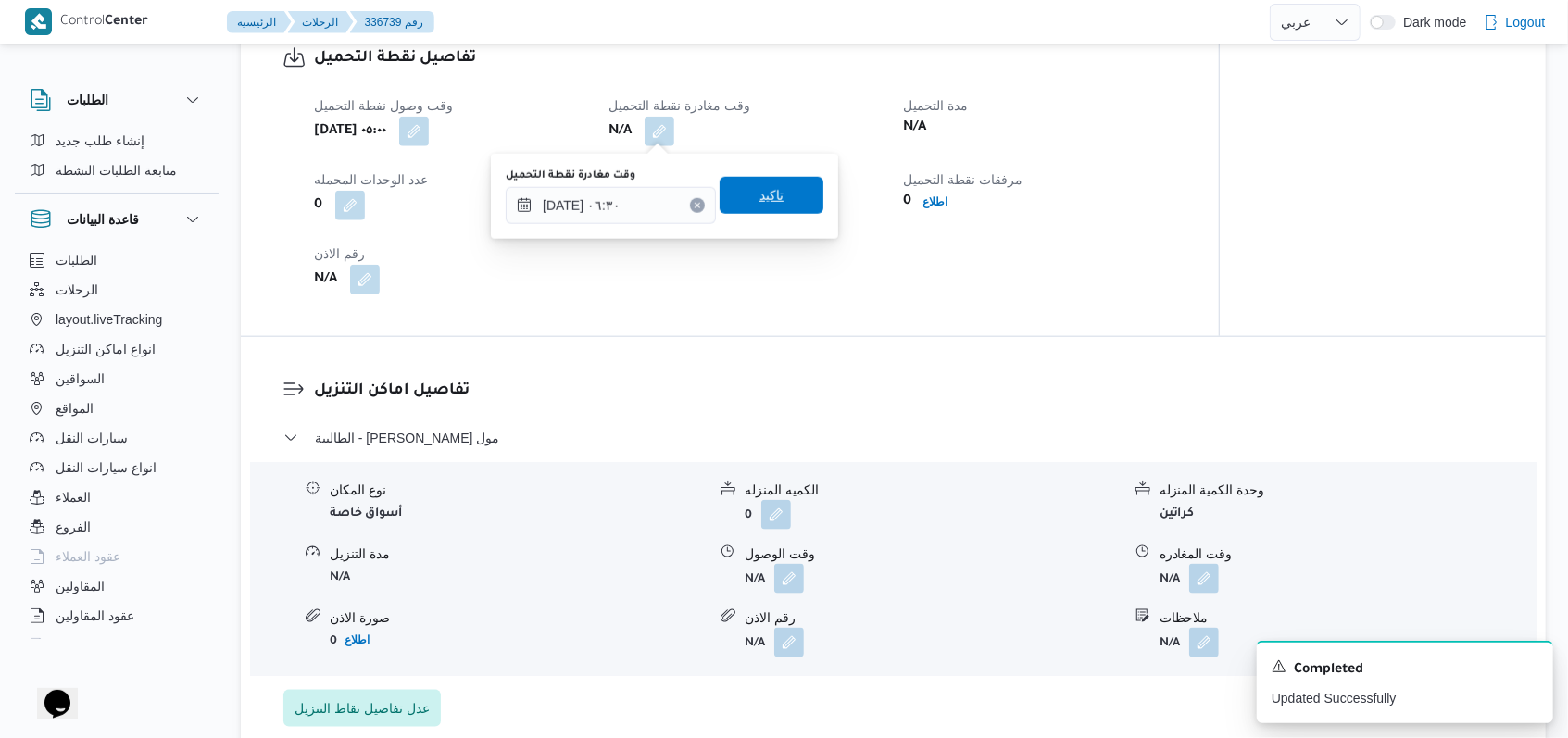
click at [648, 208] on span "تاكيد" at bounding box center [772, 195] width 104 height 37
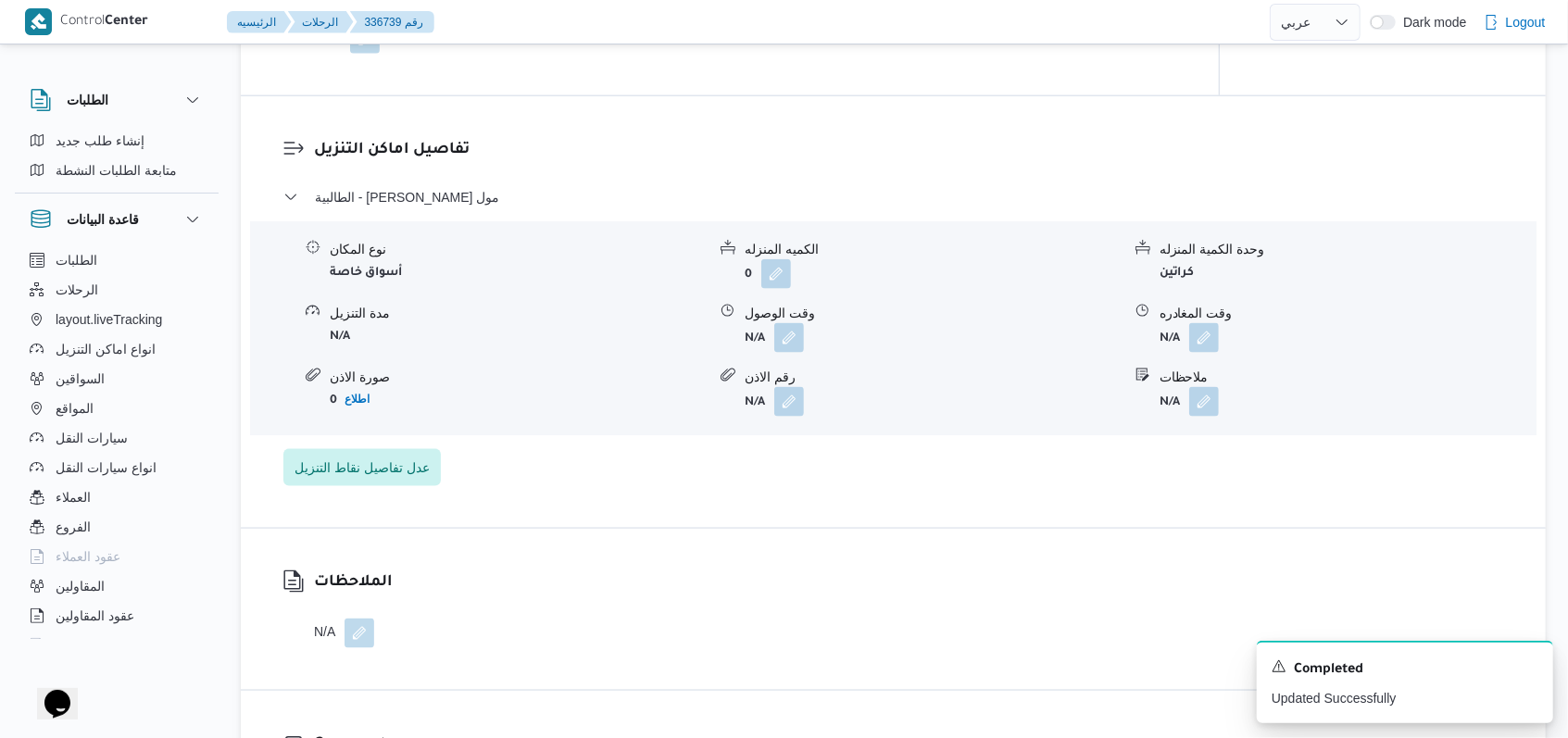
scroll to position [1498, 0]
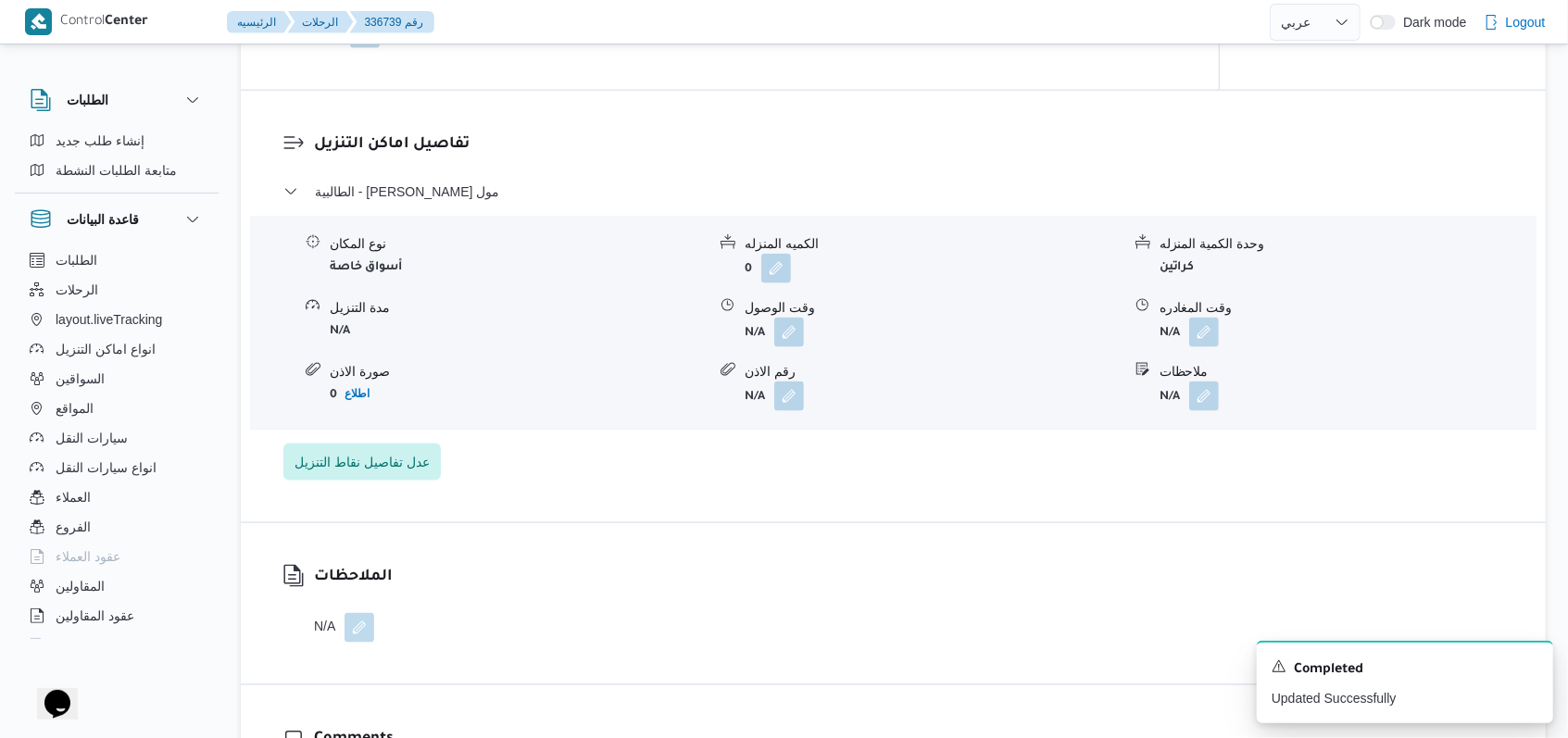
click at [385, 480] on div "تفاصيل اماكن التنزيل الطالبية - كارفور بيراميدز مول نوع المكان أسواق خاصة الكمي…" at bounding box center [893, 306] width 1305 height 431
click at [403, 467] on span "عدل تفاصيل نقاط التنزيل" at bounding box center [361, 461] width 135 height 22
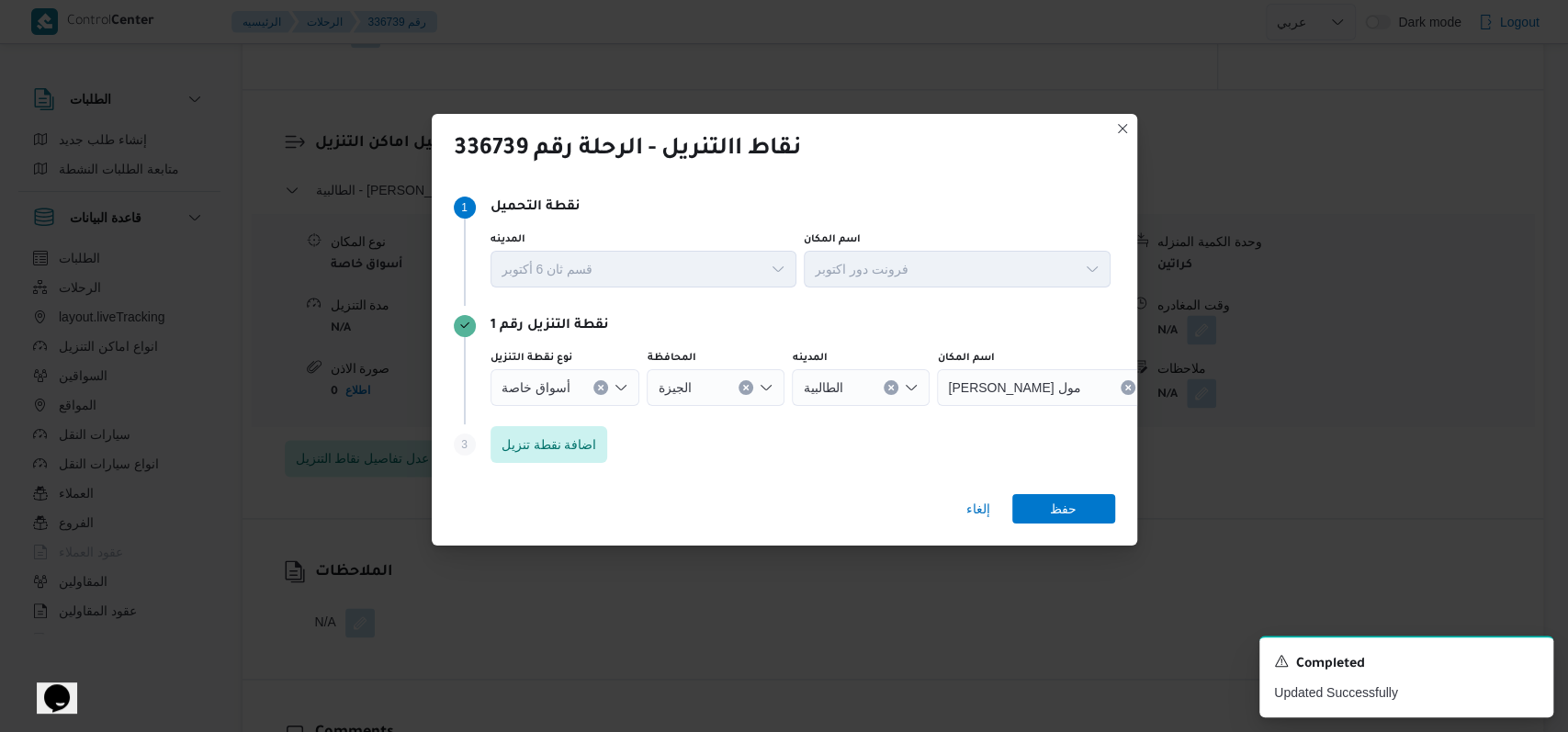
click at [582, 400] on div "أسواق خاصة" at bounding box center [565, 387] width 150 height 37
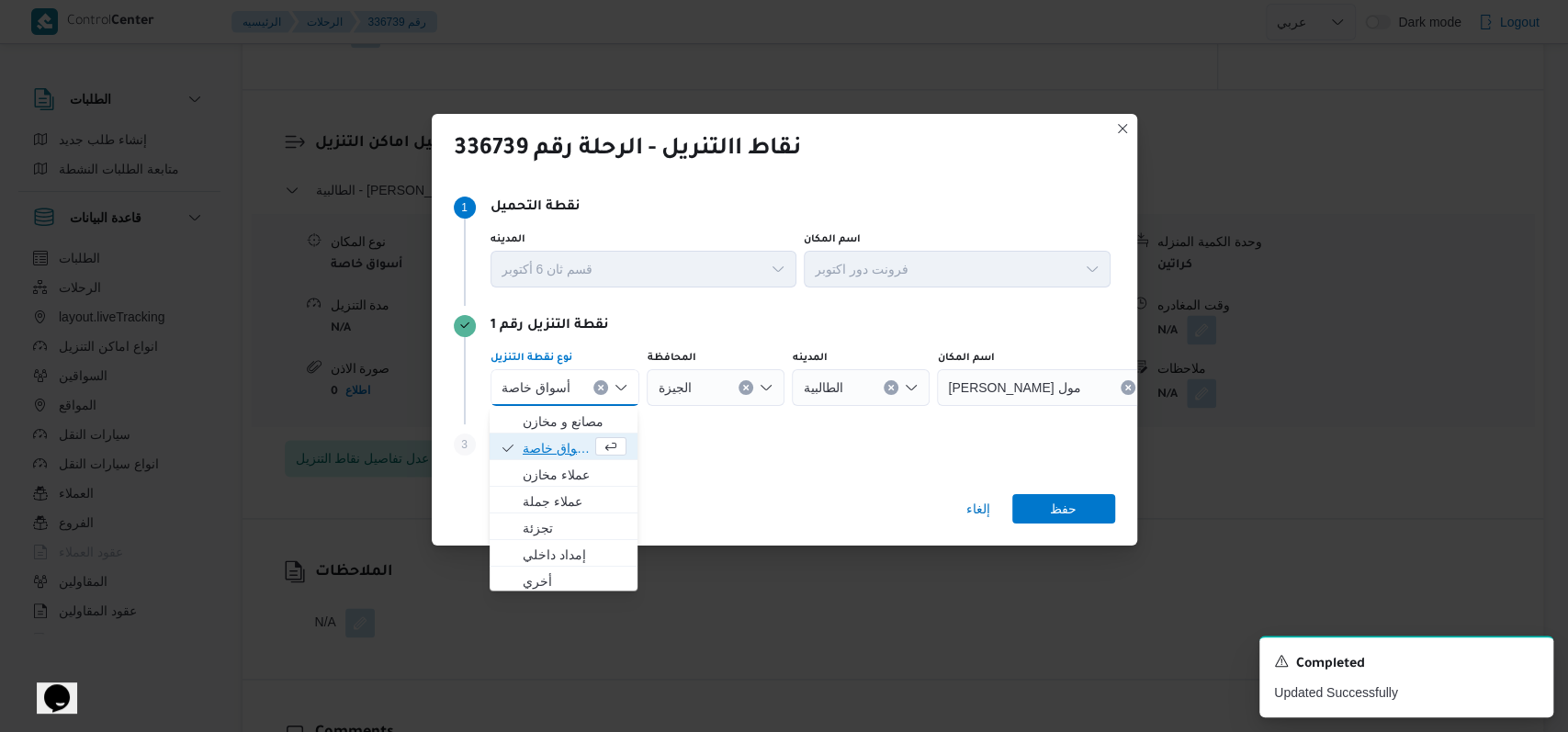
click at [566, 443] on span "أسواق خاصة" at bounding box center [556, 448] width 69 height 22
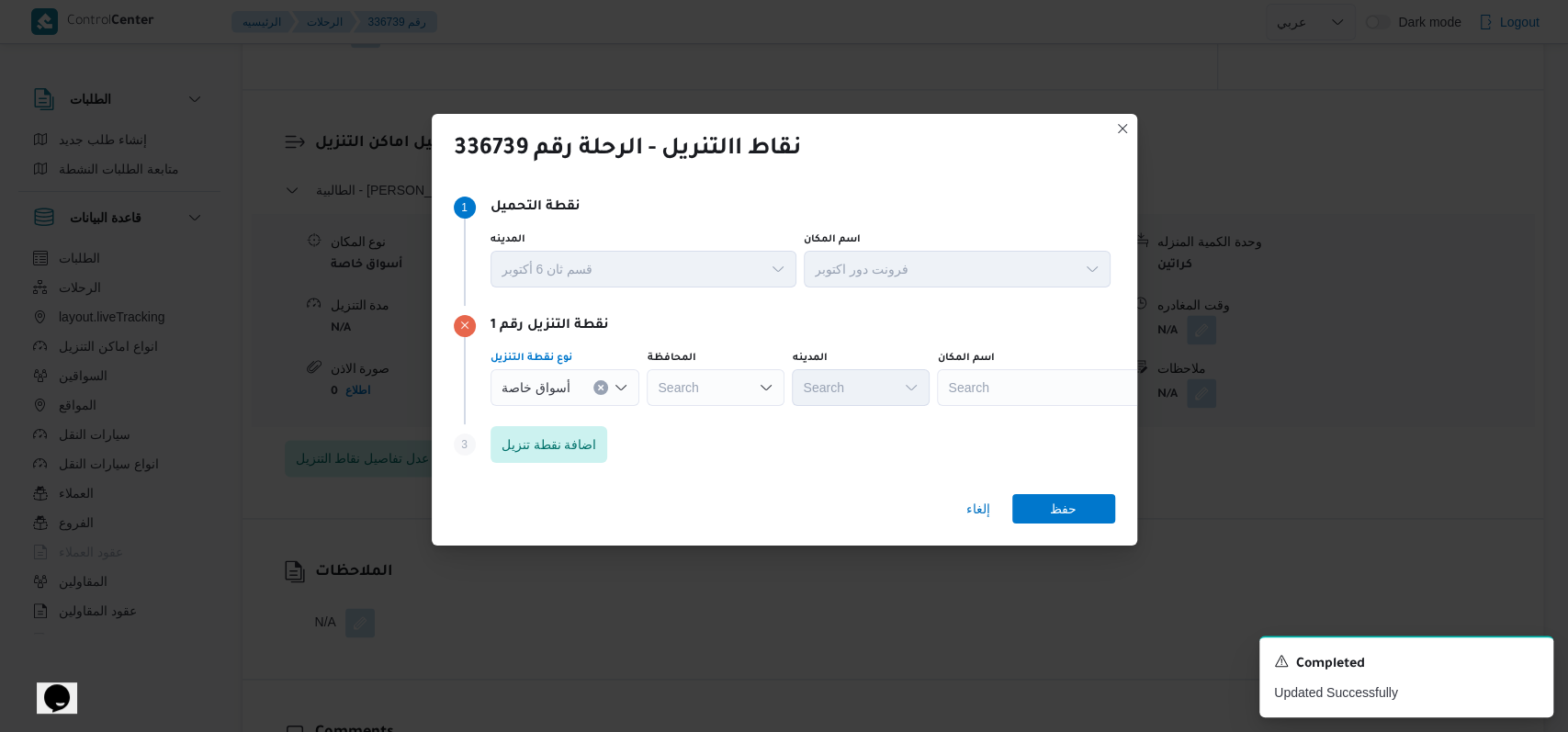
click at [643, 401] on div "Search" at bounding box center [1051, 387] width 229 height 37
type input "كارفور السويس"
click at [643, 436] on div "Step 3 is disabled 3 اضافة نقطة تنزيل" at bounding box center [785, 448] width 662 height 47
click at [643, 402] on div "كارفور السويس كارفور السويس" at bounding box center [1051, 387] width 229 height 37
click at [643, 412] on span "كارفور السويس | كارفور السويس | null" at bounding box center [1061, 421] width 186 height 22
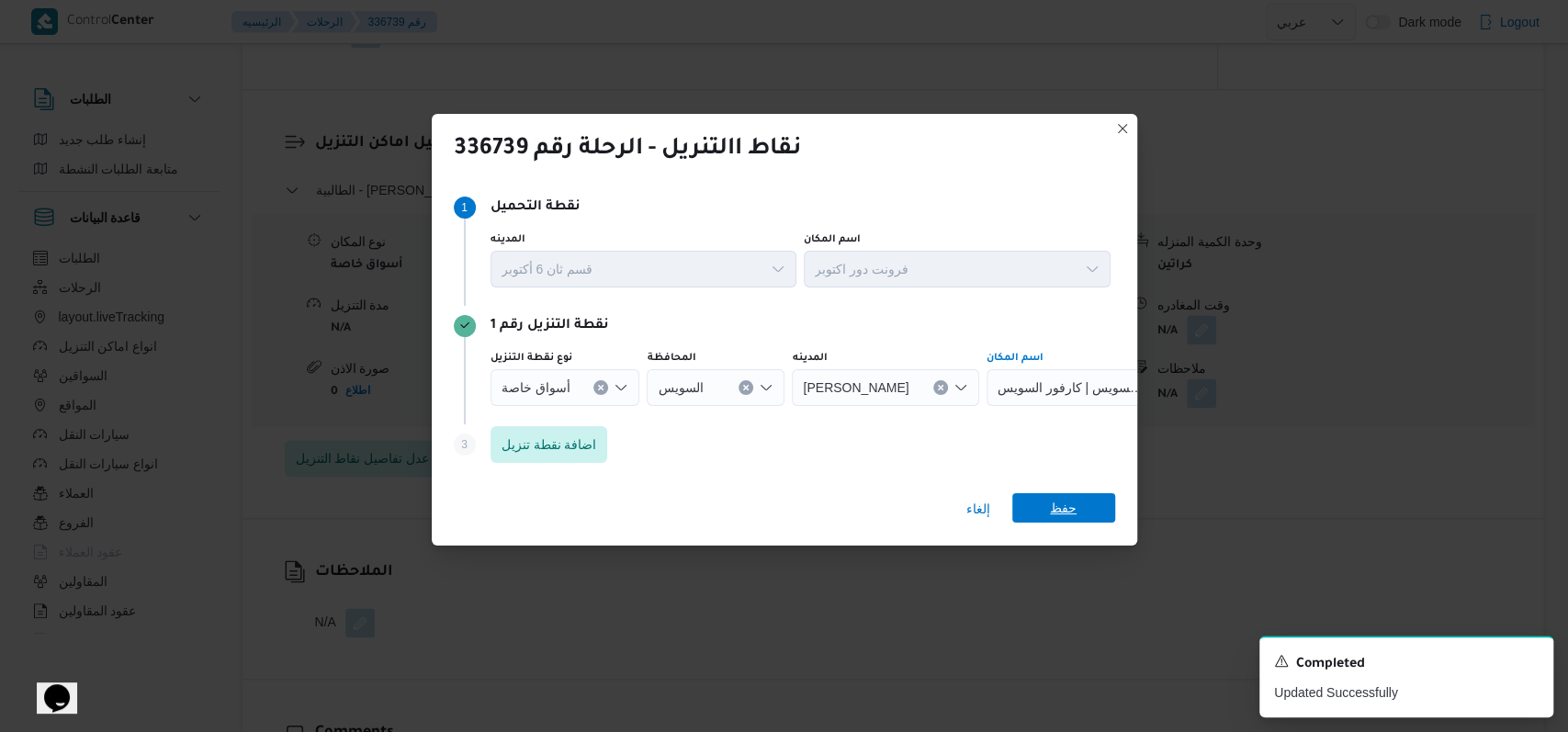
click at [643, 519] on span "حفظ" at bounding box center [1064, 507] width 103 height 29
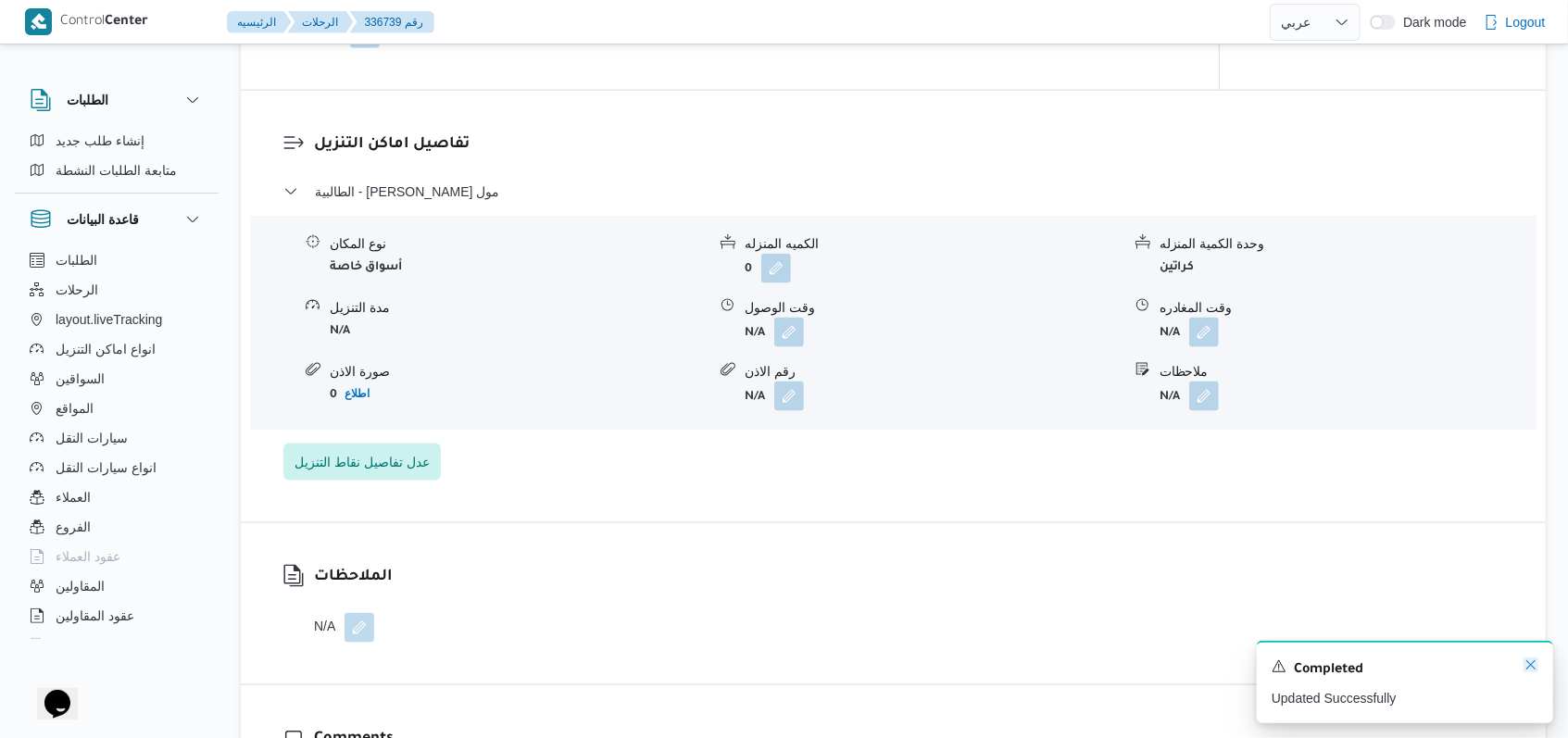
click at [648, 663] on icon "Dismiss toast" at bounding box center [1532, 665] width 15 height 15
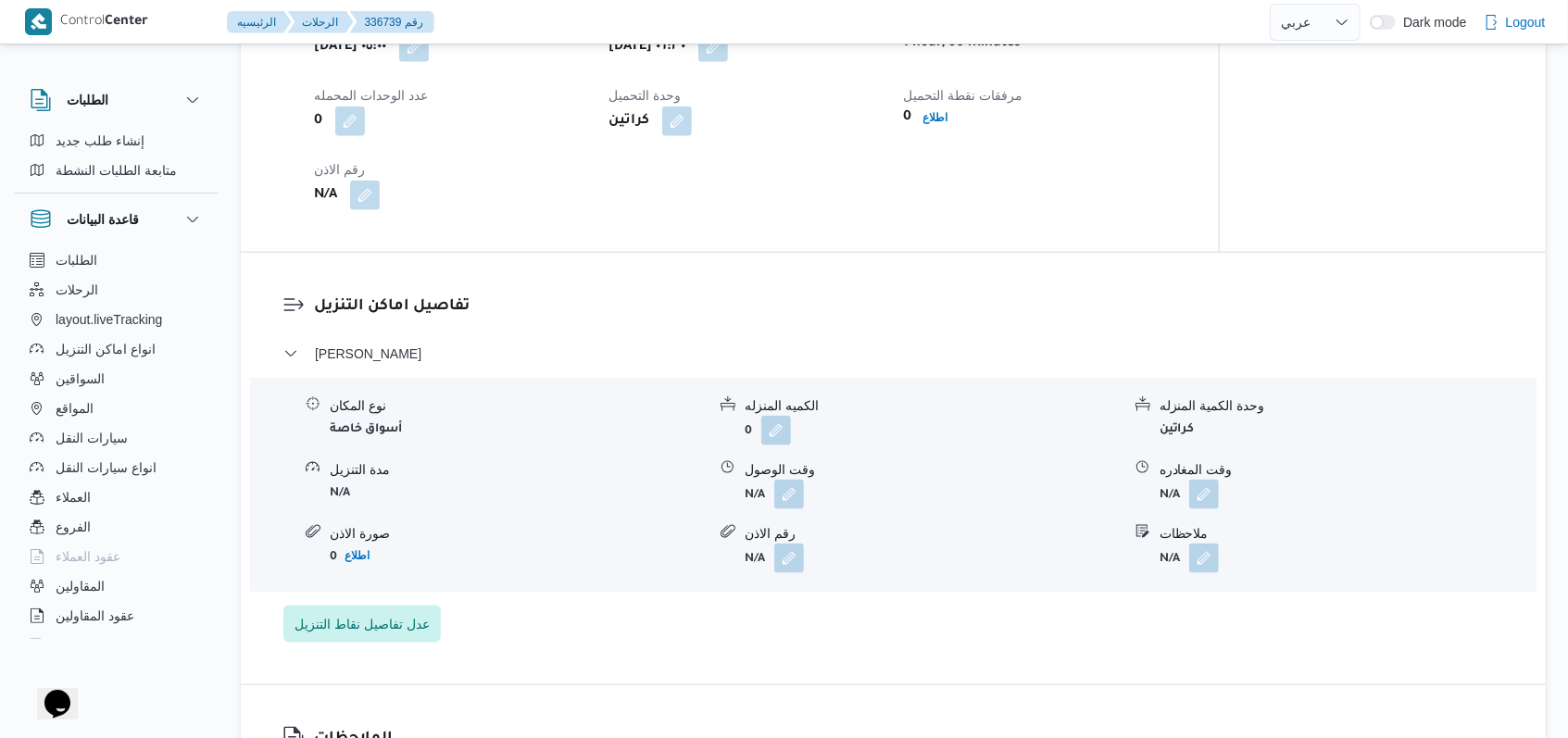
scroll to position [1375, 0]
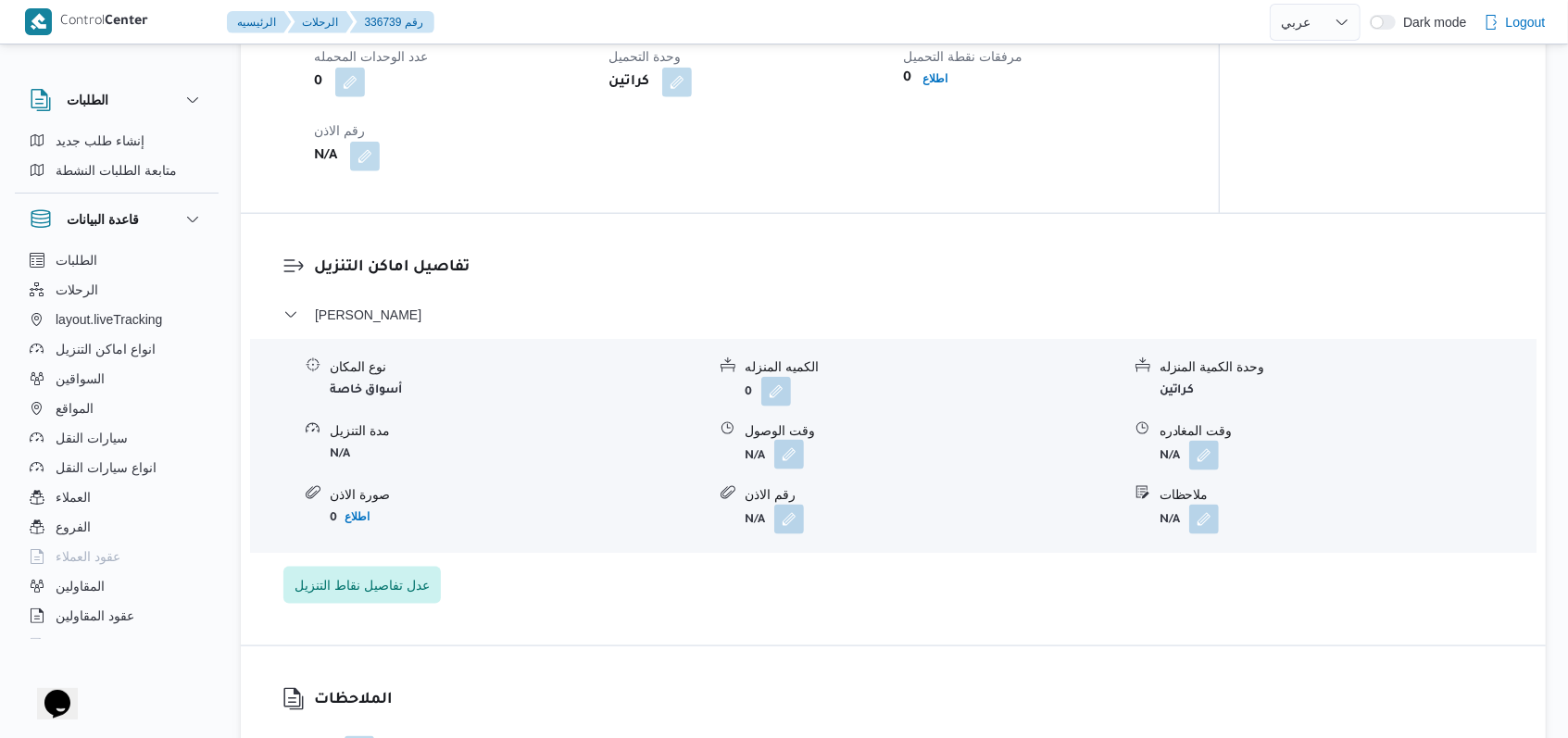
click at [648, 463] on button "button" at bounding box center [789, 454] width 30 height 30
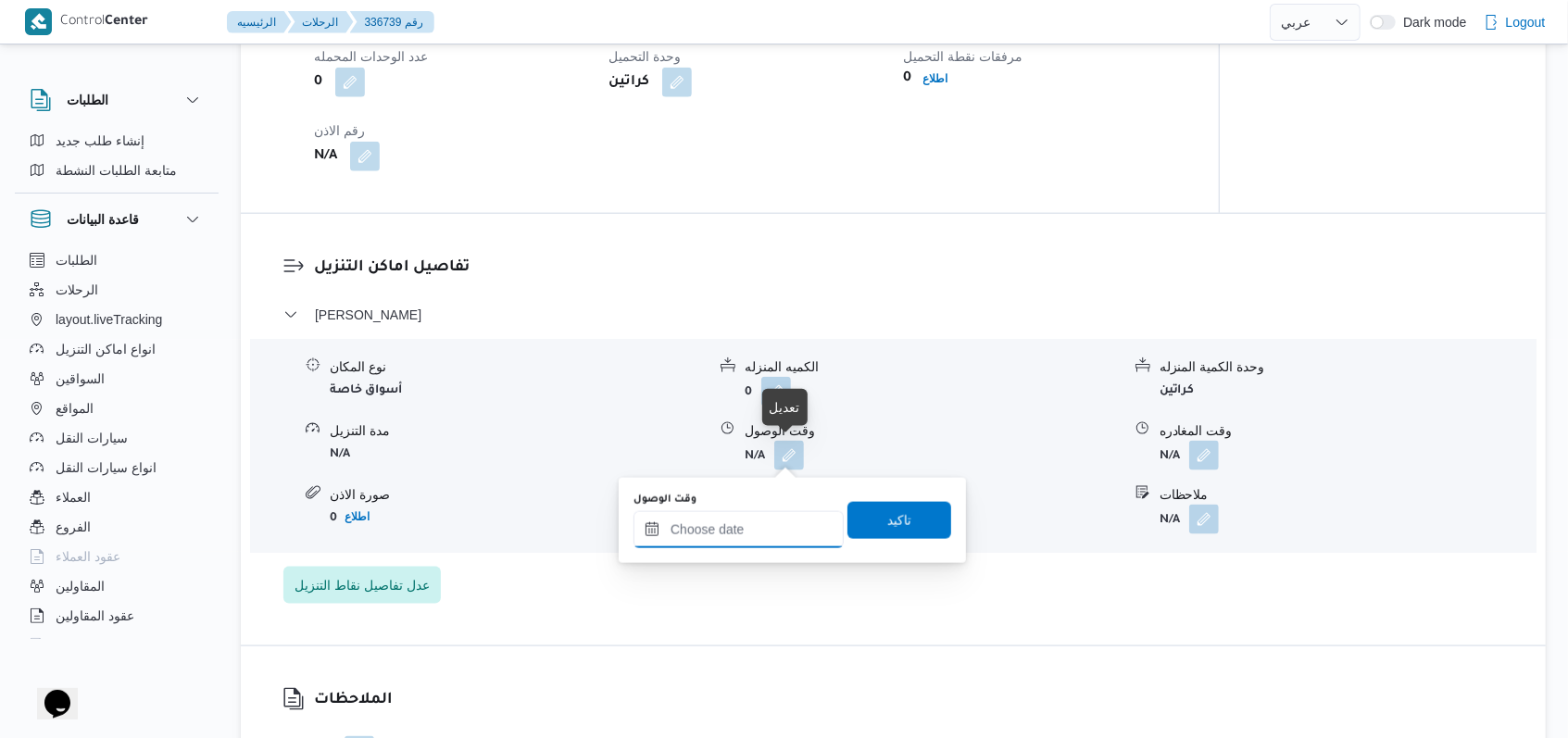
click at [648, 519] on div at bounding box center [739, 530] width 210 height 37
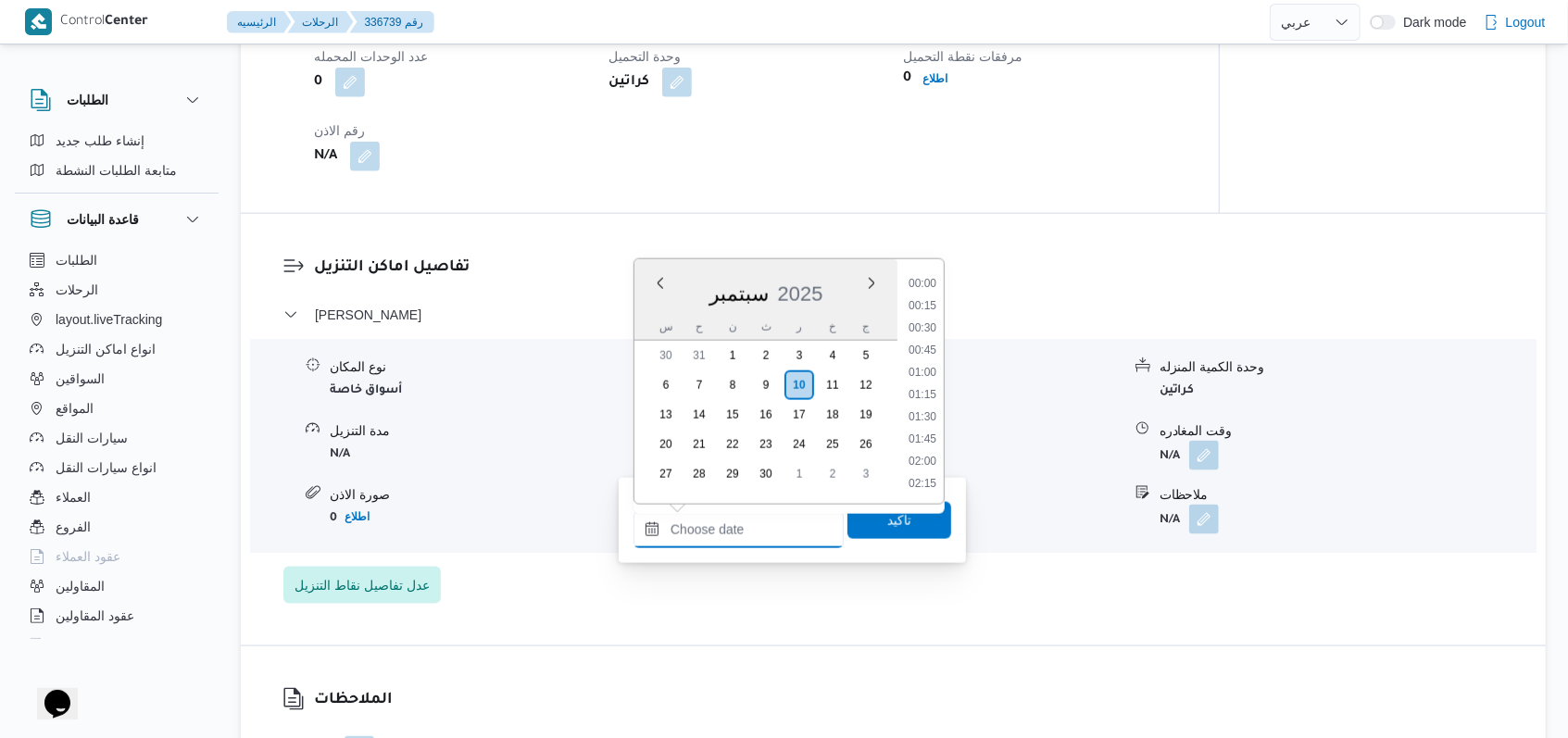
scroll to position [888, 0]
click at [648, 352] on li "10:45" at bounding box center [923, 350] width 43 height 18
type input "[DATE] ١٠:٤٥"
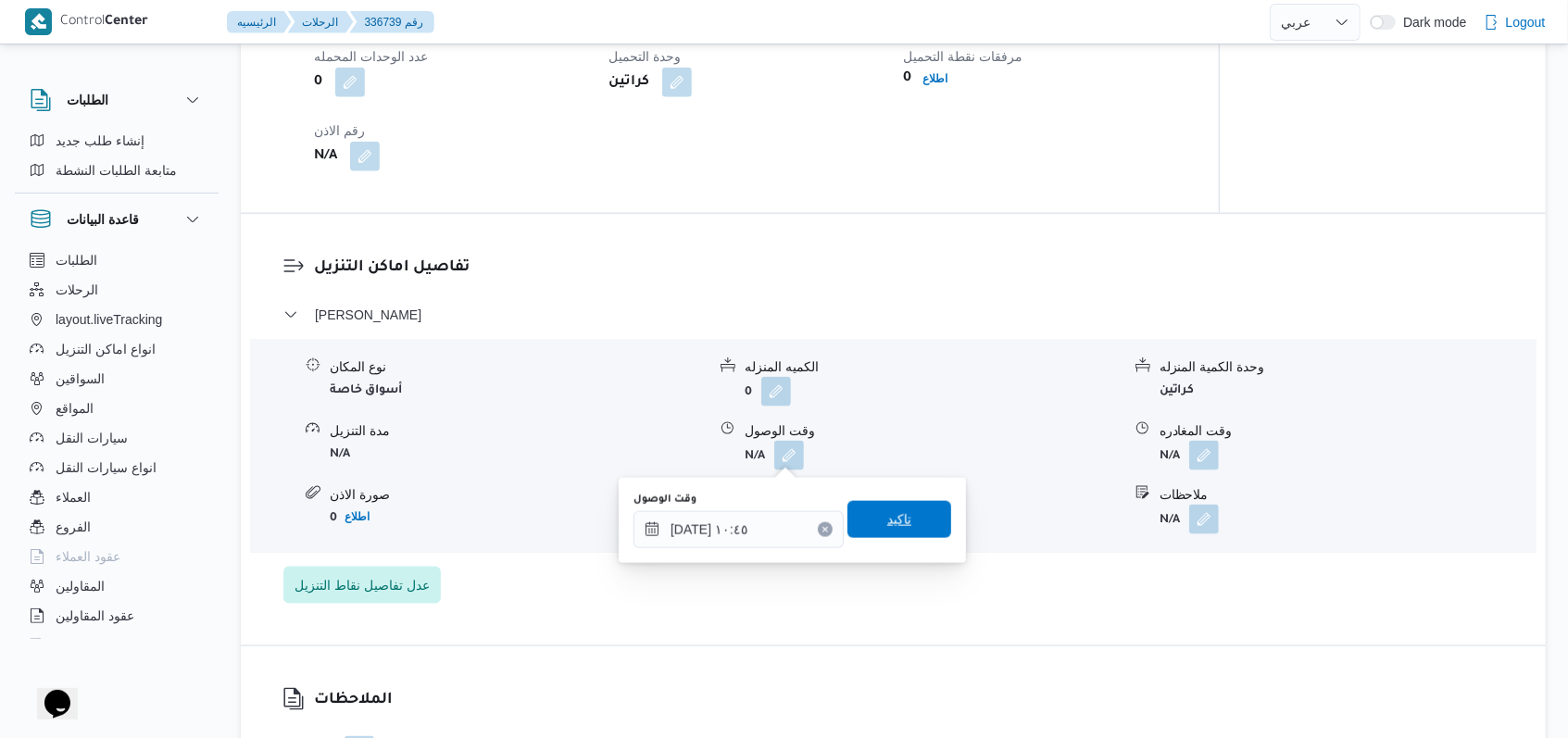
click at [648, 522] on span "تاكيد" at bounding box center [899, 519] width 24 height 22
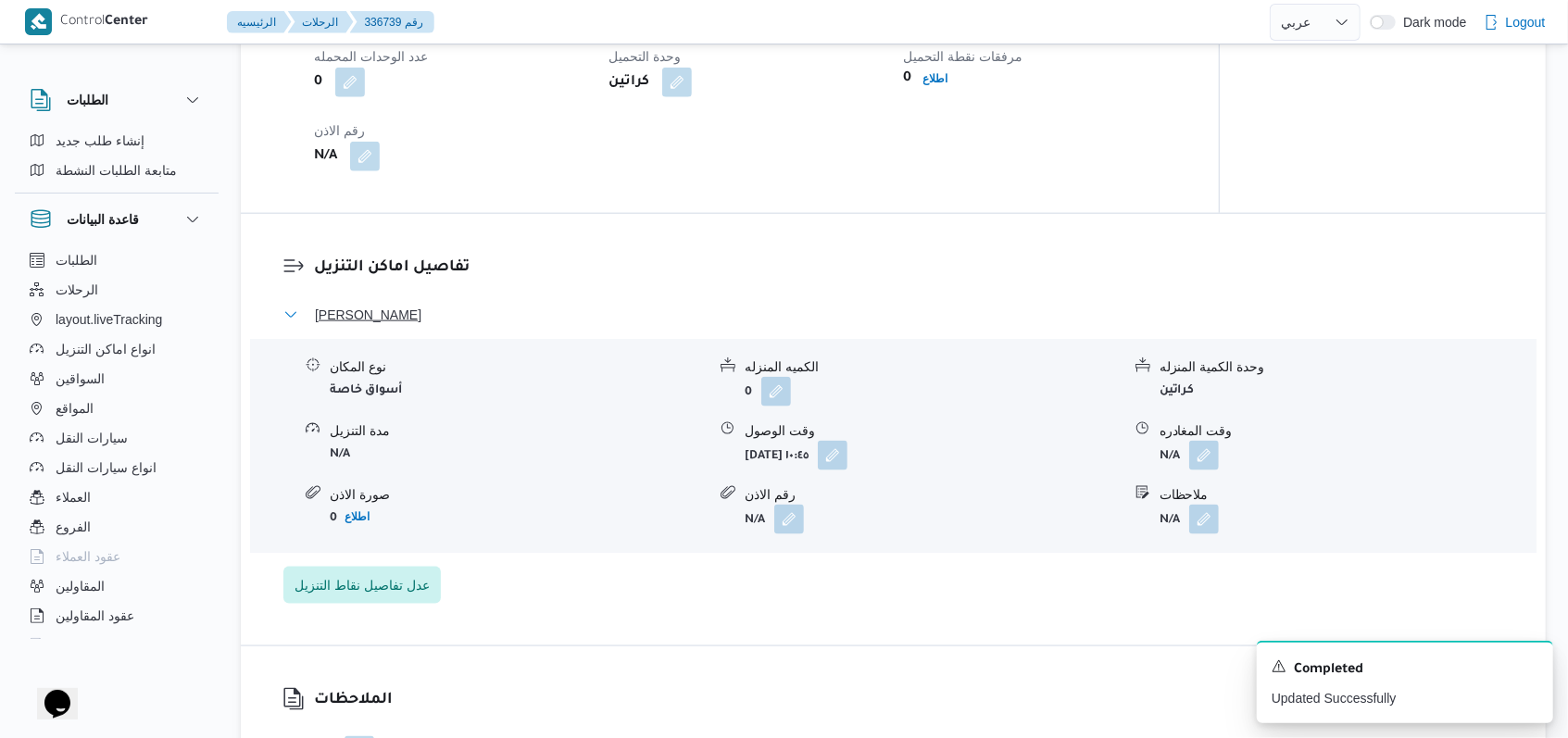
click at [407, 322] on span "[PERSON_NAME]" at bounding box center [367, 315] width 106 height 22
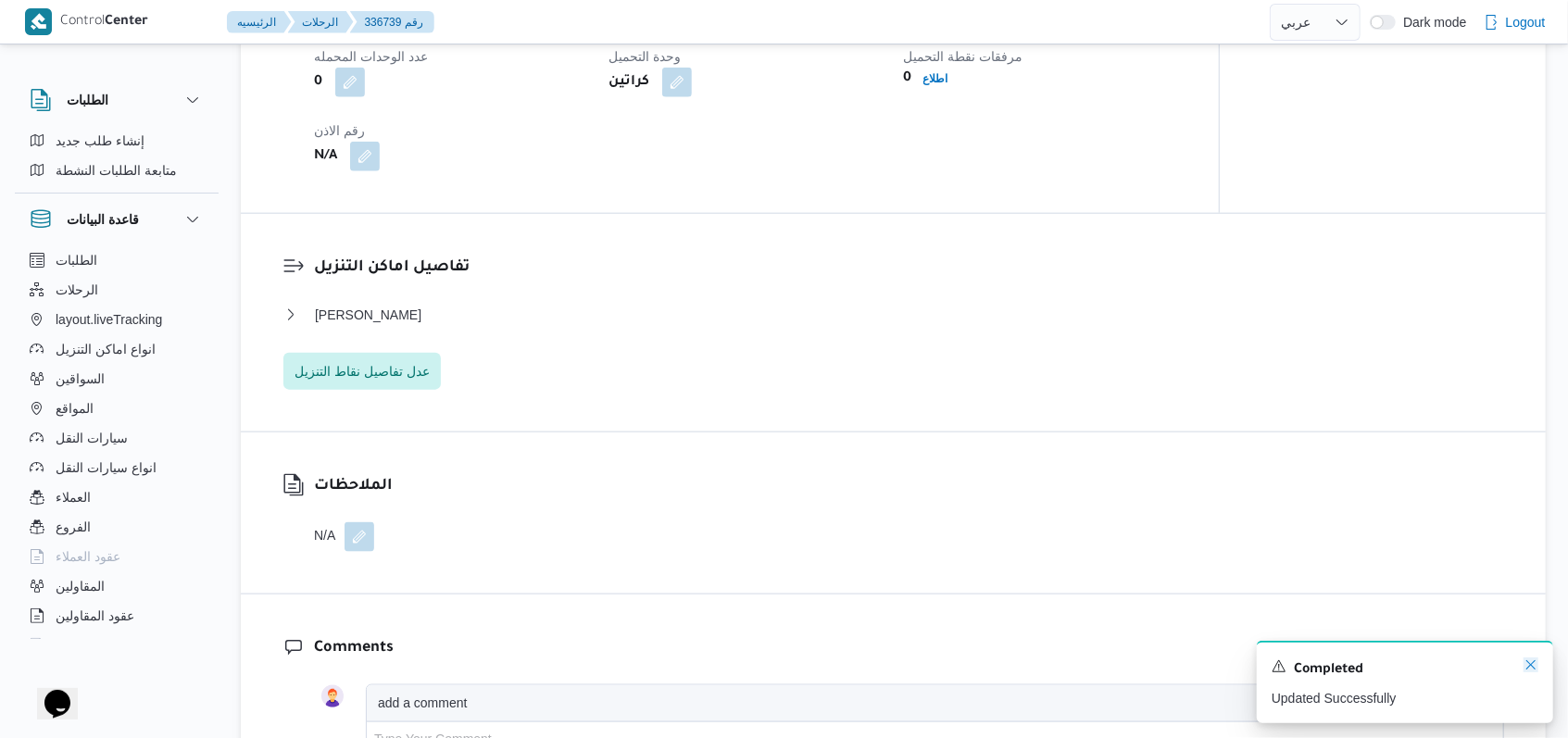
click at [648, 663] on icon "Dismiss toast" at bounding box center [1532, 665] width 15 height 15
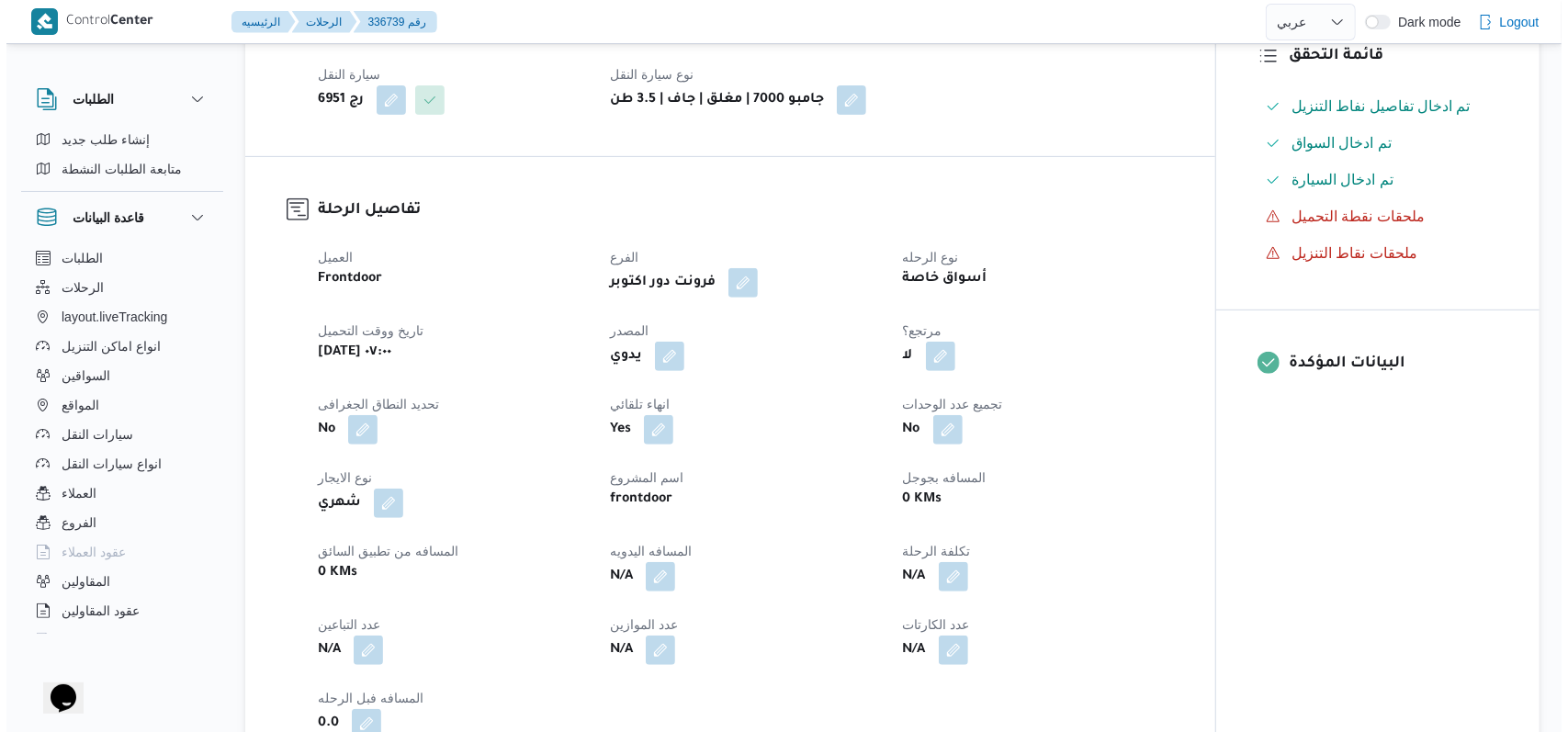
scroll to position [15, 0]
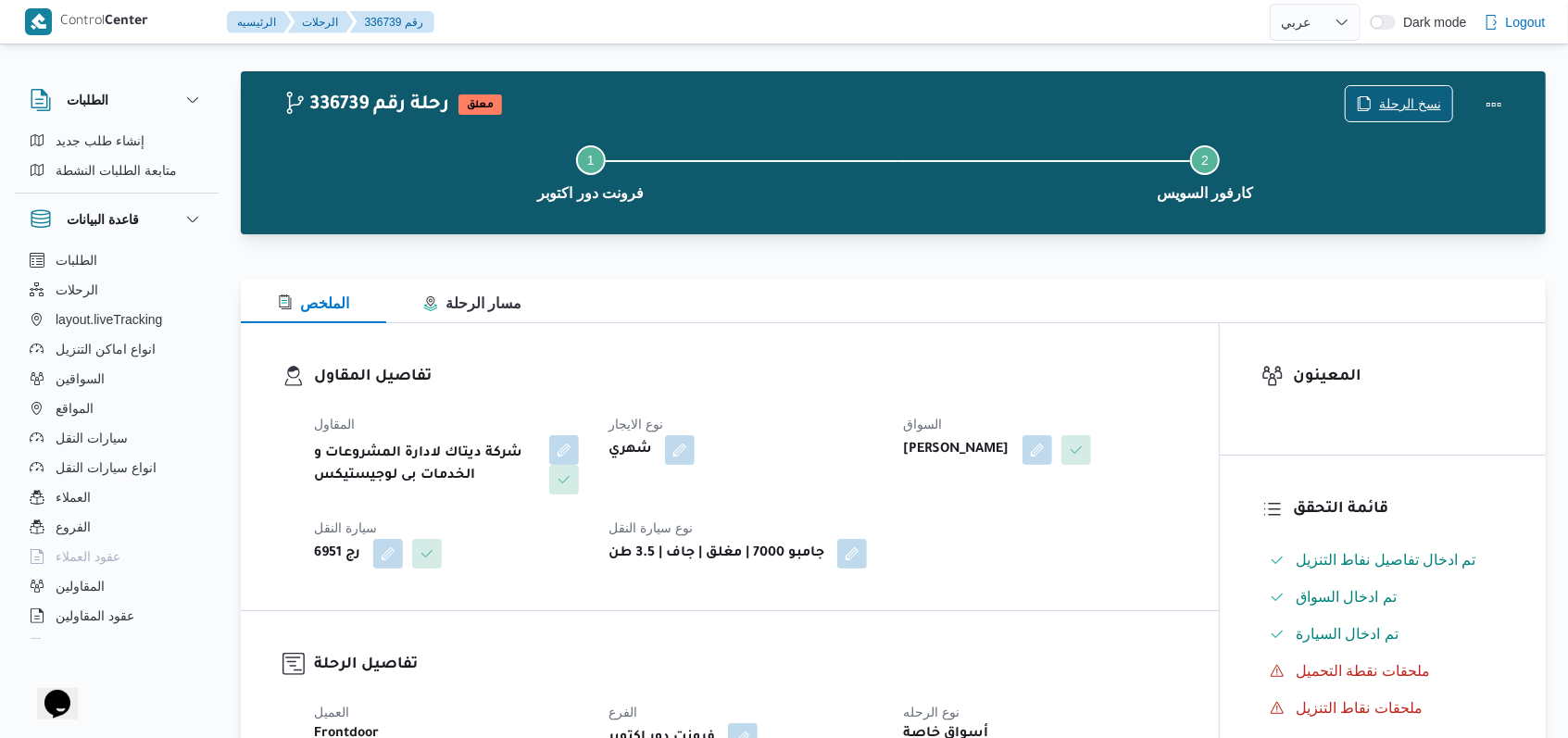
click at [648, 103] on span "نسخ الرحلة" at bounding box center [1410, 103] width 62 height 22
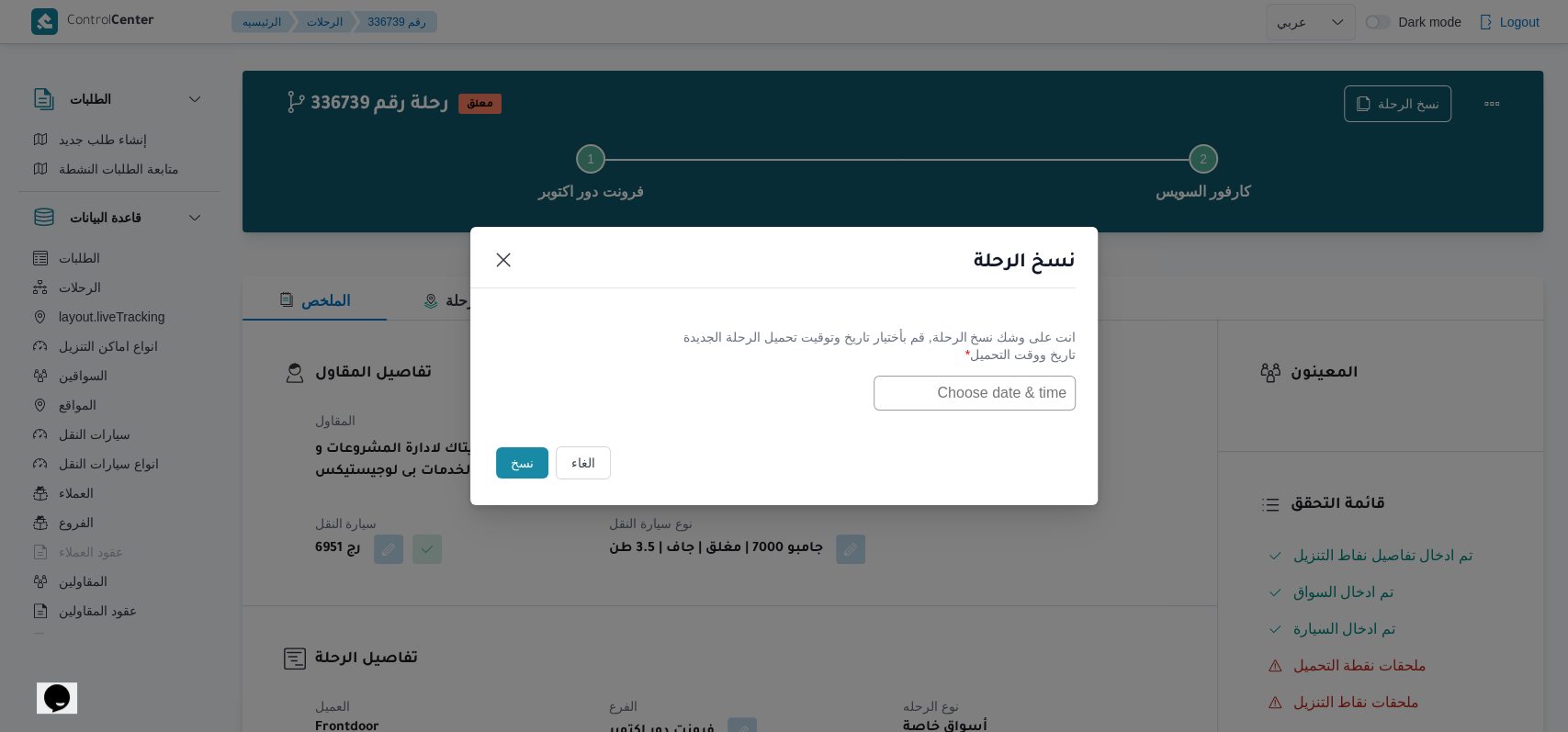
click at [643, 400] on input "text" at bounding box center [974, 393] width 202 height 35
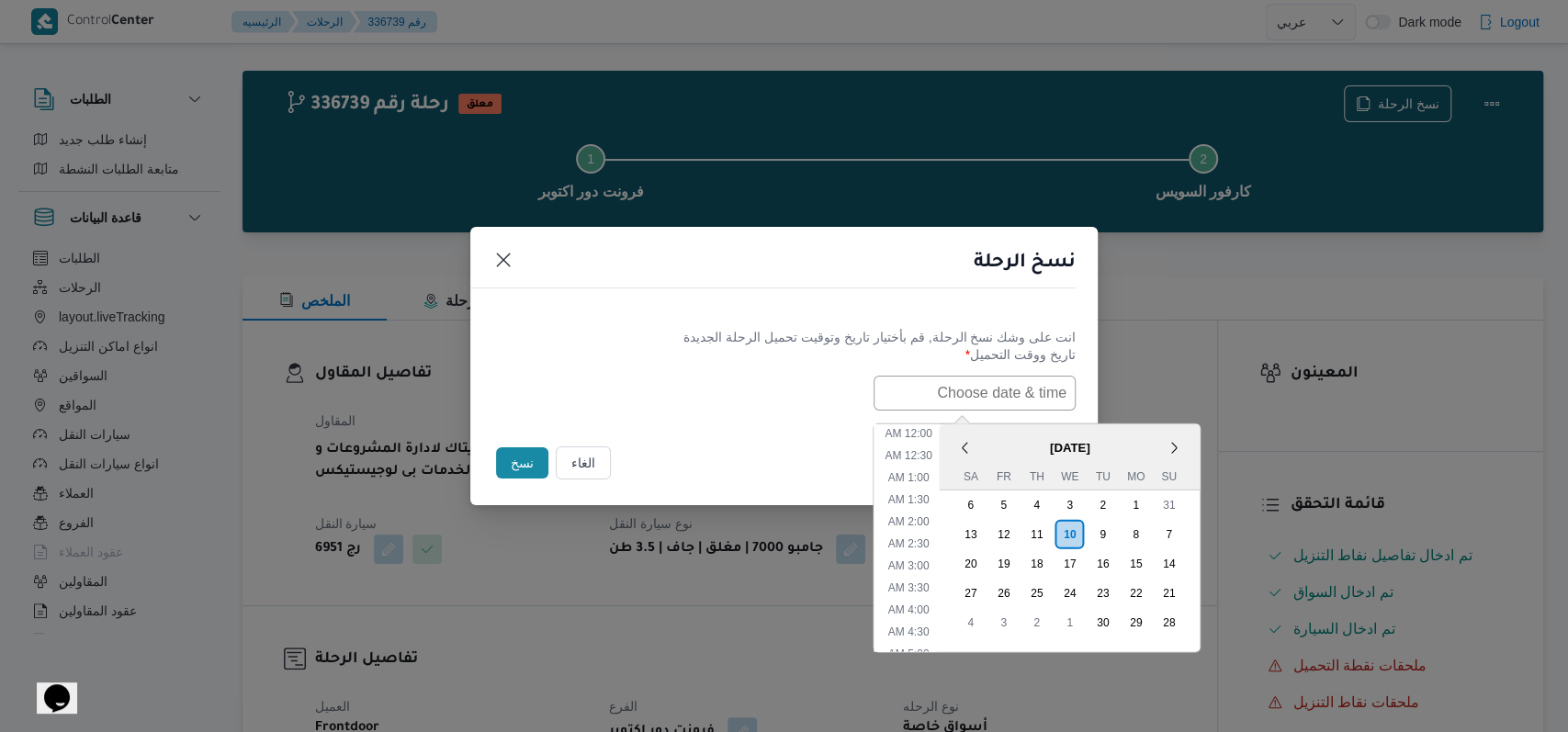
scroll to position [381, 0]
click at [643, 534] on div "11" at bounding box center [1035, 533] width 35 height 35
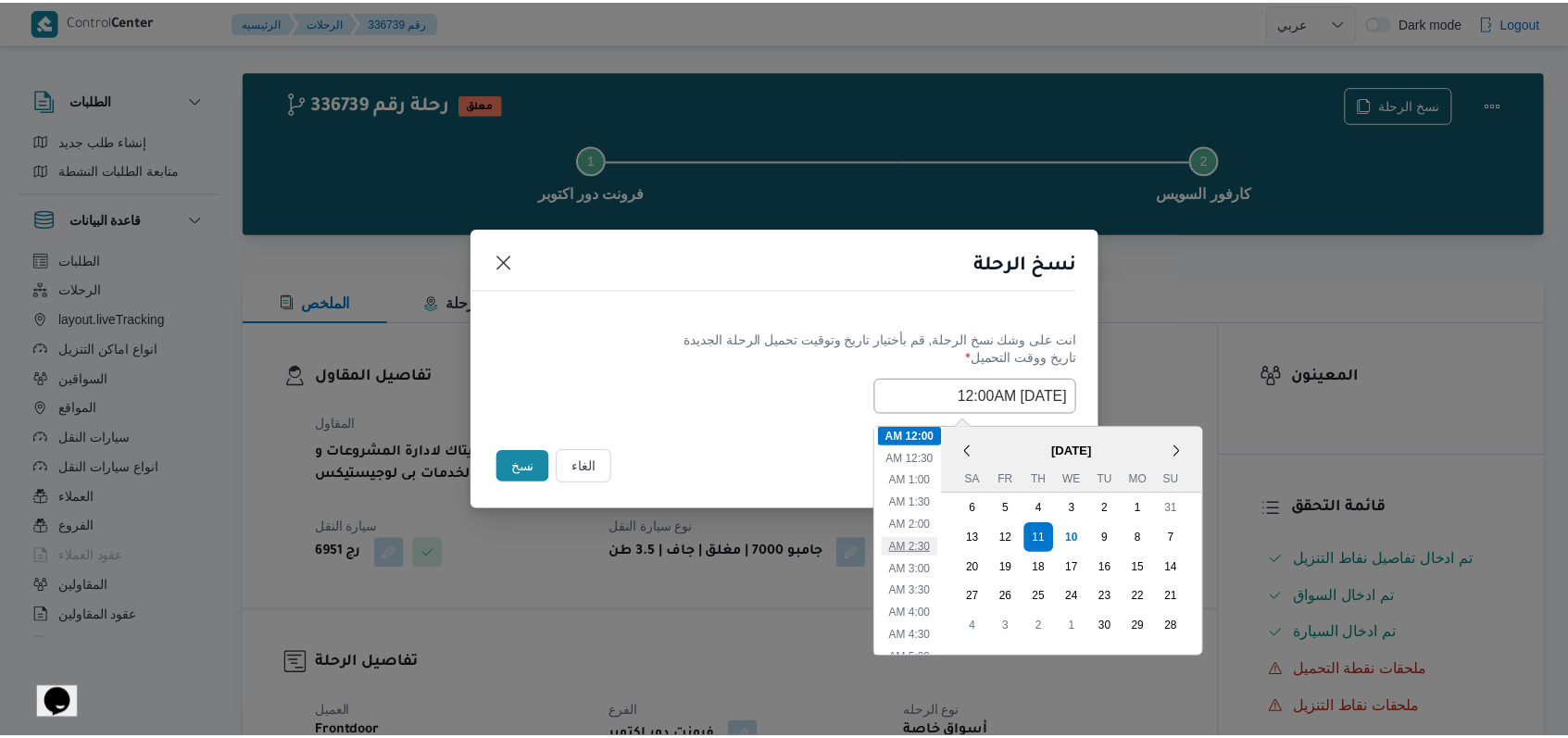
scroll to position [247, 0]
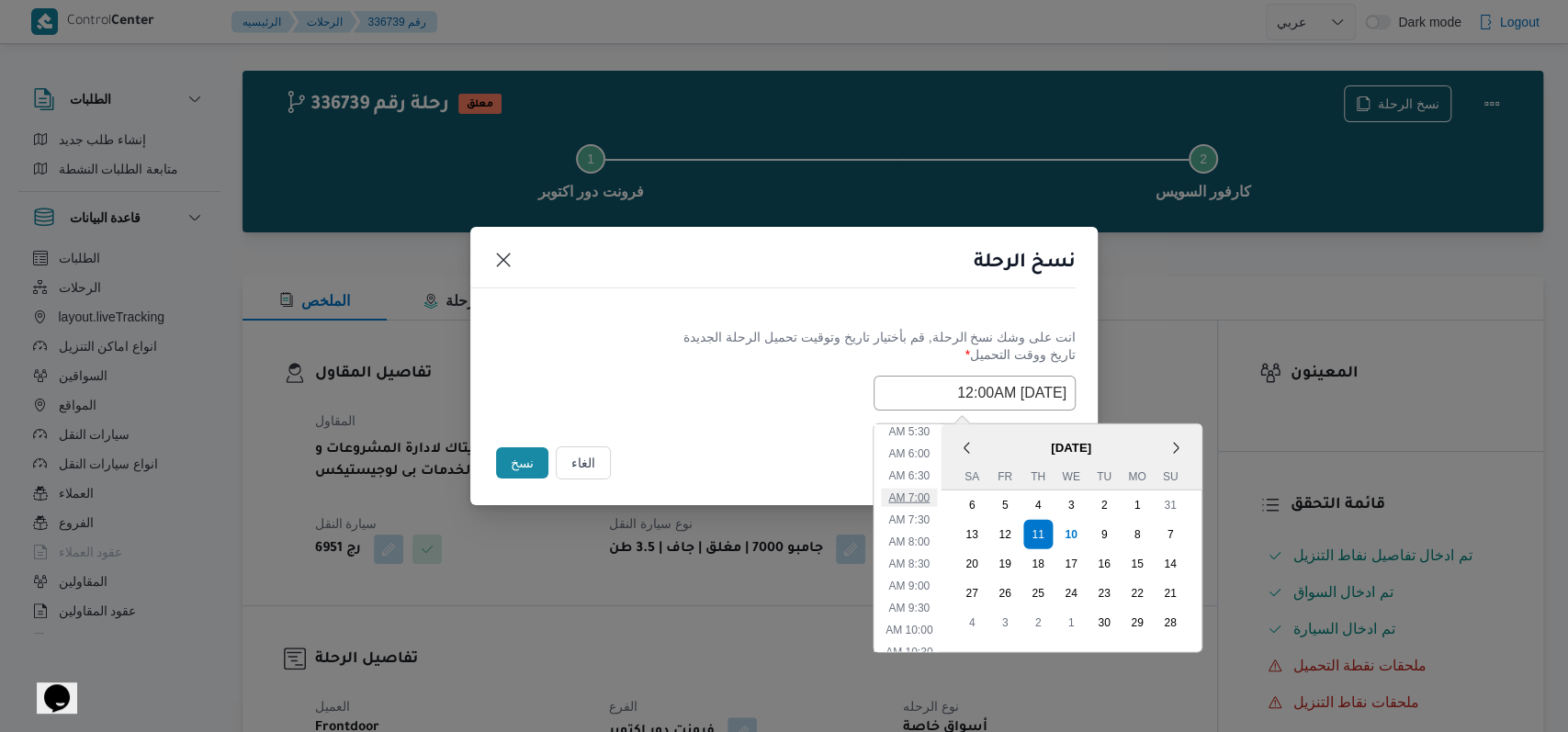
click at [643, 499] on li "7:00 AM" at bounding box center [908, 496] width 56 height 18
type input "[DATE] 7:00AM"
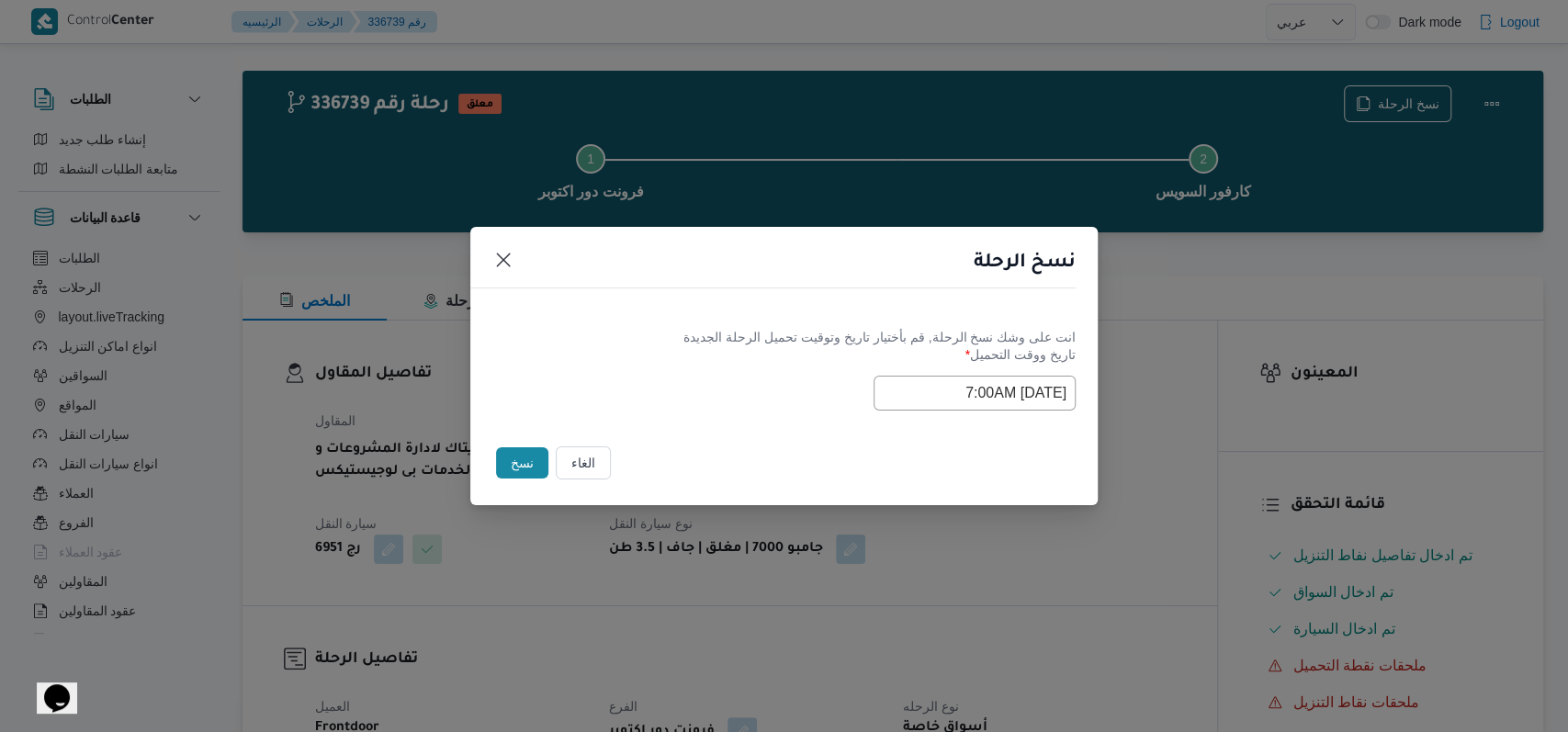
click at [643, 390] on div "Selected date: [DATE] 7:00 AM [DATE] 7:00AM" at bounding box center [783, 393] width 583 height 35
click at [520, 449] on button "نسخ" at bounding box center [521, 463] width 52 height 31
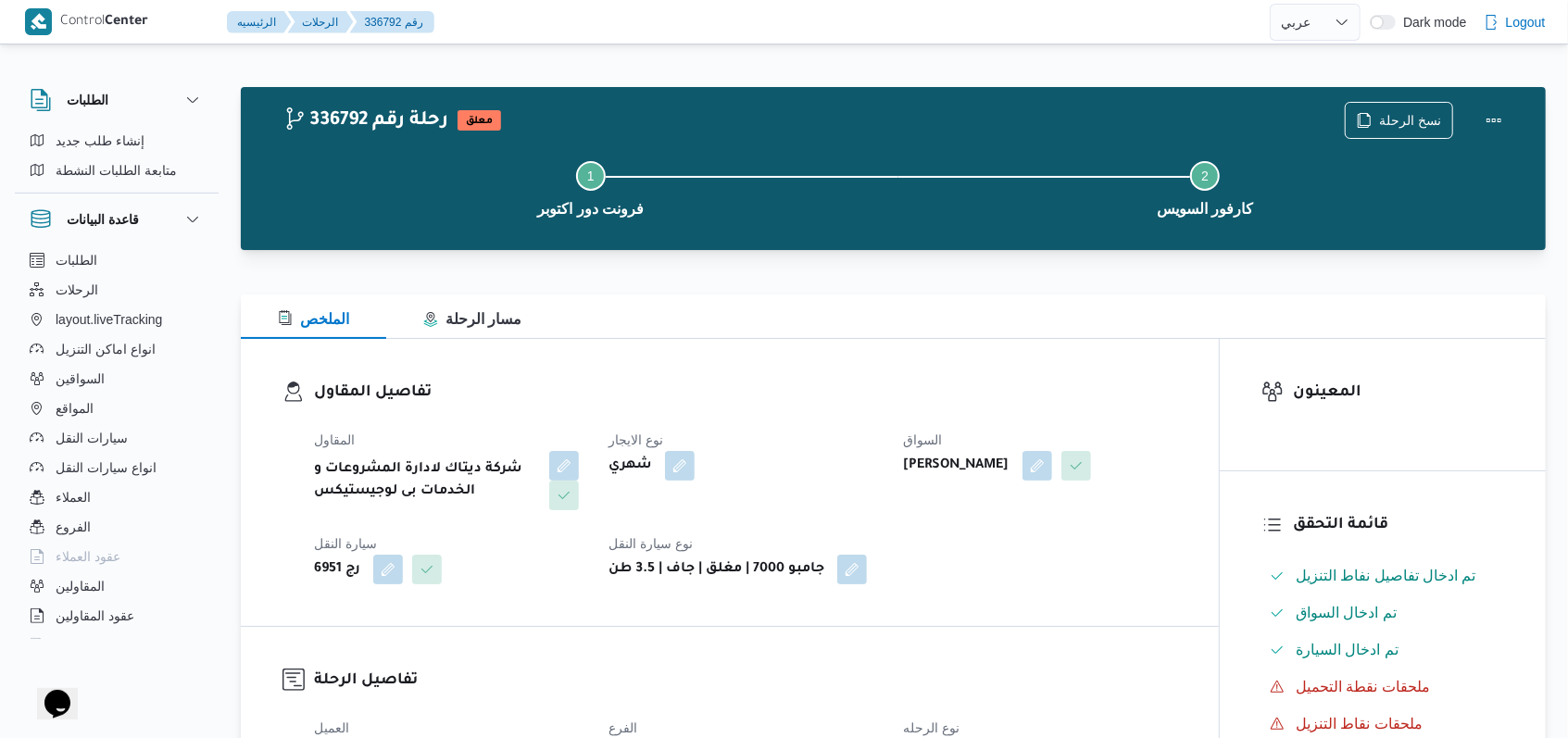
select select "ar"
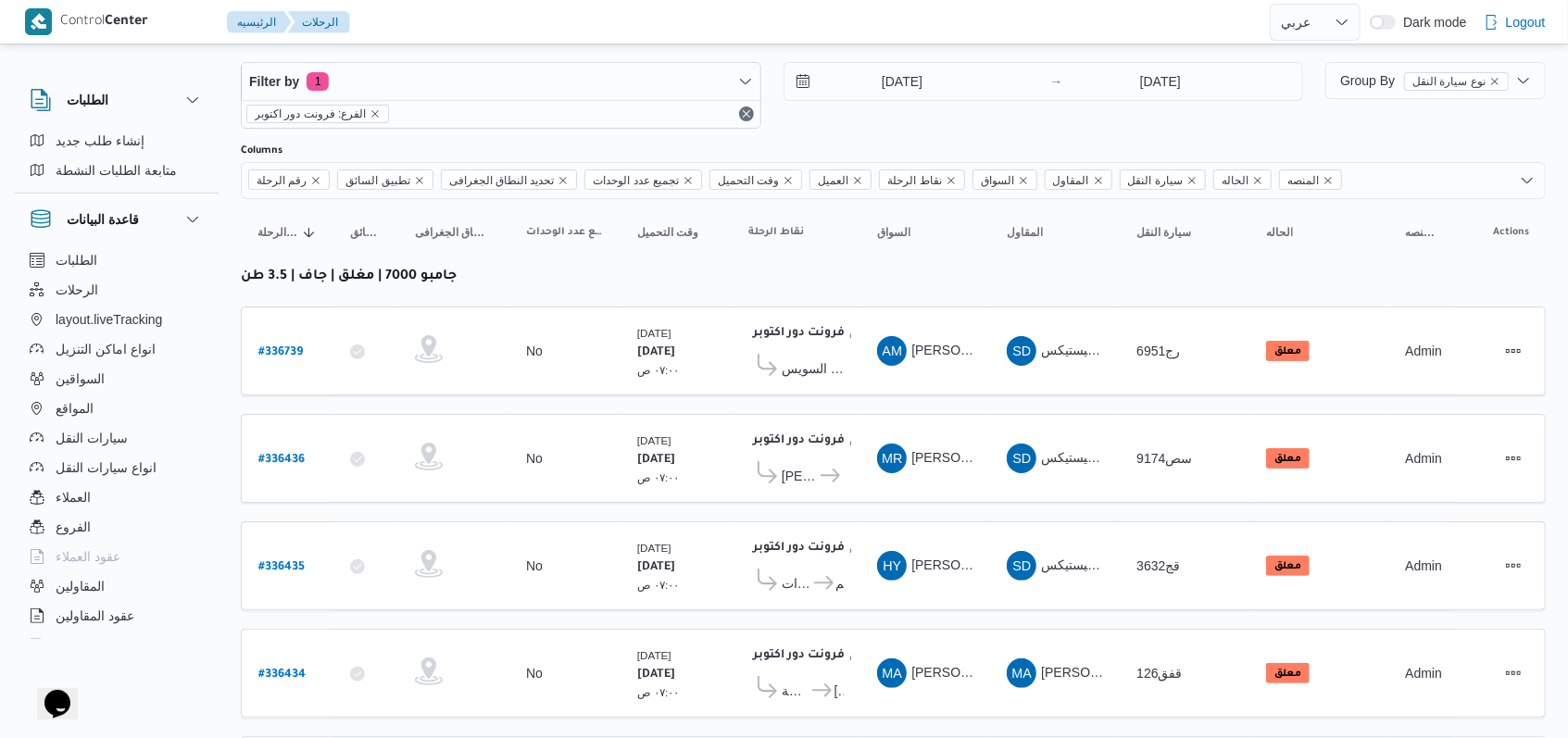
scroll to position [15, 0]
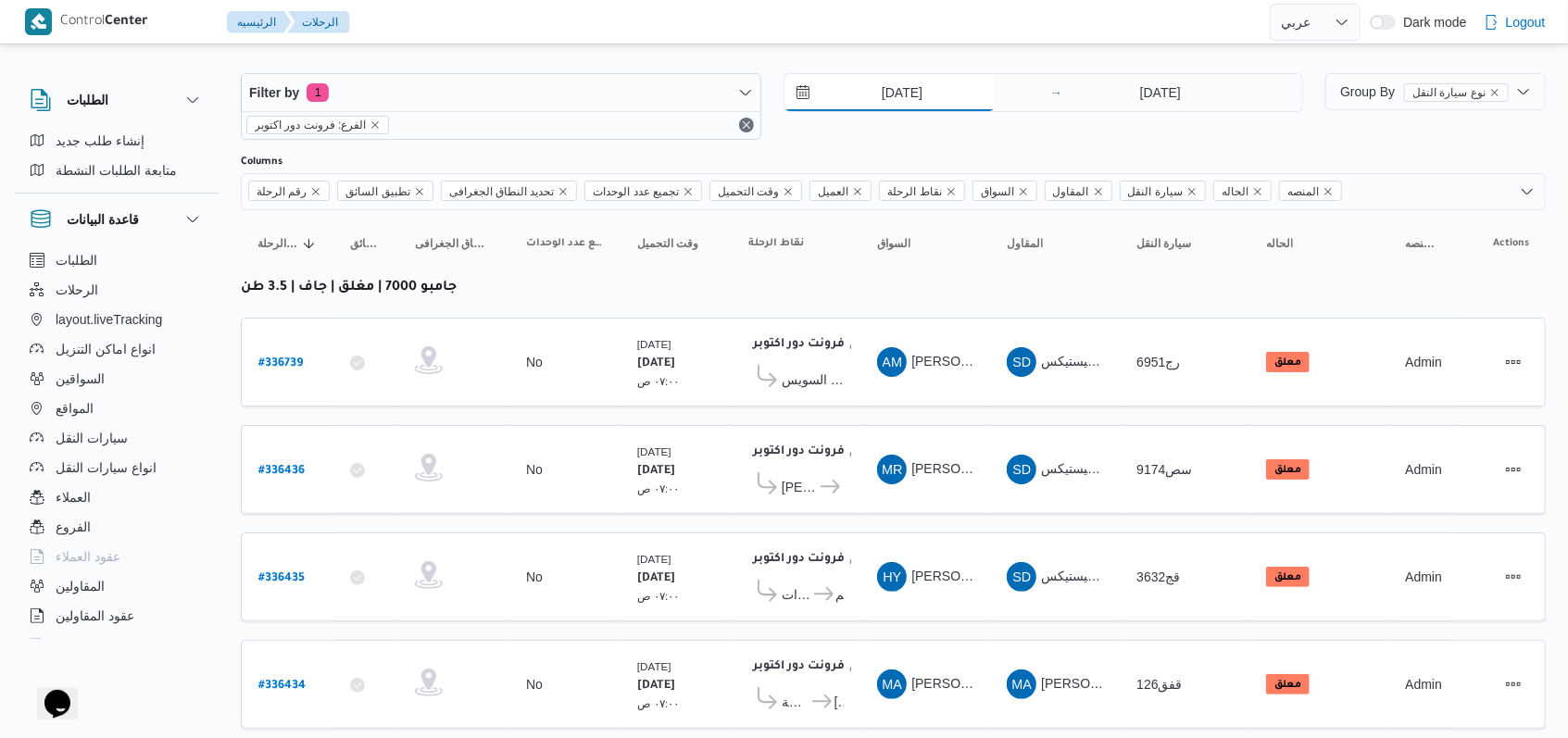
click at [648, 108] on input "[DATE]" at bounding box center [890, 93] width 210 height 37
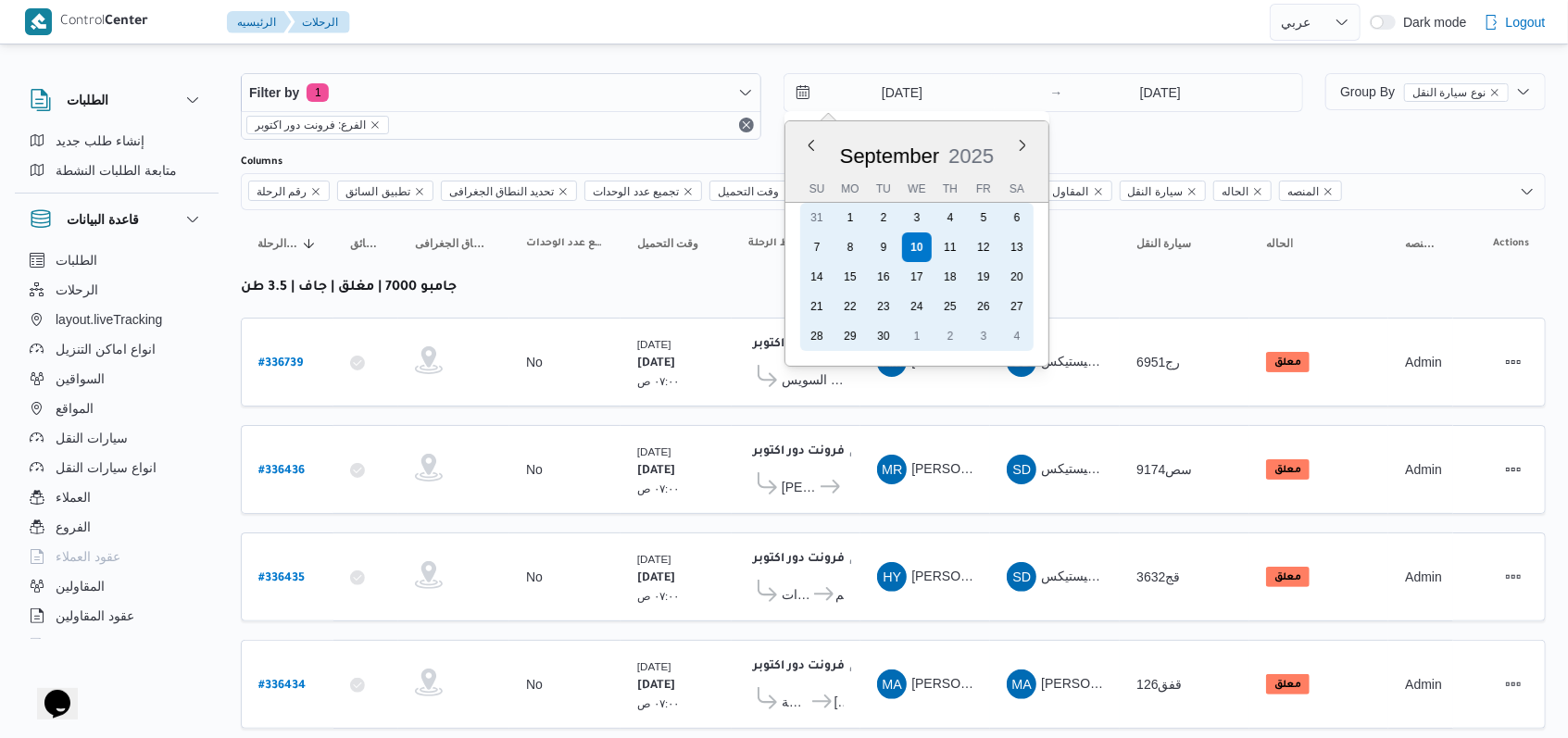
click at [648, 241] on div "11" at bounding box center [949, 247] width 30 height 30
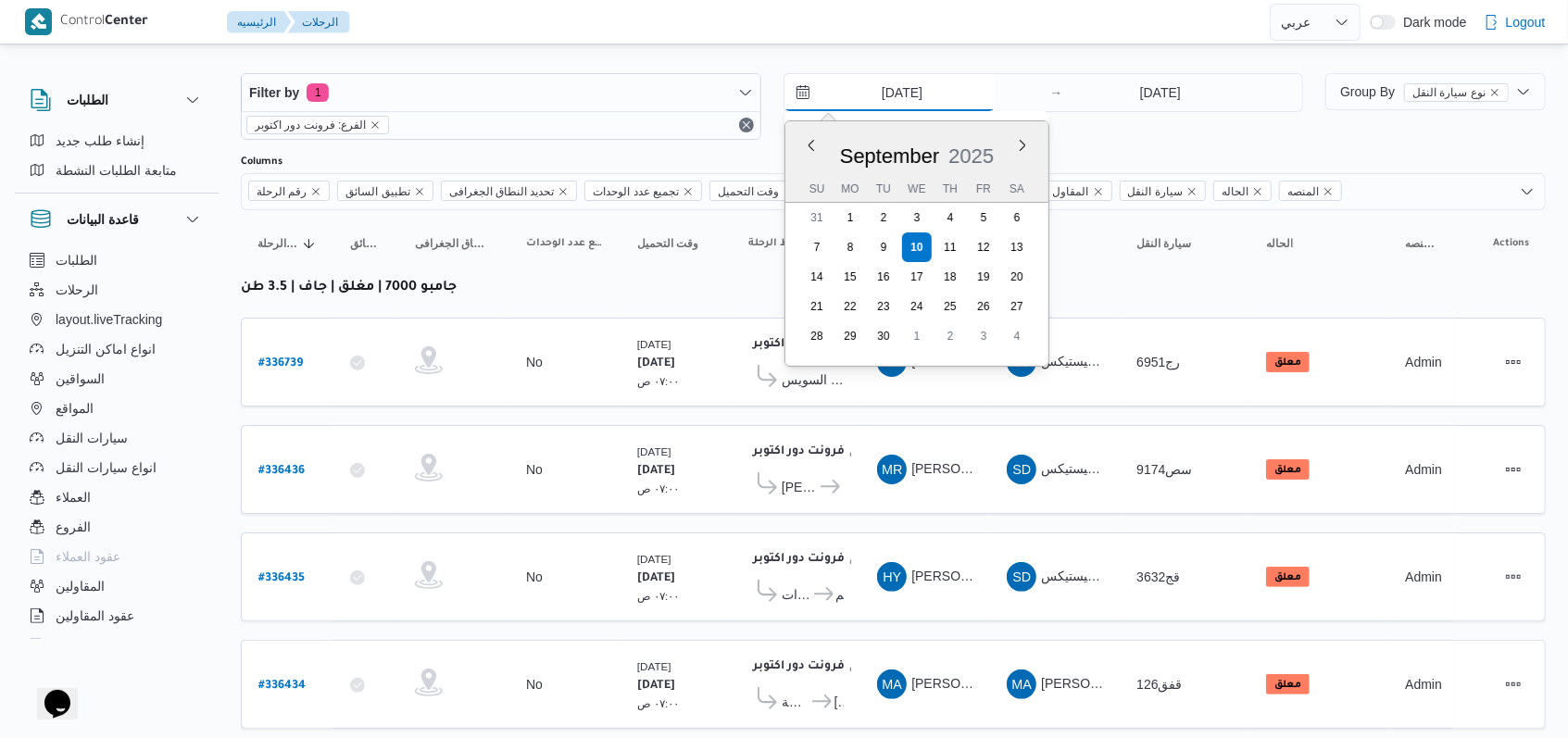
type input "[DATE]"
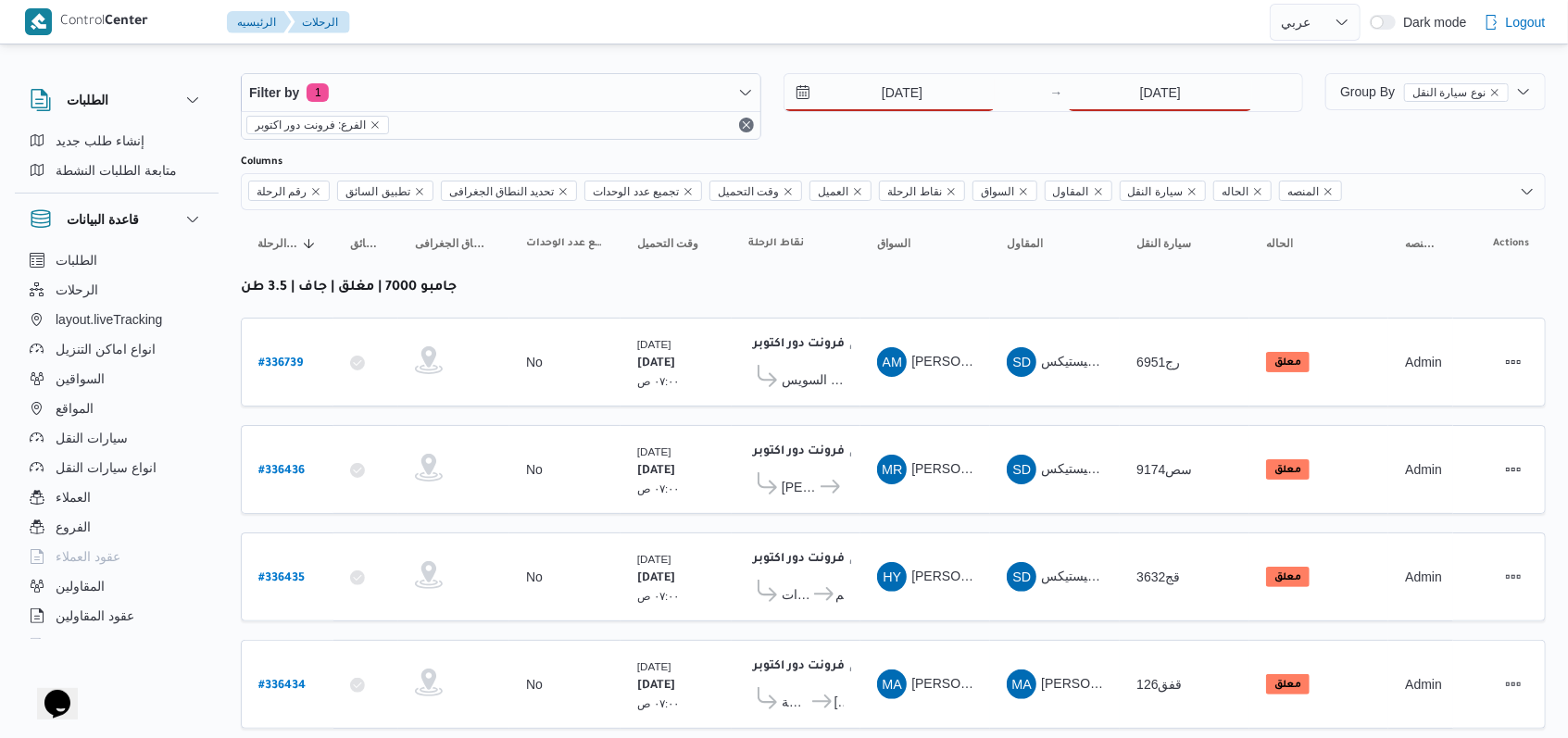
click at [648, 112] on div "[DATE] → [DATE]" at bounding box center [1044, 107] width 520 height 67
click at [648, 100] on input "[DATE]" at bounding box center [1160, 93] width 185 height 37
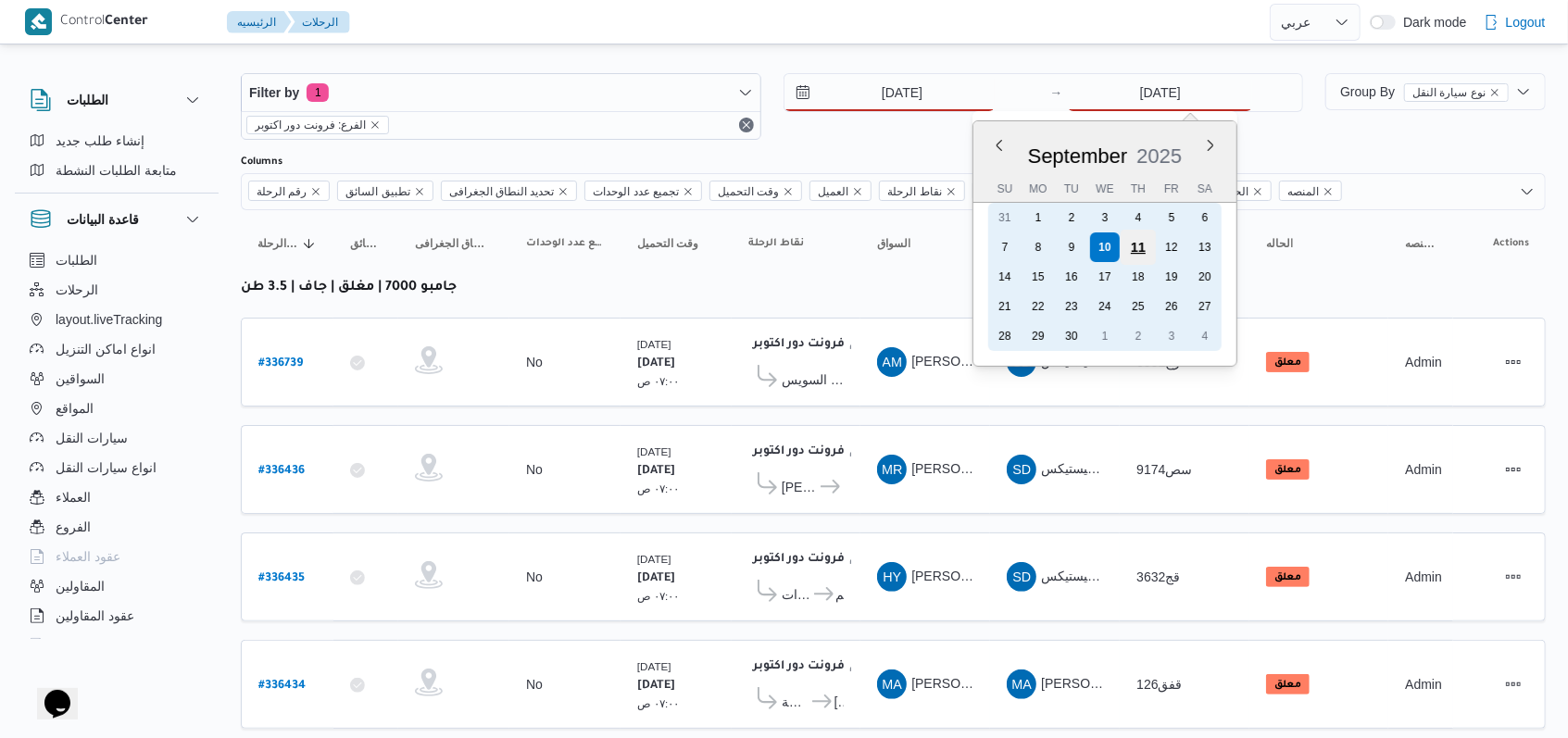
click at [648, 243] on div "11" at bounding box center [1138, 247] width 35 height 35
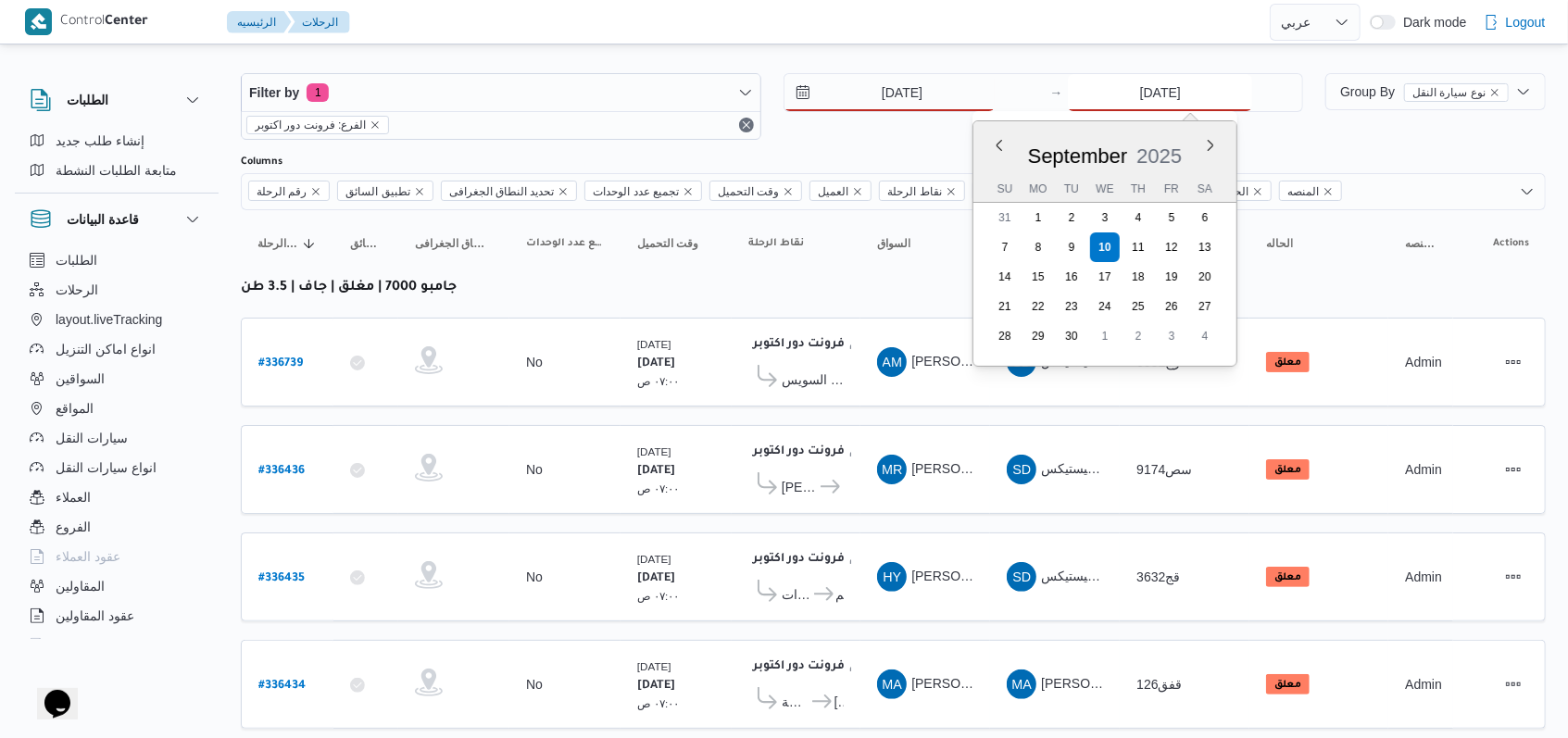
type input "[DATE]"
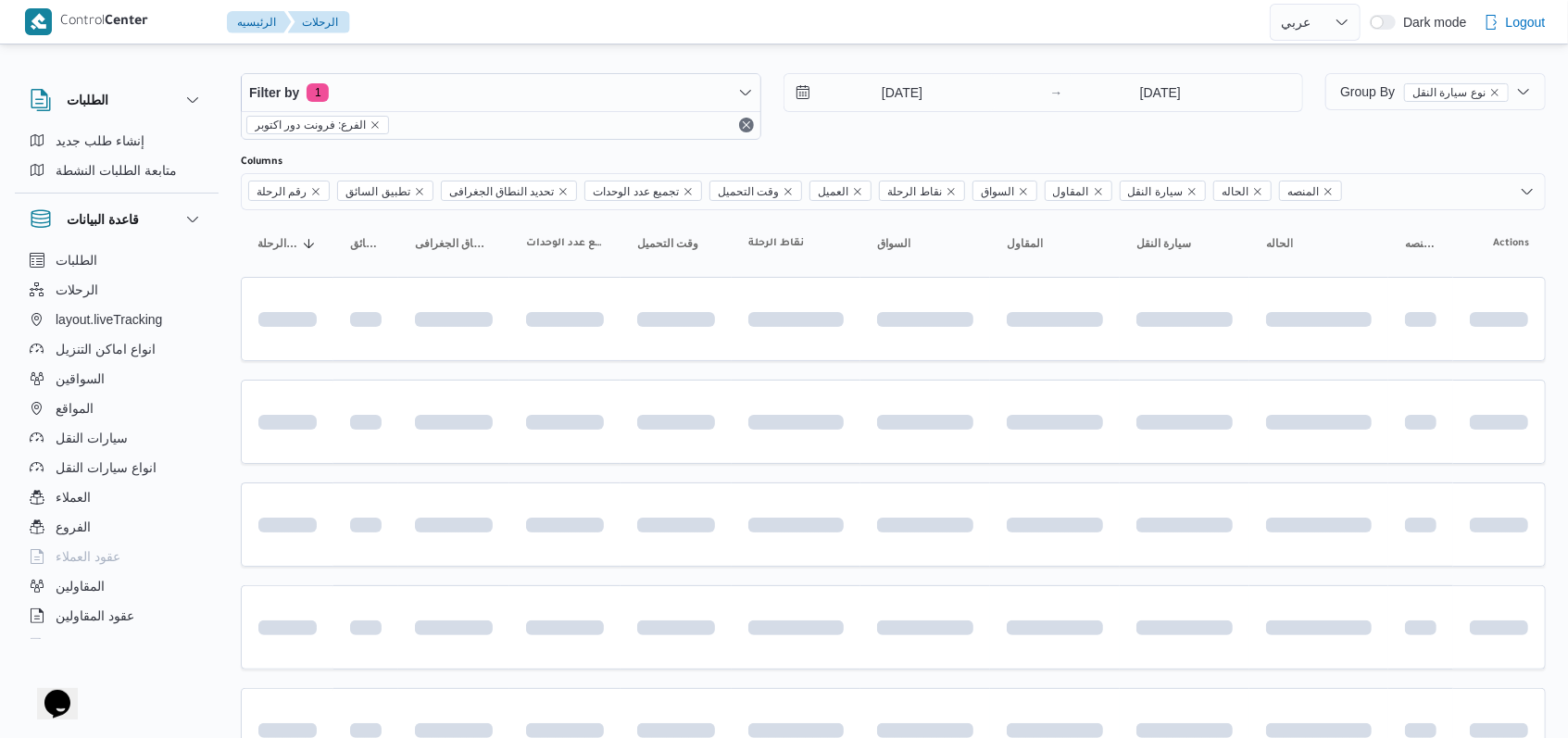
click at [648, 130] on div "[DATE] → [DATE]" at bounding box center [1044, 107] width 520 height 67
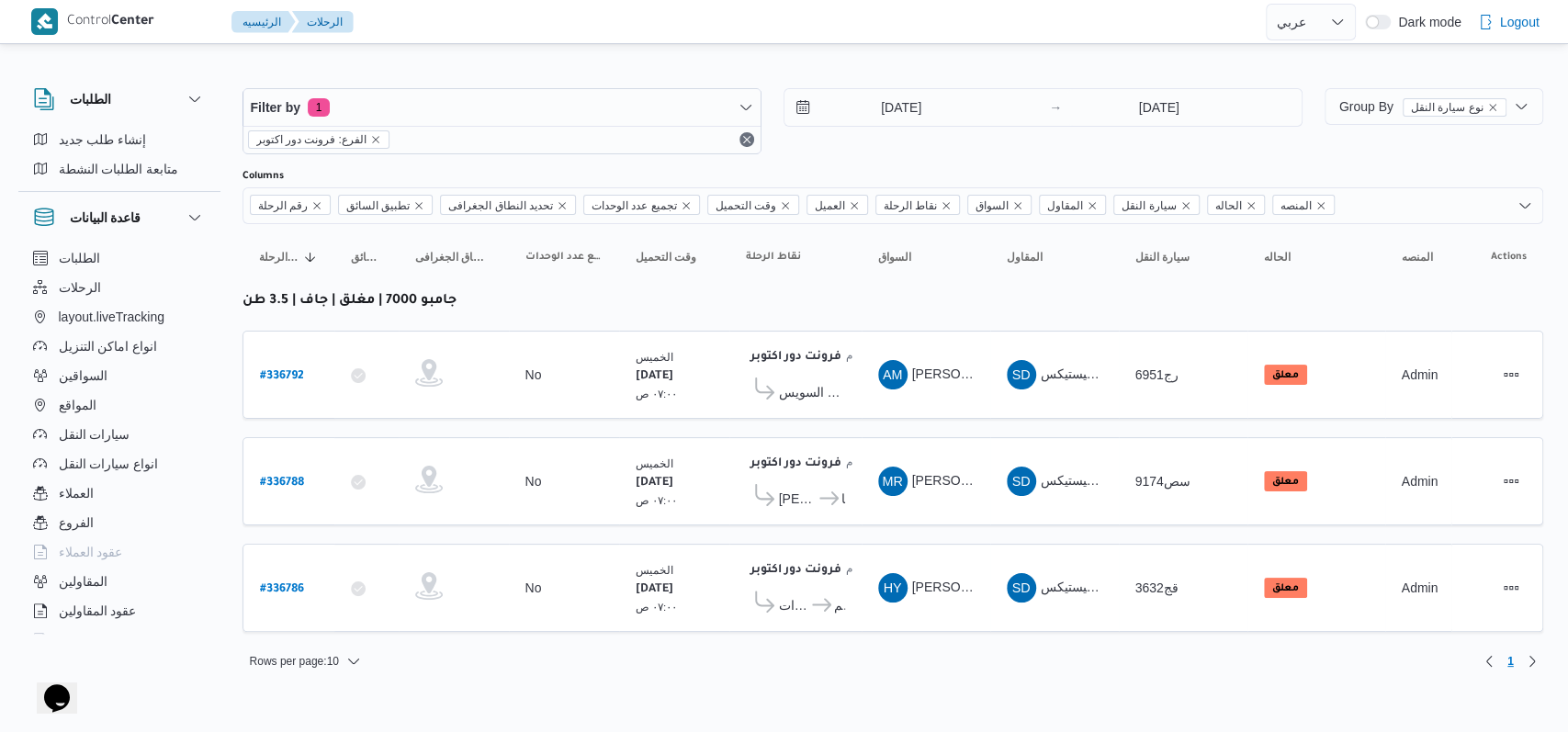
click at [643, 143] on div "[DATE] → [DATE]" at bounding box center [1042, 121] width 519 height 66
click at [643, 118] on input "[DATE]" at bounding box center [888, 107] width 209 height 37
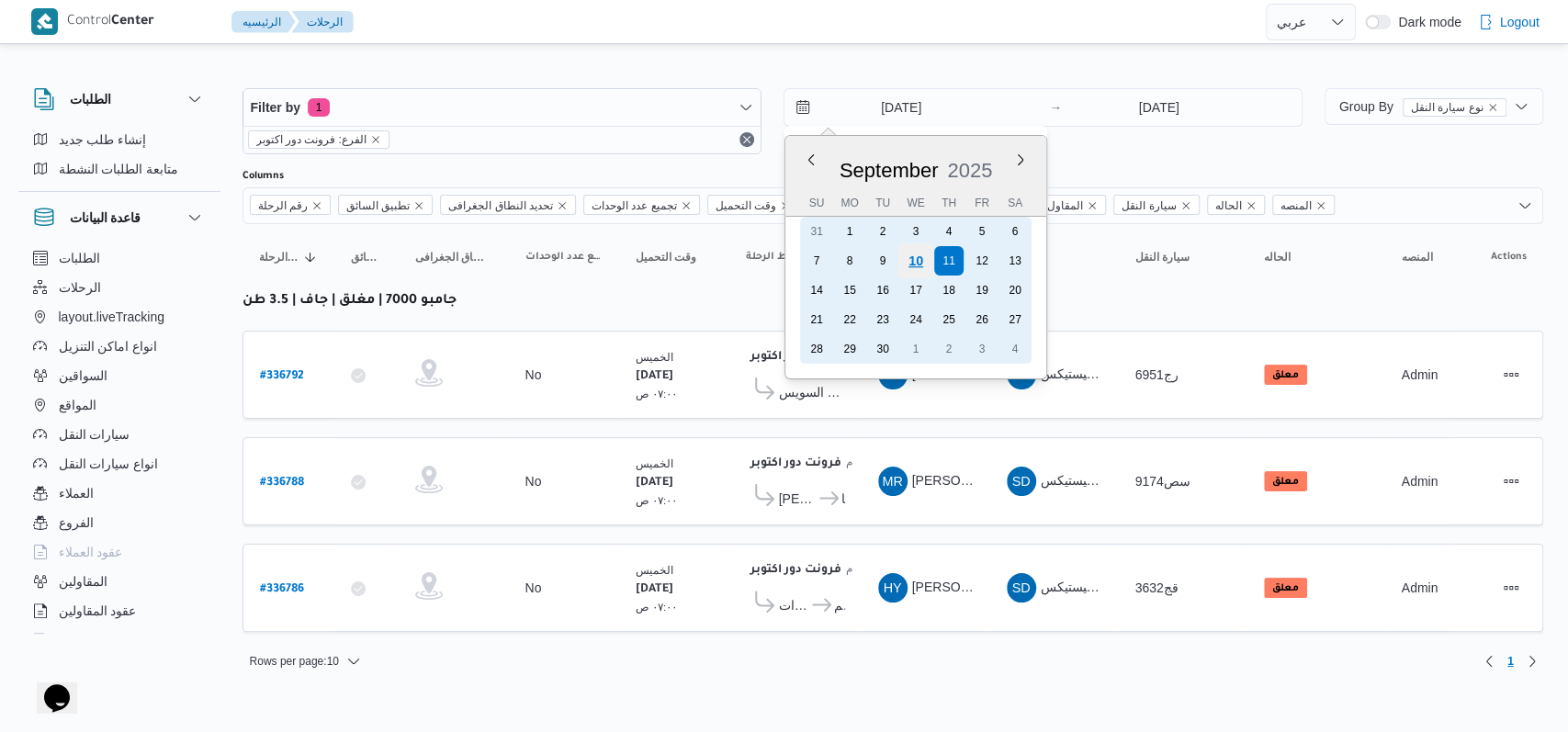
click at [643, 265] on div "10" at bounding box center [915, 261] width 35 height 35
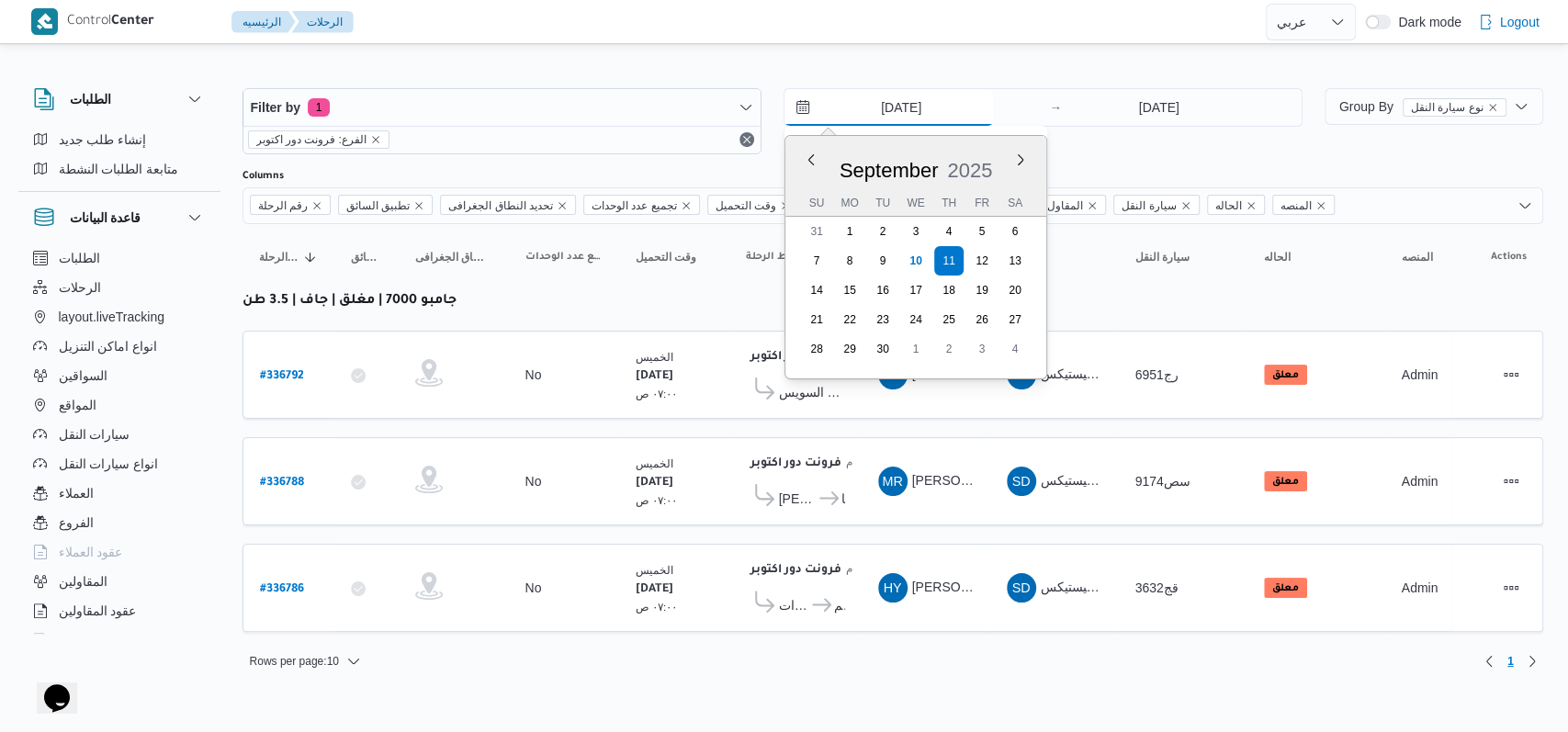
type input "[DATE]"
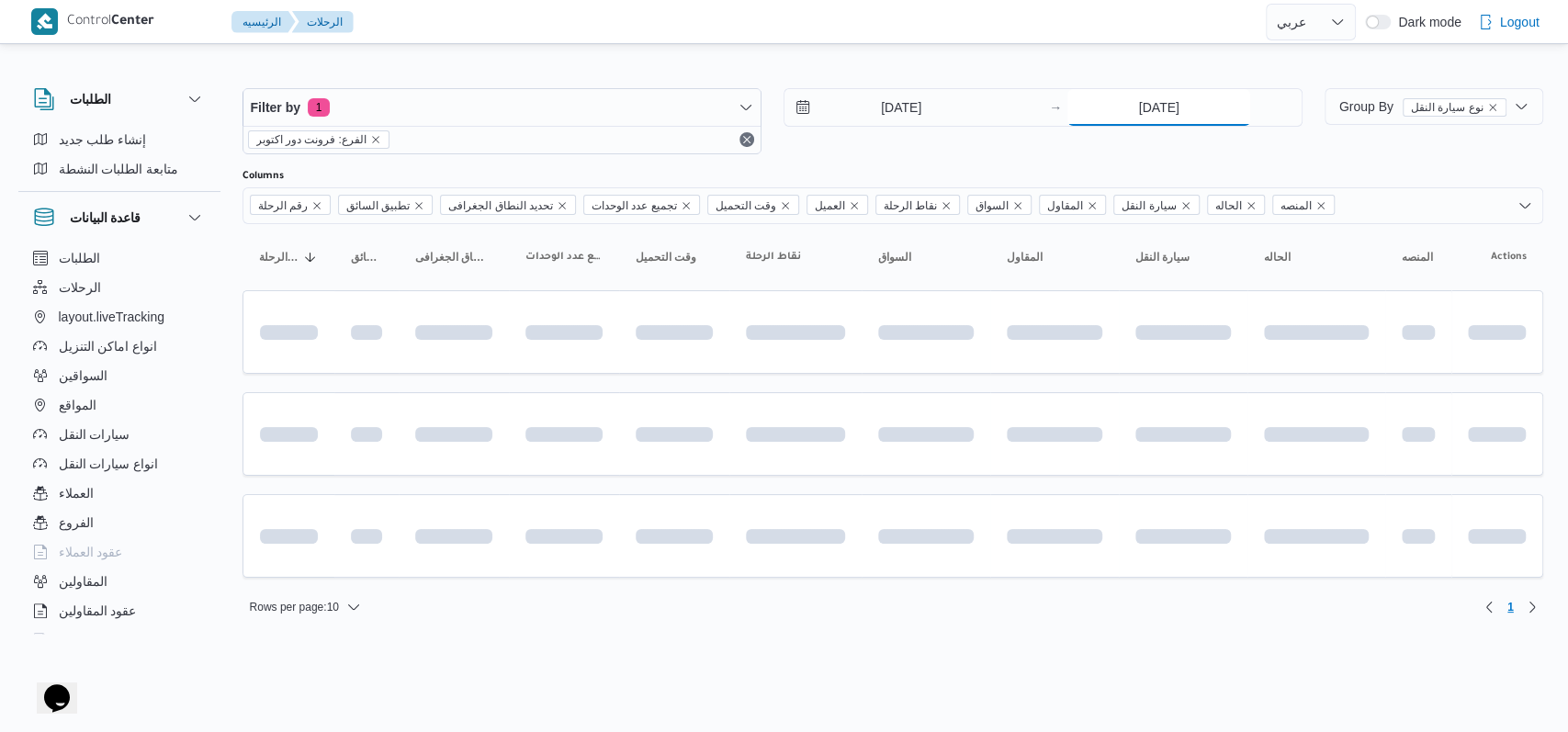
click at [643, 123] on input "[DATE]" at bounding box center [1158, 107] width 183 height 37
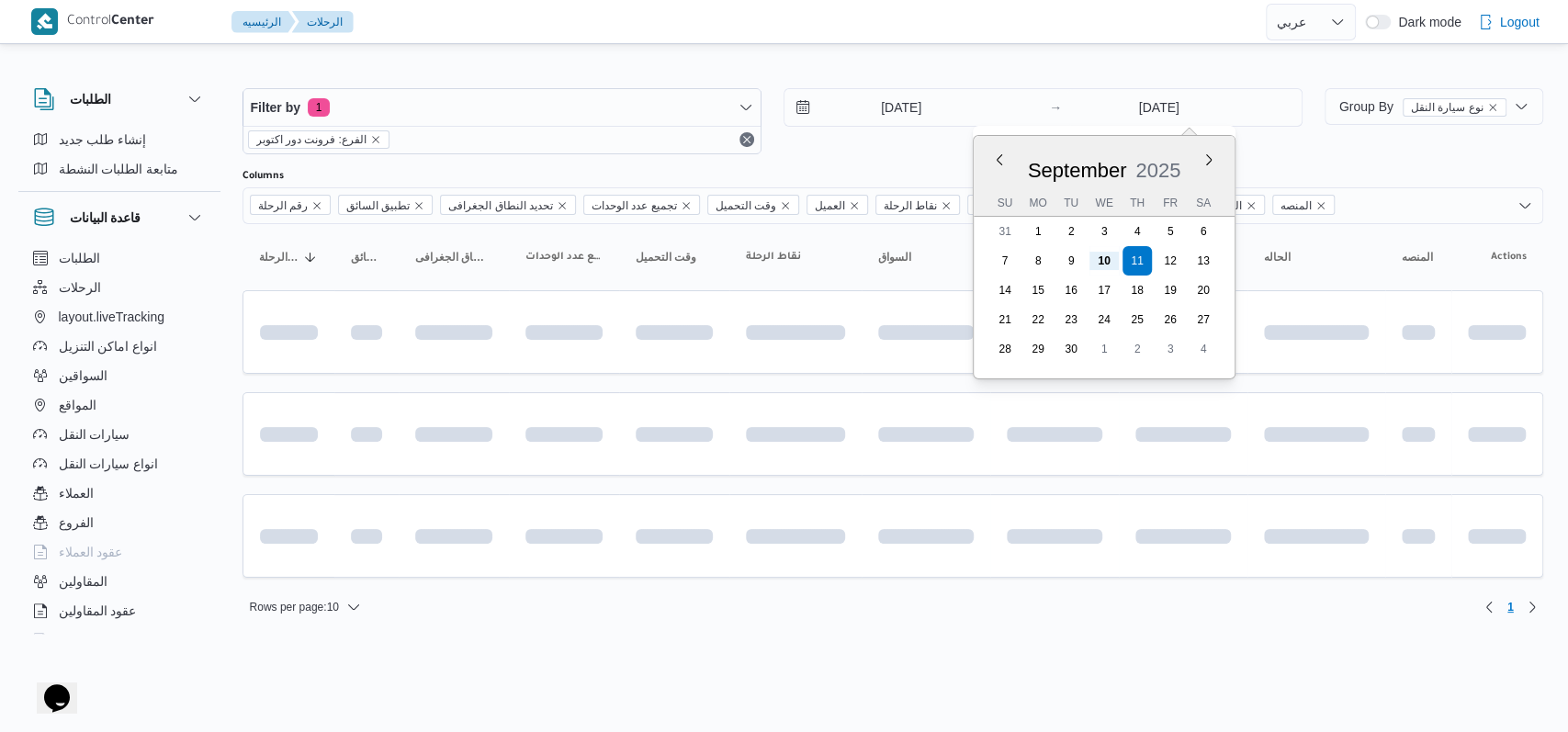
click at [643, 137] on div "[DATE] → [DATE] Previous Month Next month [DATE] [DATE] Su Mo Tu We Th Fr Sa 31…" at bounding box center [1042, 121] width 519 height 66
